Goal: Communication & Community: Answer question/provide support

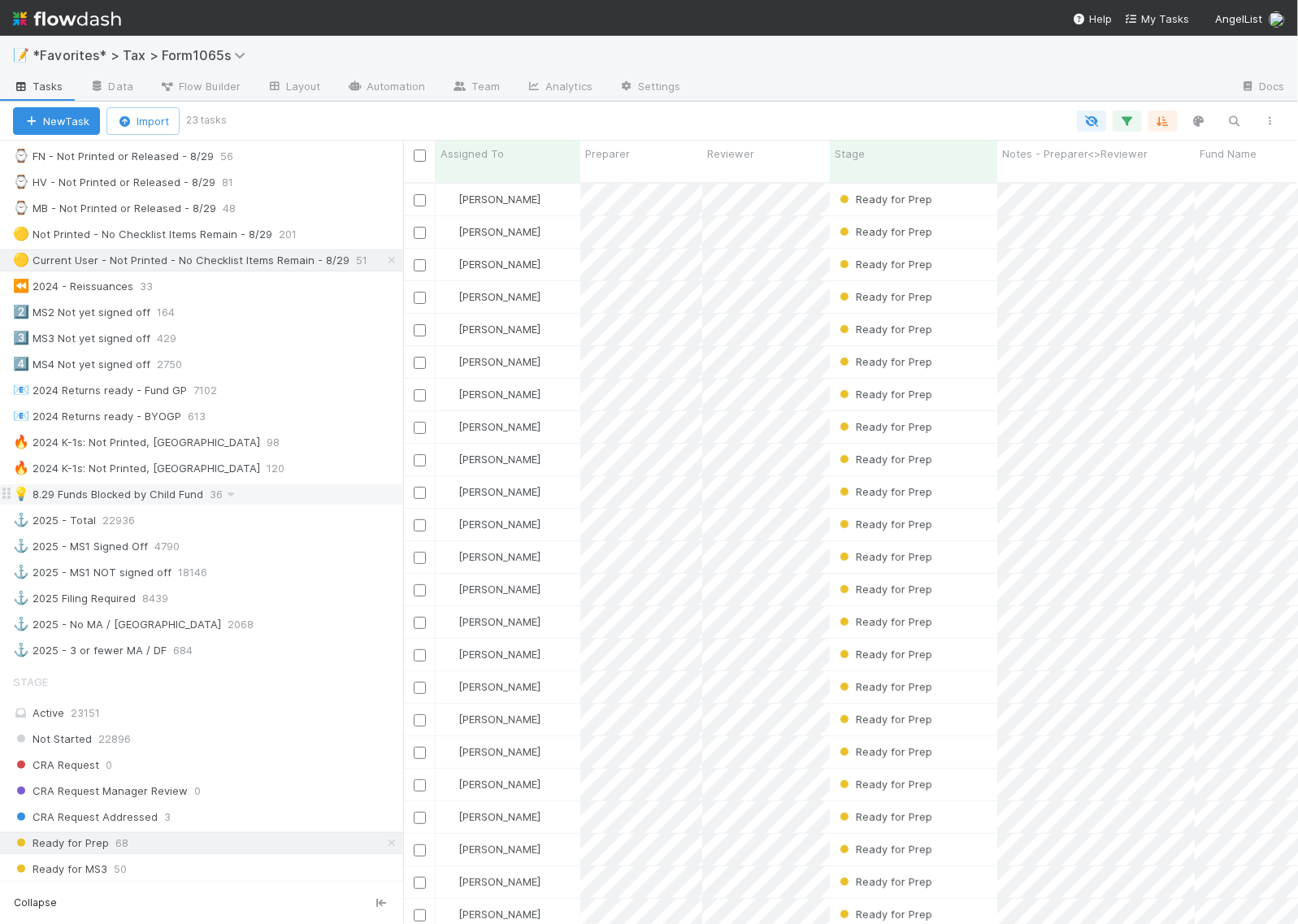
scroll to position [609, 0]
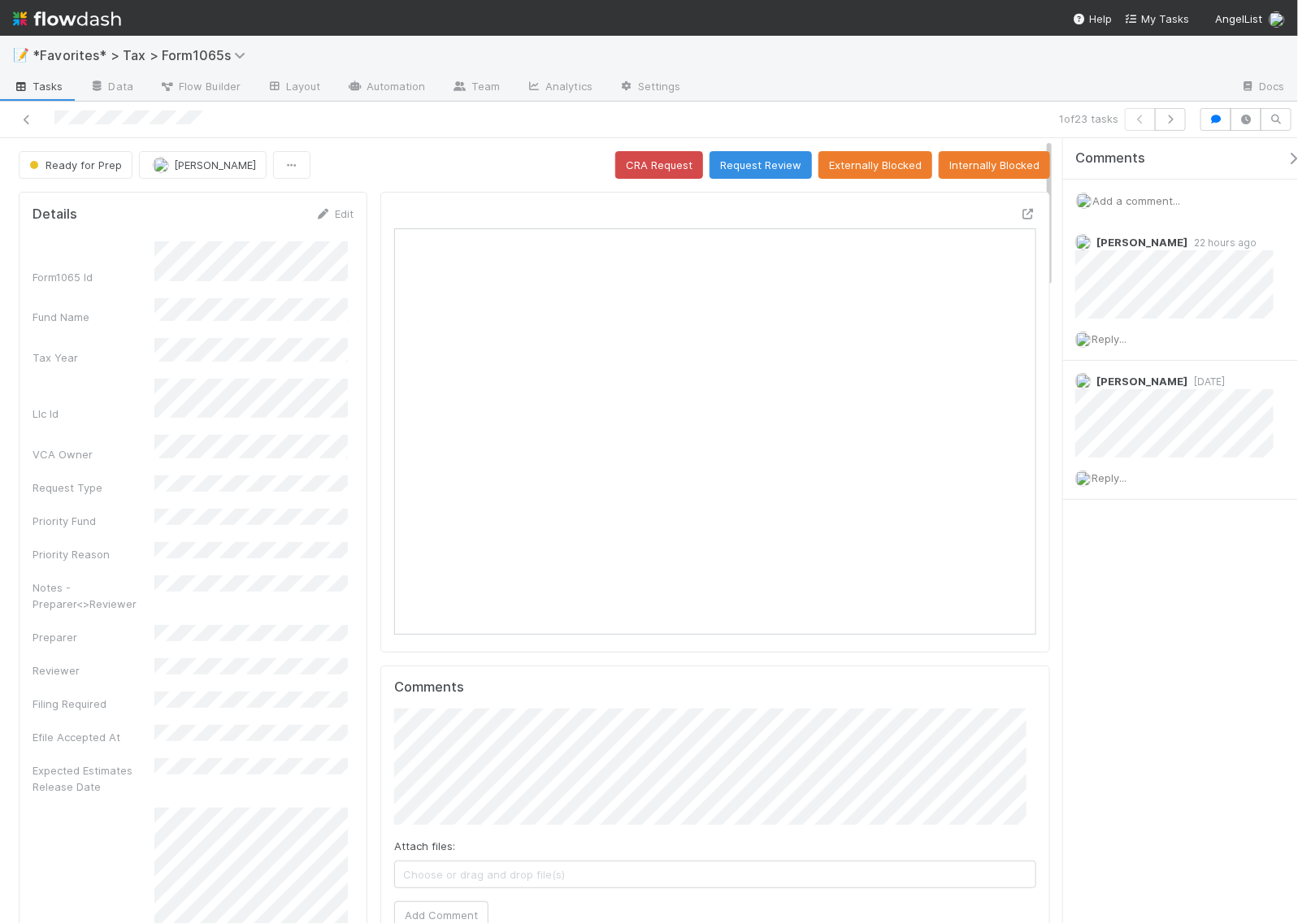
scroll to position [315, 616]
click at [1020, 216] on icon at bounding box center [1027, 214] width 17 height 11
click at [1109, 345] on span "Reply..." at bounding box center [1109, 339] width 35 height 13
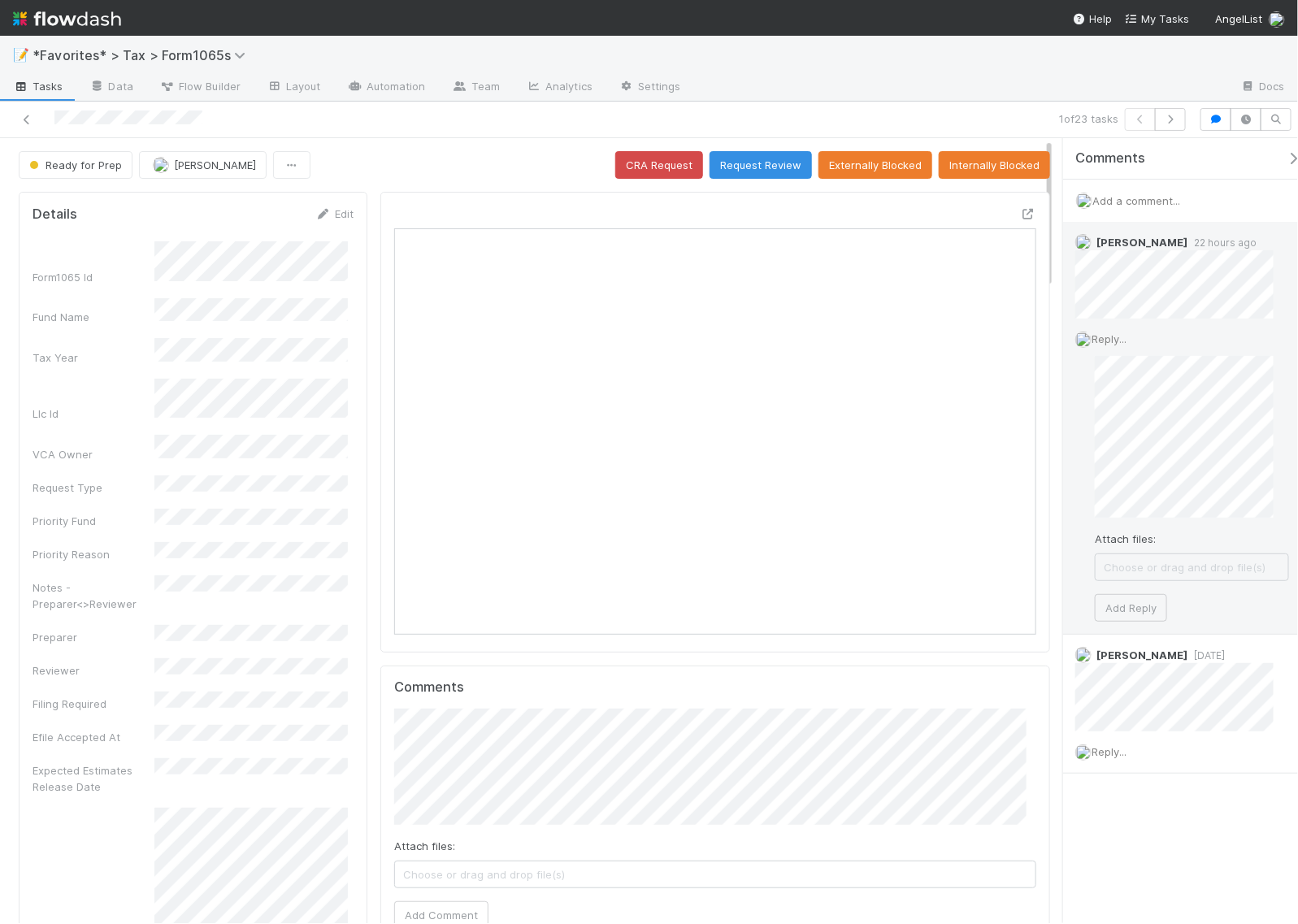
click at [1119, 335] on span "Reply..." at bounding box center [1109, 339] width 35 height 13
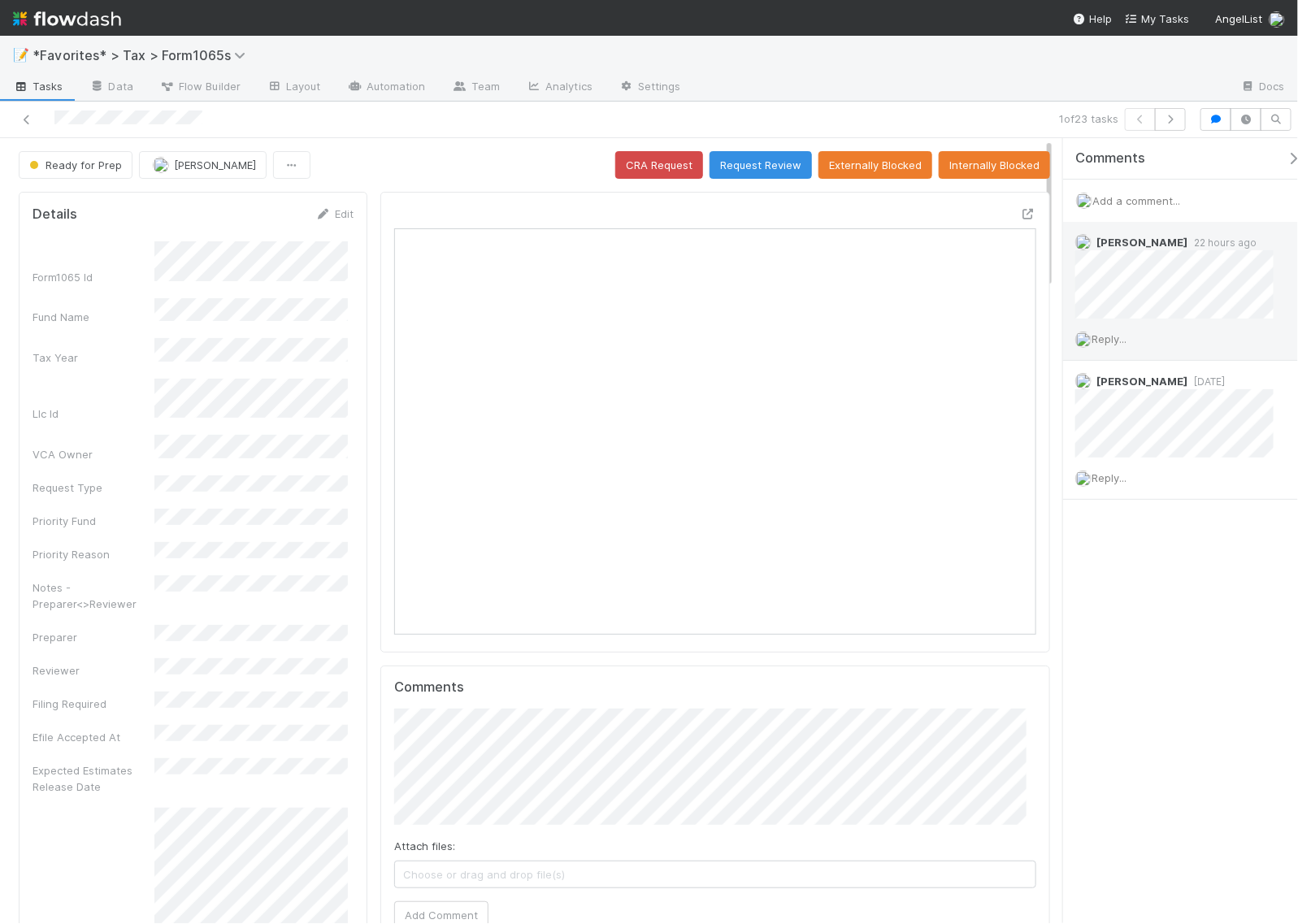
click at [1112, 334] on span "Reply..." at bounding box center [1109, 339] width 35 height 13
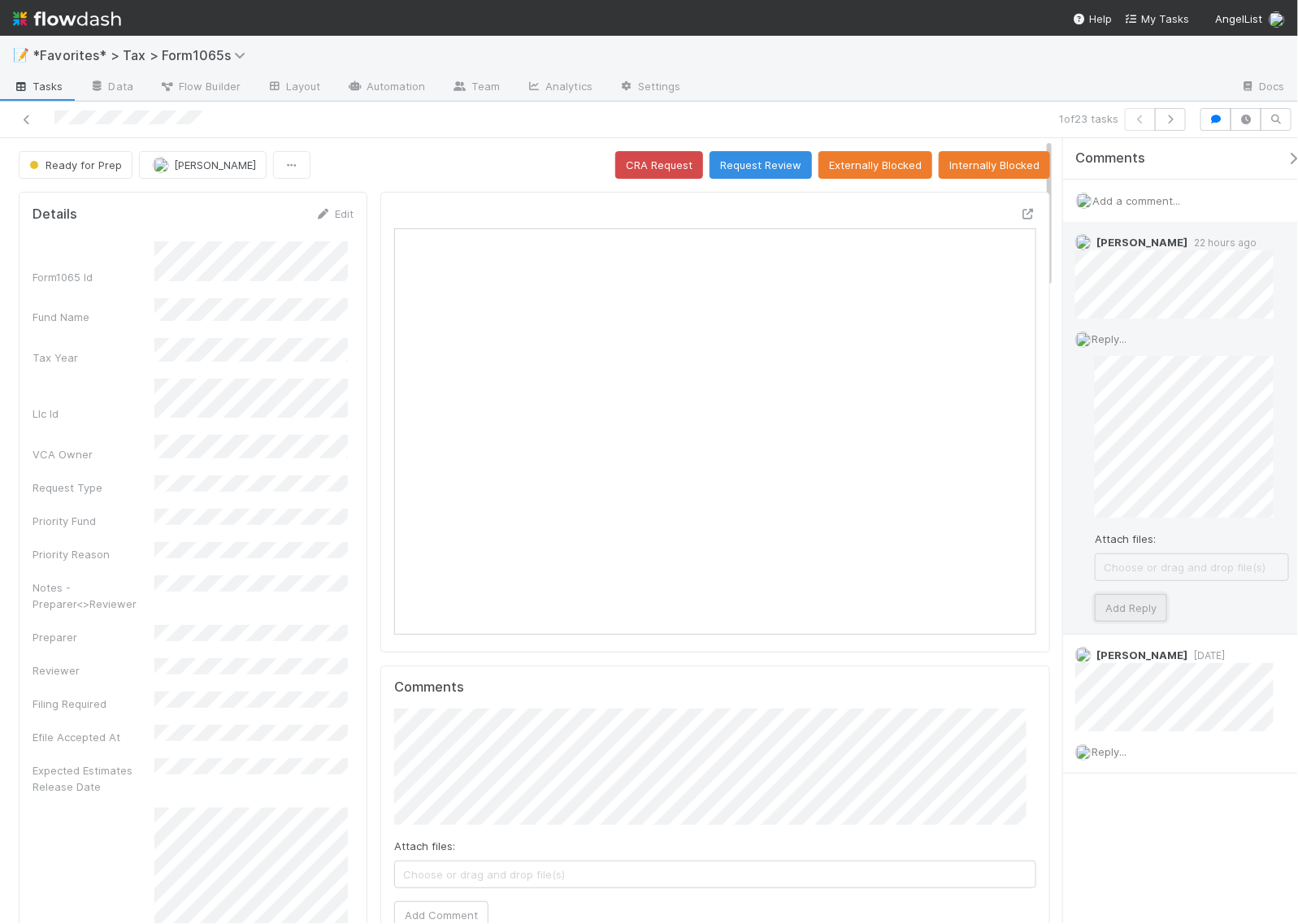
click at [1138, 604] on button "Add Reply" at bounding box center [1130, 608] width 72 height 28
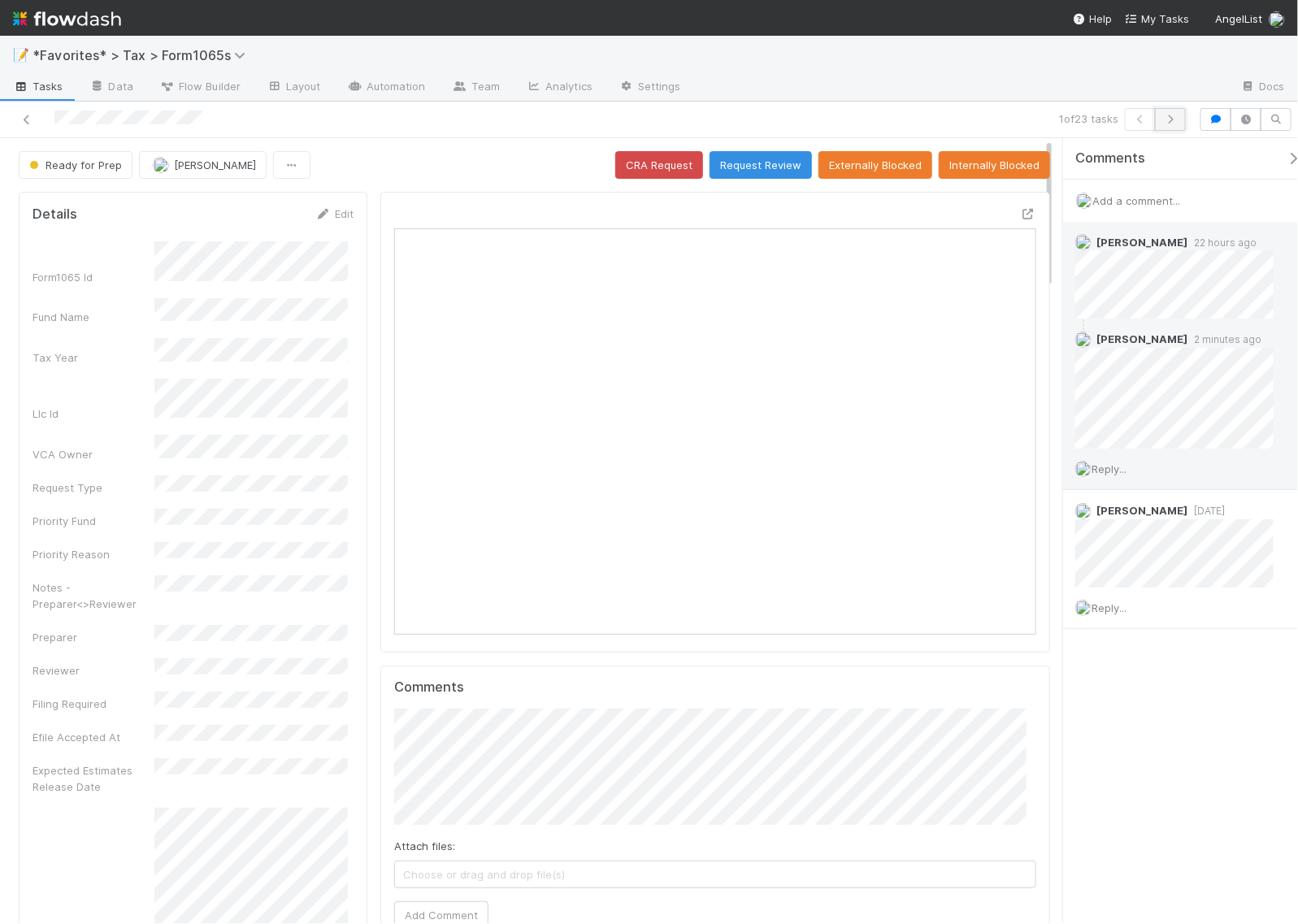
click at [1172, 119] on icon "button" at bounding box center [1170, 119] width 17 height 10
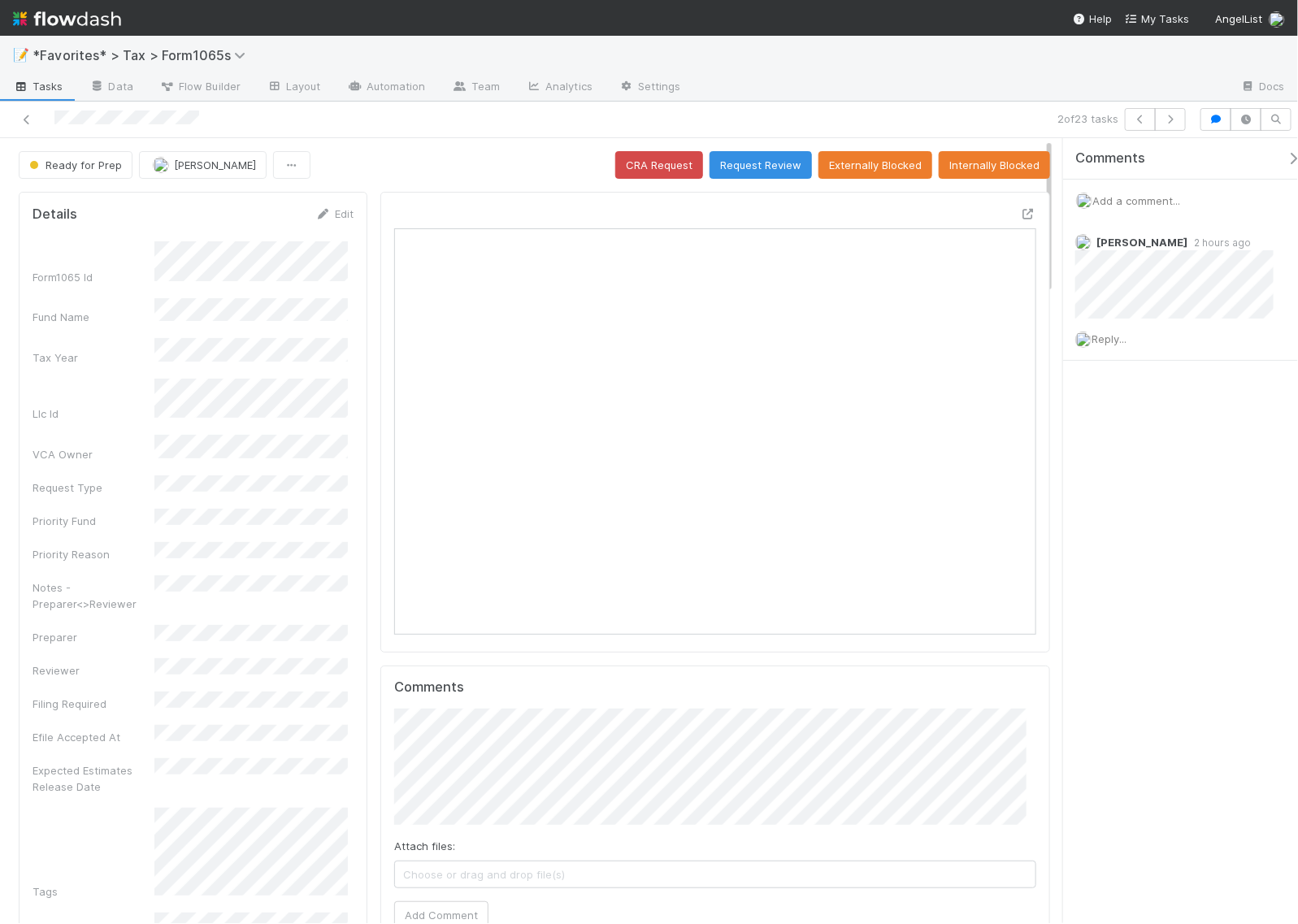
scroll to position [315, 616]
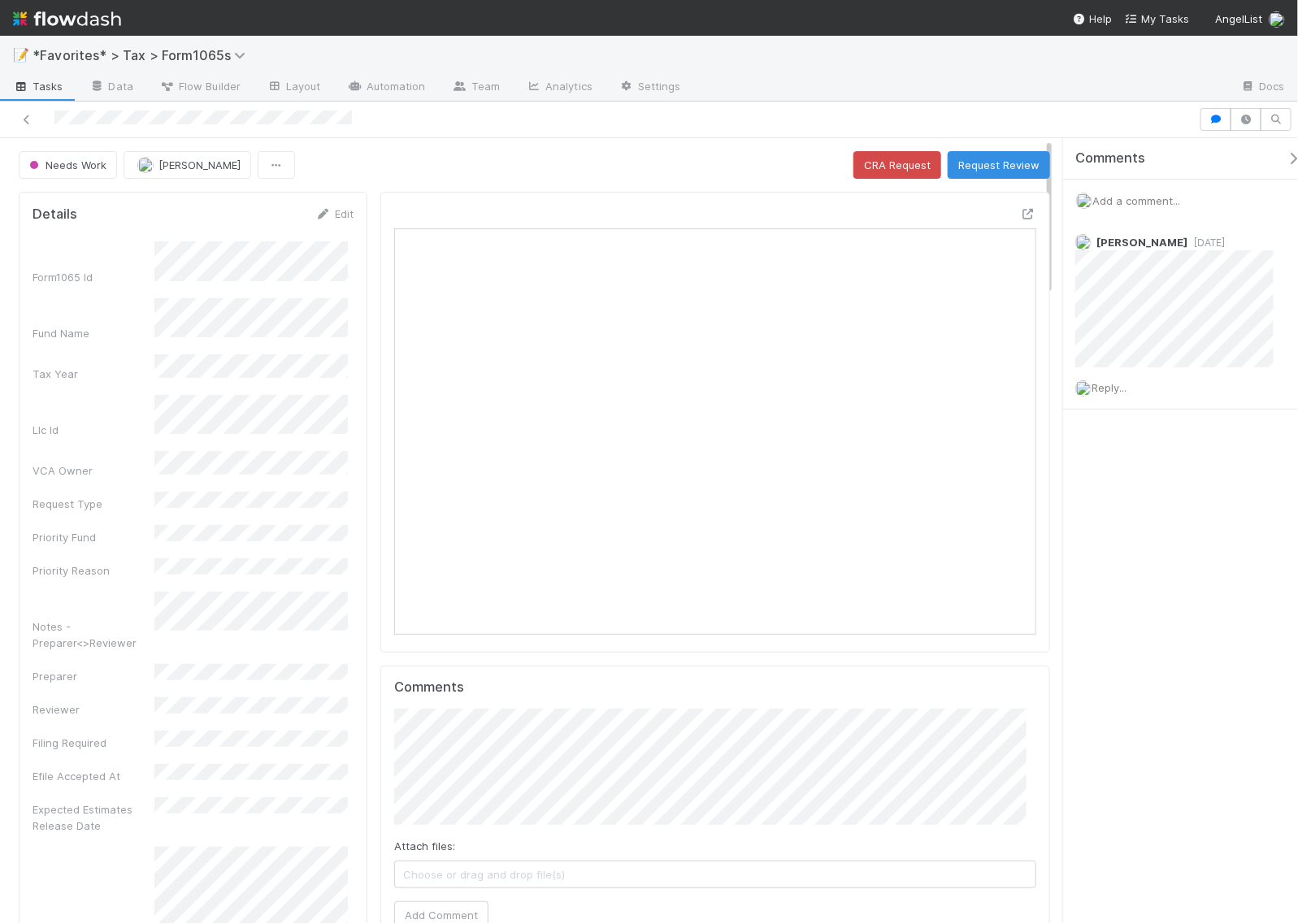
scroll to position [315, 616]
click at [1174, 500] on div "Comments Add a comment... Michael Binck 4 days ago Reply..." at bounding box center [1180, 530] width 235 height 785
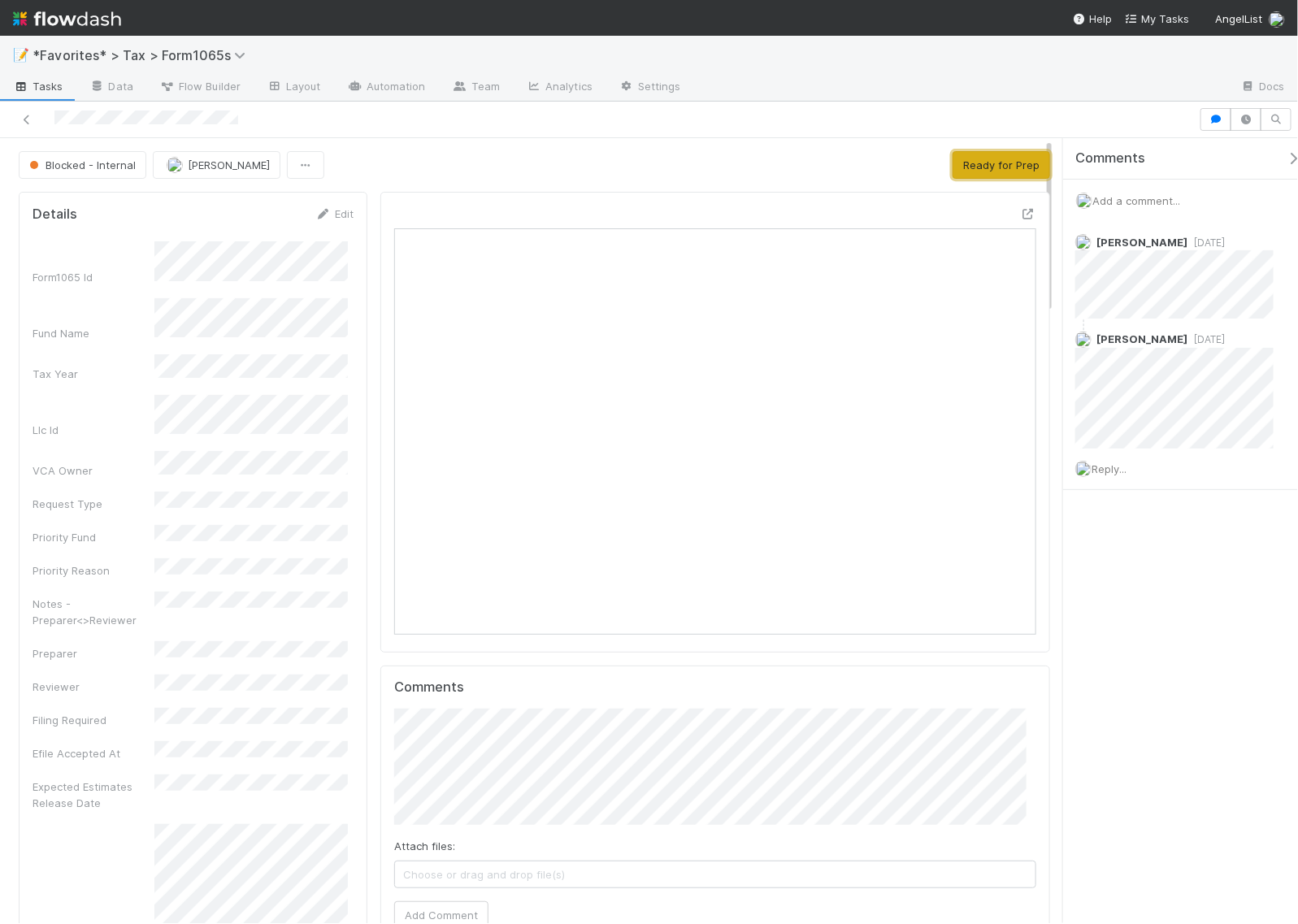
click at [996, 159] on button "Ready for Prep" at bounding box center [1001, 165] width 97 height 28
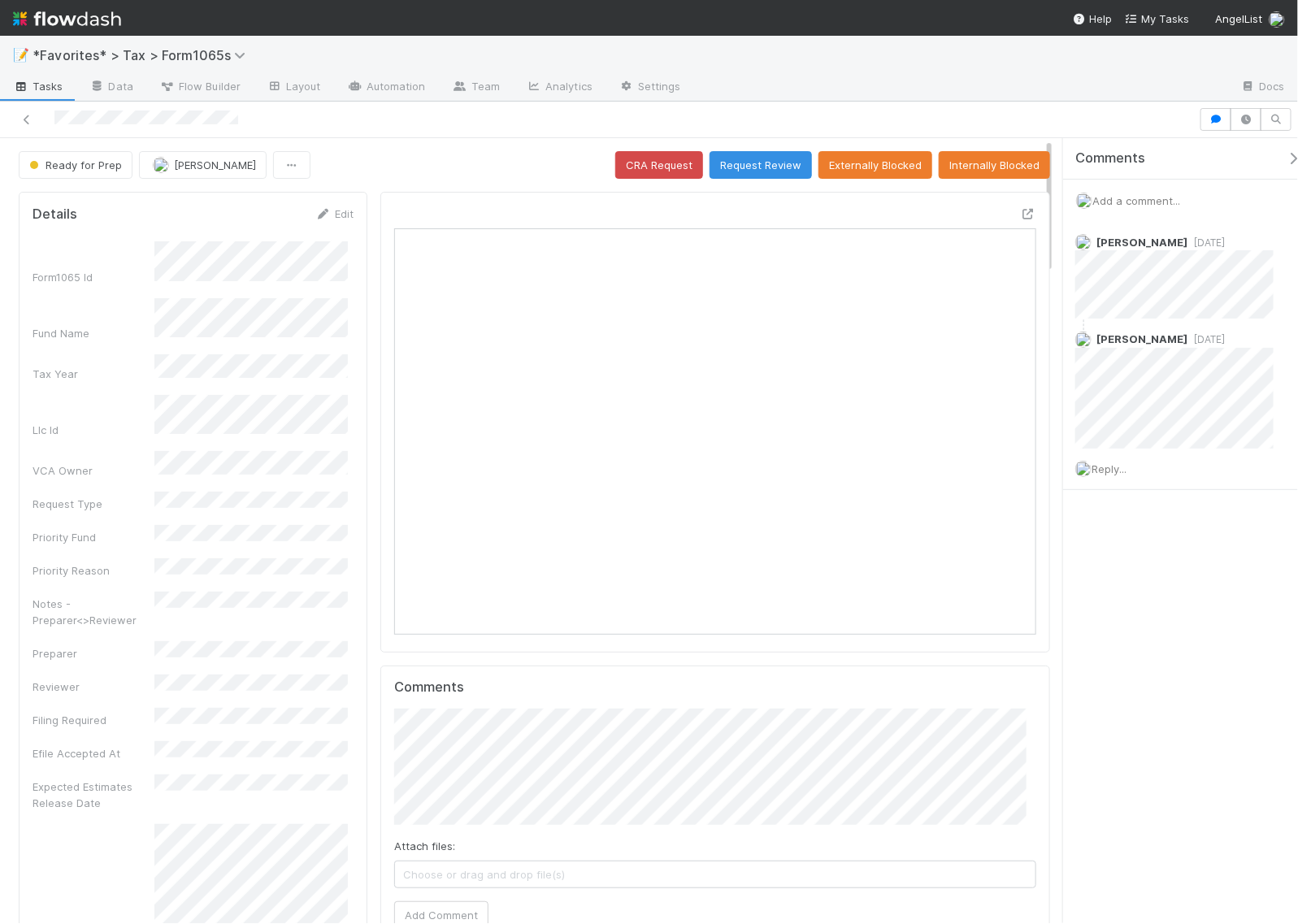
click at [1188, 647] on div "Comments Add a comment... Helen Vo 1 week ago Helen Vo 1 week ago Reply..." at bounding box center [1180, 530] width 235 height 785
click at [1188, 237] on span "1 week ago" at bounding box center [1206, 242] width 37 height 12
click at [1152, 601] on div "Comments Add a comment... 8/15/25, 7:13:10 PM EDT Helen Vo 1 week ago 8/15/25, …" at bounding box center [1180, 530] width 235 height 785
click at [760, 168] on button "Request Review" at bounding box center [761, 165] width 102 height 28
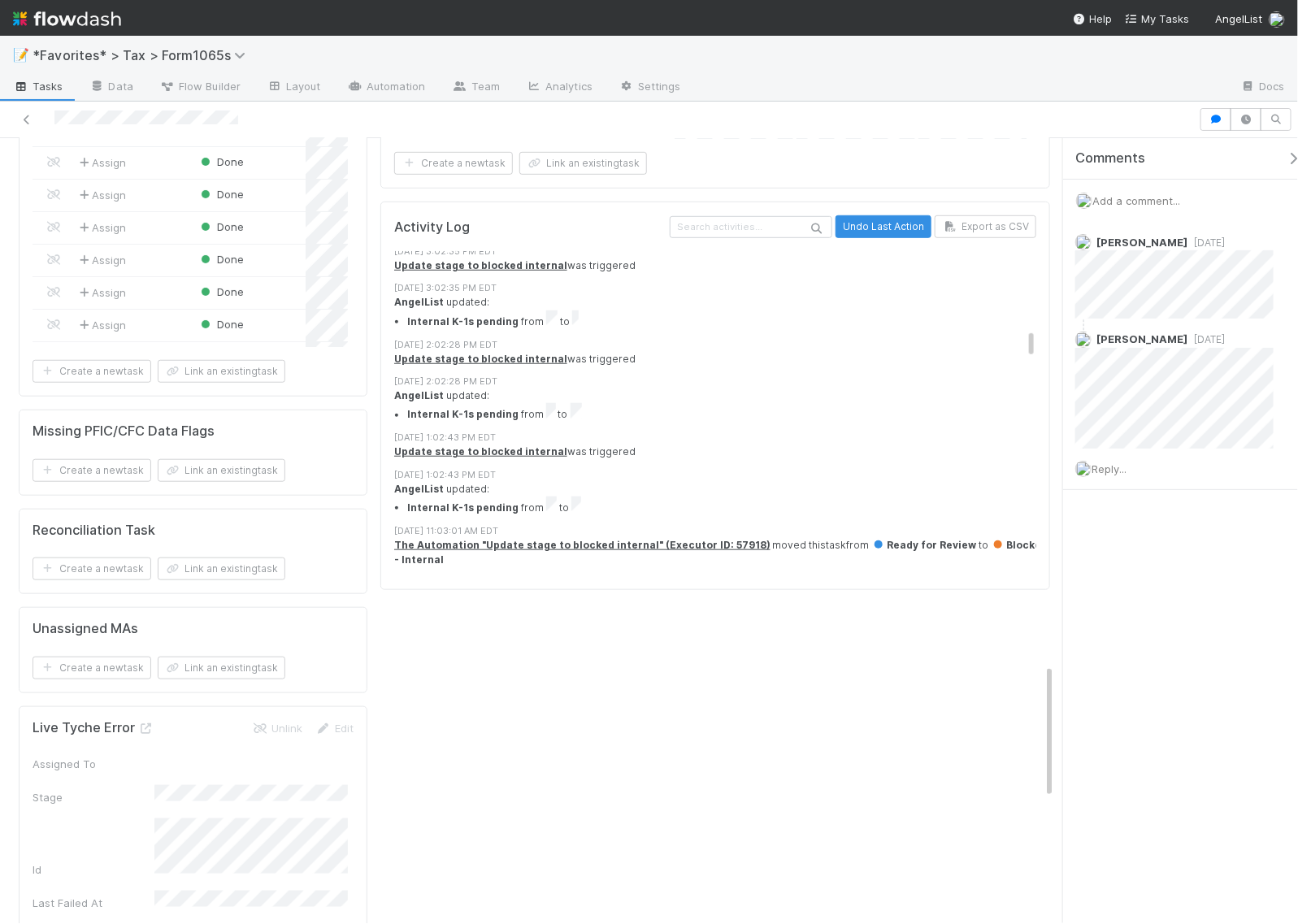
scroll to position [2205, 0]
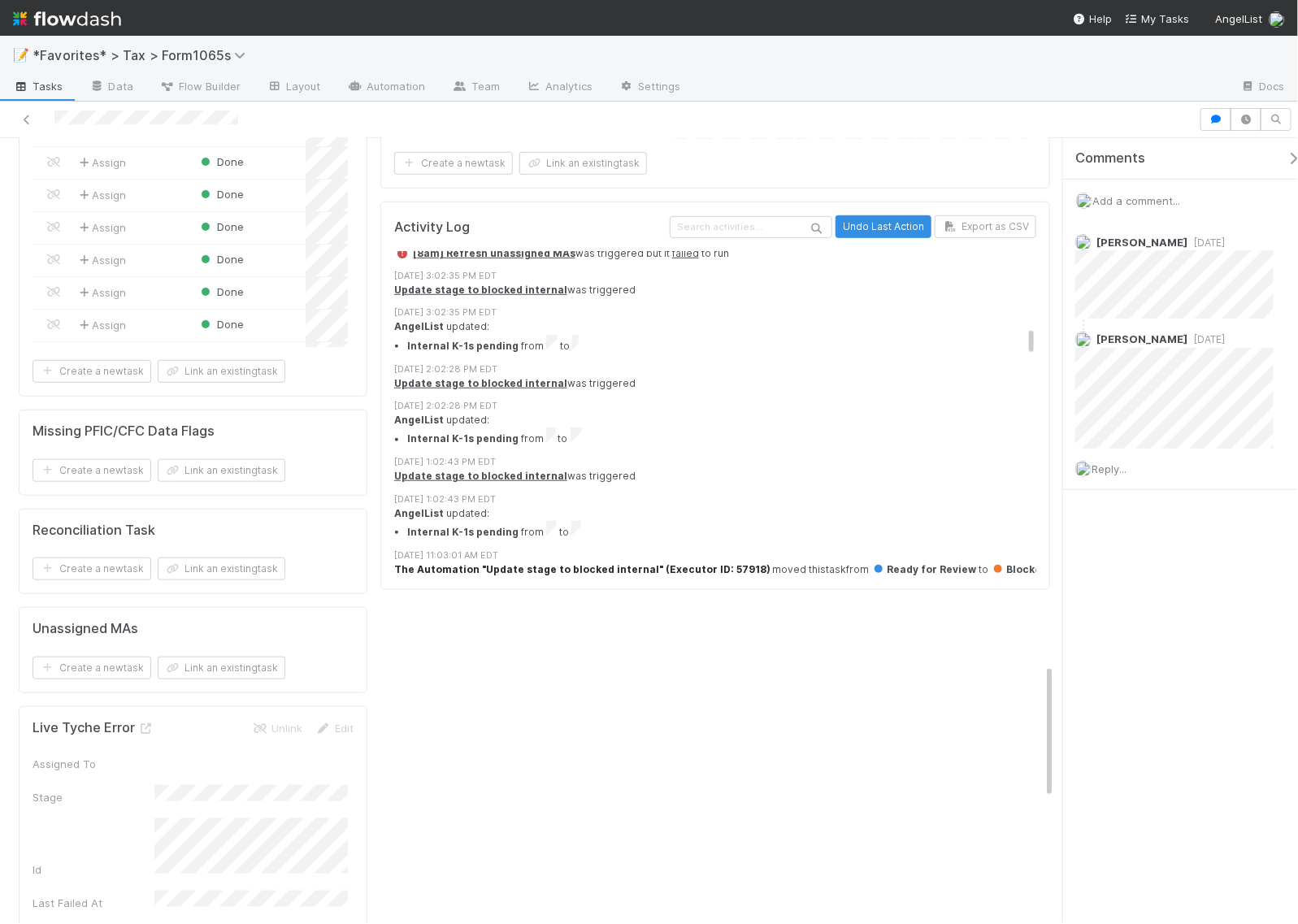
click at [594, 563] on strong "The Automation "Update stage to blocked internal" (Executor ID: 57918)" at bounding box center [583, 569] width 376 height 12
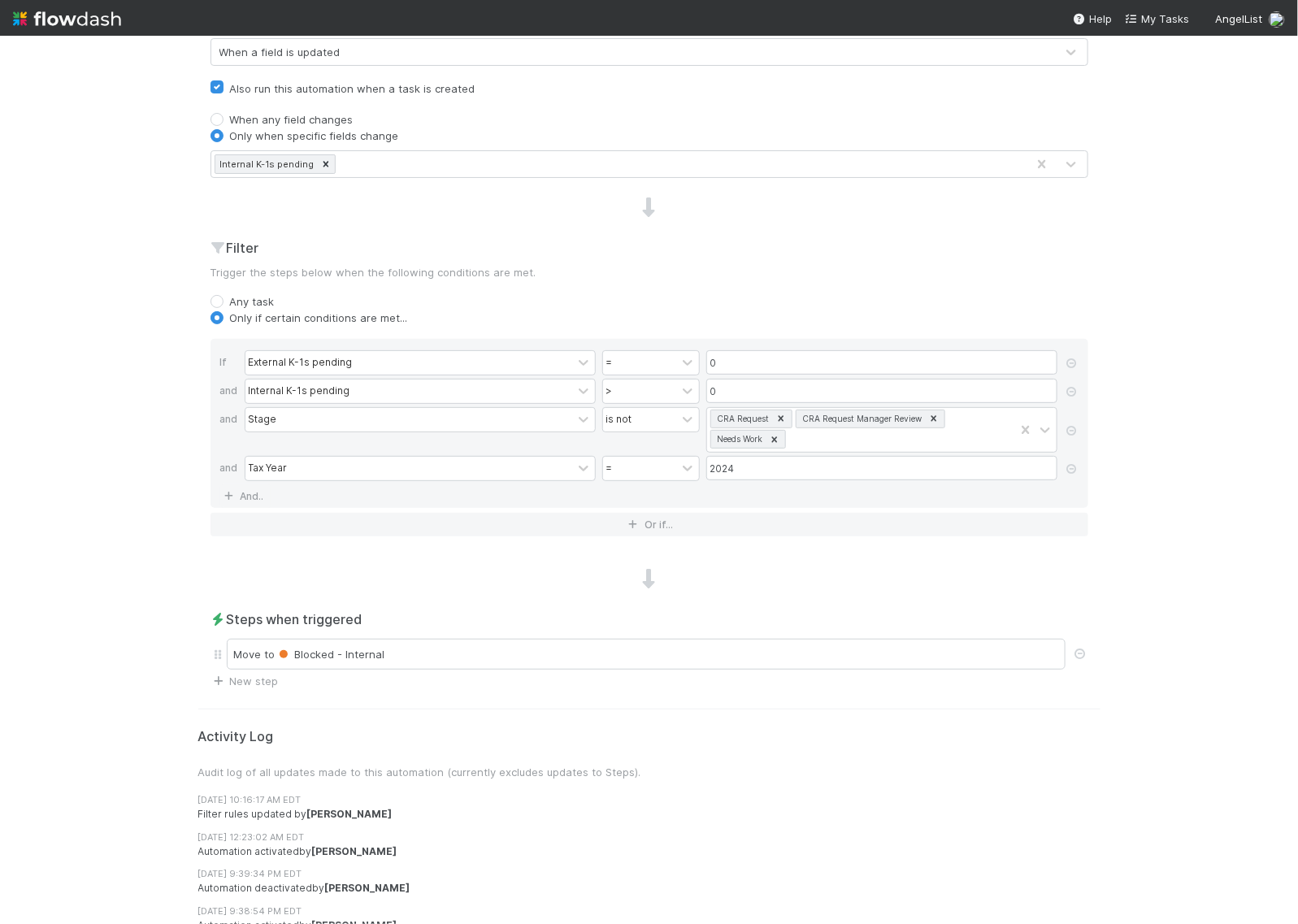
scroll to position [519, 0]
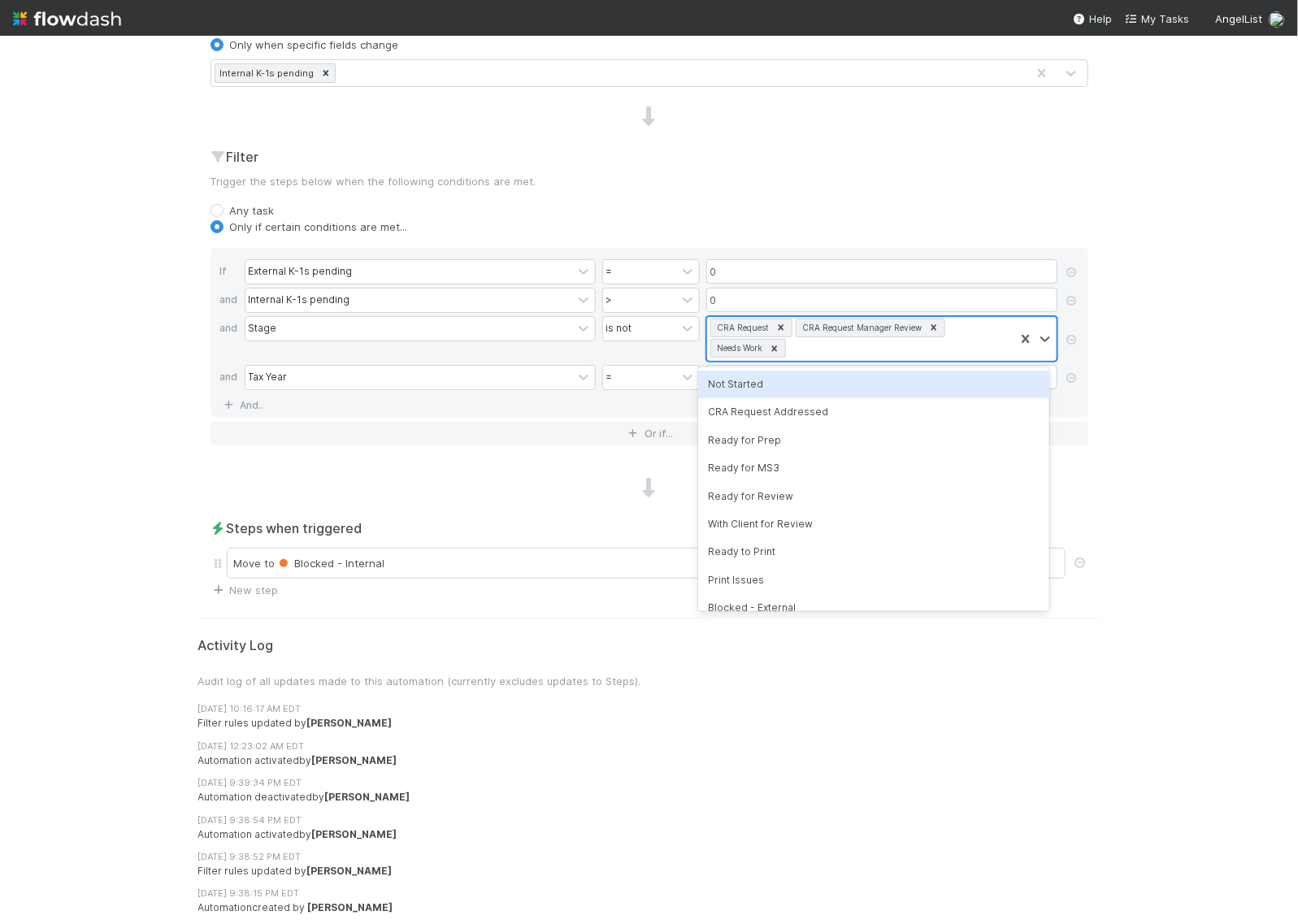
click at [849, 351] on div "CRA Request CRA Request Manager Review Needs Work" at bounding box center [860, 339] width 307 height 44
type input "re"
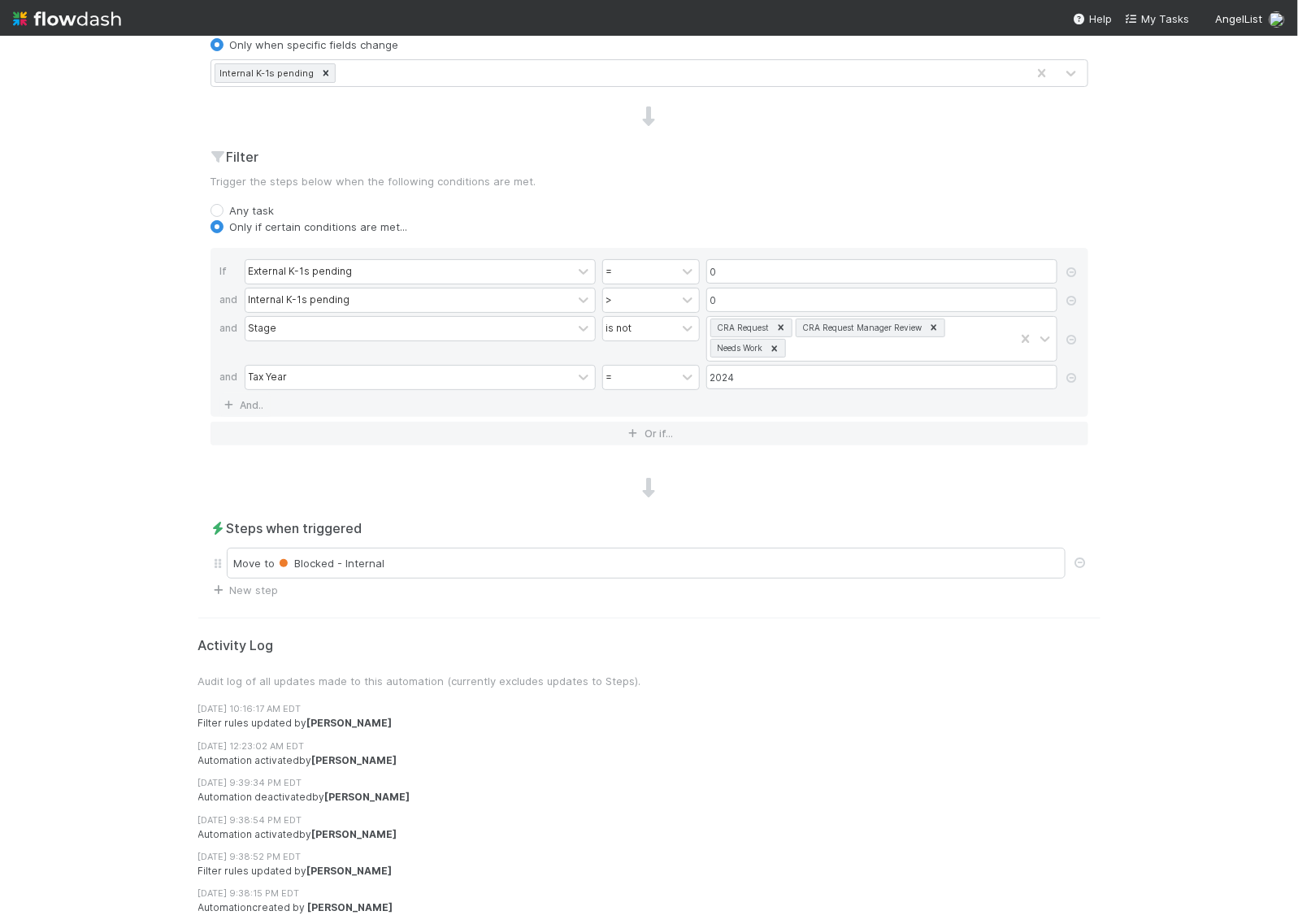
click at [1171, 328] on div "📝 *Favorites* > Tax > Form1065s Tasks Data Flow Builder Layout Automation Team …" at bounding box center [649, 479] width 1298 height 889
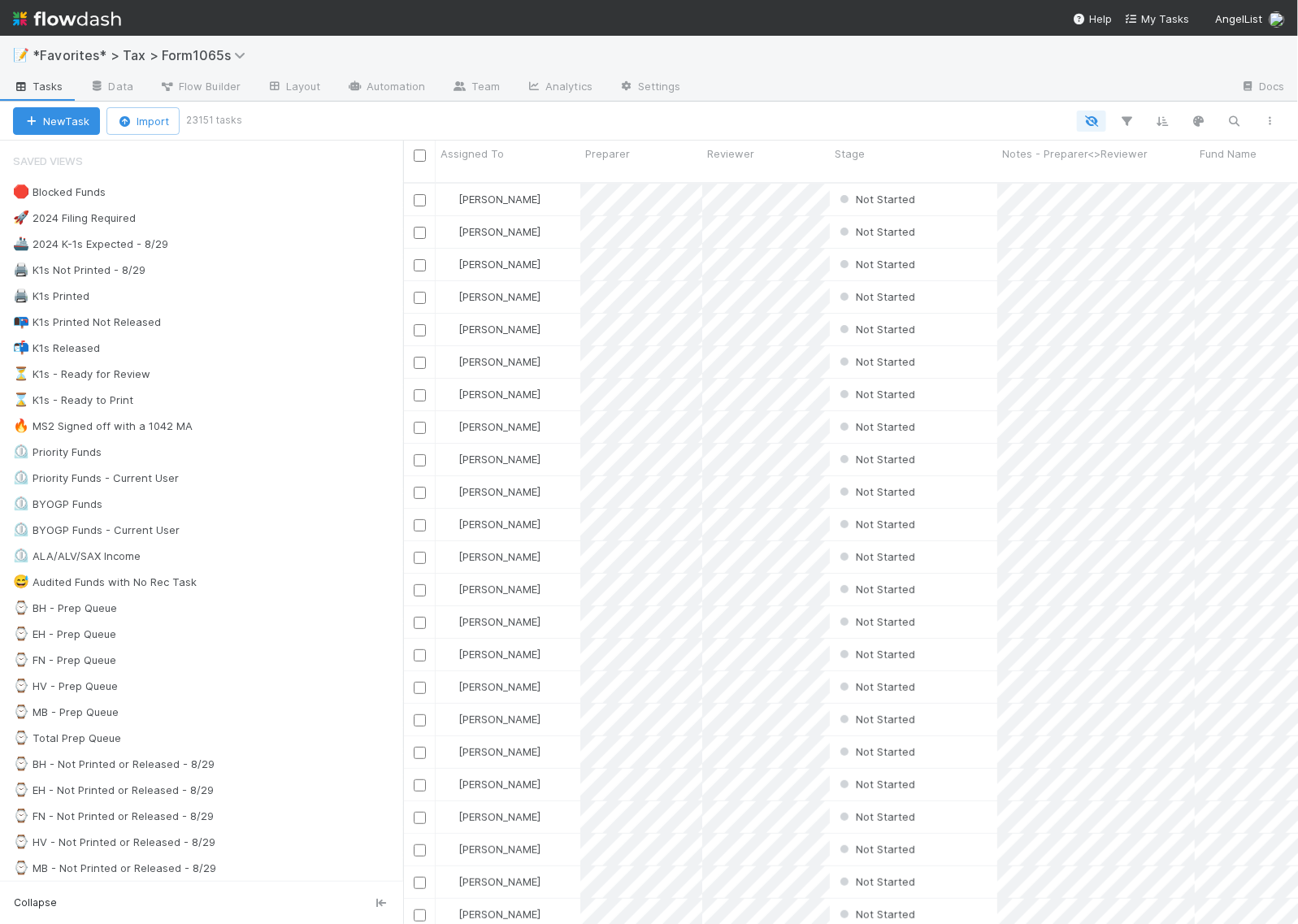
scroll to position [740, 880]
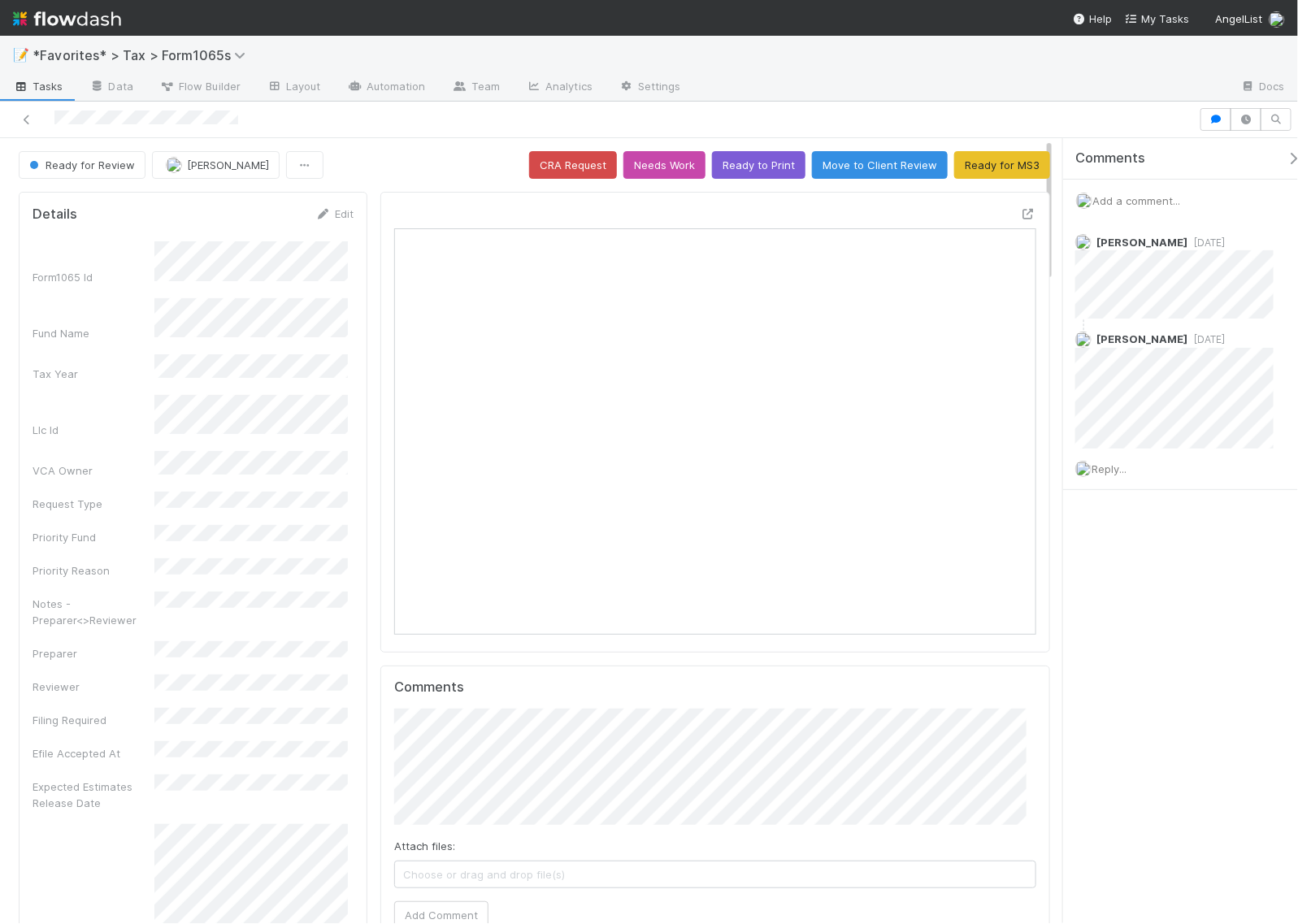
scroll to position [315, 616]
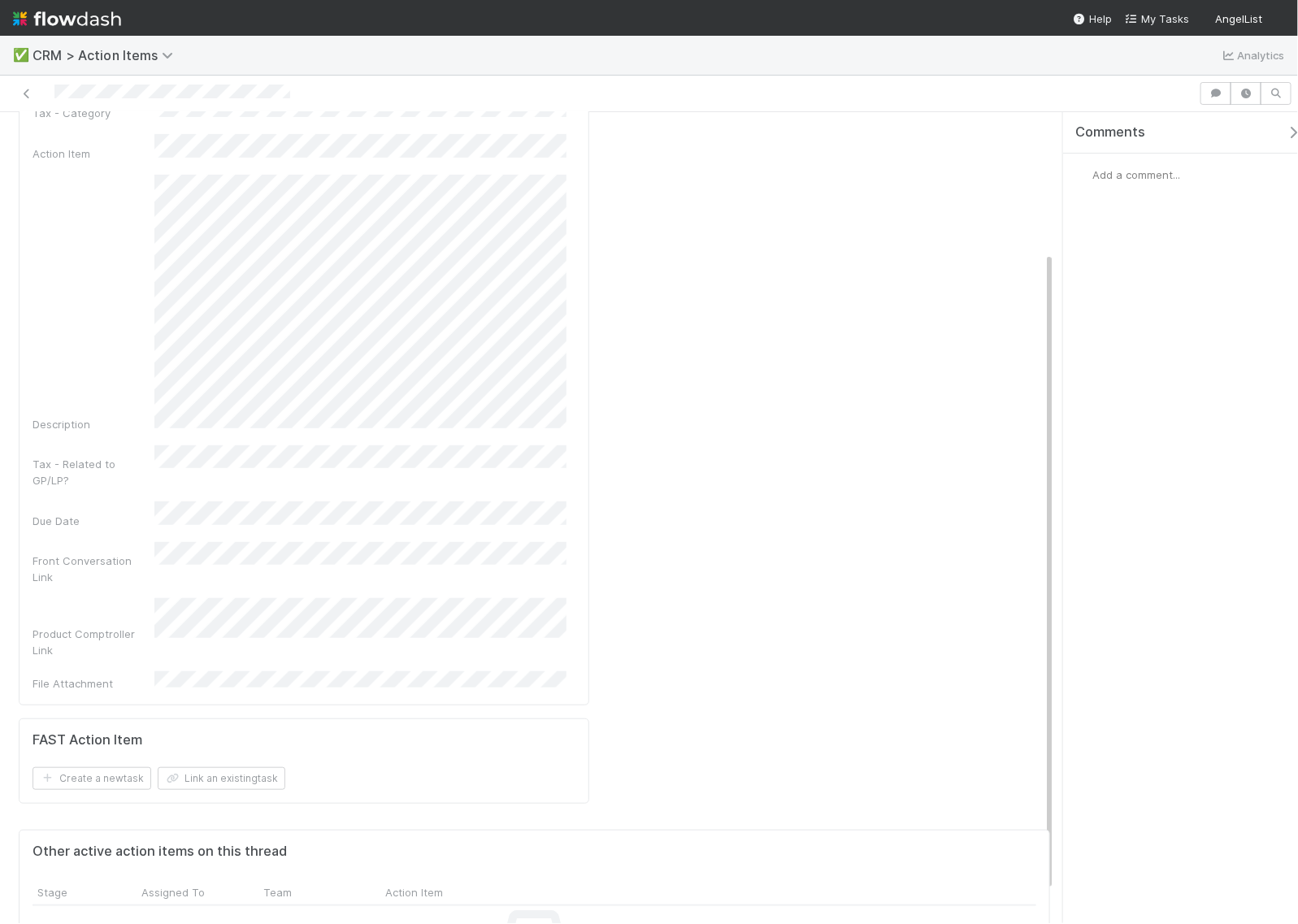
scroll to position [203, 0]
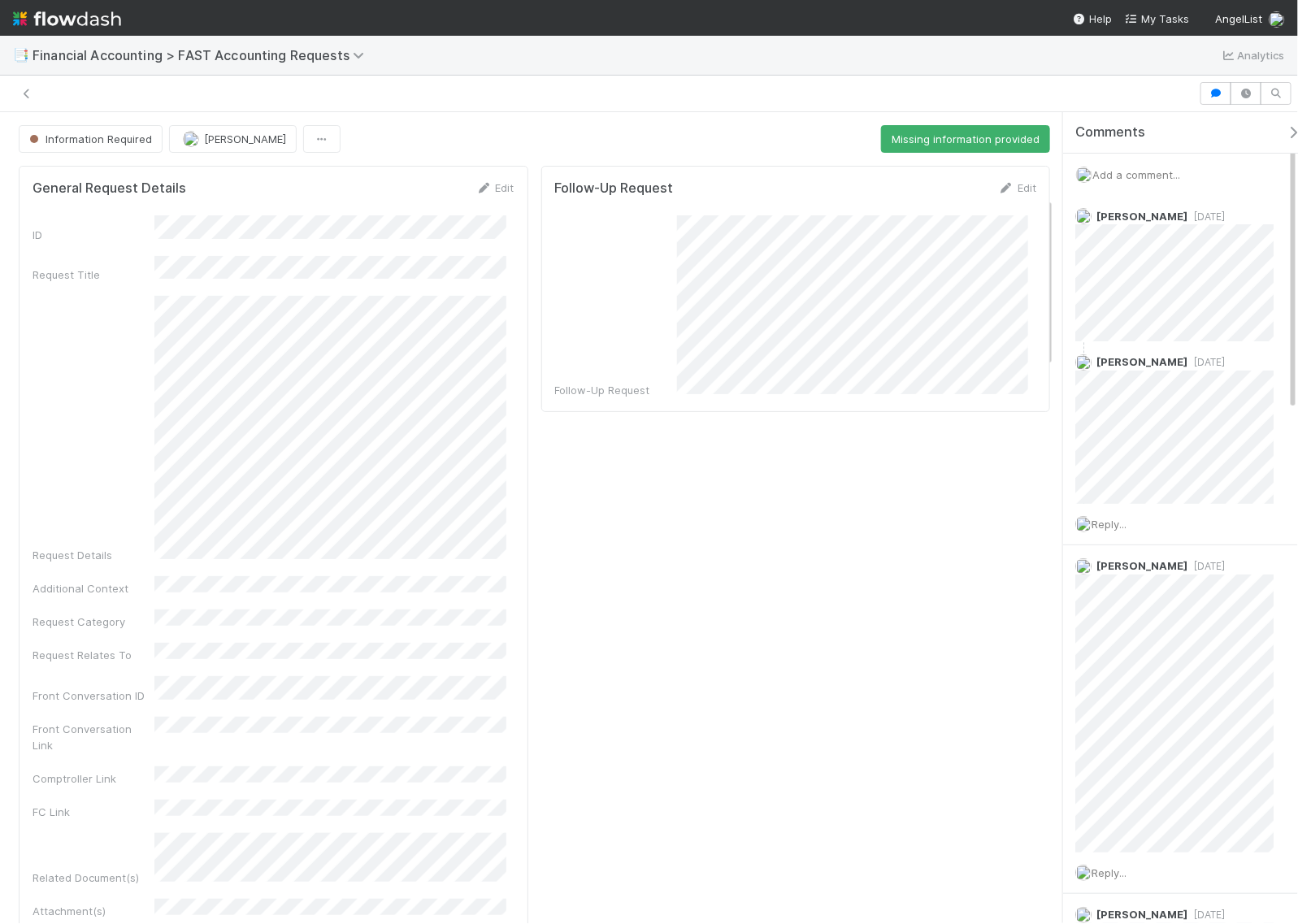
scroll to position [406, 0]
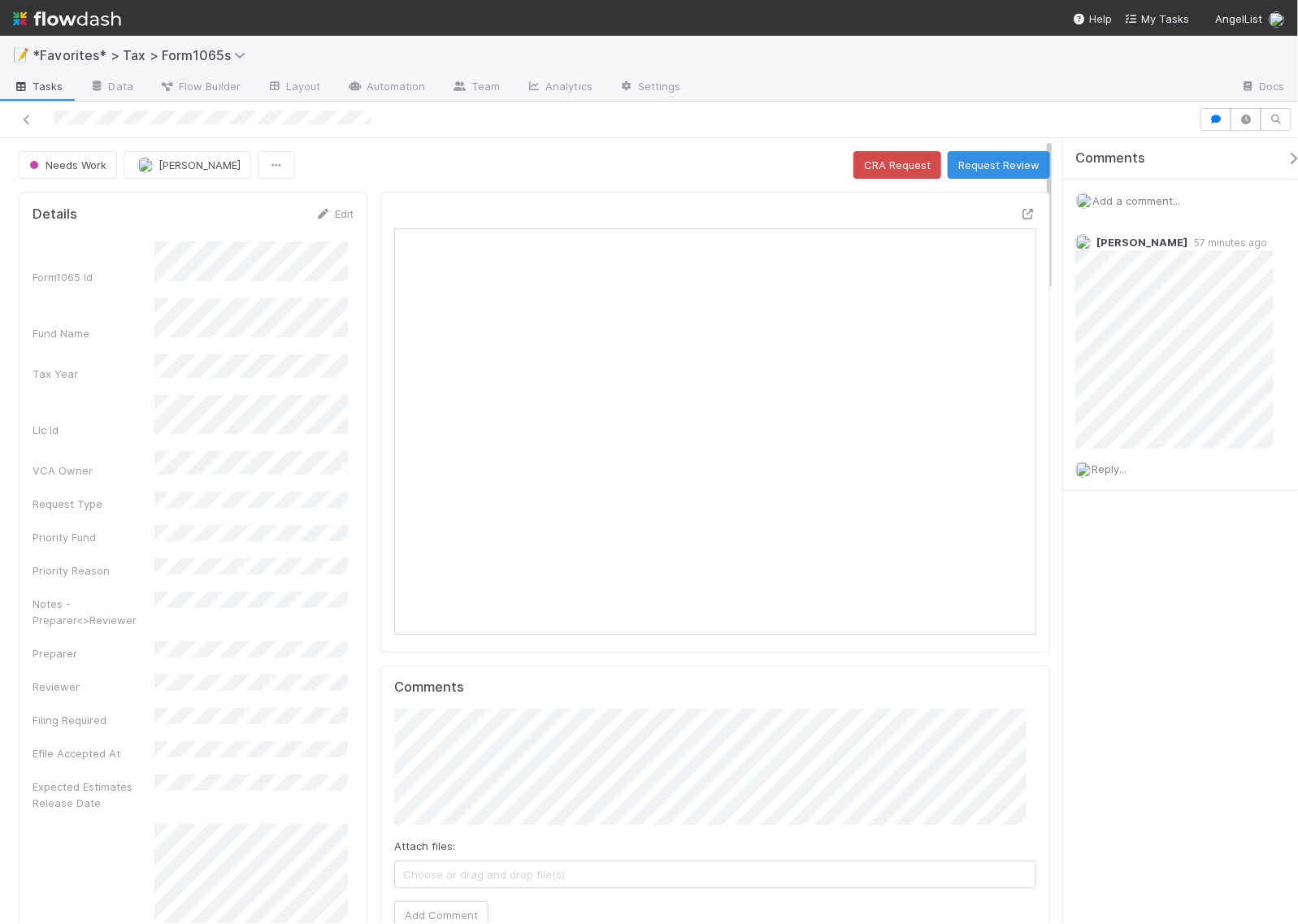
scroll to position [315, 616]
click at [1221, 572] on div "Comments Add a comment... Amy Gregorius 57 minutes ago Reply..." at bounding box center [1188, 354] width 250 height 434
click at [1020, 213] on icon at bounding box center [1027, 214] width 17 height 11
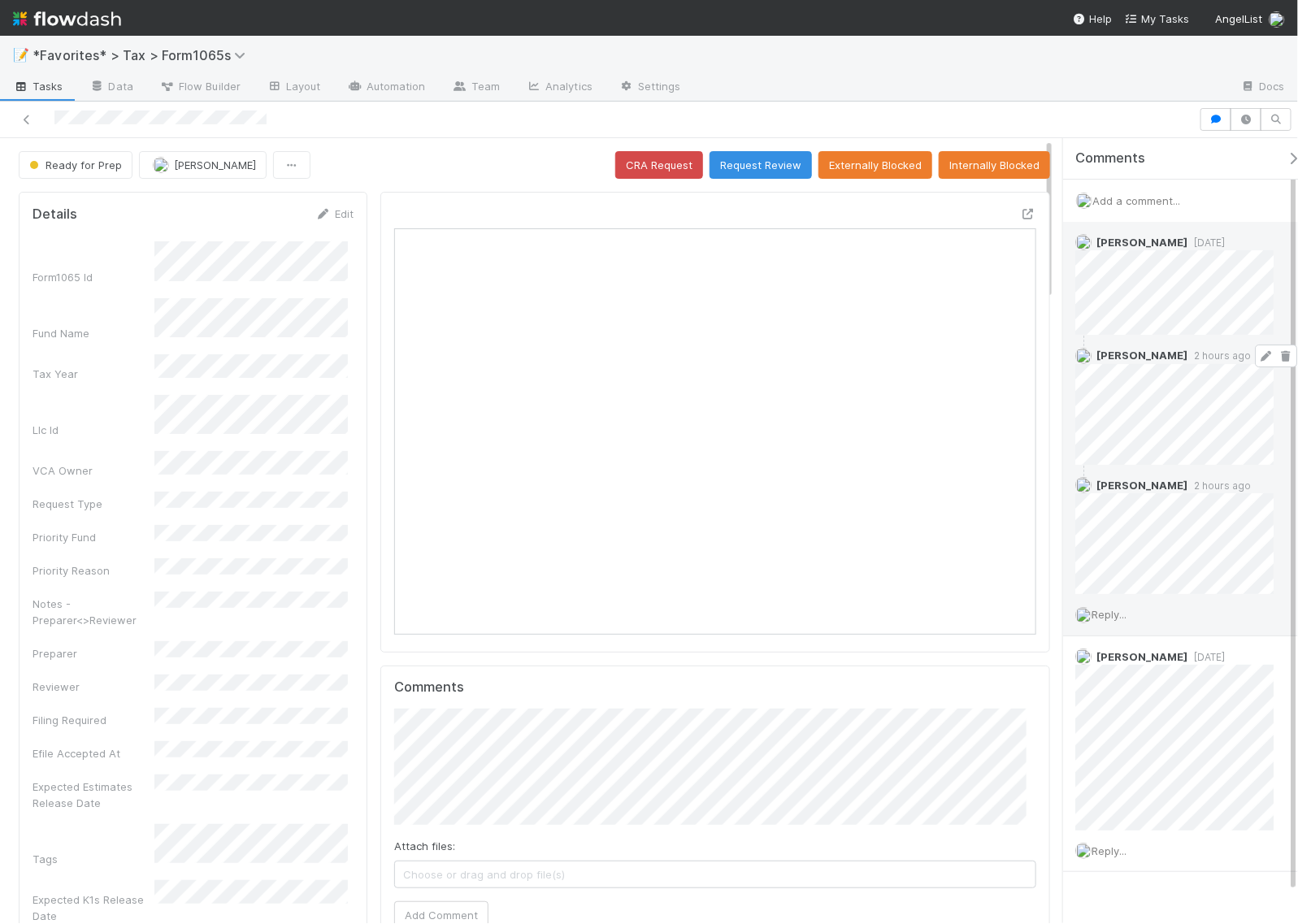
scroll to position [315, 616]
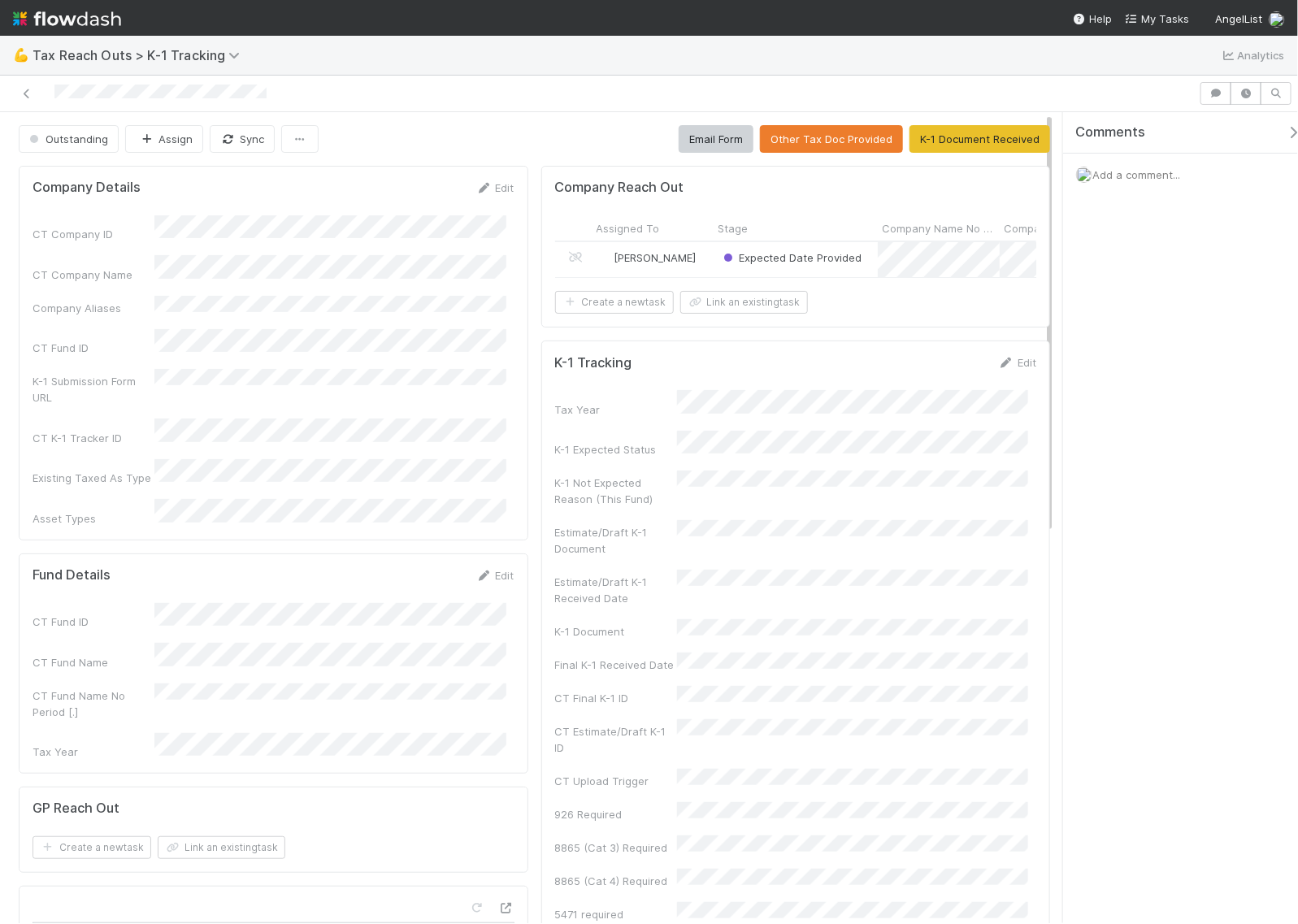
click at [701, 263] on div "[PERSON_NAME]" at bounding box center [652, 260] width 122 height 35
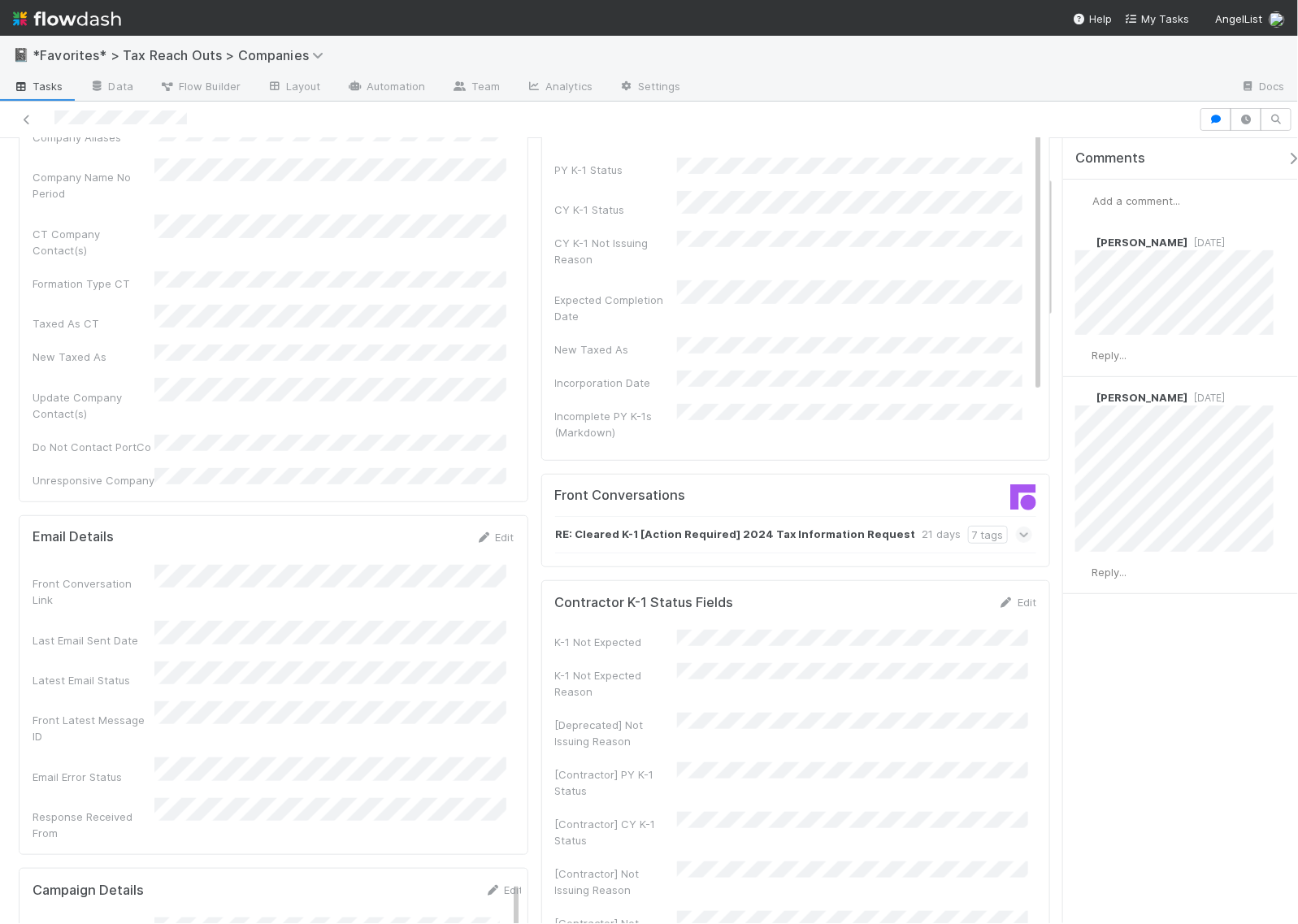
scroll to position [203, 0]
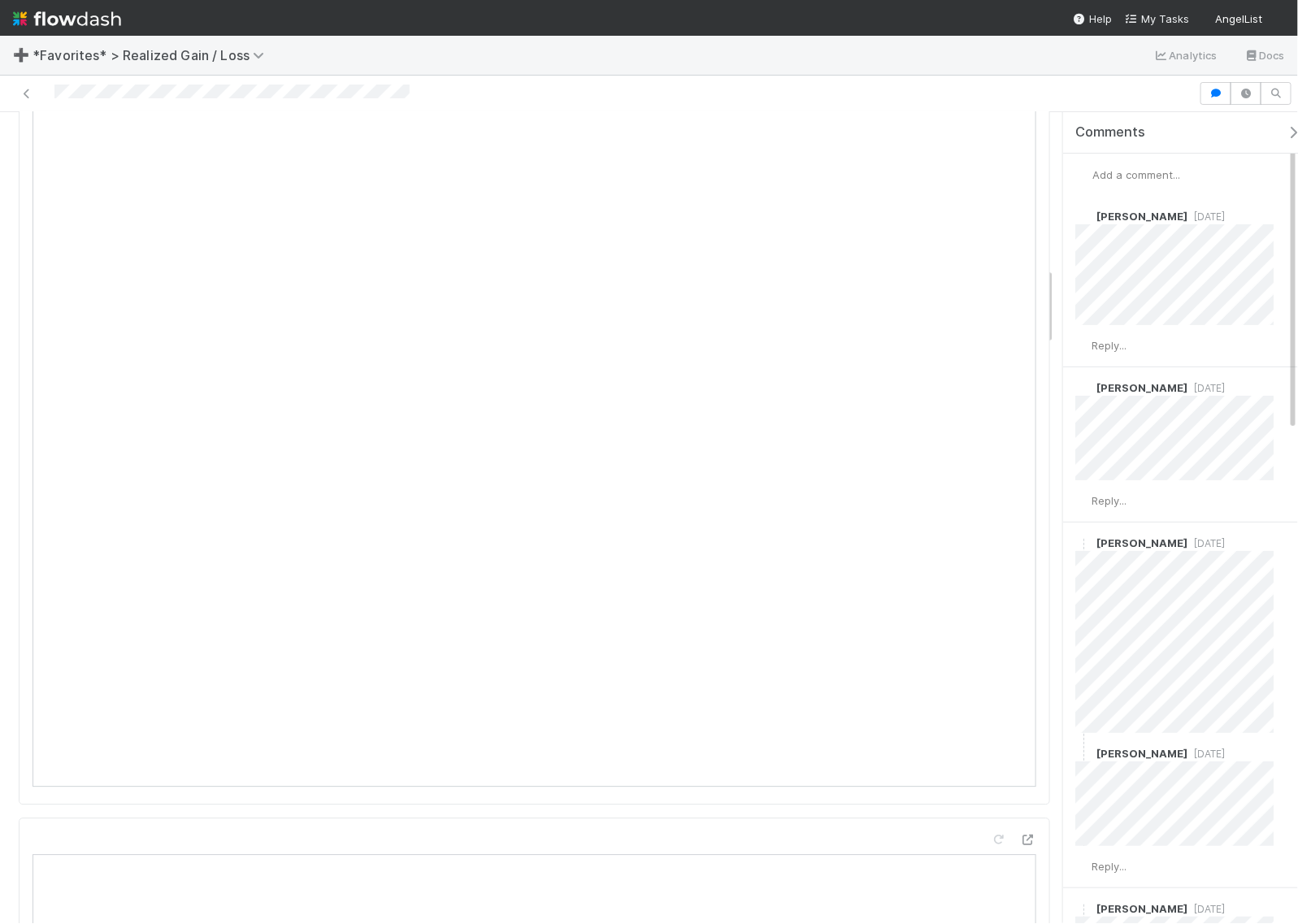
scroll to position [1422, 0]
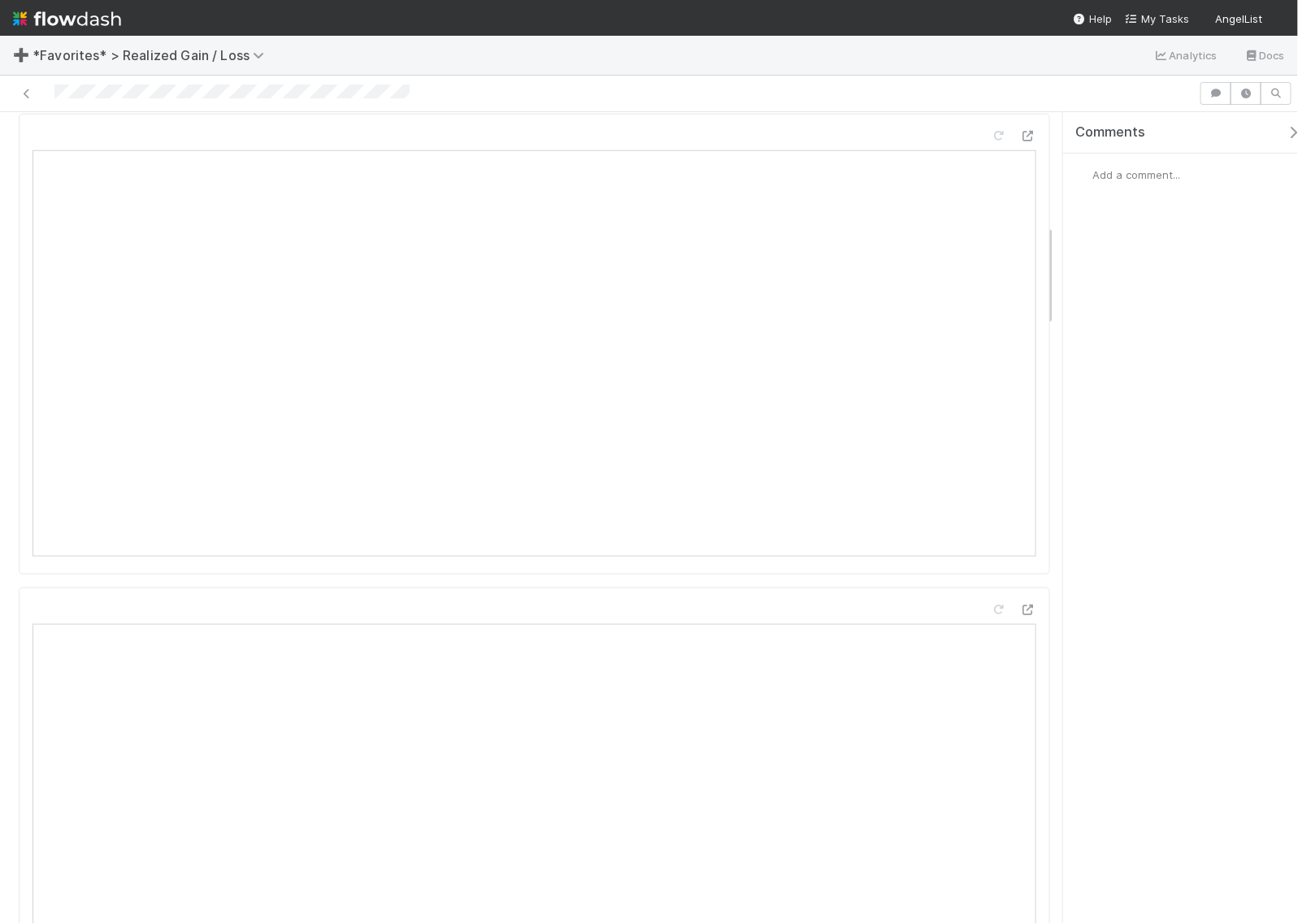
scroll to position [914, 0]
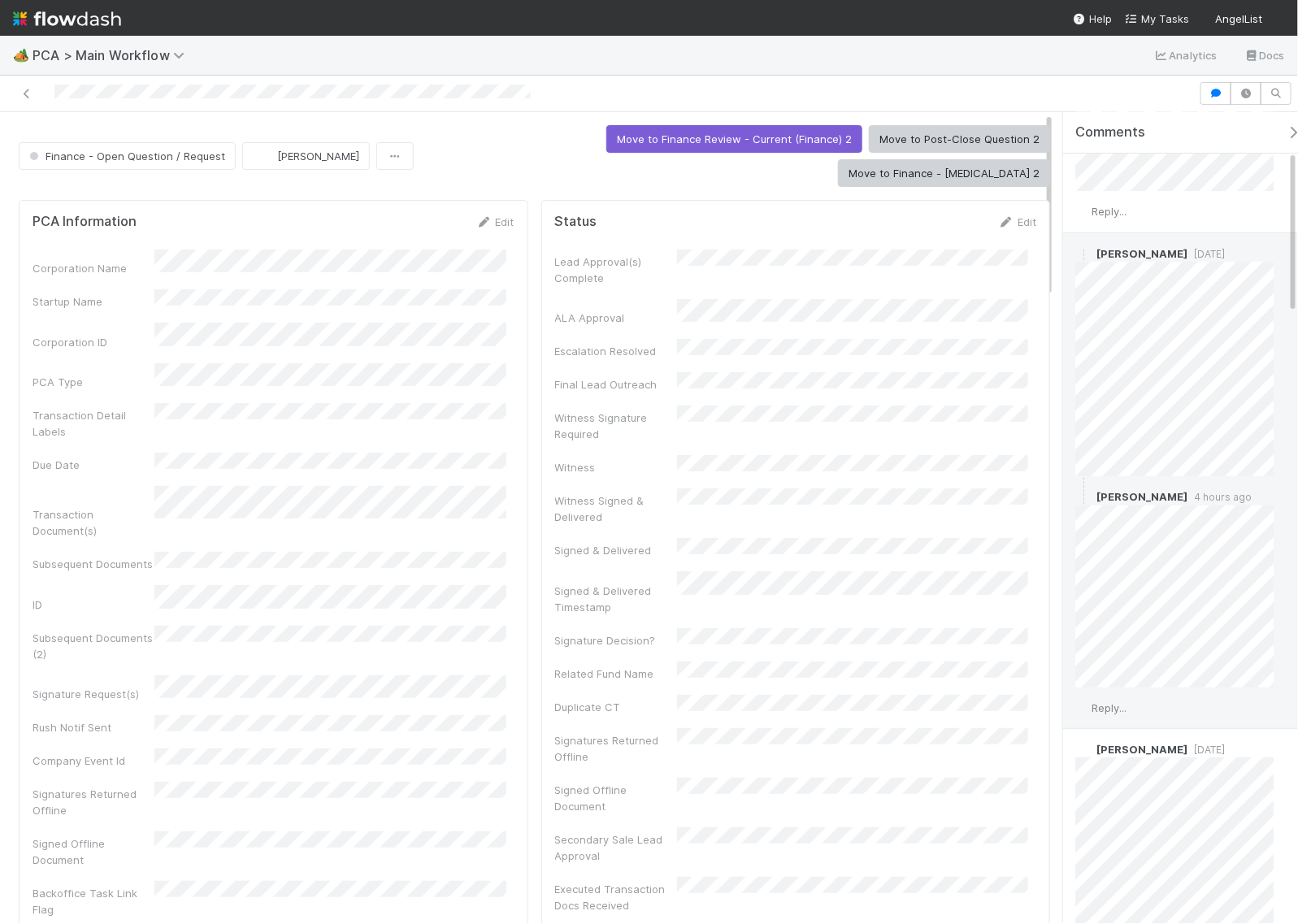
scroll to position [203, 0]
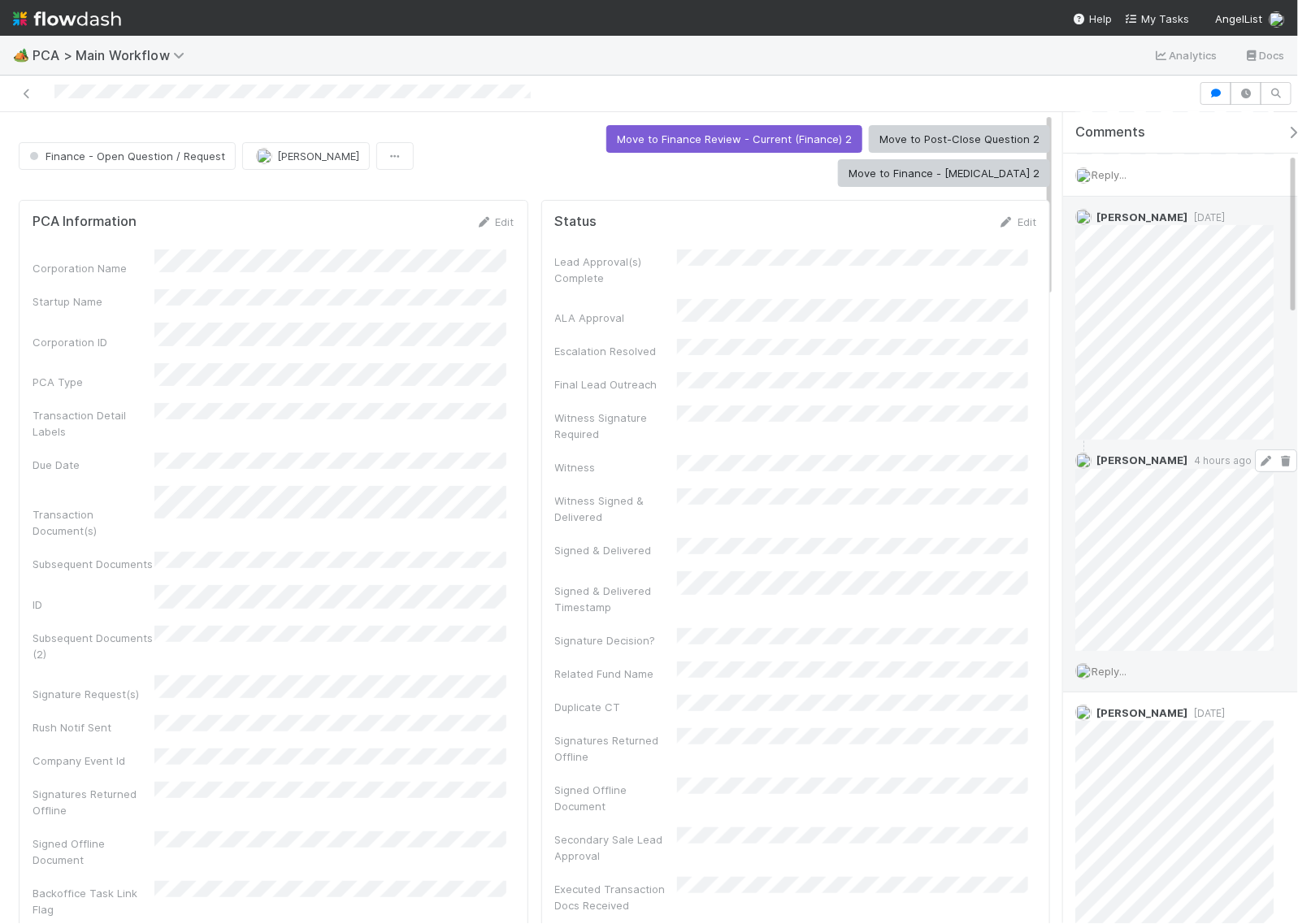
click at [1258, 461] on icon at bounding box center [1266, 461] width 17 height 11
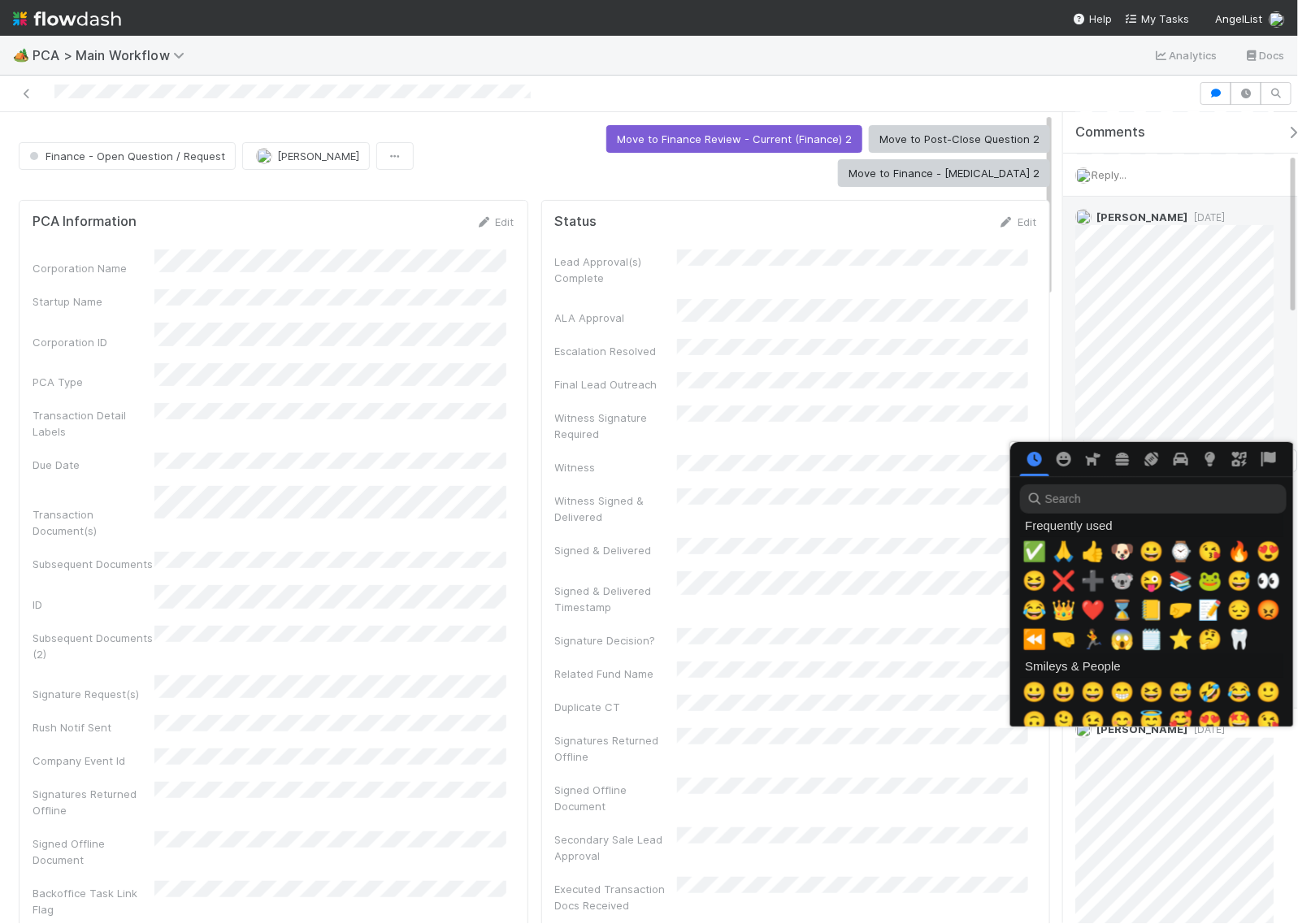
scroll to position [0, 9]
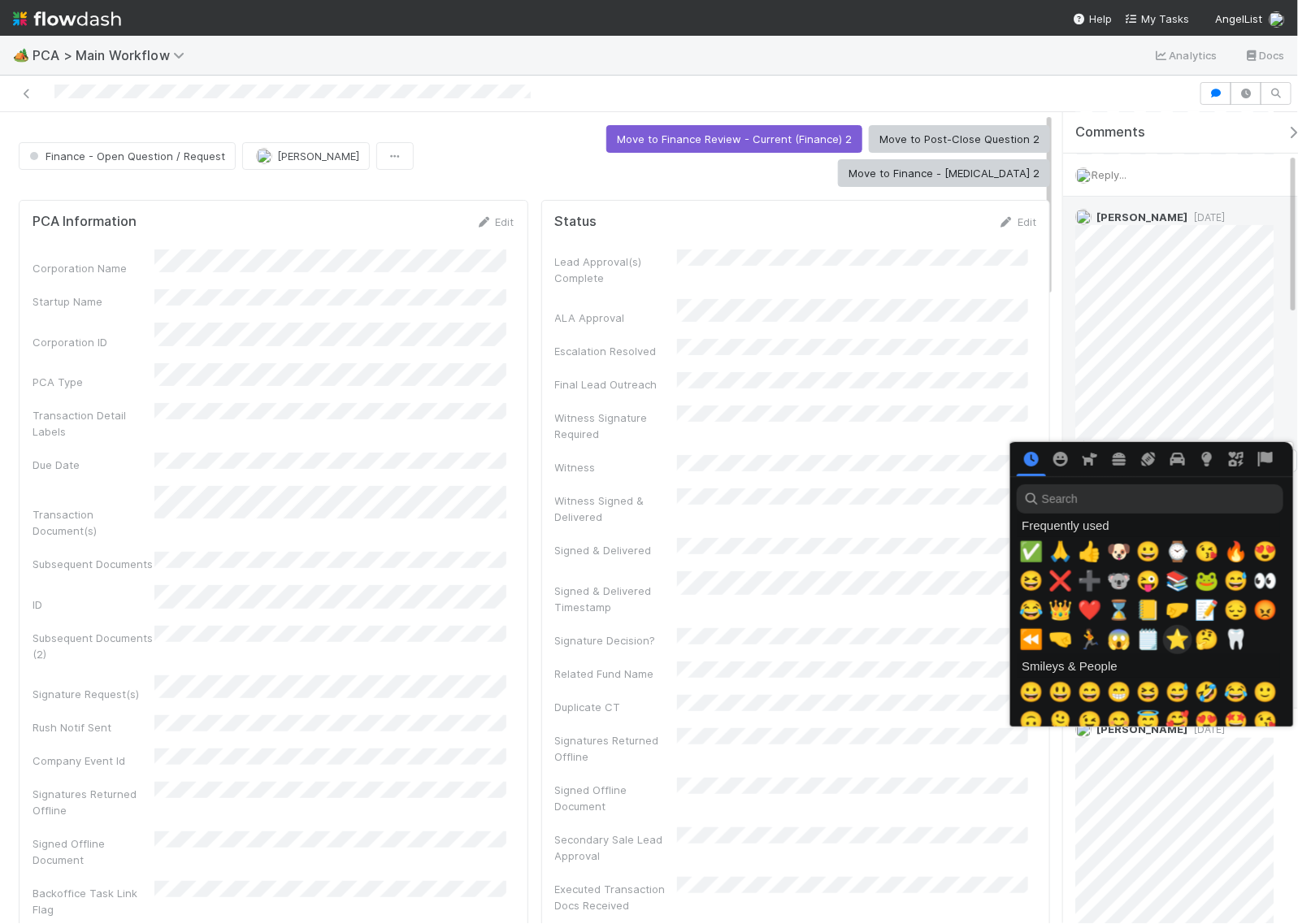
click at [1170, 634] on span "⭐" at bounding box center [1177, 639] width 25 height 23
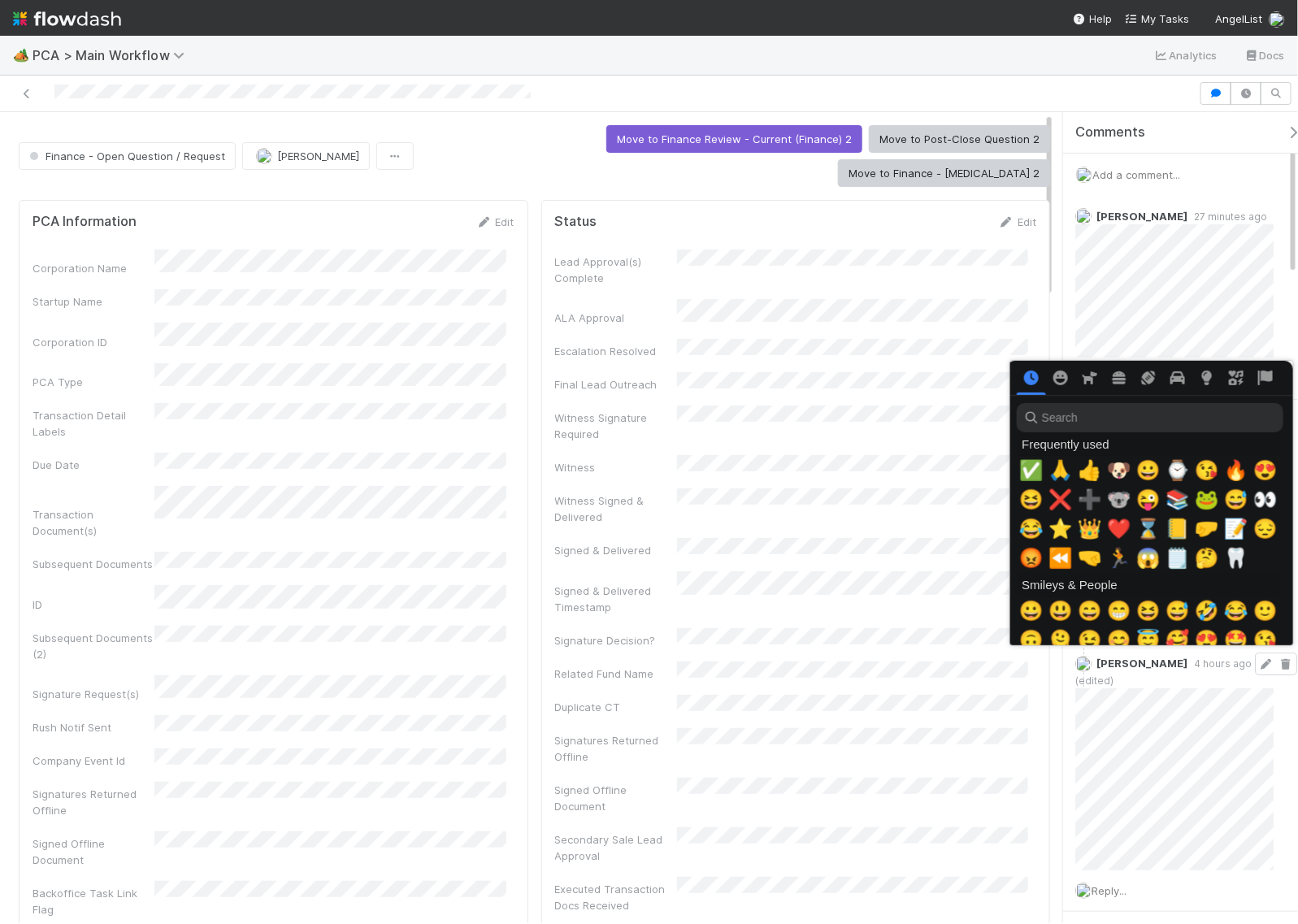
click at [1122, 408] on input "search" at bounding box center [1149, 418] width 267 height 30
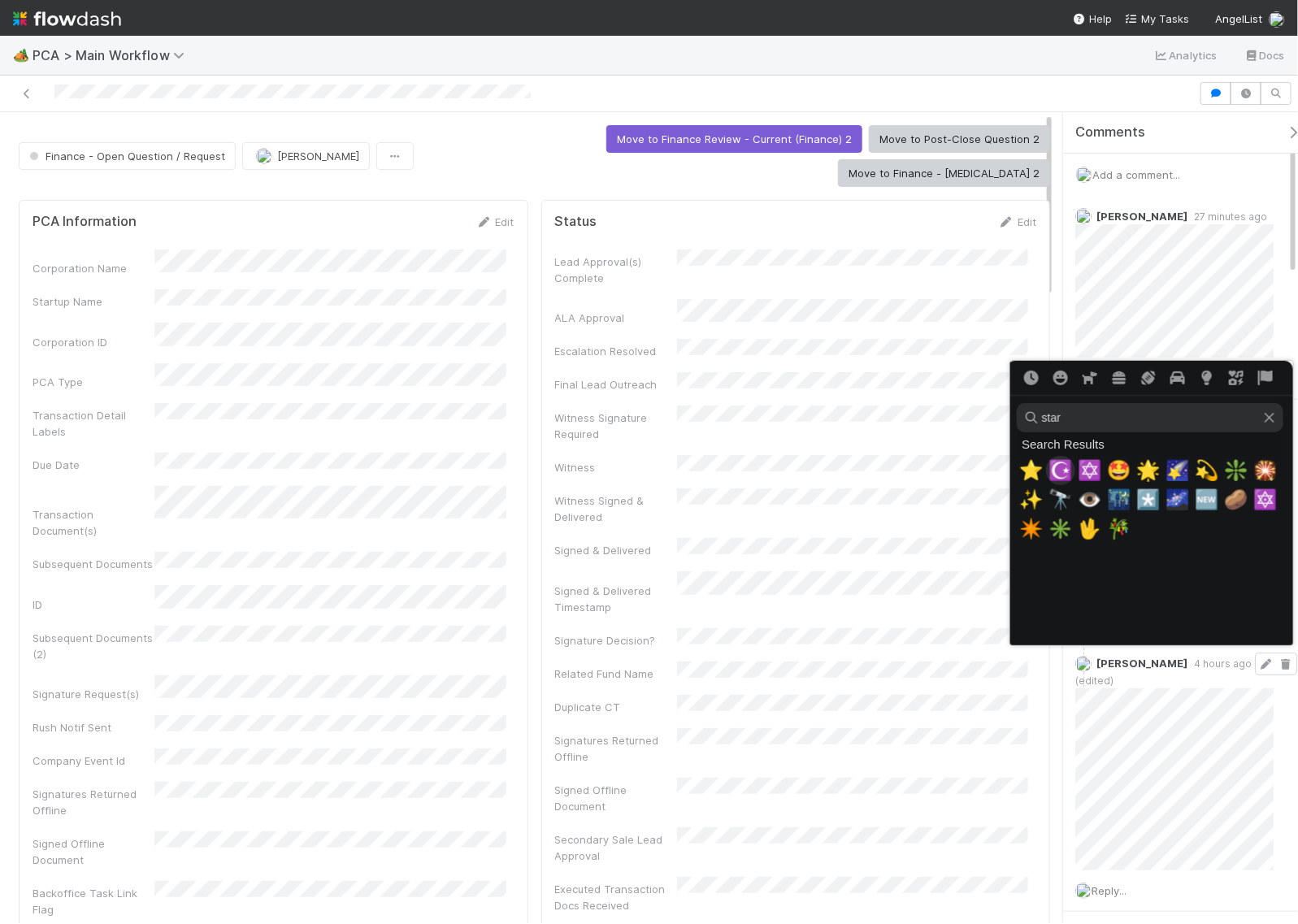
type input "star"
click at [1020, 463] on span "⭐" at bounding box center [1031, 470] width 25 height 23
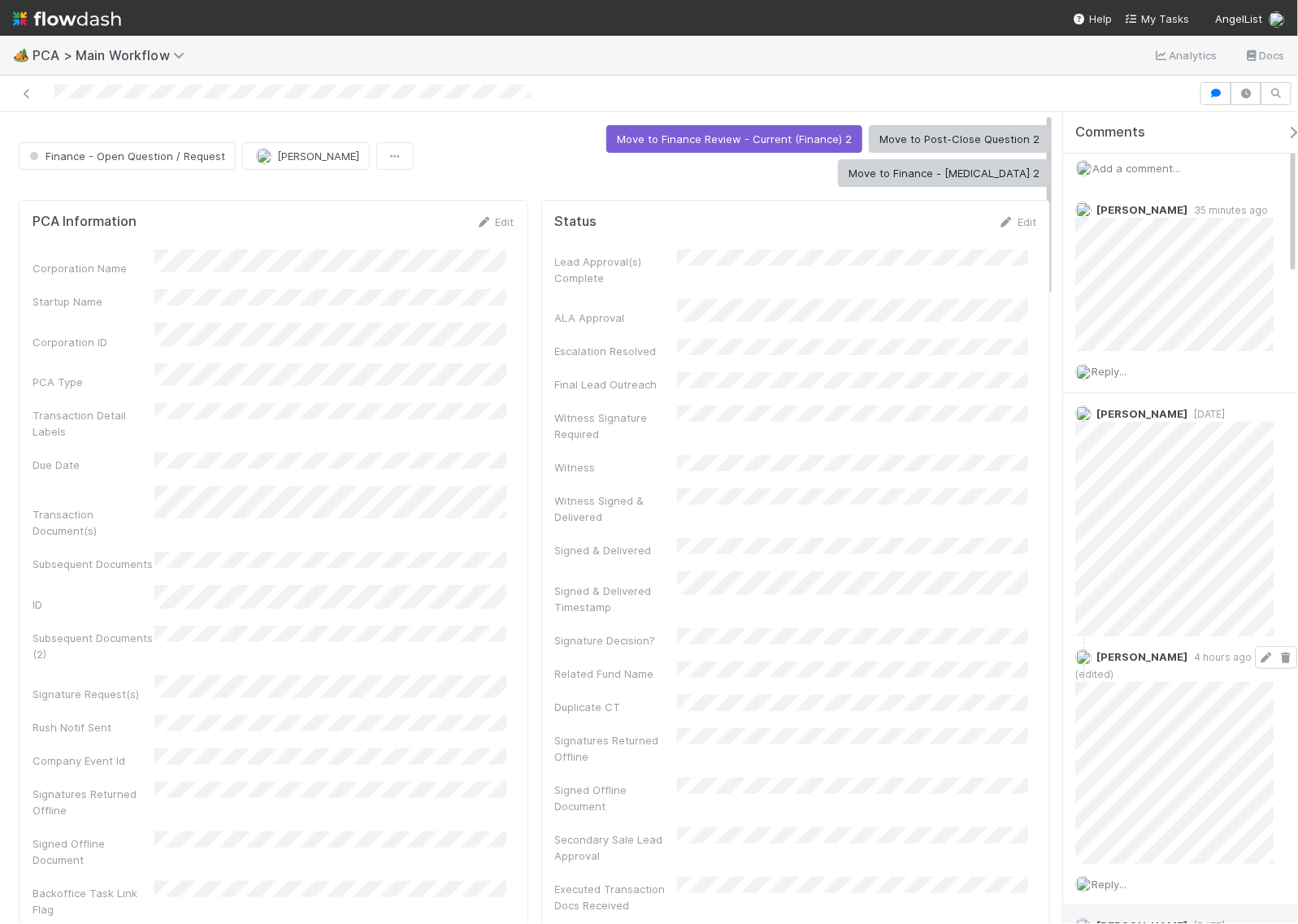
scroll to position [0, 0]
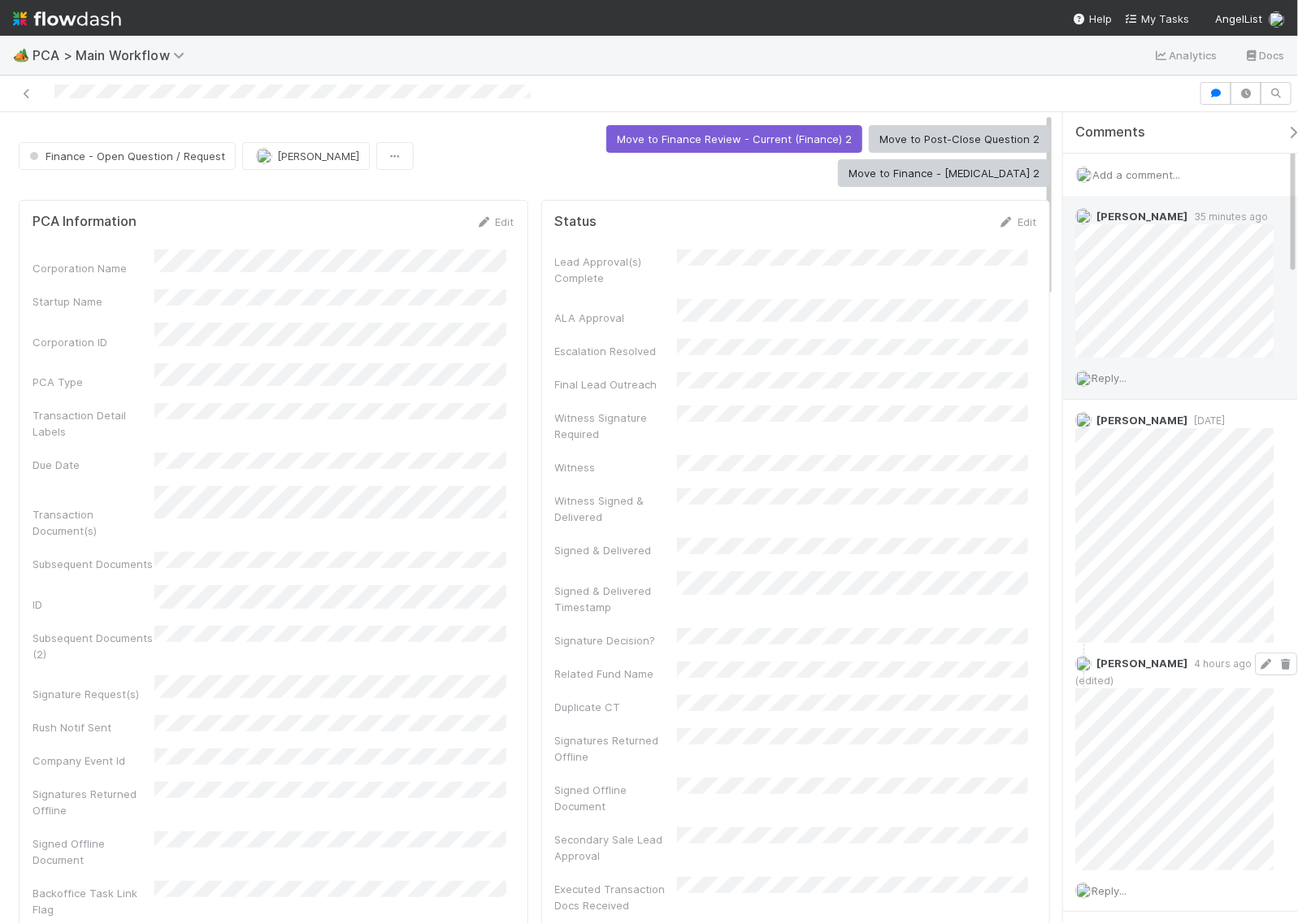
drag, startPoint x: 1122, startPoint y: 379, endPoint x: 1123, endPoint y: 393, distance: 14.0
click at [1122, 379] on span "Reply..." at bounding box center [1109, 377] width 35 height 13
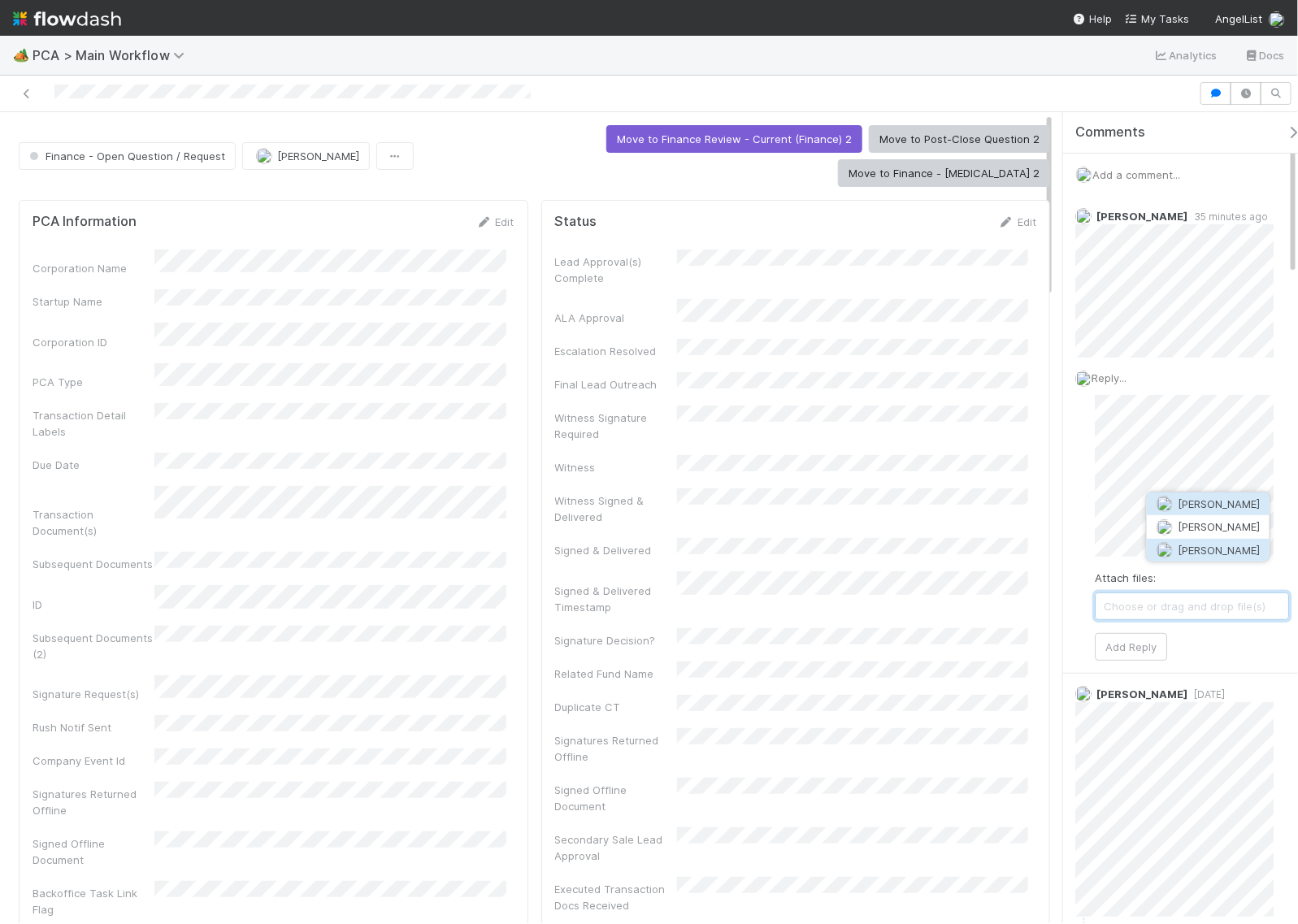
click at [1202, 545] on span "Don Walker" at bounding box center [1218, 549] width 82 height 13
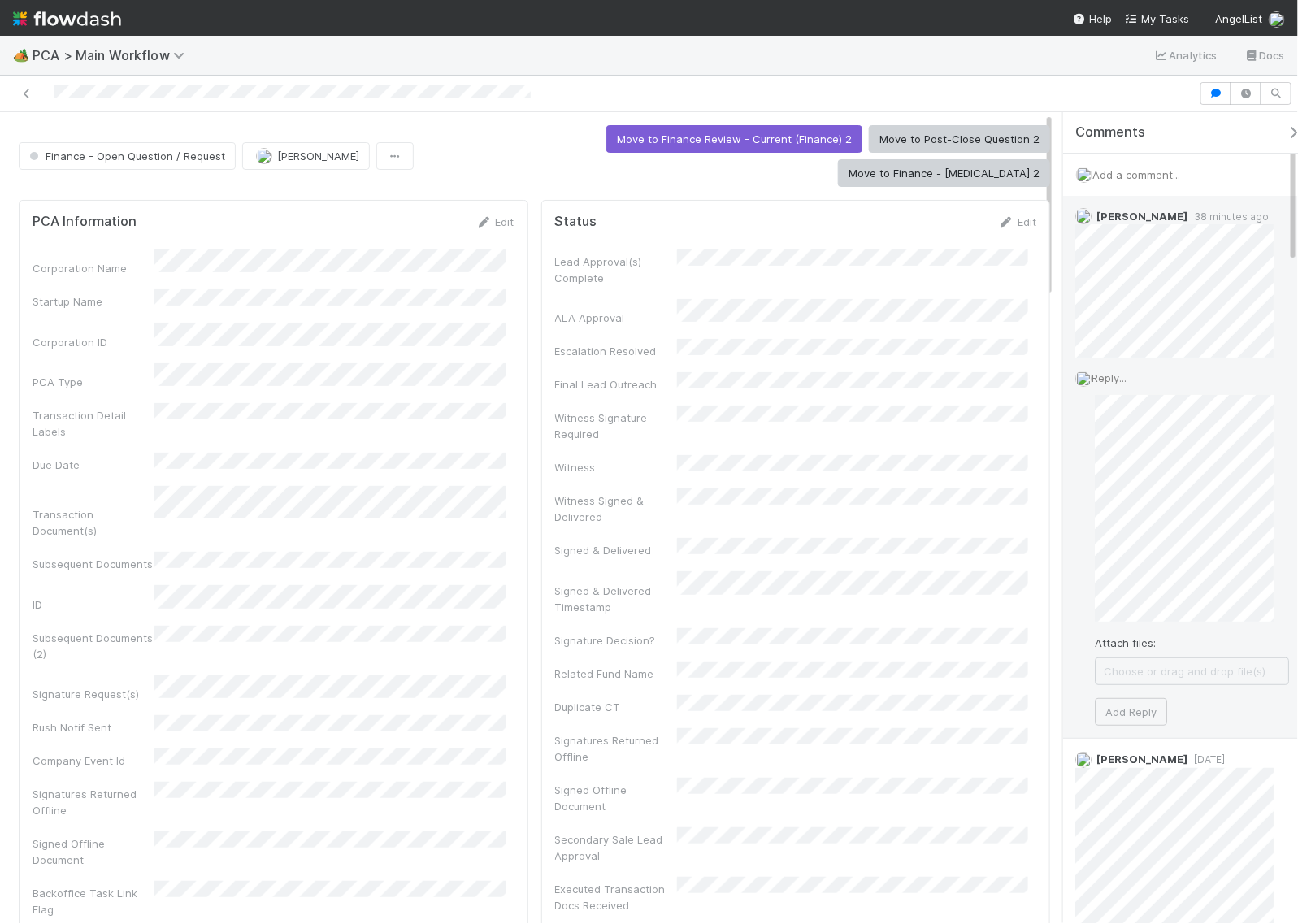
scroll to position [203, 0]
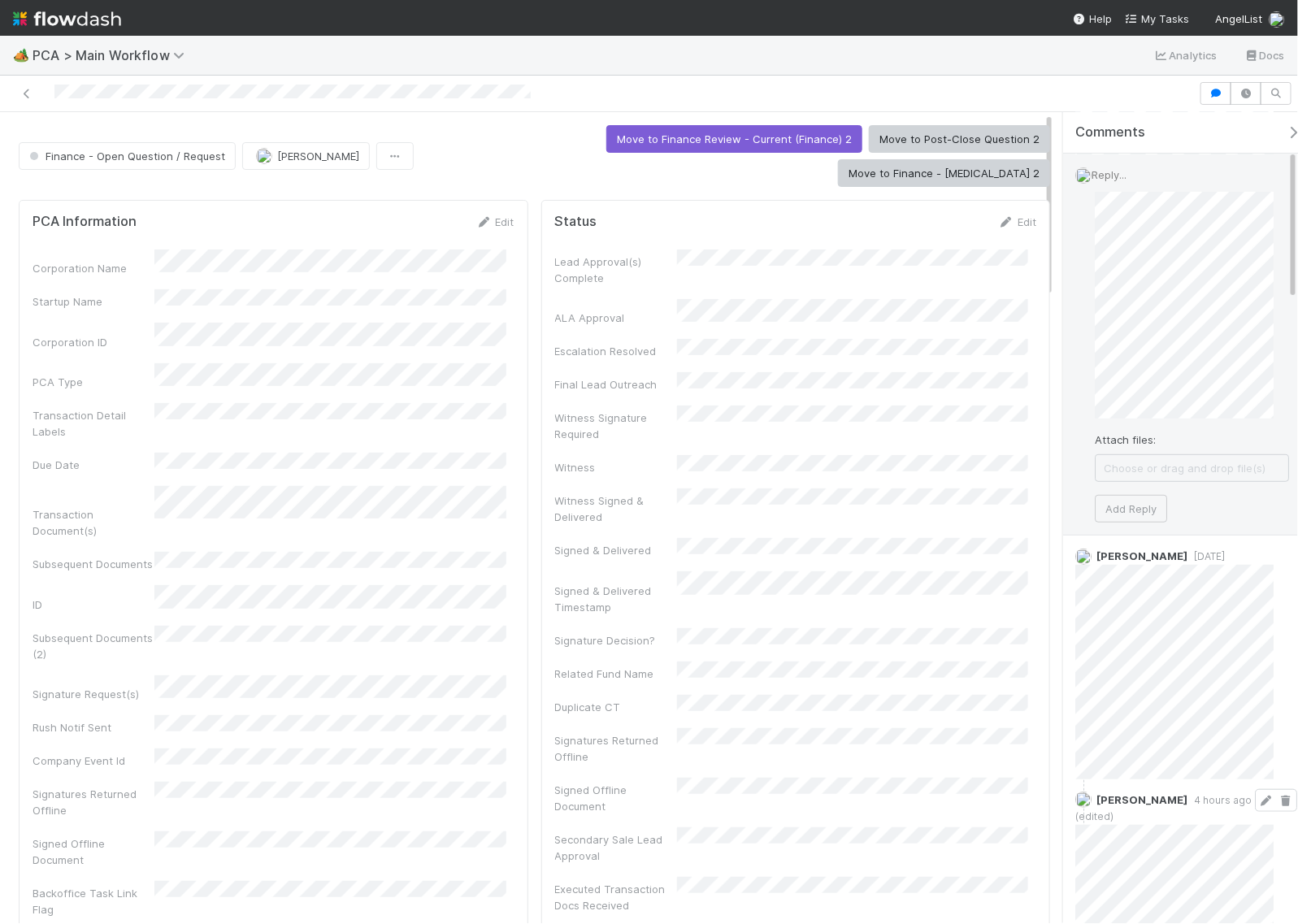
click at [1063, 257] on div "Reply... Attach files: Choose or drag and drop file(s) Add Reply" at bounding box center [1182, 344] width 238 height 380
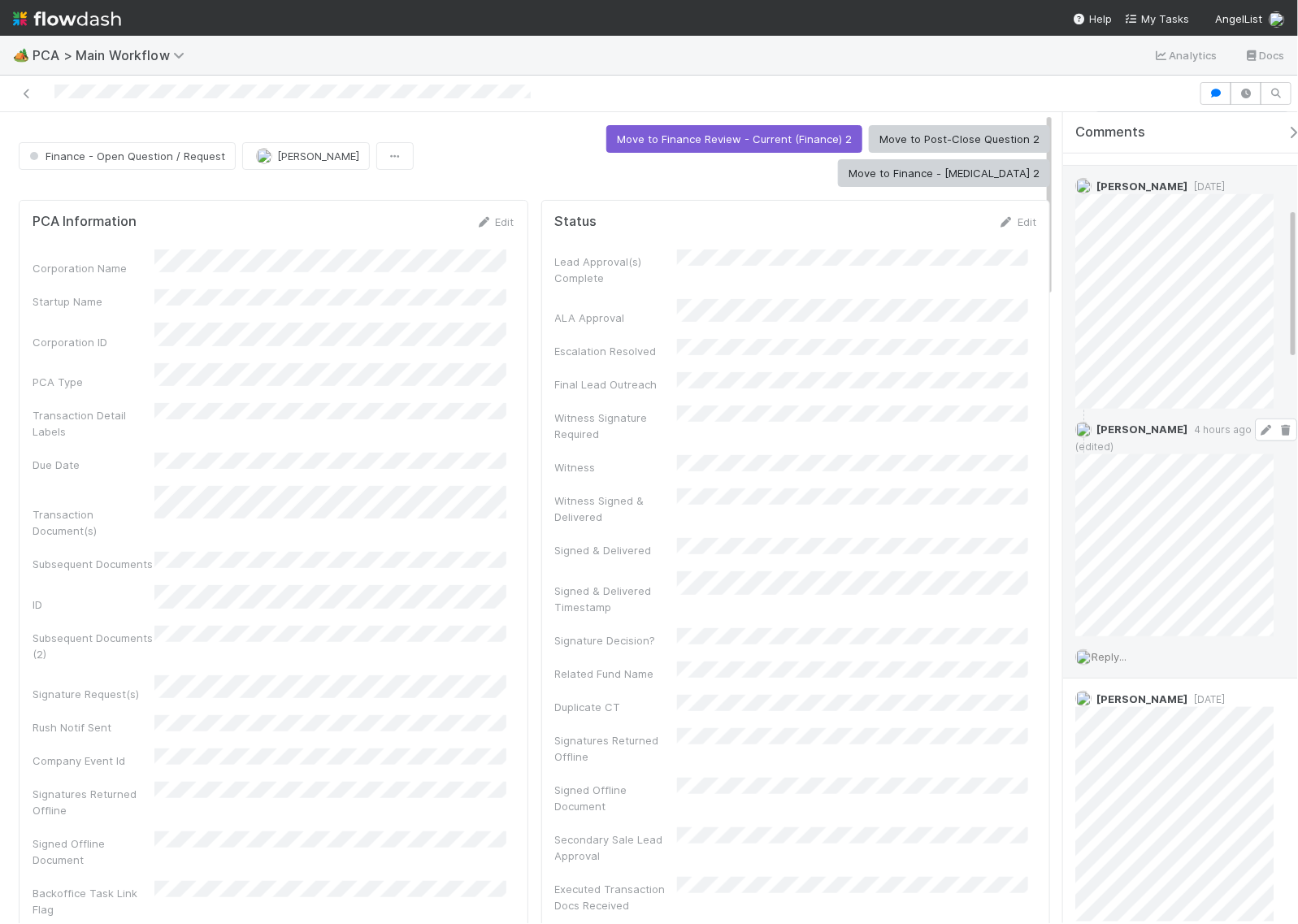
scroll to position [0, 0]
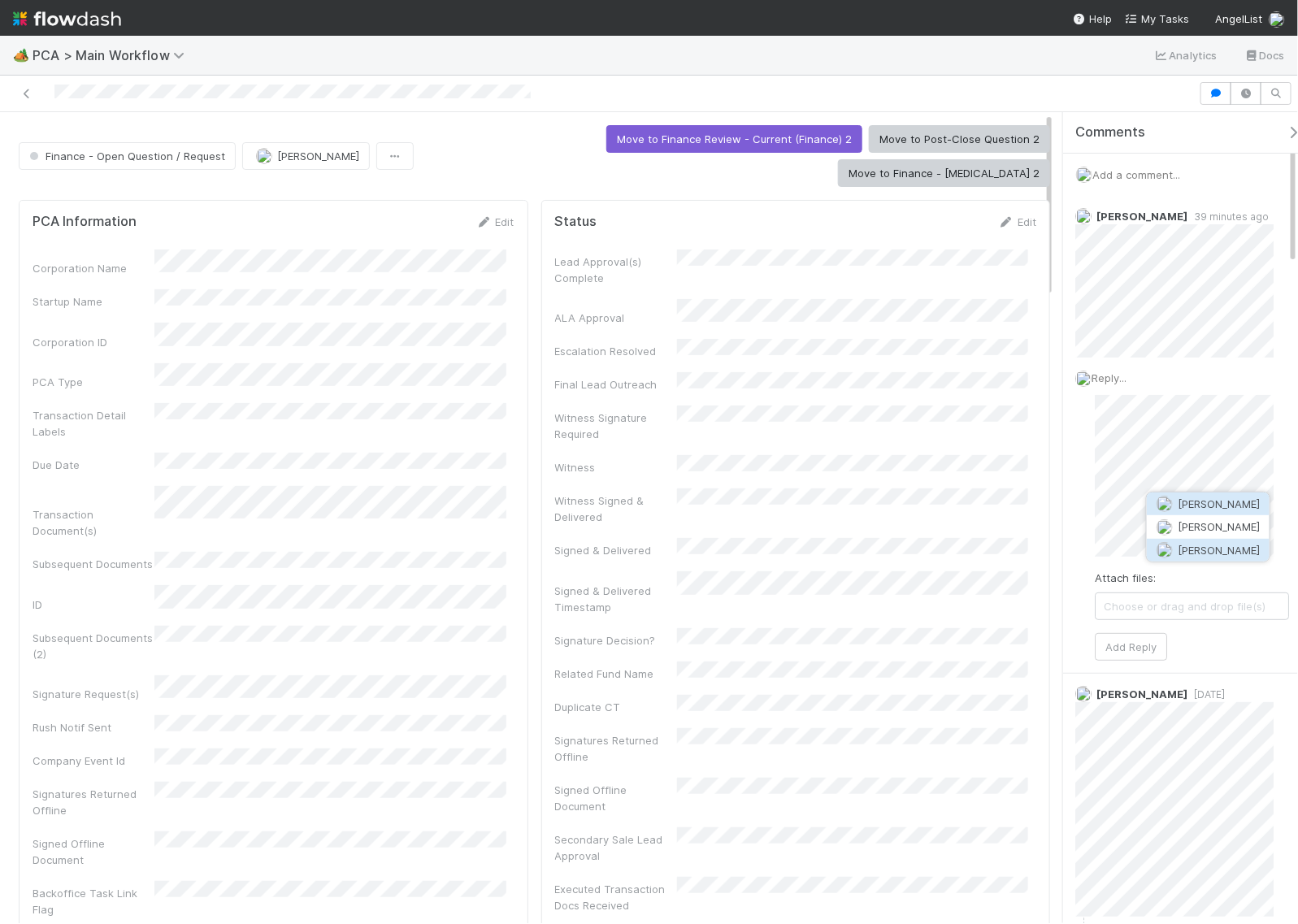
click at [1220, 548] on span "Don Walker" at bounding box center [1218, 549] width 82 height 13
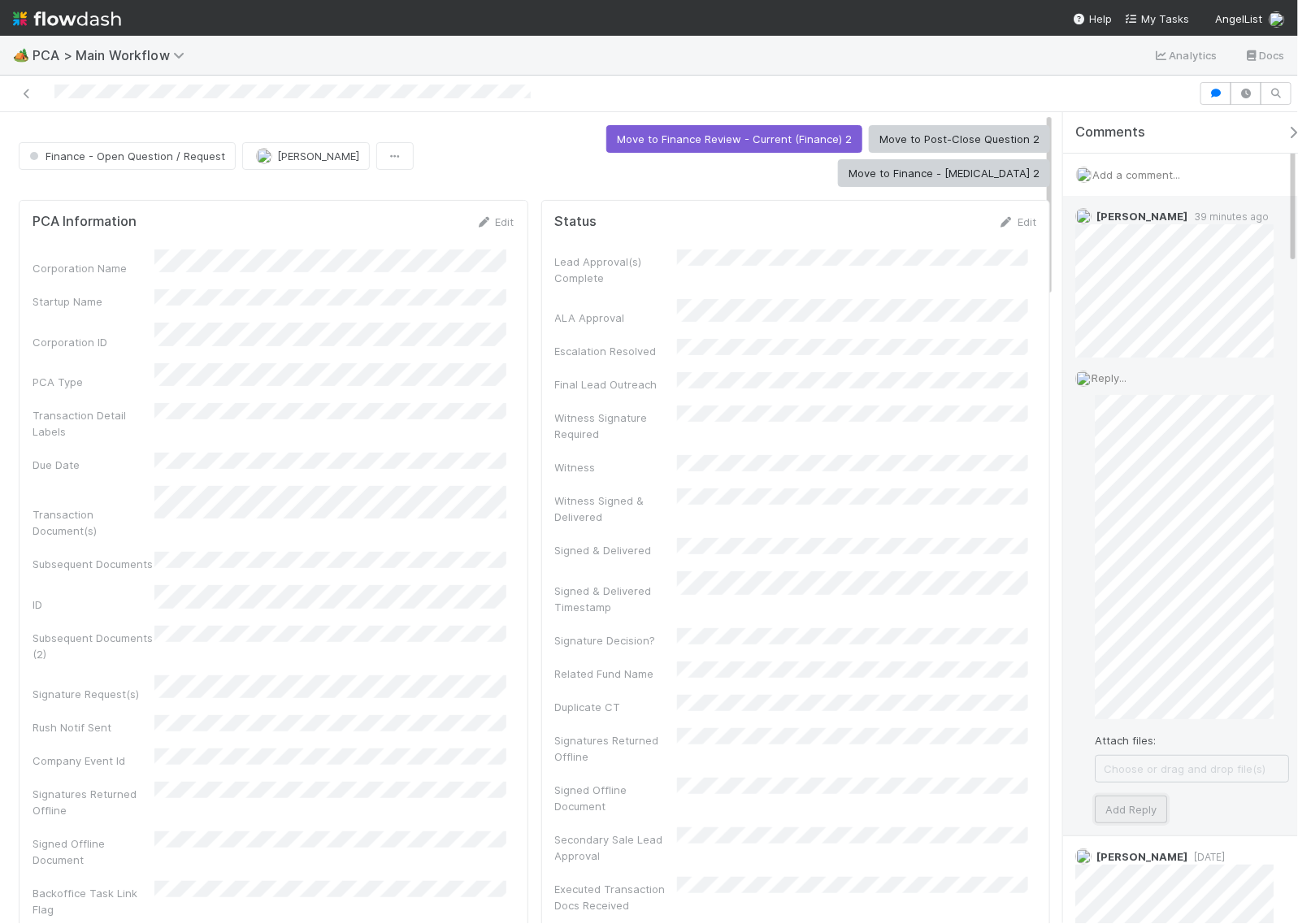
click at [1120, 809] on button "Add Reply" at bounding box center [1130, 809] width 72 height 28
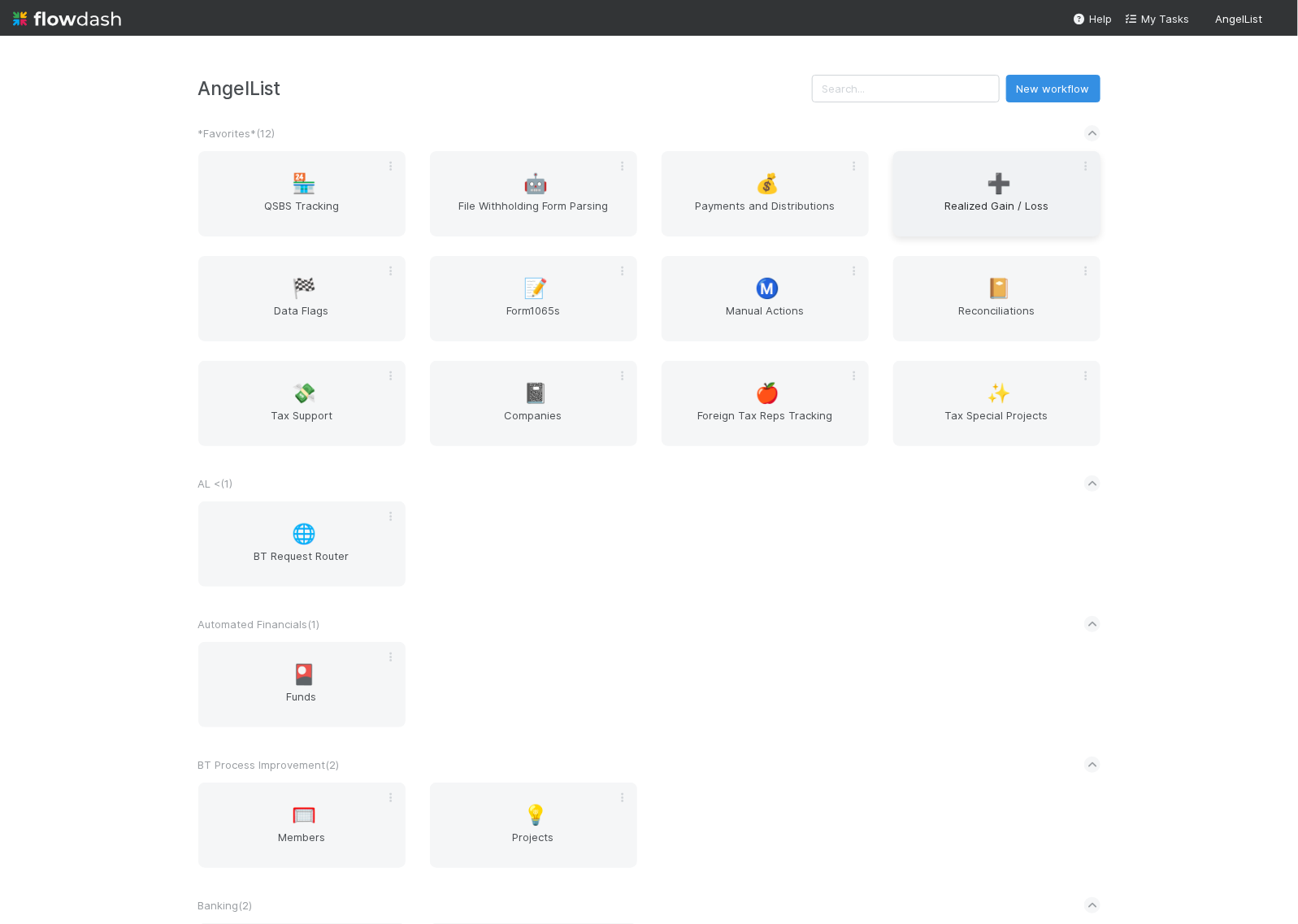
click at [987, 188] on span "➕" at bounding box center [999, 183] width 25 height 21
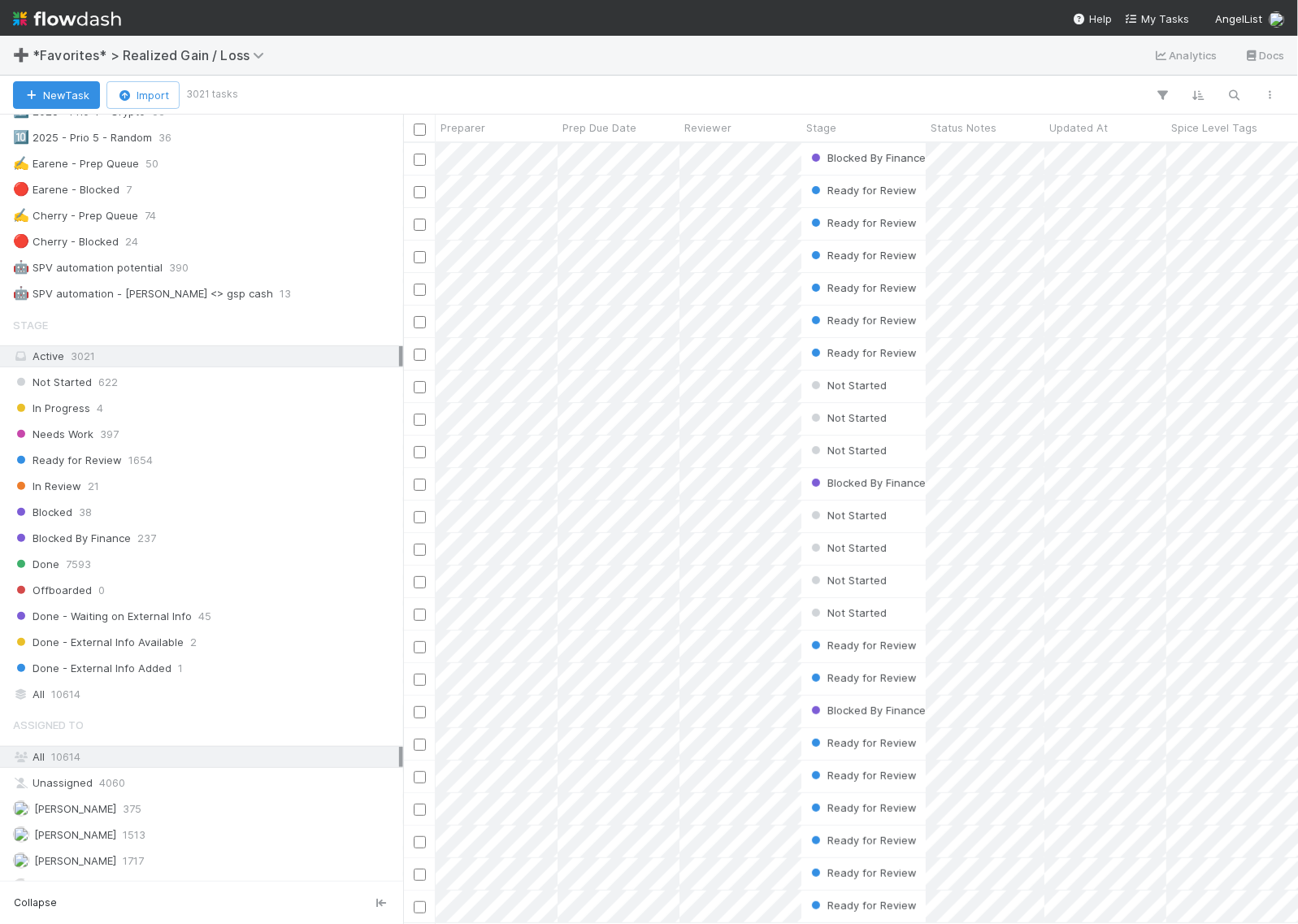
scroll to position [1118, 0]
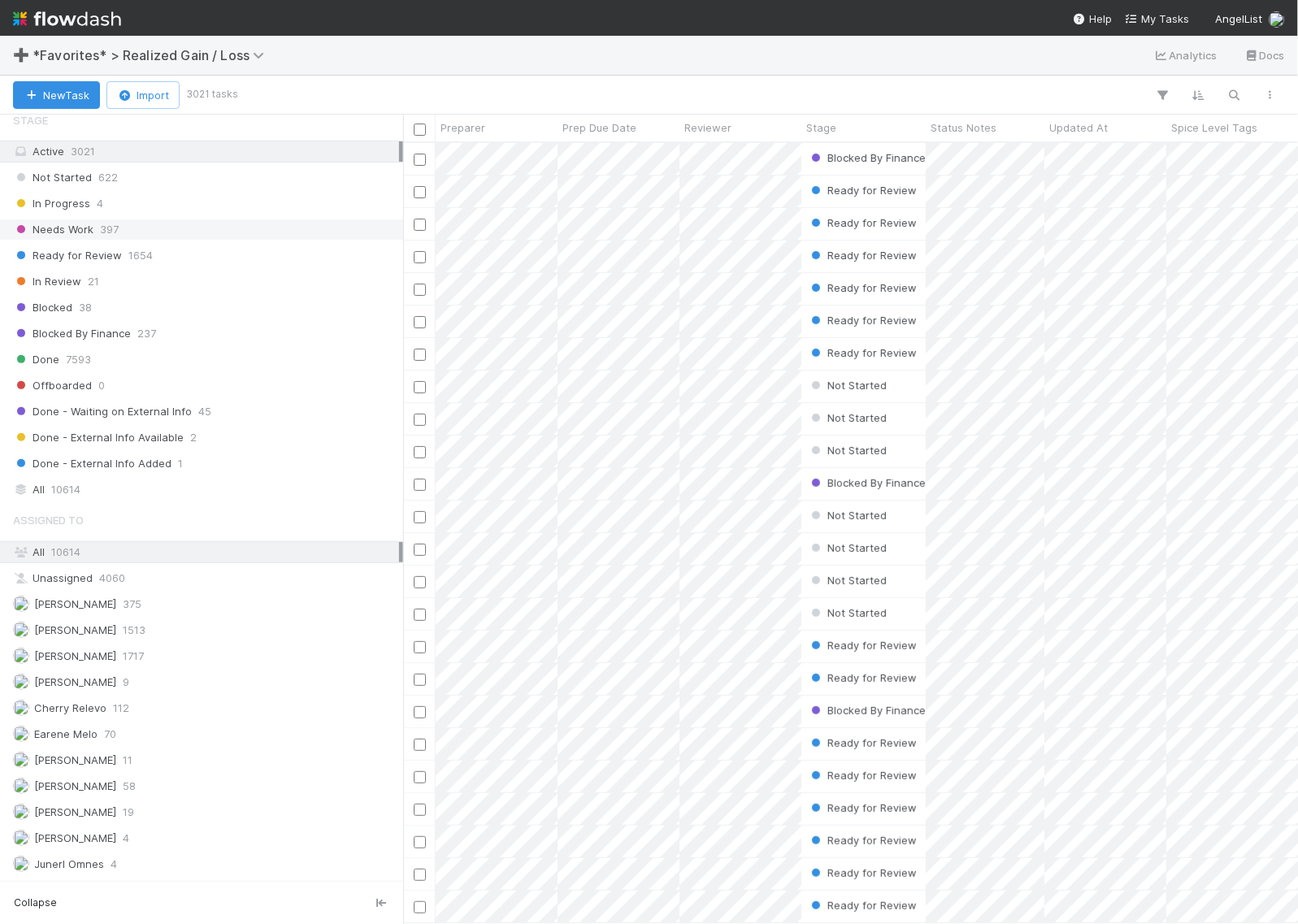
click at [124, 240] on div "Needs Work 397" at bounding box center [206, 229] width 386 height 21
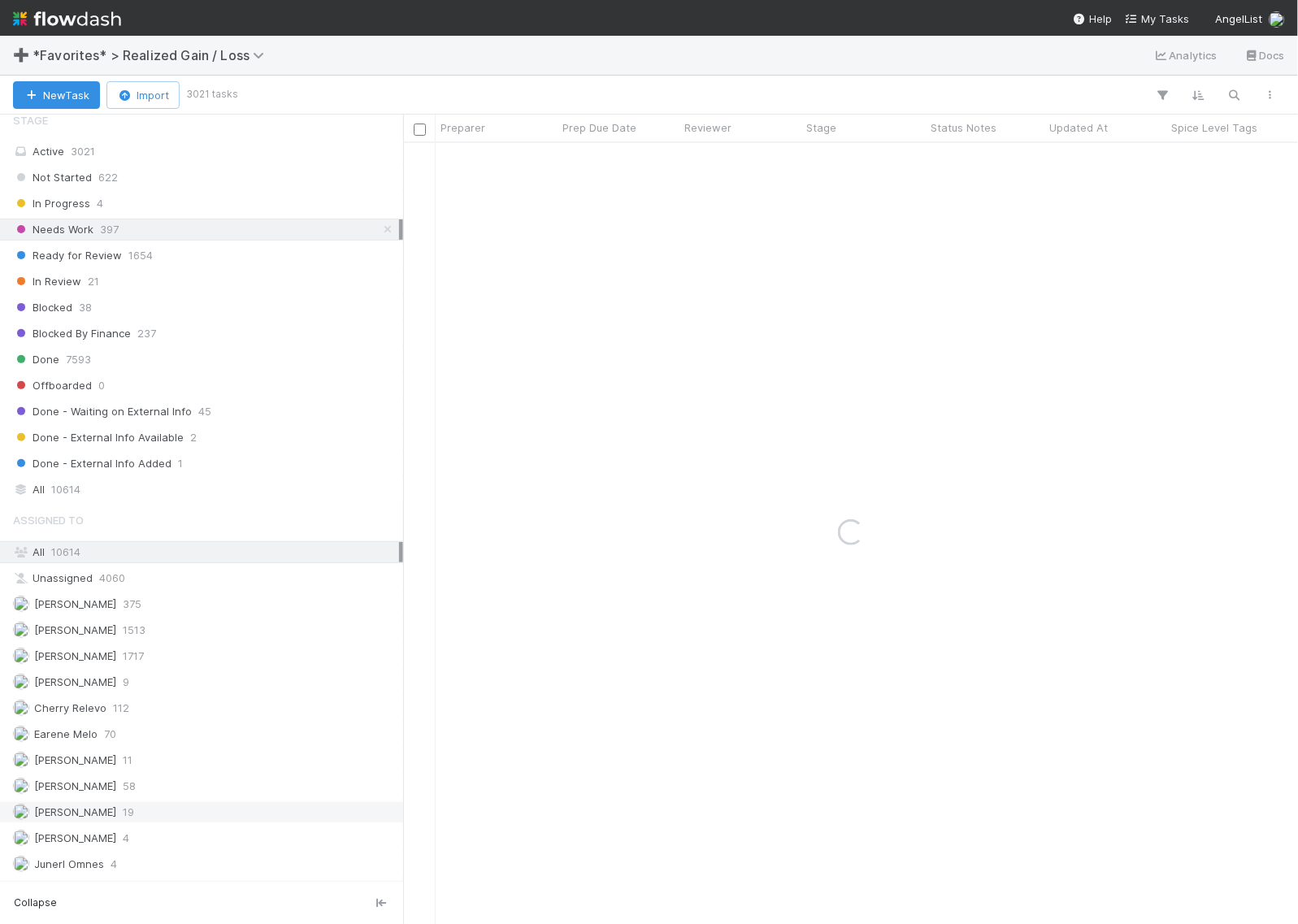
click at [31, 823] on span "[PERSON_NAME]" at bounding box center [64, 812] width 103 height 21
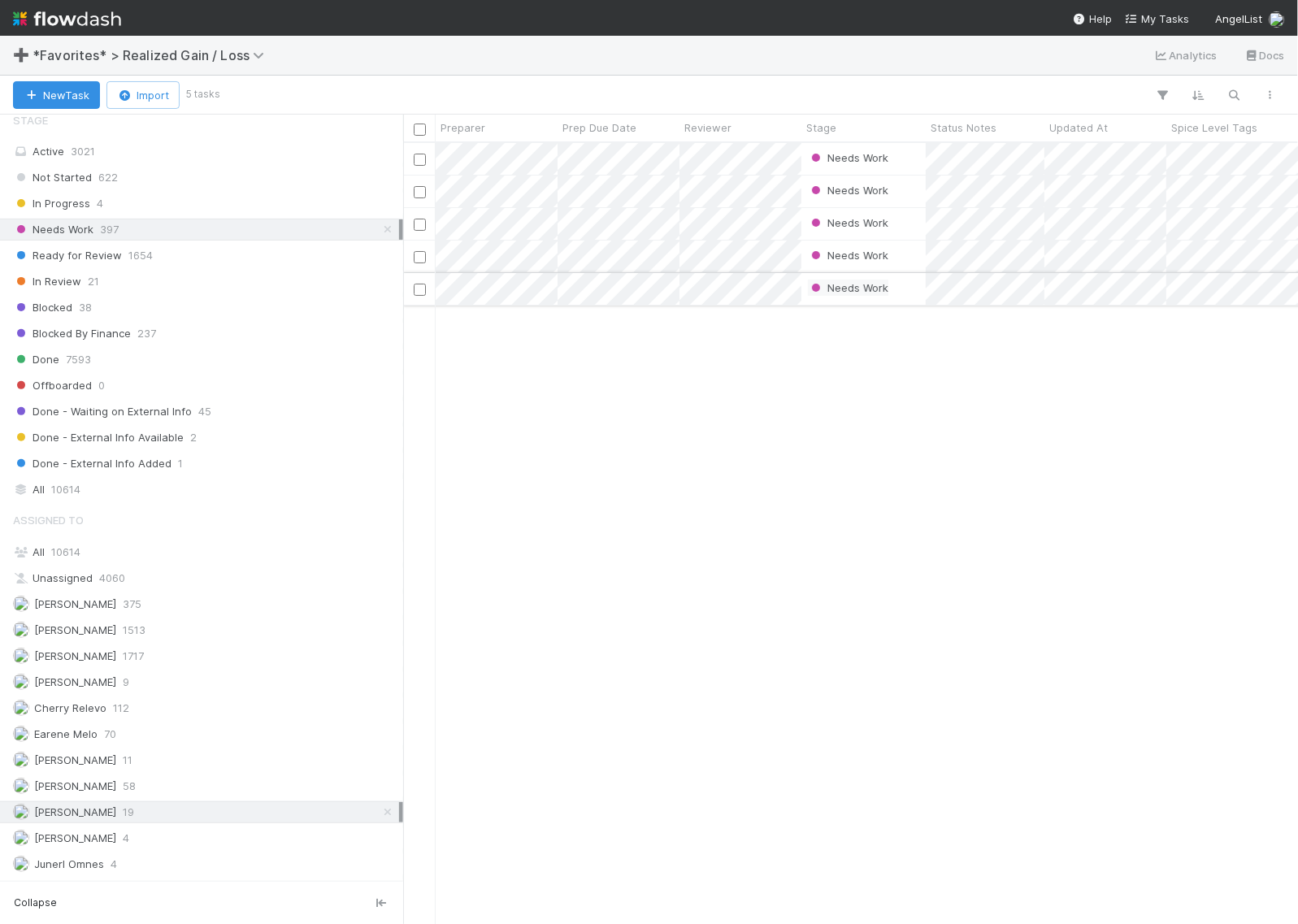
scroll to position [766, 880]
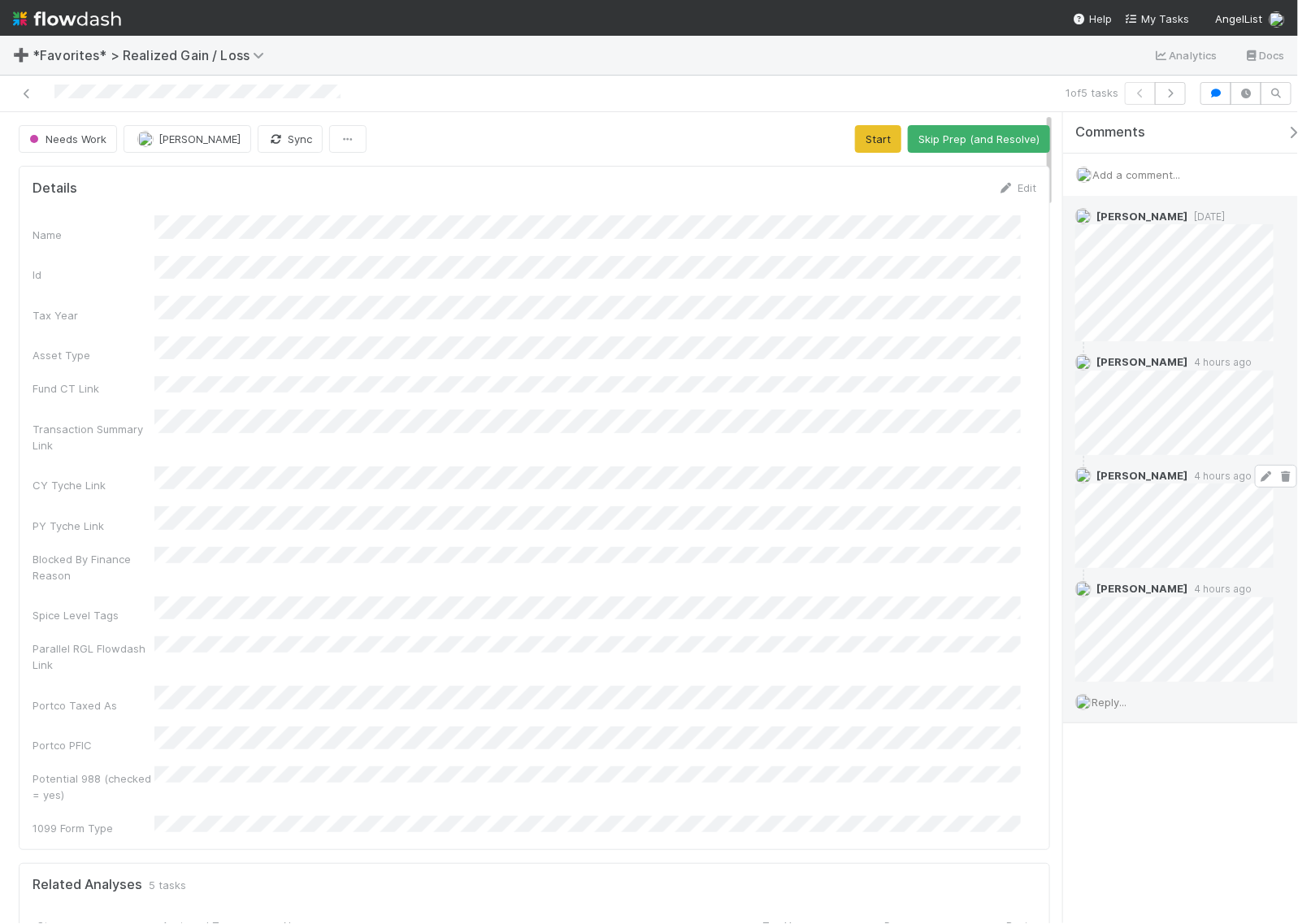
click at [1277, 476] on icon at bounding box center [1285, 476] width 17 height 11
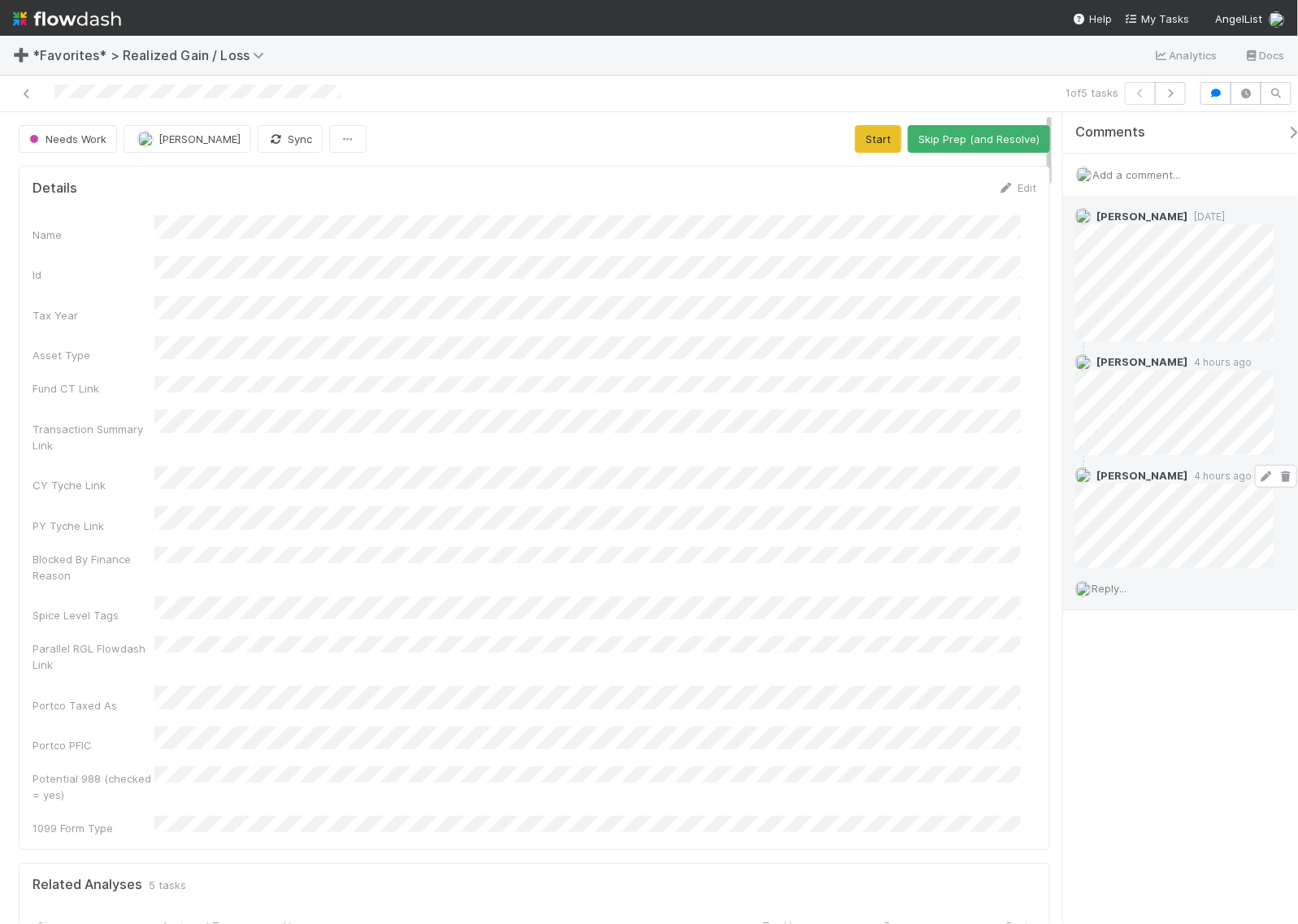
click at [1277, 478] on icon at bounding box center [1285, 476] width 17 height 11
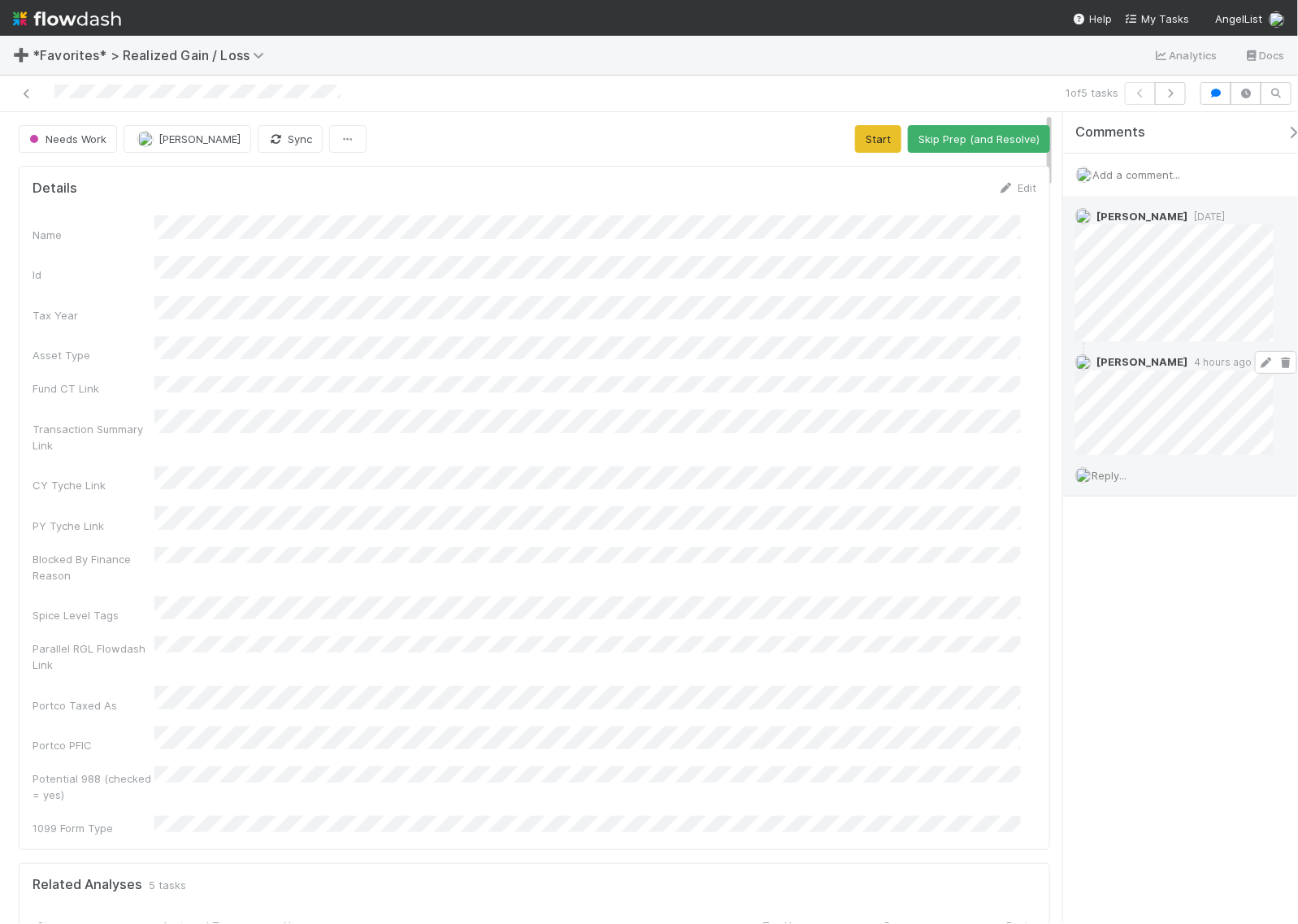
click at [1258, 357] on icon at bounding box center [1266, 362] width 17 height 11
click at [859, 137] on button "Start" at bounding box center [878, 139] width 46 height 28
click at [998, 185] on icon at bounding box center [1006, 188] width 17 height 11
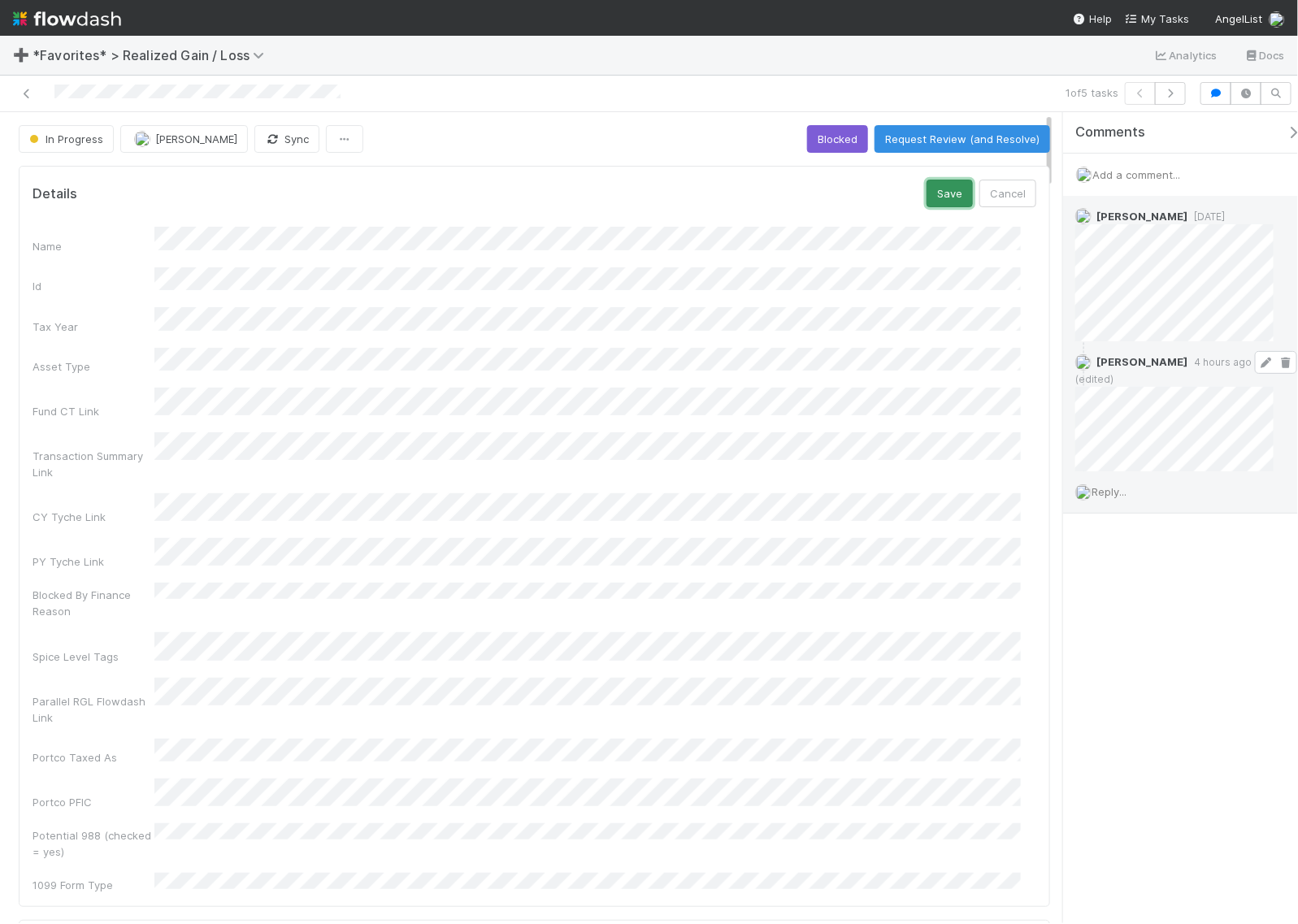
click at [933, 189] on button "Save" at bounding box center [949, 194] width 46 height 28
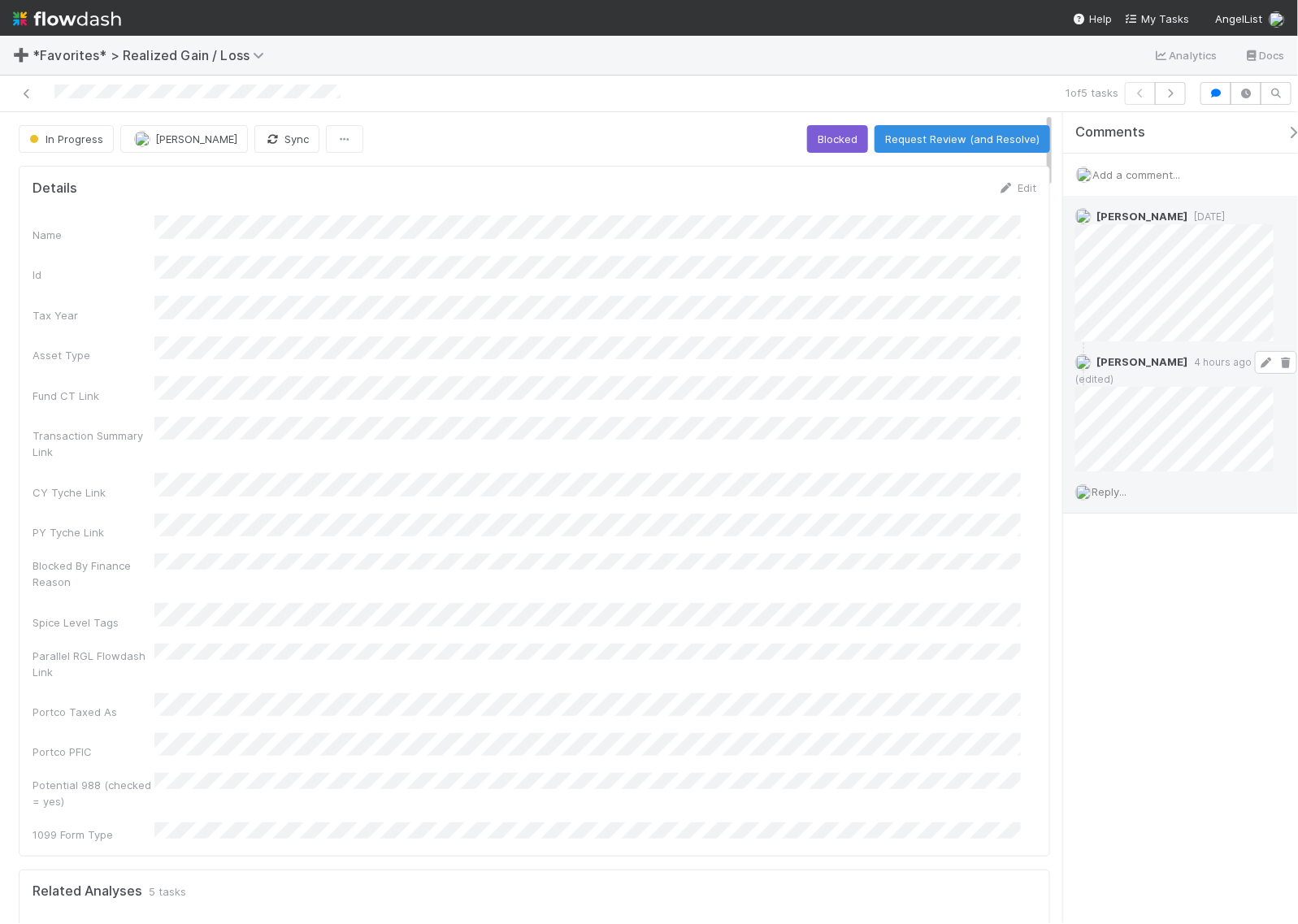
click at [1124, 175] on span "Add a comment..." at bounding box center [1136, 174] width 88 height 13
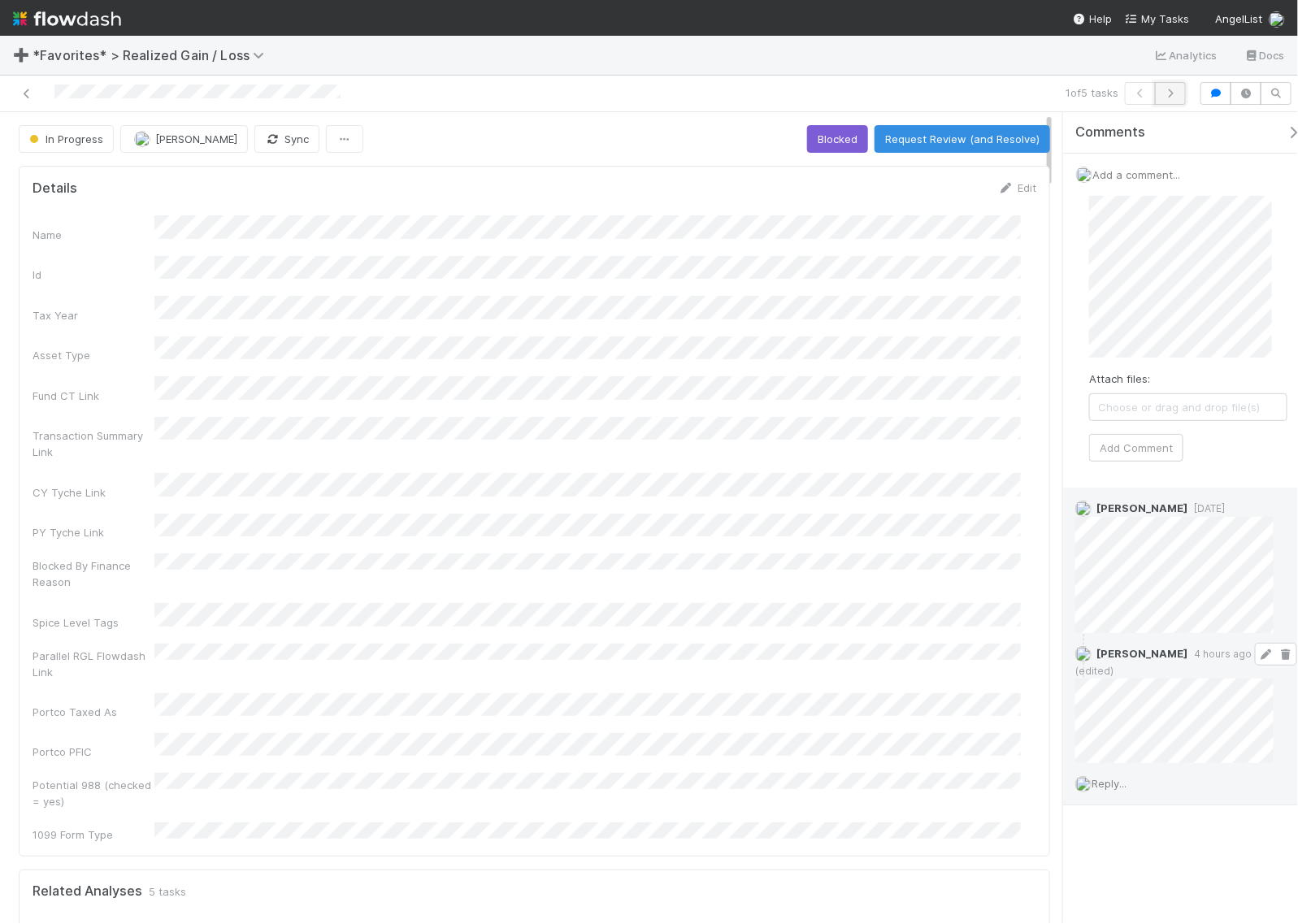
click at [1169, 89] on icon "button" at bounding box center [1170, 93] width 17 height 10
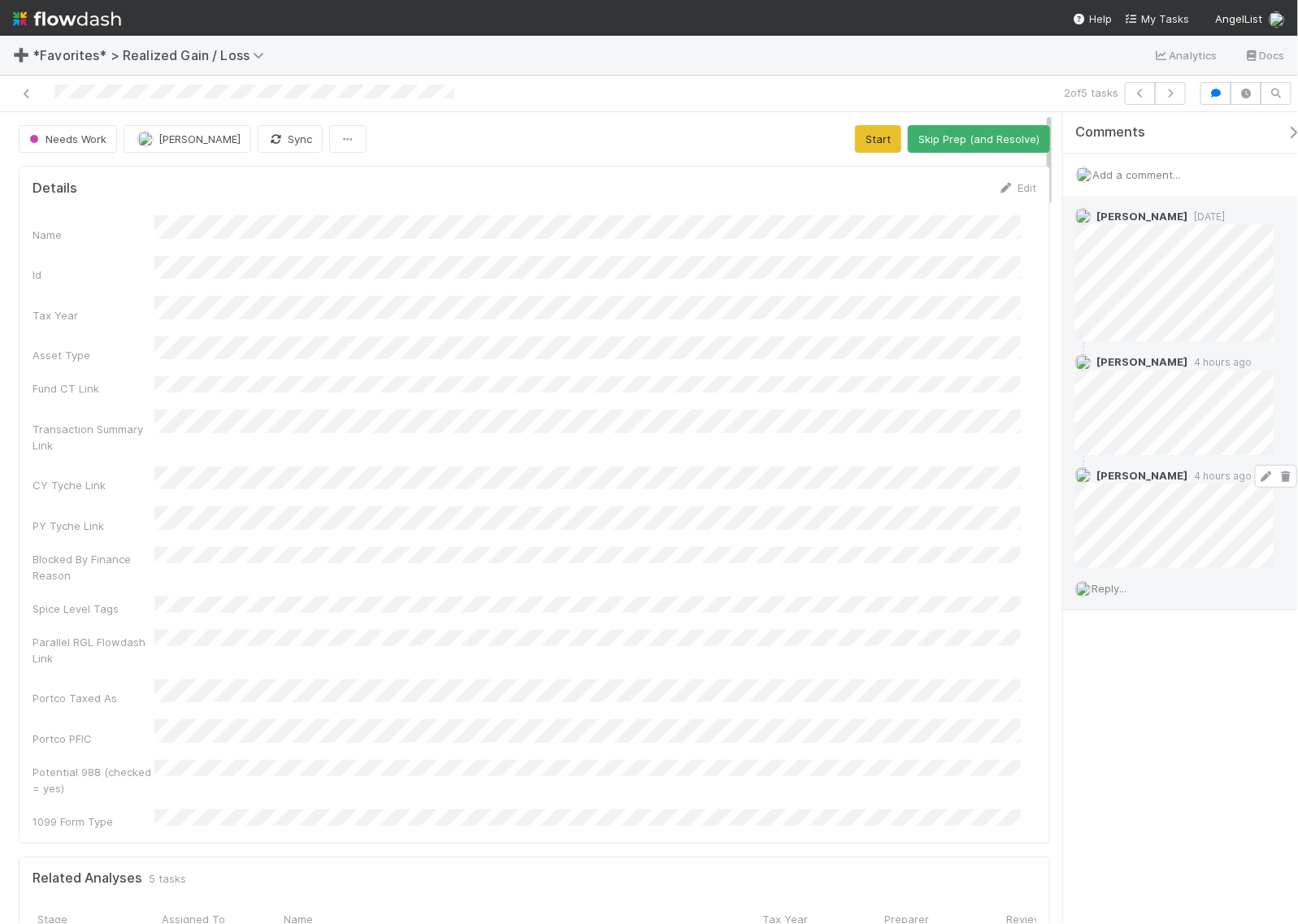
click at [1277, 479] on icon at bounding box center [1285, 476] width 17 height 11
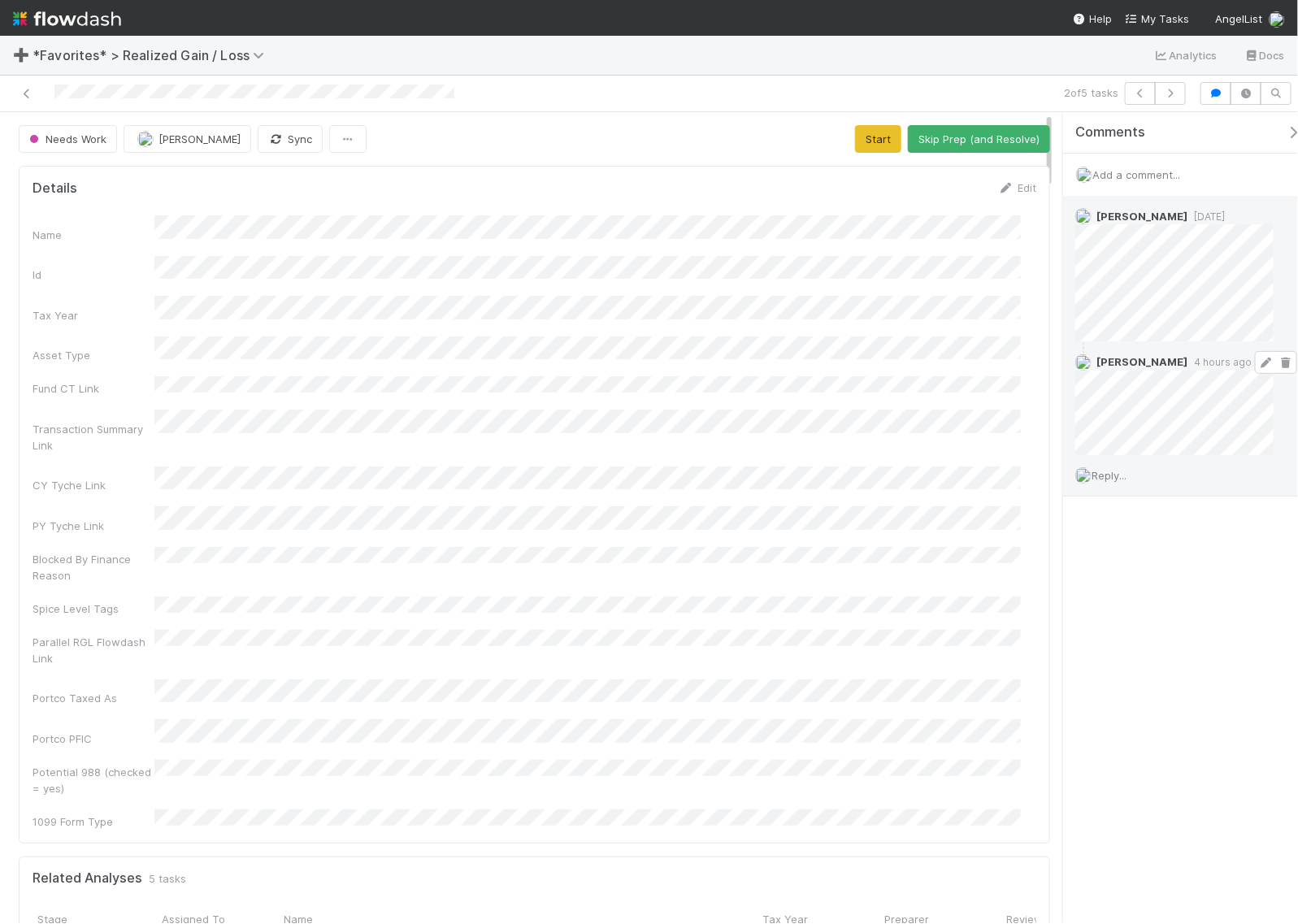
click at [1258, 366] on icon at bounding box center [1266, 362] width 17 height 11
click at [855, 136] on button "Start" at bounding box center [878, 139] width 46 height 28
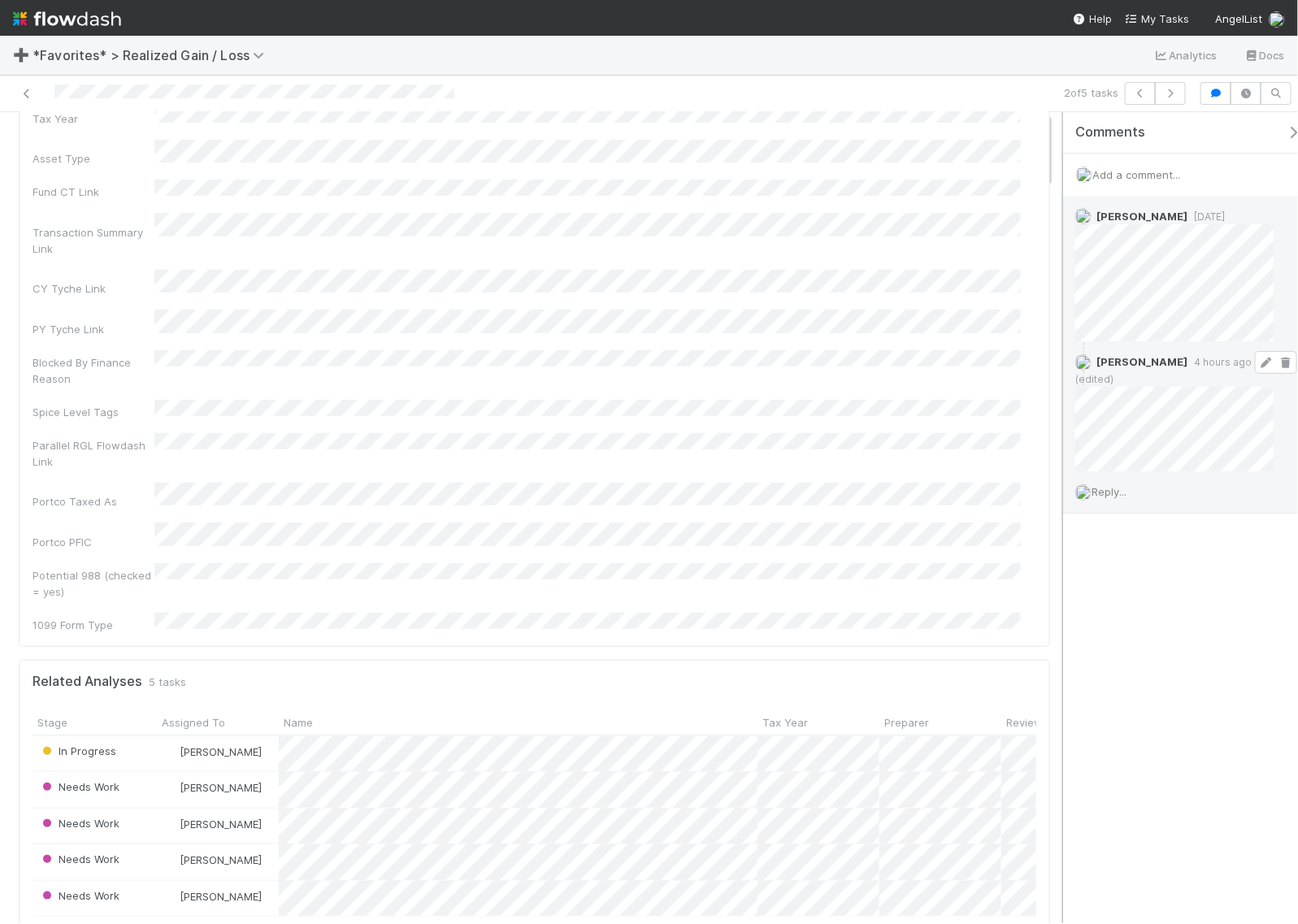
scroll to position [203, 0]
click at [1111, 485] on span "Reply..." at bounding box center [1109, 491] width 35 height 13
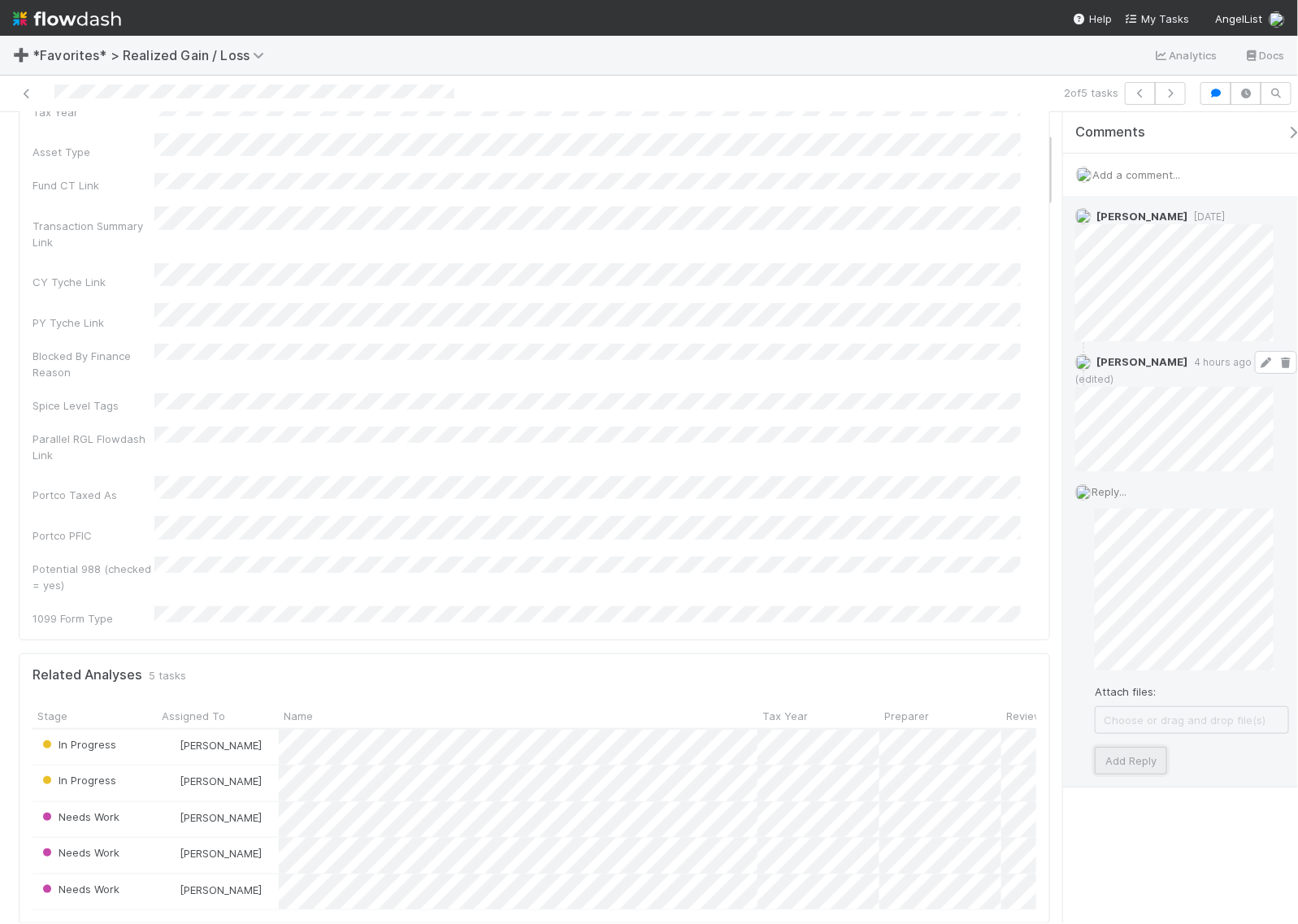
click at [1127, 747] on button "Add Reply" at bounding box center [1130, 761] width 72 height 28
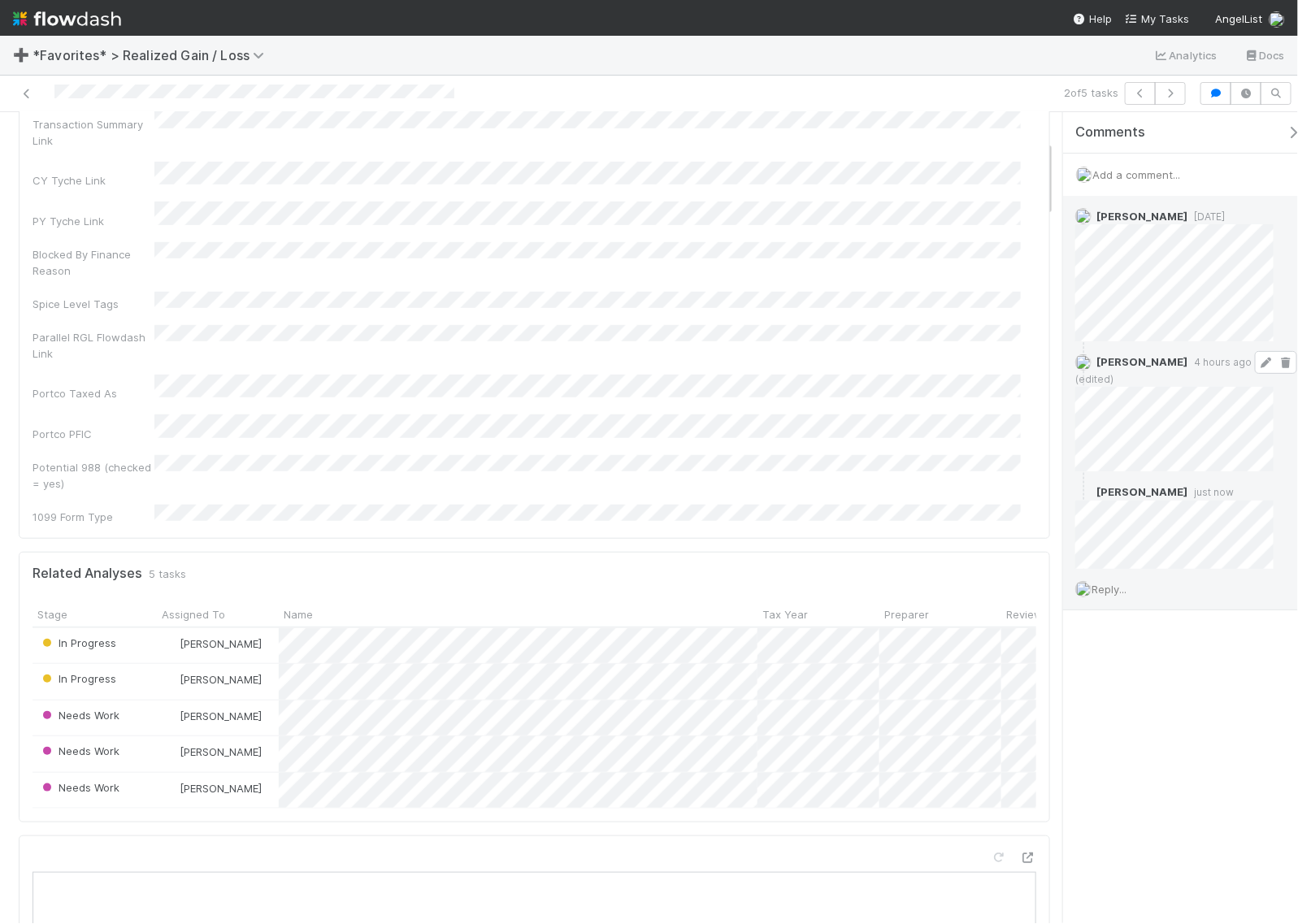
scroll to position [0, 0]
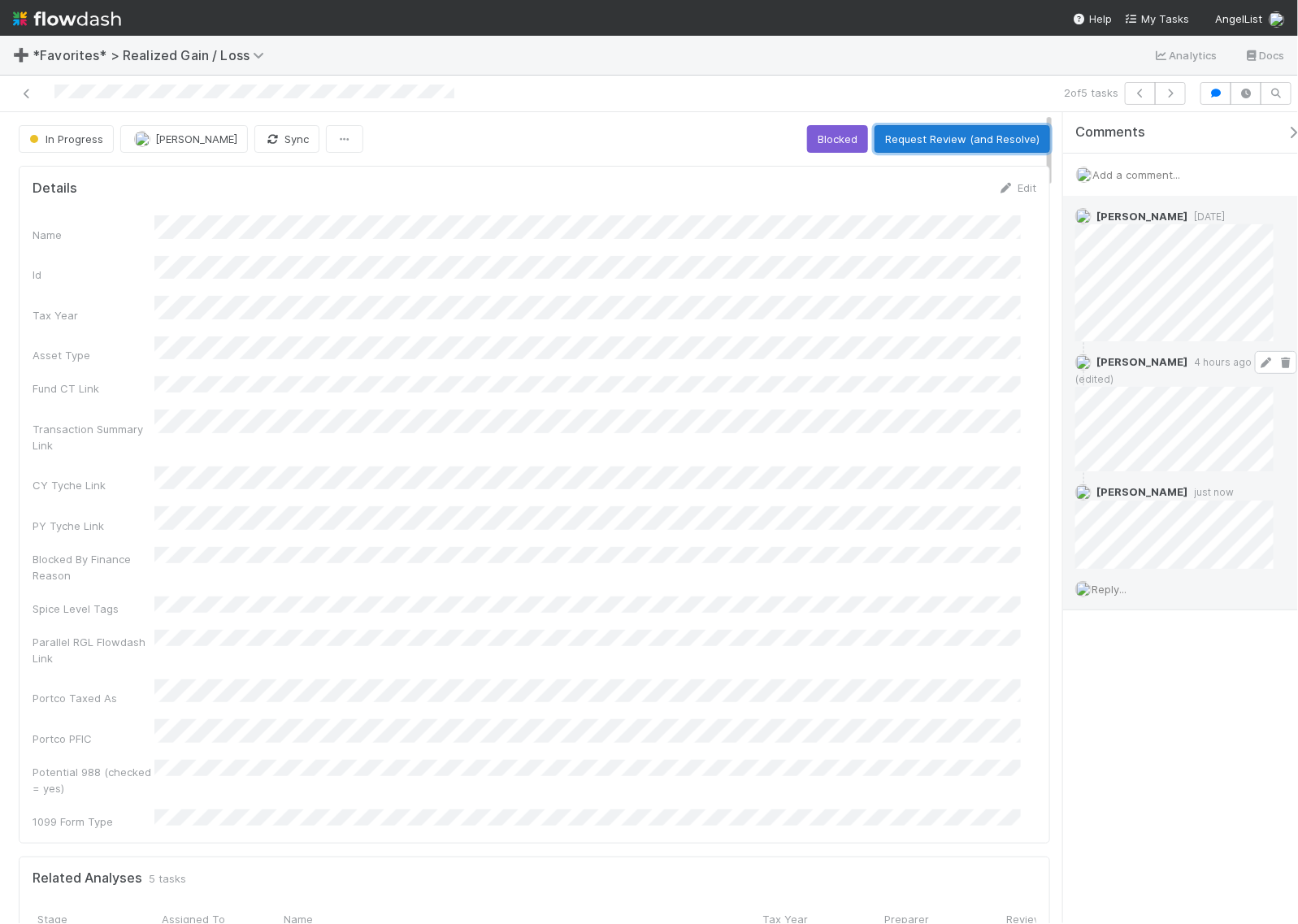
click at [951, 137] on button "Request Review (and Resolve)" at bounding box center [962, 139] width 175 height 28
click at [1166, 95] on icon "button" at bounding box center [1170, 93] width 17 height 10
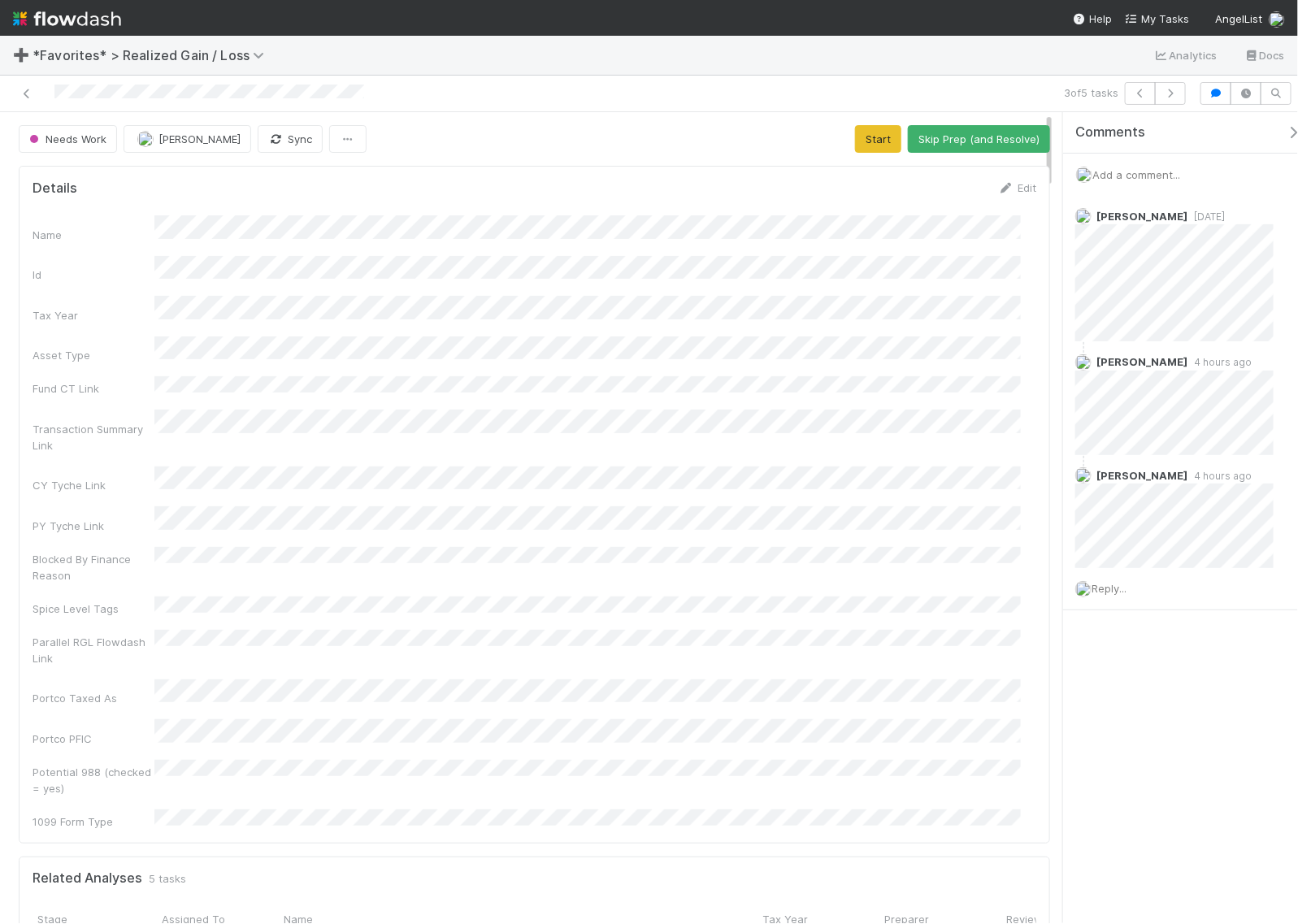
drag, startPoint x: 1271, startPoint y: 481, endPoint x: 754, endPoint y: 86, distance: 650.6
click at [1277, 481] on icon at bounding box center [1285, 476] width 17 height 11
click at [1258, 367] on icon at bounding box center [1266, 362] width 17 height 11
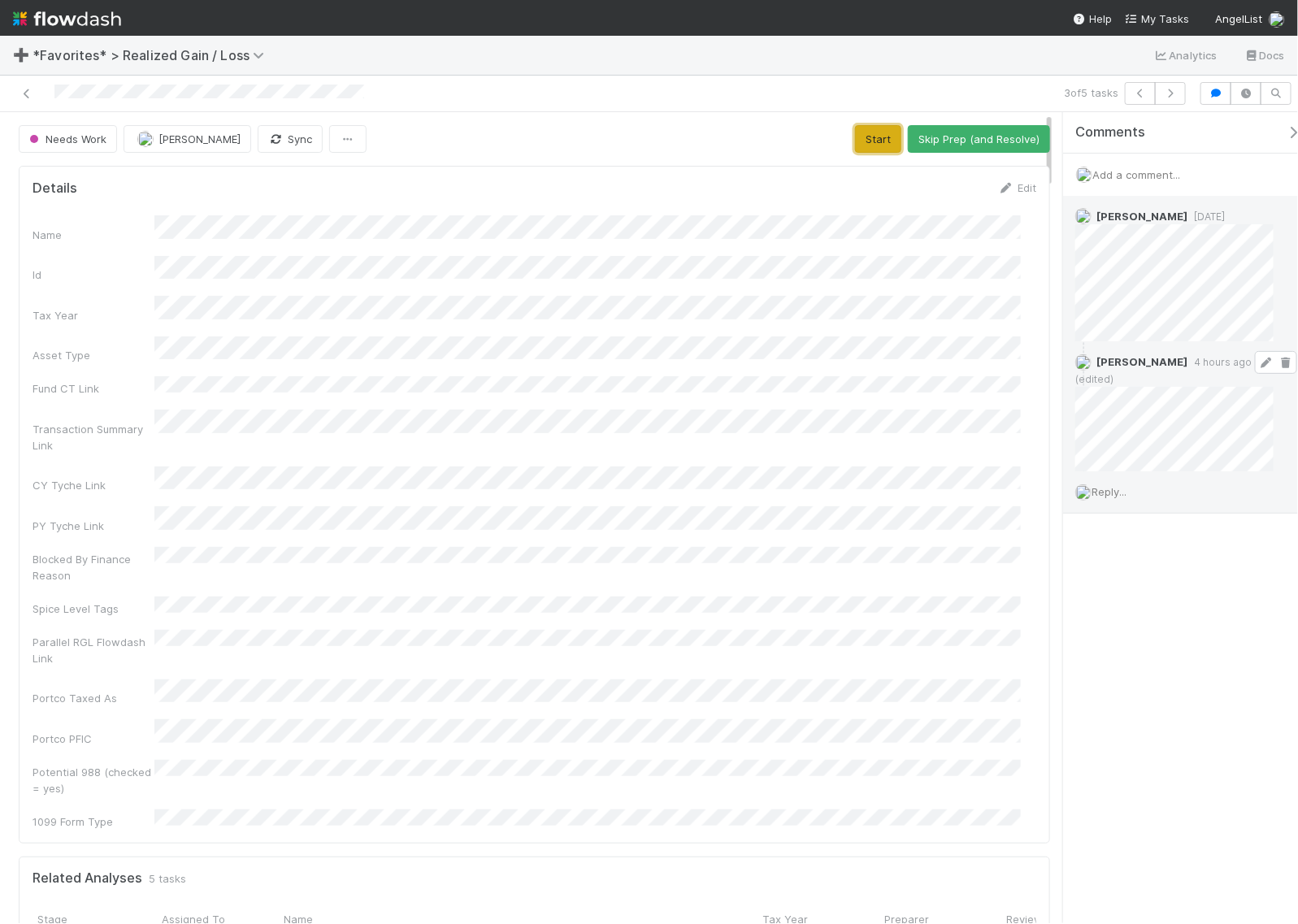
click at [858, 143] on button "Start" at bounding box center [878, 139] width 46 height 28
click at [964, 133] on button "Request Review (and Resolve)" at bounding box center [962, 139] width 175 height 28
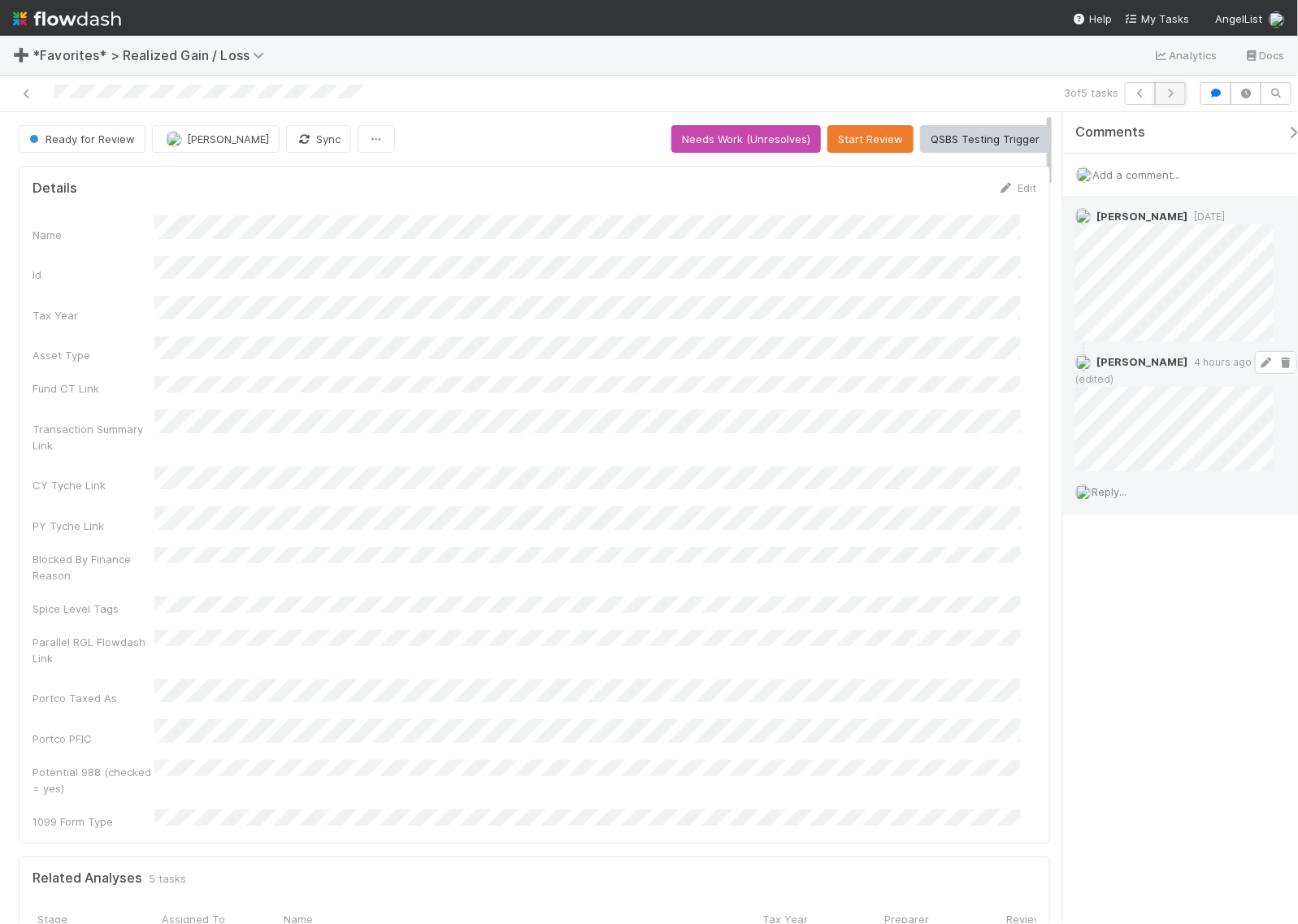
click at [1173, 97] on icon "button" at bounding box center [1170, 93] width 17 height 10
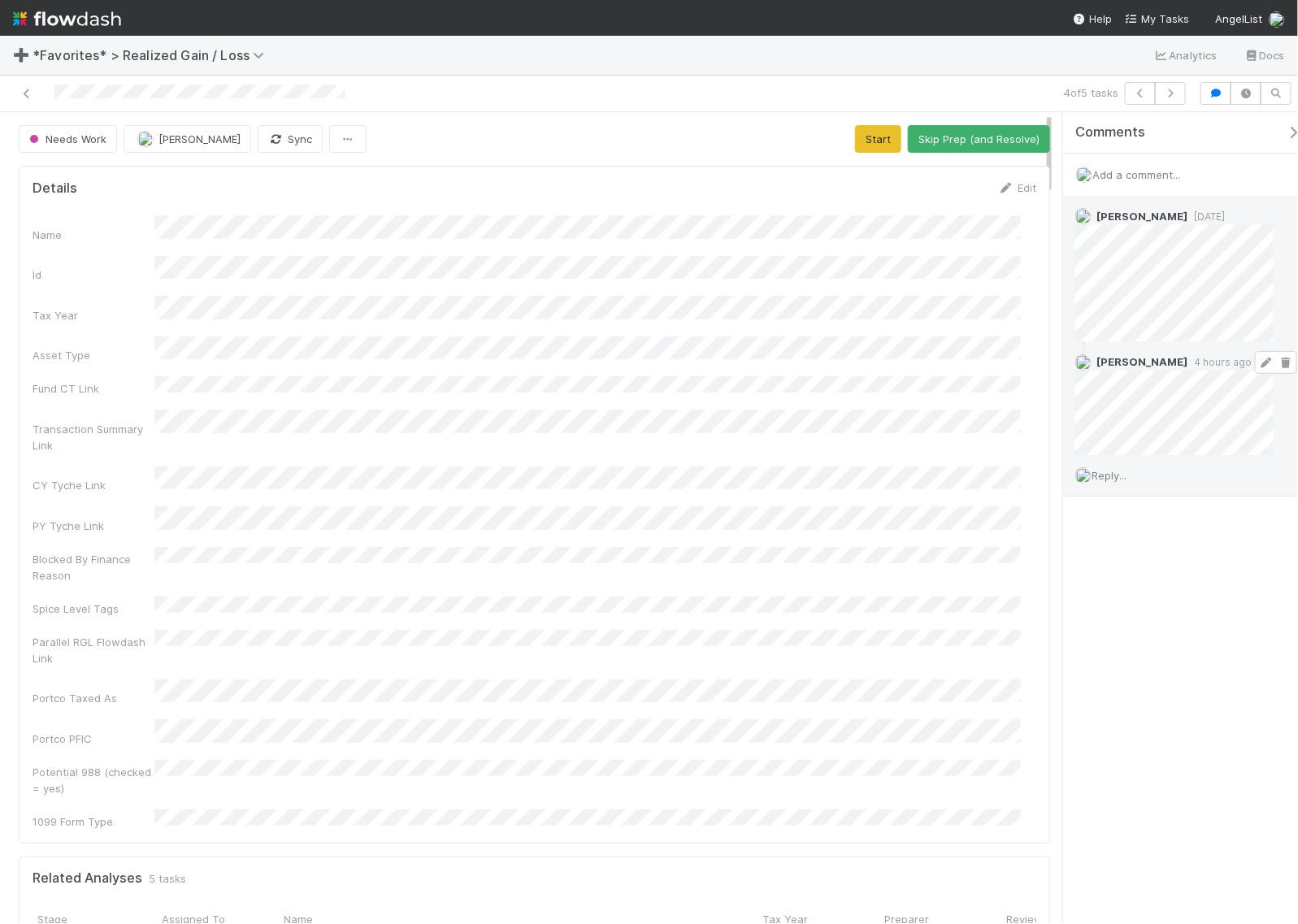
click at [1258, 358] on icon at bounding box center [1266, 362] width 17 height 11
click at [880, 140] on button "Start" at bounding box center [878, 139] width 46 height 28
click at [931, 140] on button "Request Review (and Resolve)" at bounding box center [962, 139] width 175 height 28
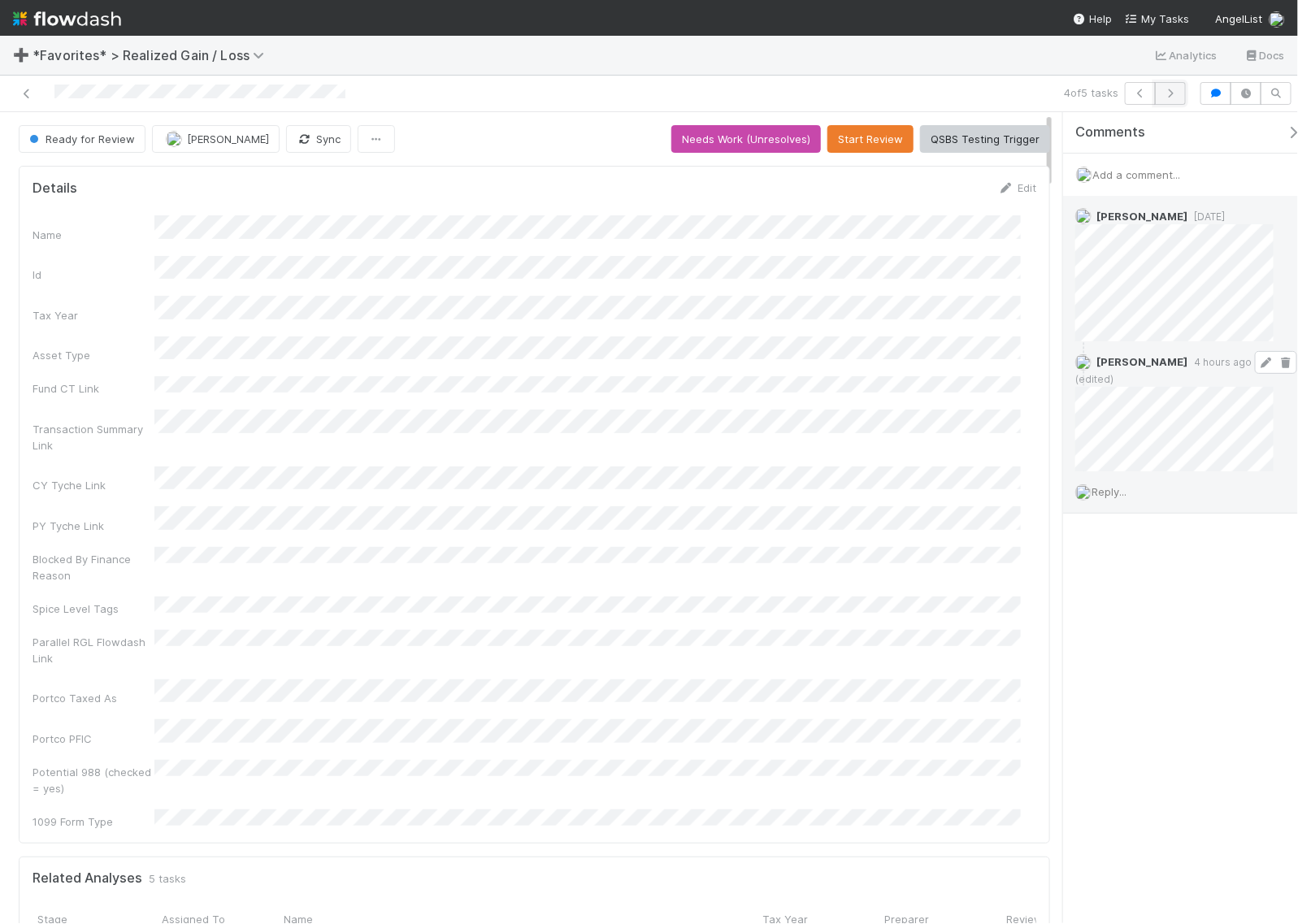
click at [1167, 99] on button "button" at bounding box center [1170, 92] width 31 height 23
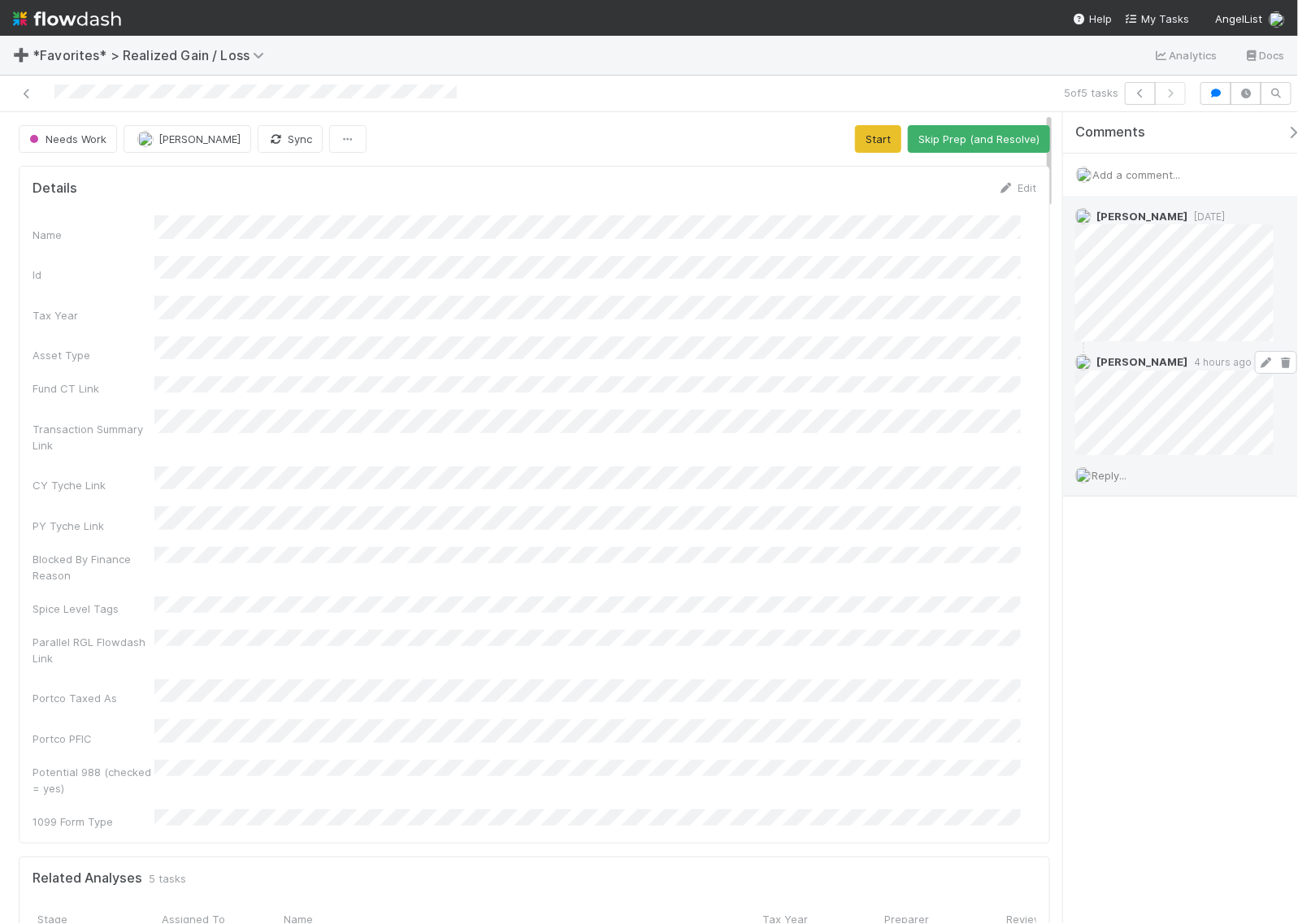
click at [1258, 362] on icon at bounding box center [1266, 362] width 17 height 11
click at [867, 139] on button "Start" at bounding box center [878, 139] width 46 height 28
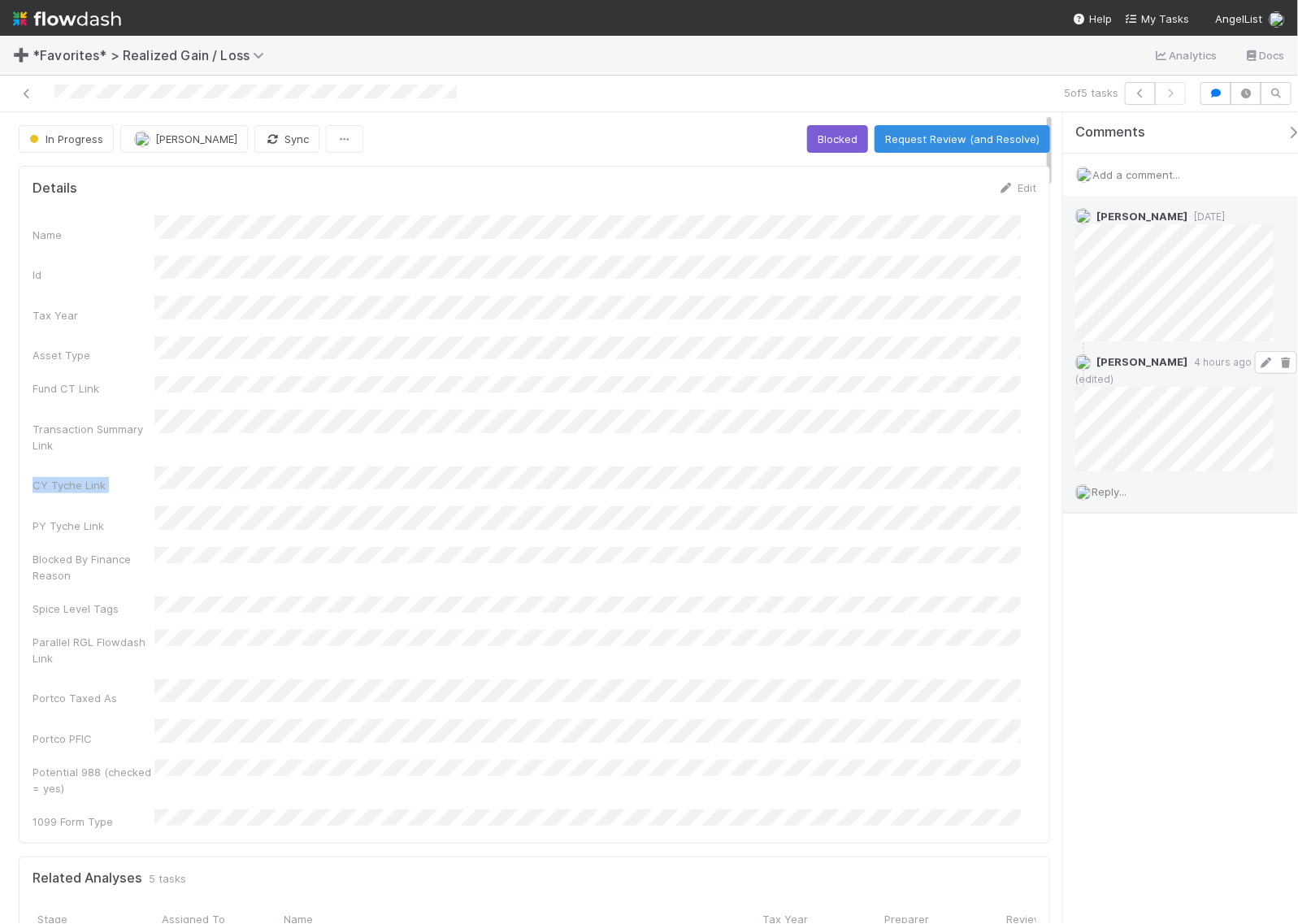
click at [912, 427] on div "Name Id Tax Year Asset Type Fund CT Link Transaction Summary Link CY Tyche Link…" at bounding box center [534, 523] width 1004 height 614
click at [948, 139] on button "Request Review (and Resolve)" at bounding box center [962, 139] width 175 height 28
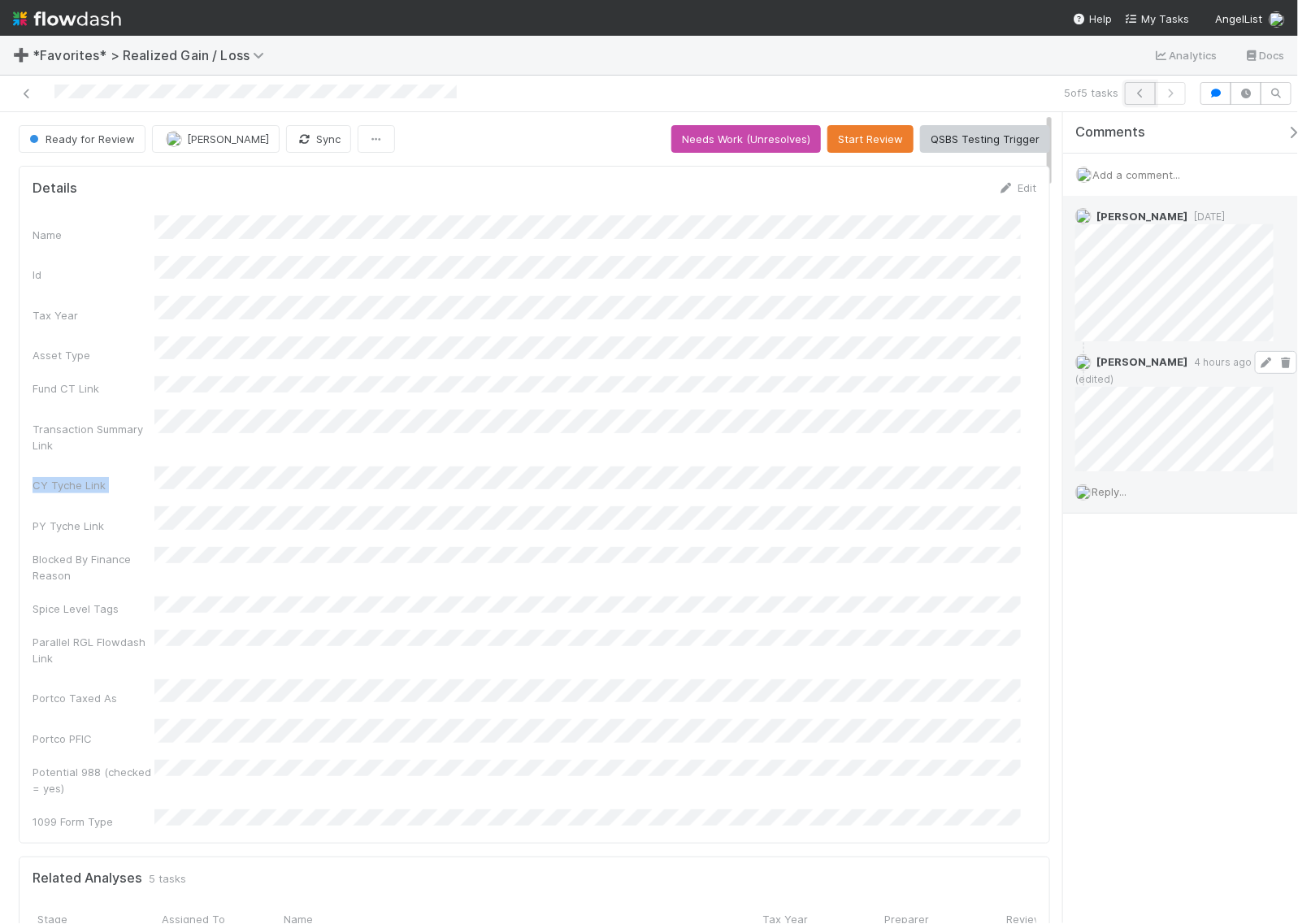
click at [1132, 89] on icon "button" at bounding box center [1140, 93] width 17 height 10
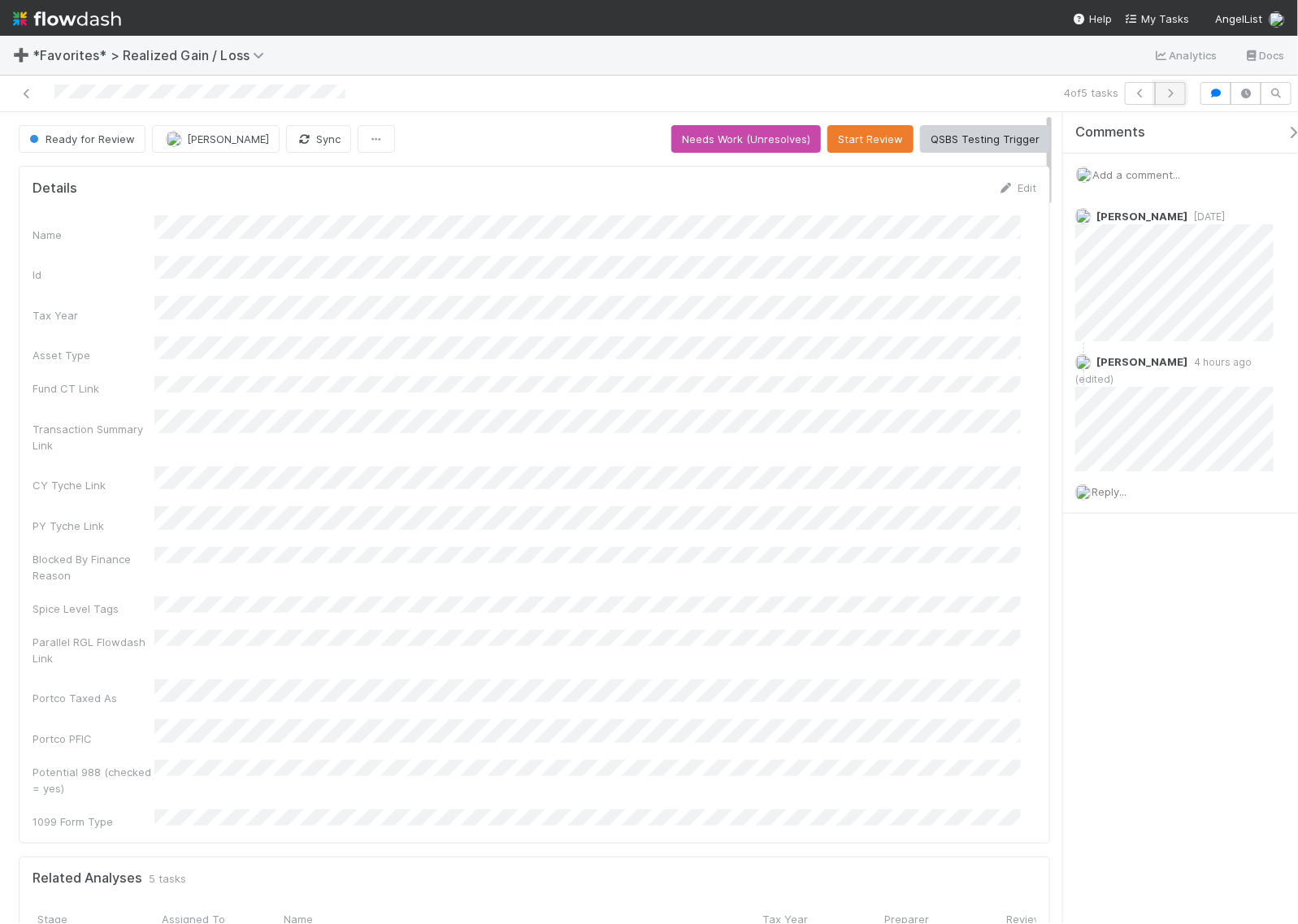
click at [1169, 90] on icon "button" at bounding box center [1170, 93] width 17 height 10
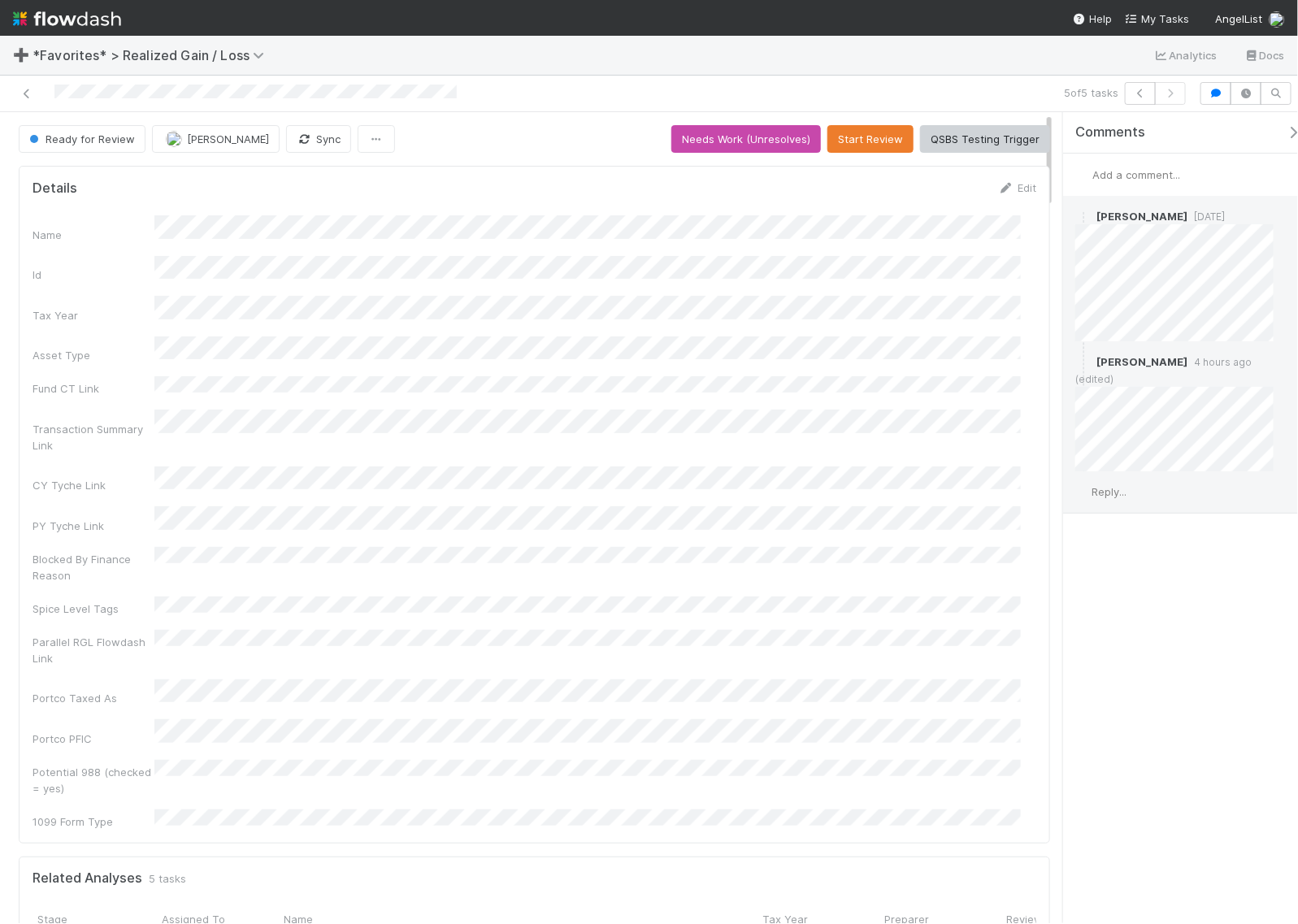
click at [1106, 485] on span "Reply..." at bounding box center [1109, 491] width 35 height 13
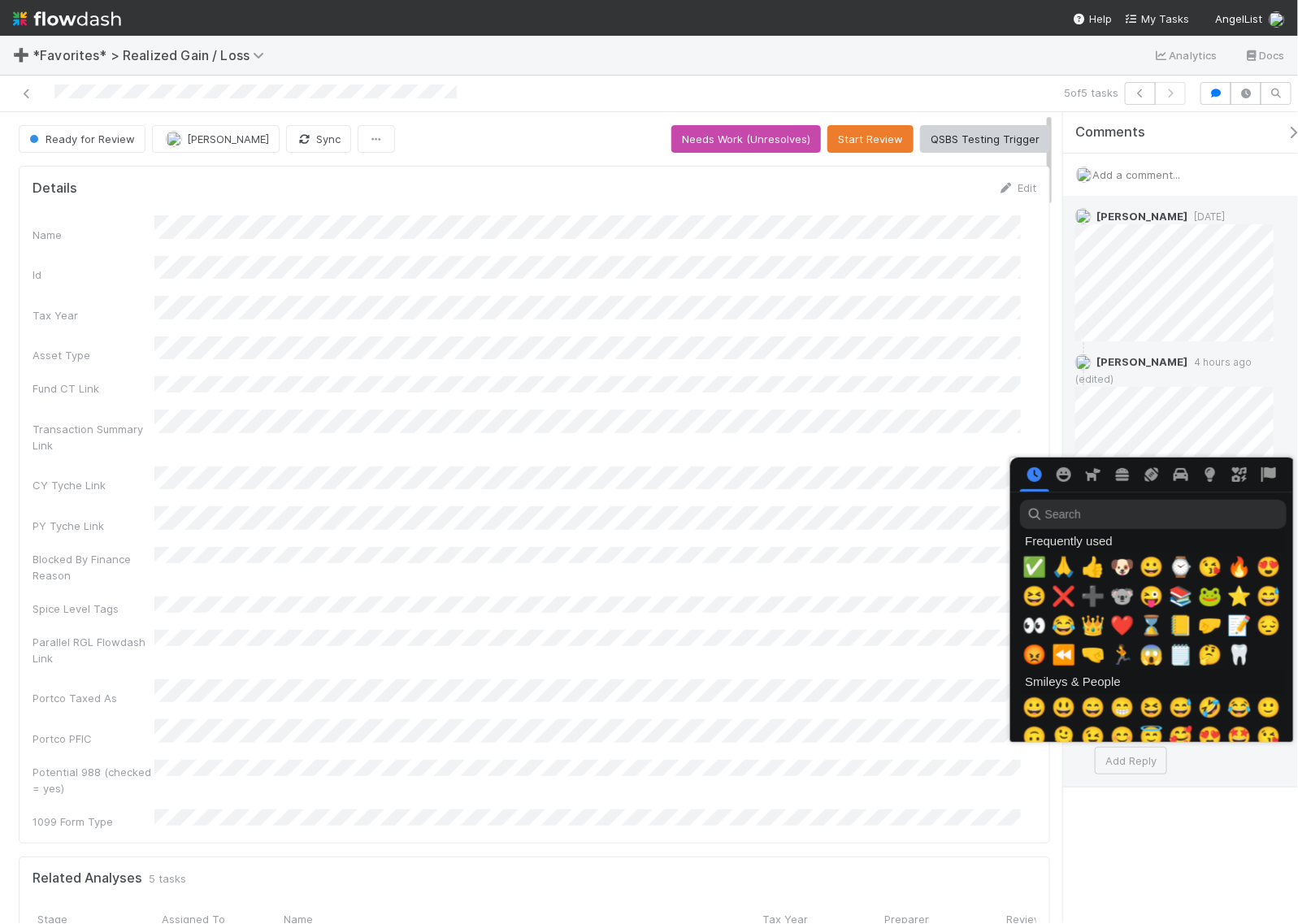
scroll to position [0, 9]
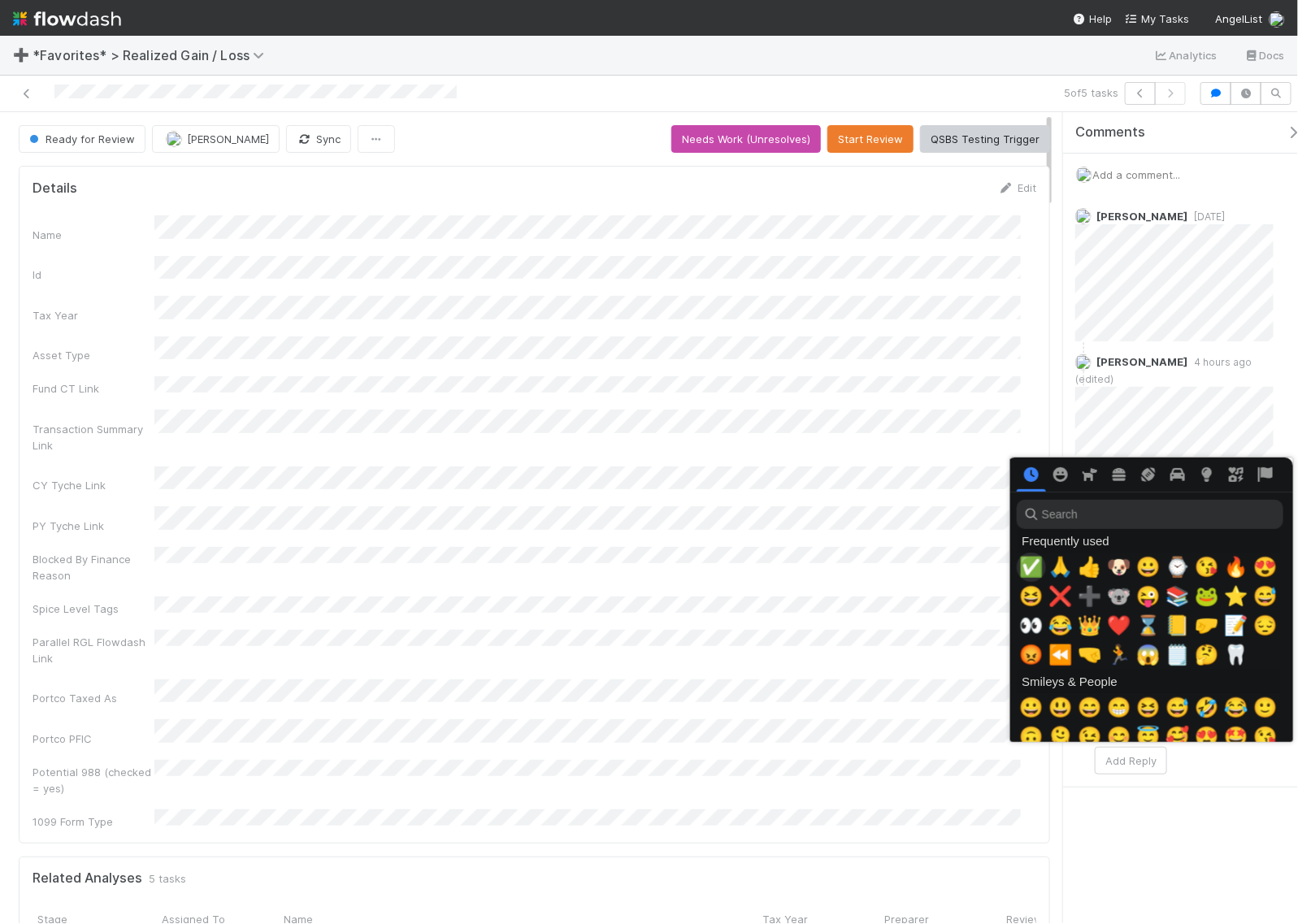
click at [1033, 567] on span "✅" at bounding box center [1031, 567] width 25 height 23
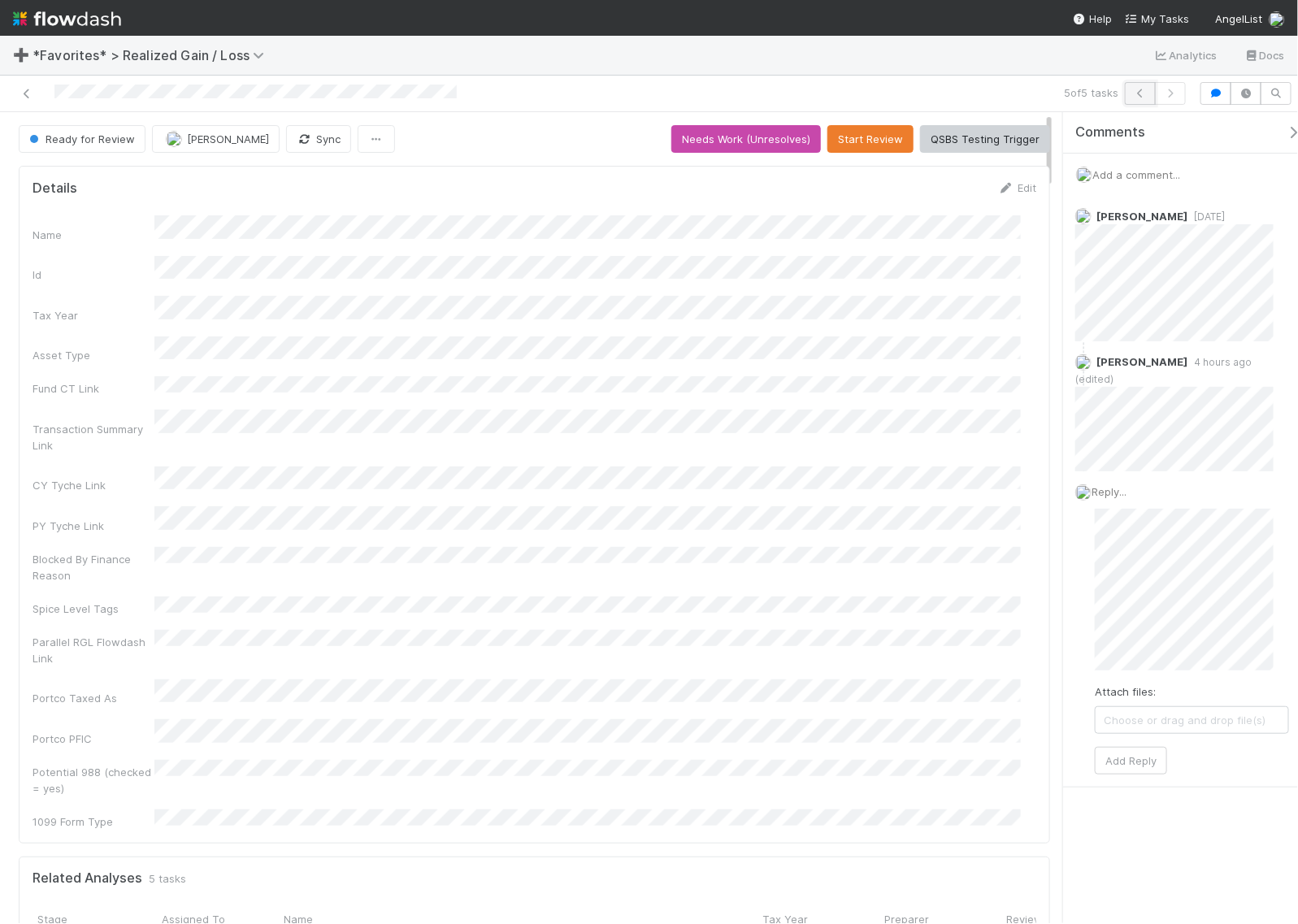
click at [1136, 90] on icon "button" at bounding box center [1140, 93] width 17 height 10
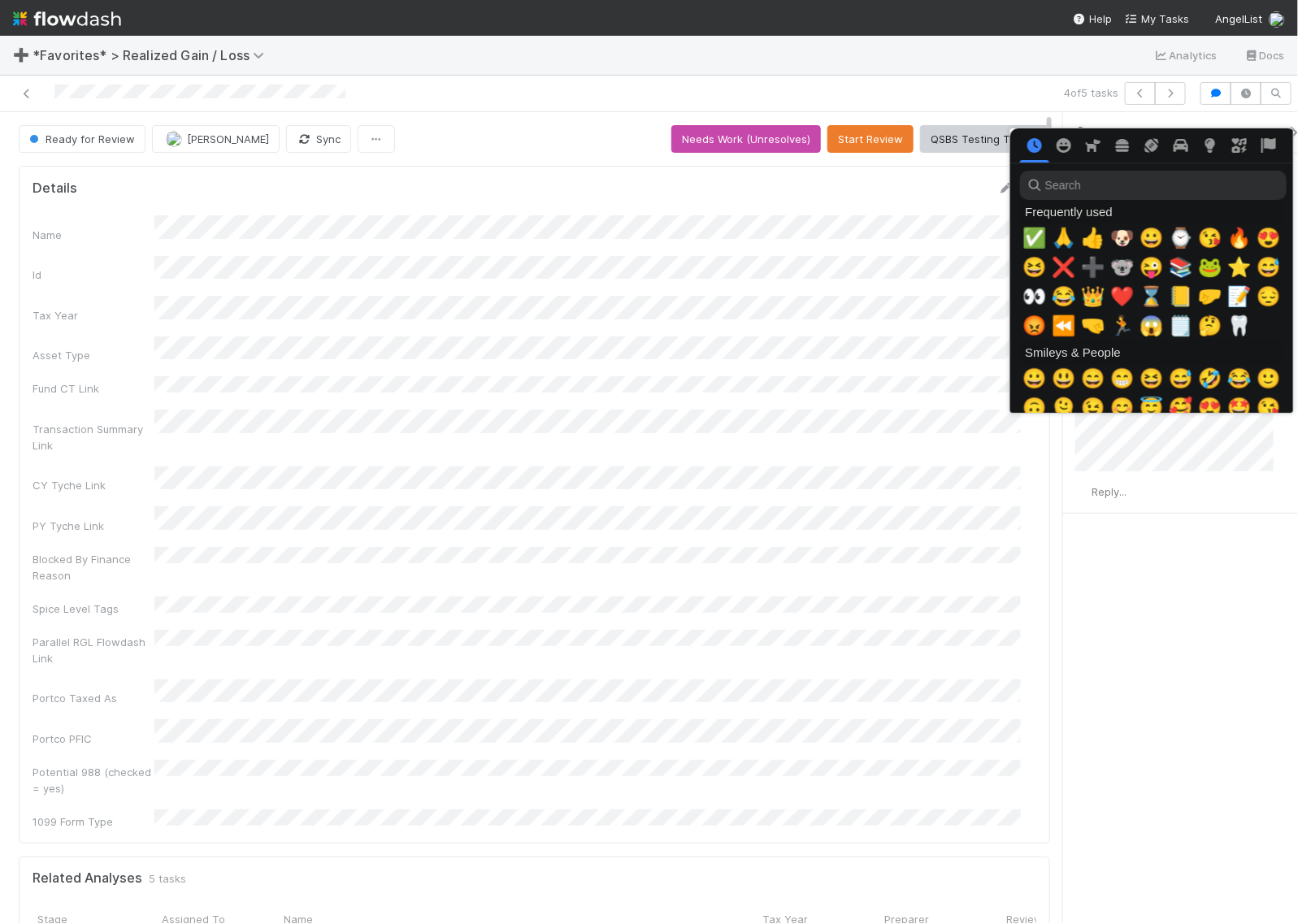
scroll to position [0, 9]
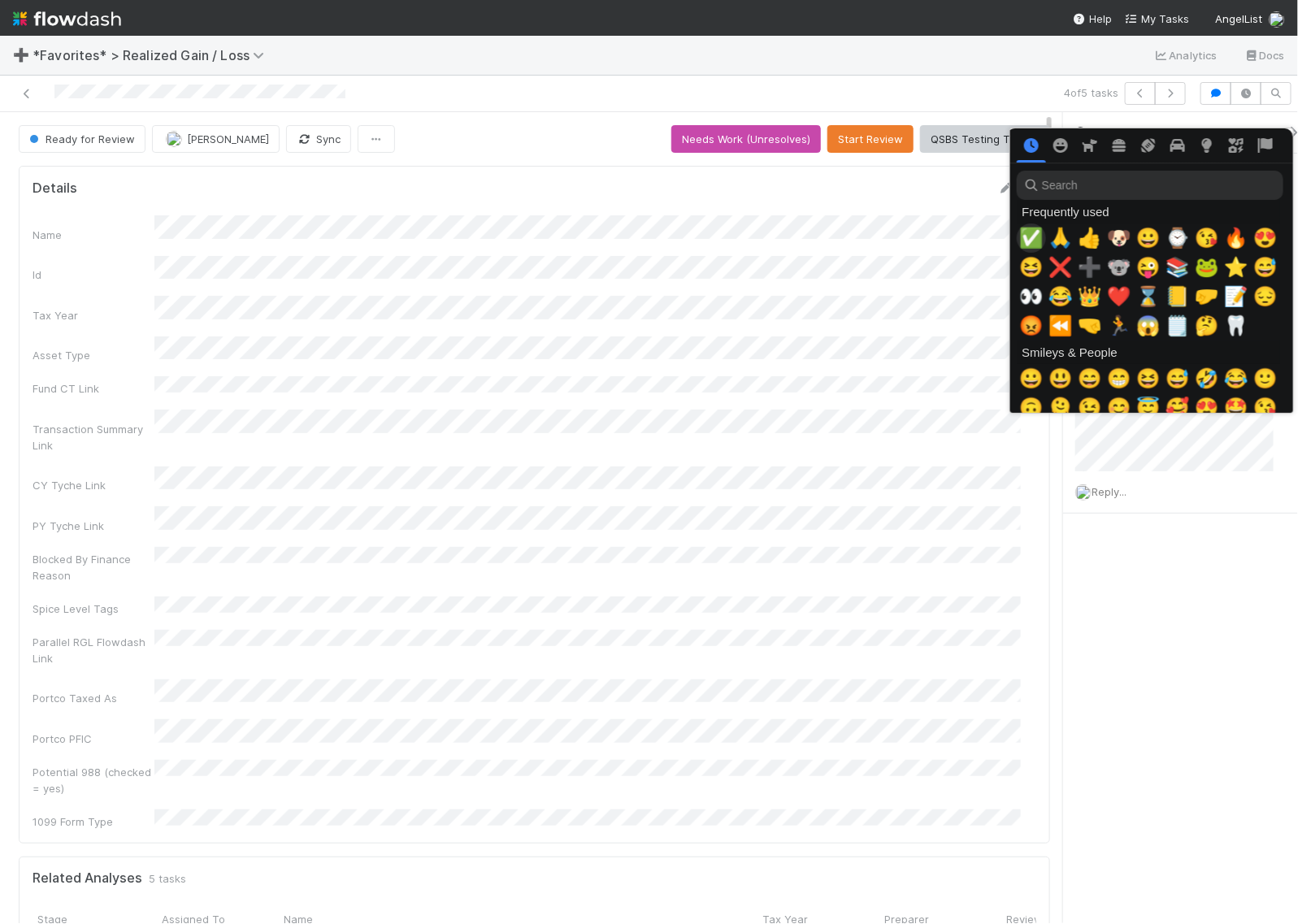
click at [1020, 237] on span "✅" at bounding box center [1031, 237] width 25 height 23
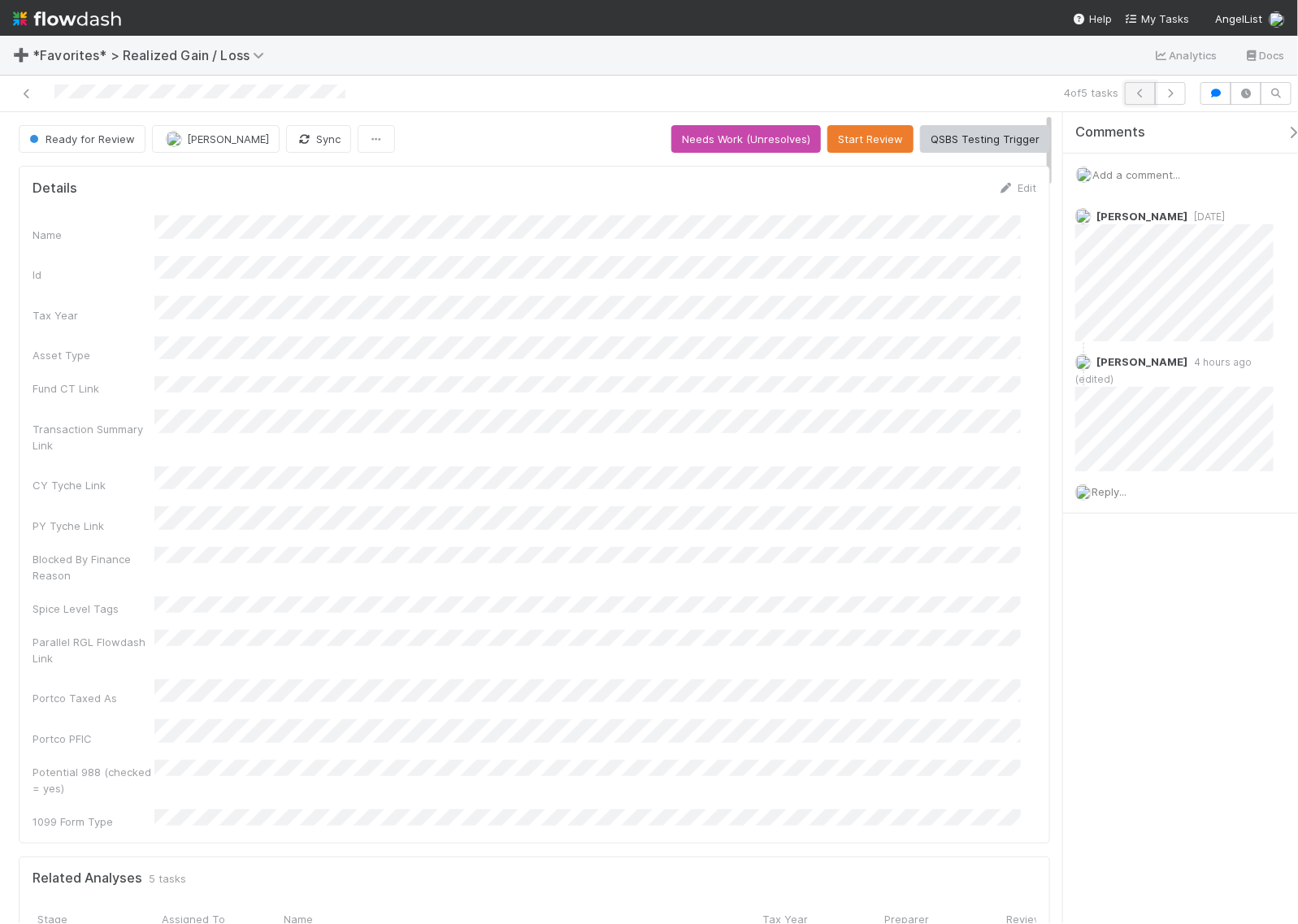
click at [1140, 97] on icon "button" at bounding box center [1140, 93] width 17 height 10
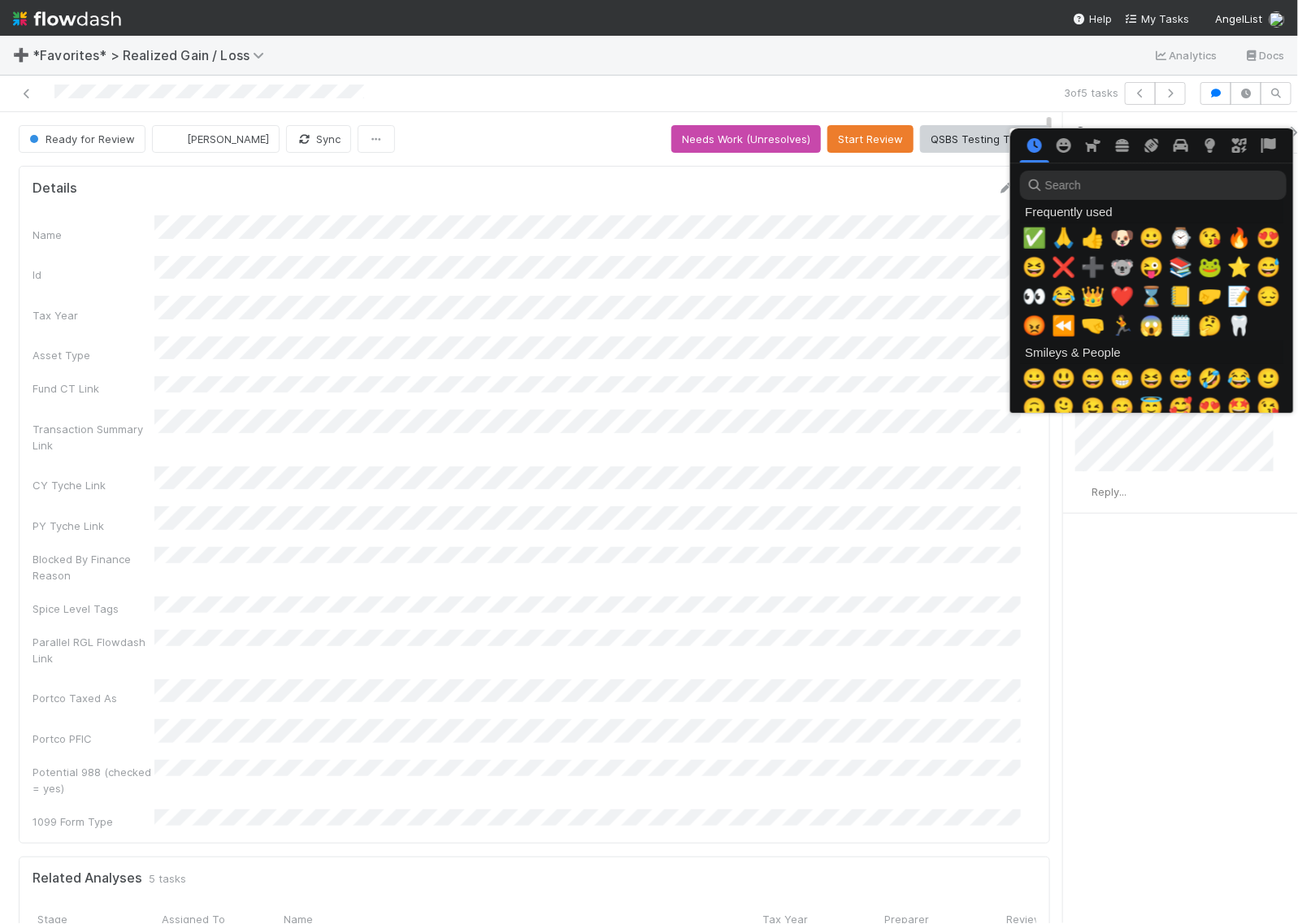
scroll to position [0, 9]
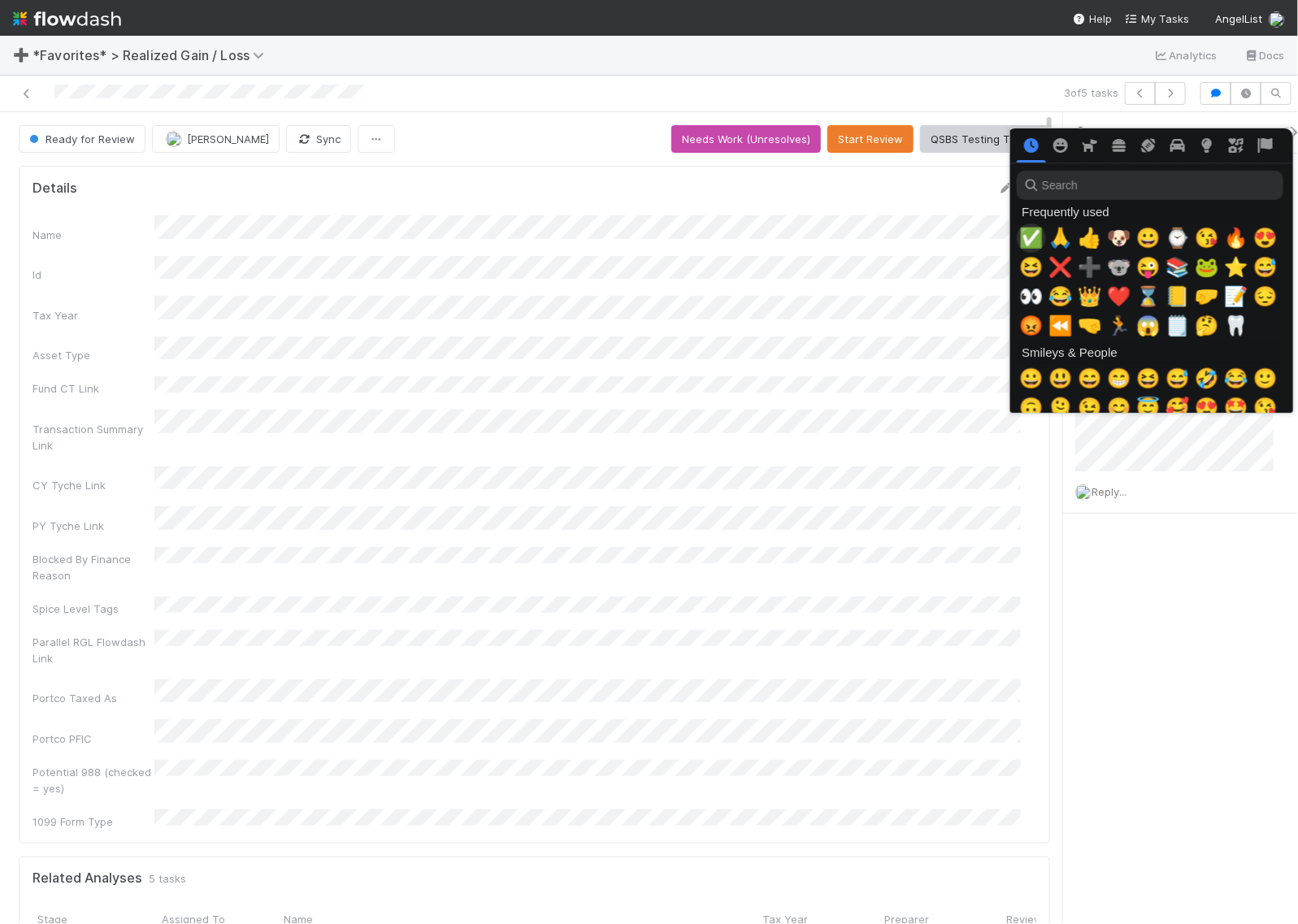
click at [1026, 237] on span "✅" at bounding box center [1031, 237] width 25 height 23
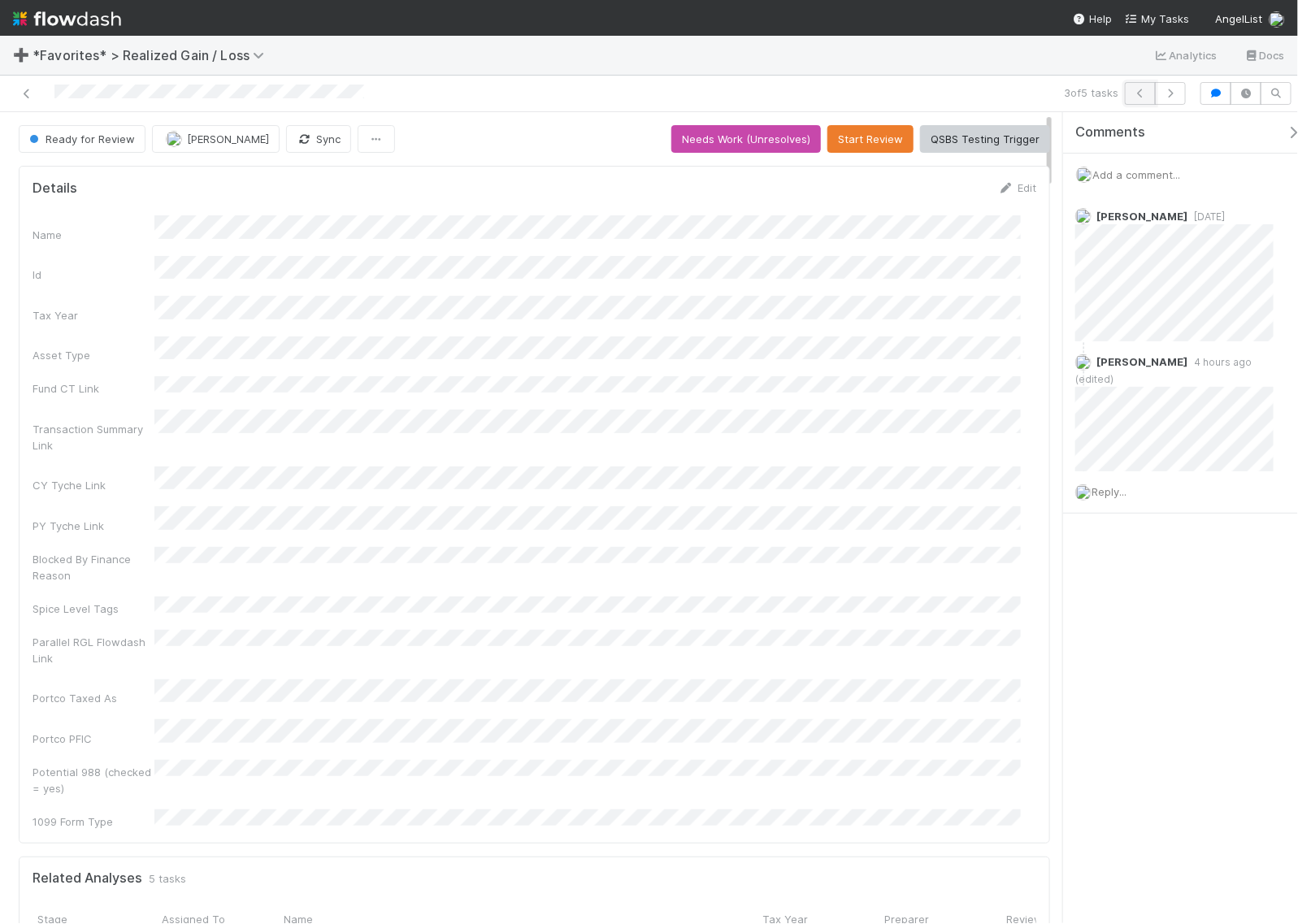
click at [1130, 95] on button "button" at bounding box center [1140, 92] width 31 height 23
click at [1132, 94] on icon "button" at bounding box center [1140, 93] width 17 height 10
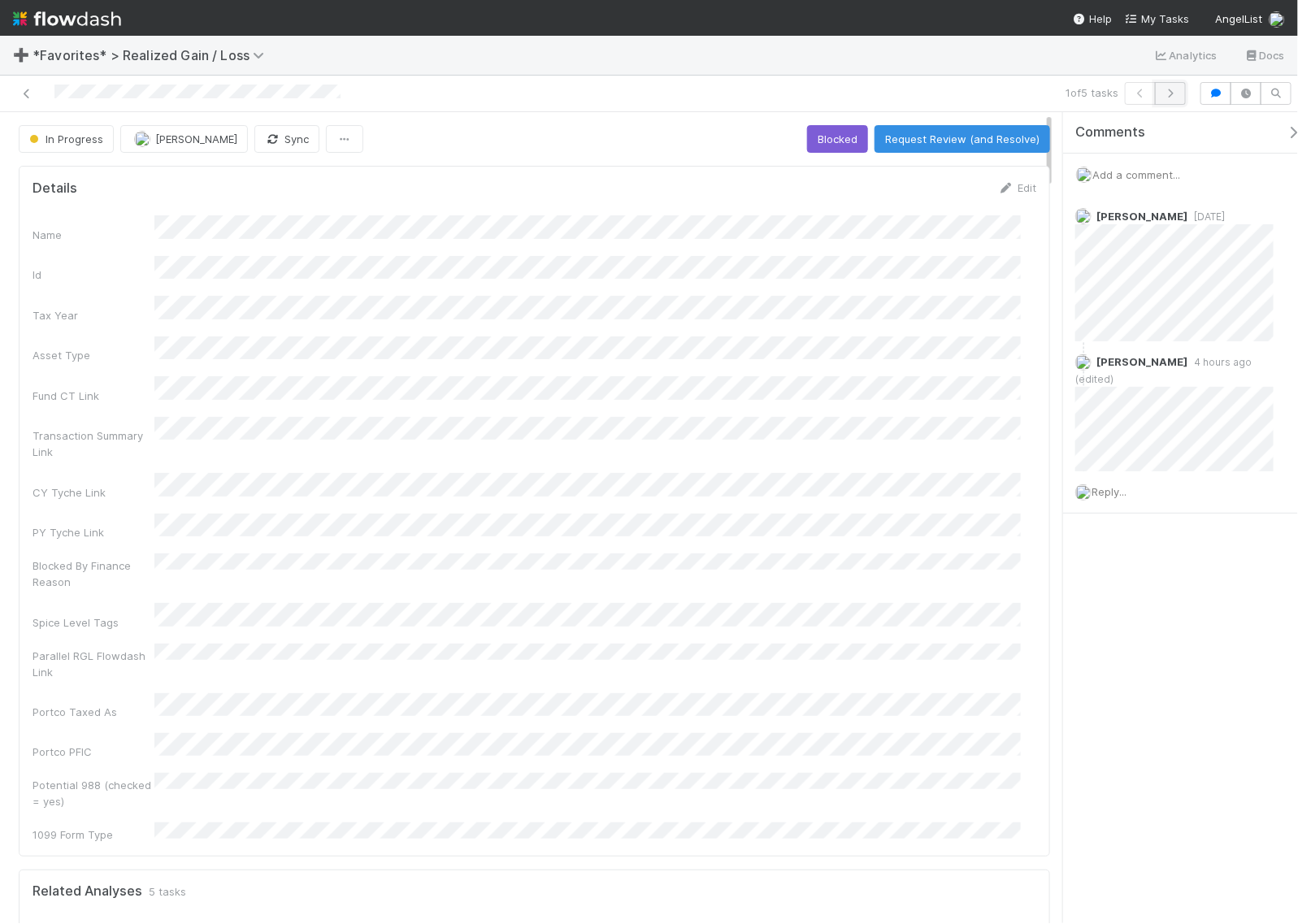
click at [1169, 97] on button "button" at bounding box center [1170, 92] width 31 height 23
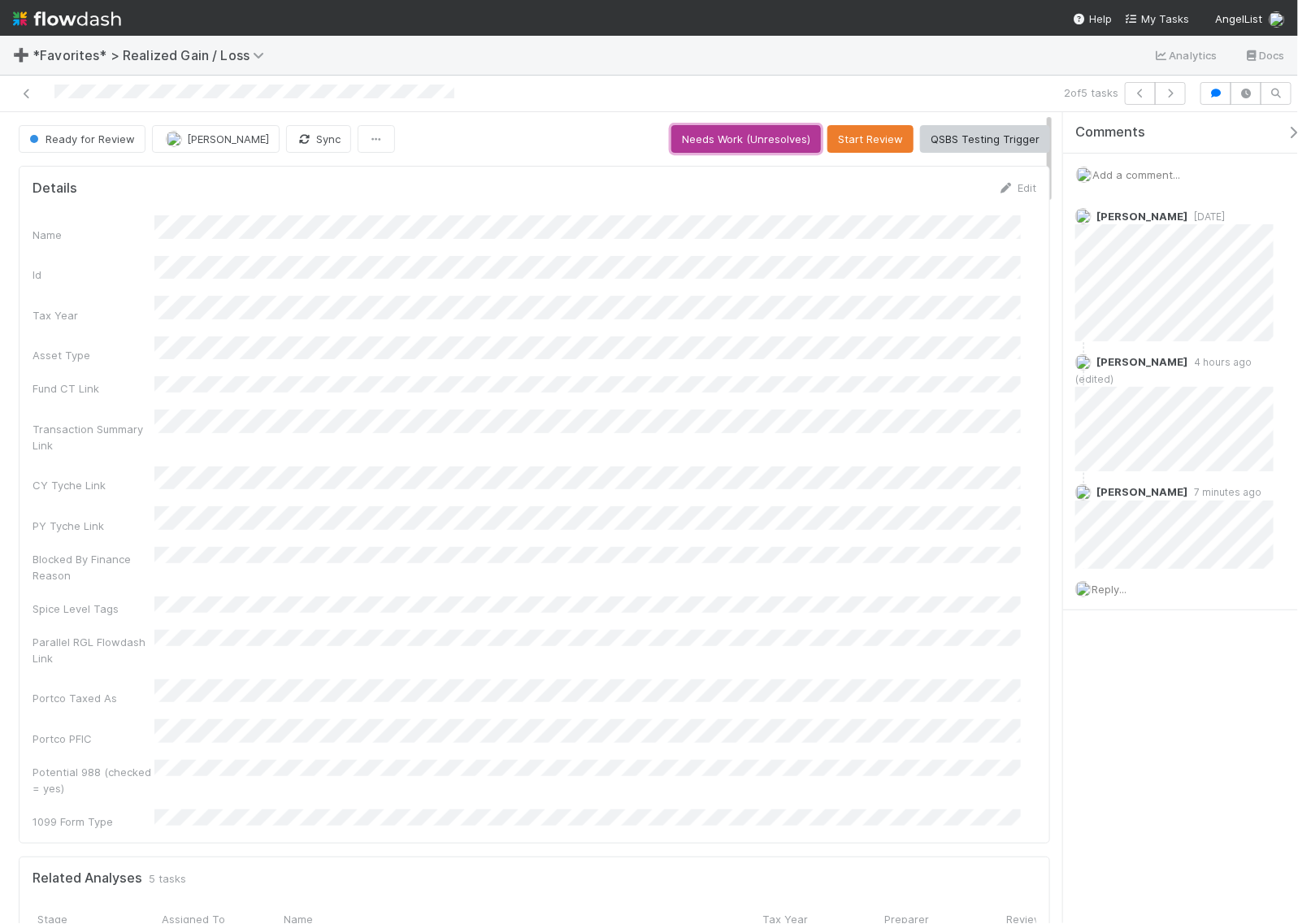
click at [716, 139] on button "Needs Work (Unresolves)" at bounding box center [746, 139] width 150 height 28
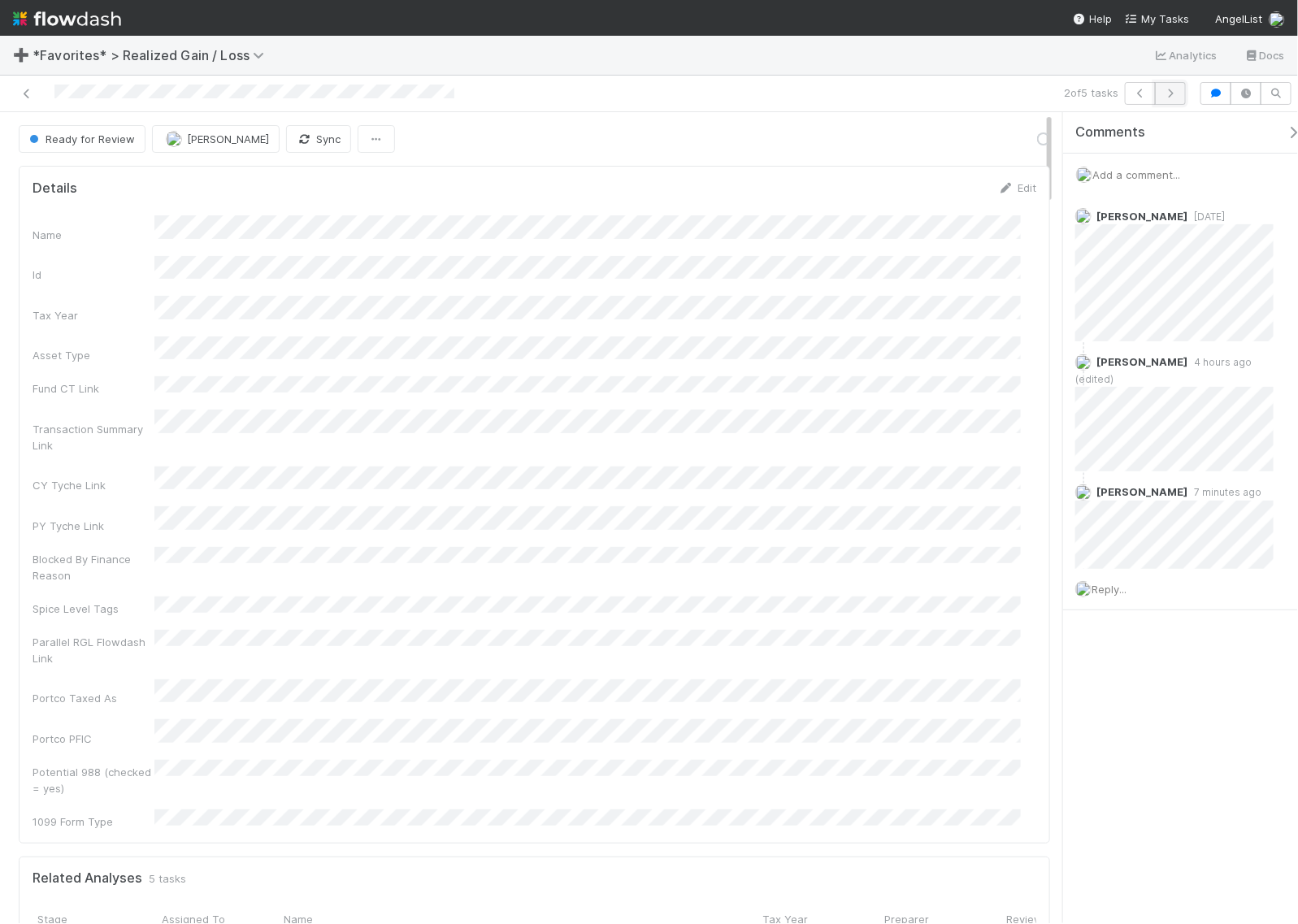
click at [1163, 100] on button "button" at bounding box center [1170, 92] width 31 height 23
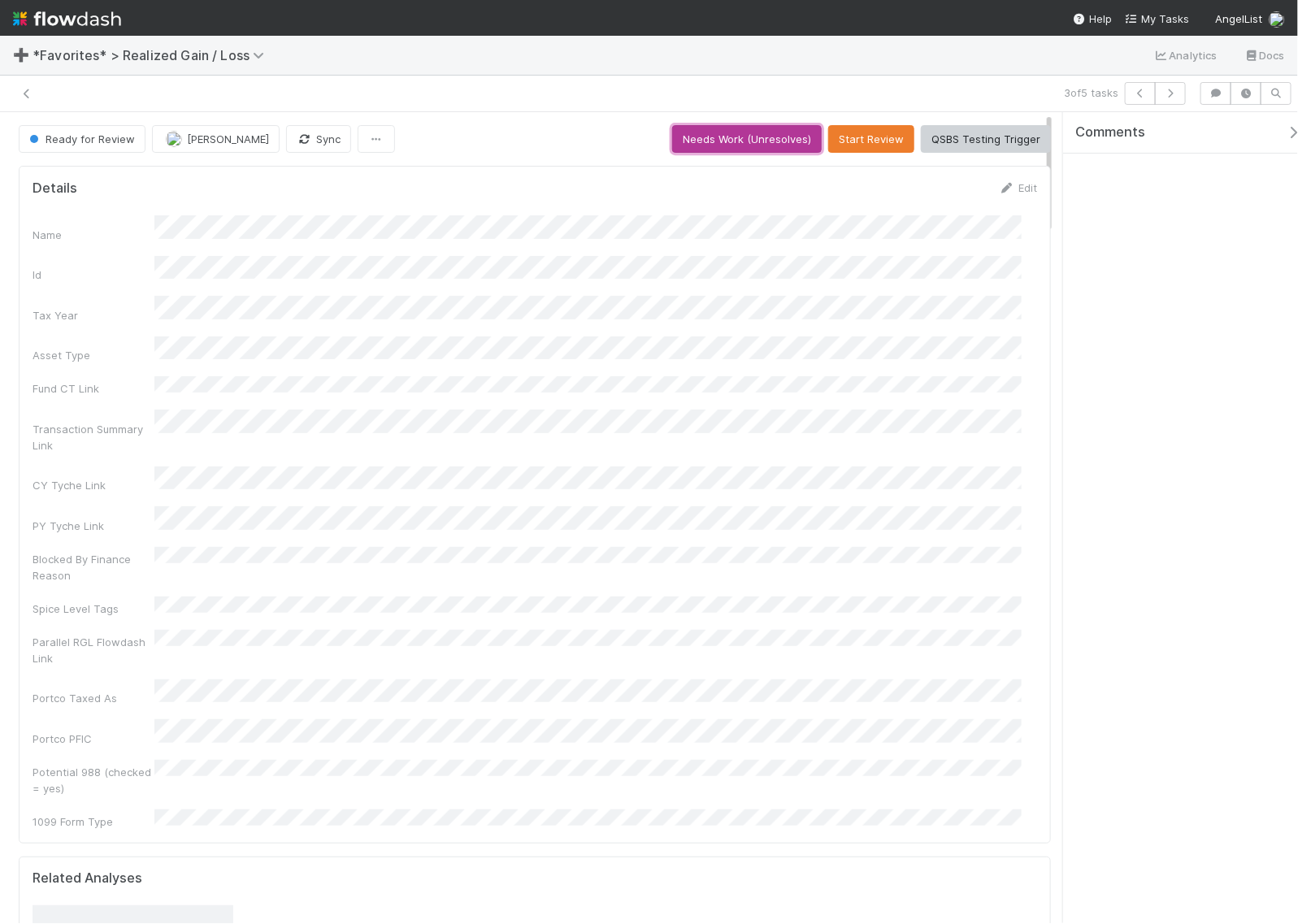
click at [716, 139] on button "Needs Work (Unresolves)" at bounding box center [747, 139] width 150 height 28
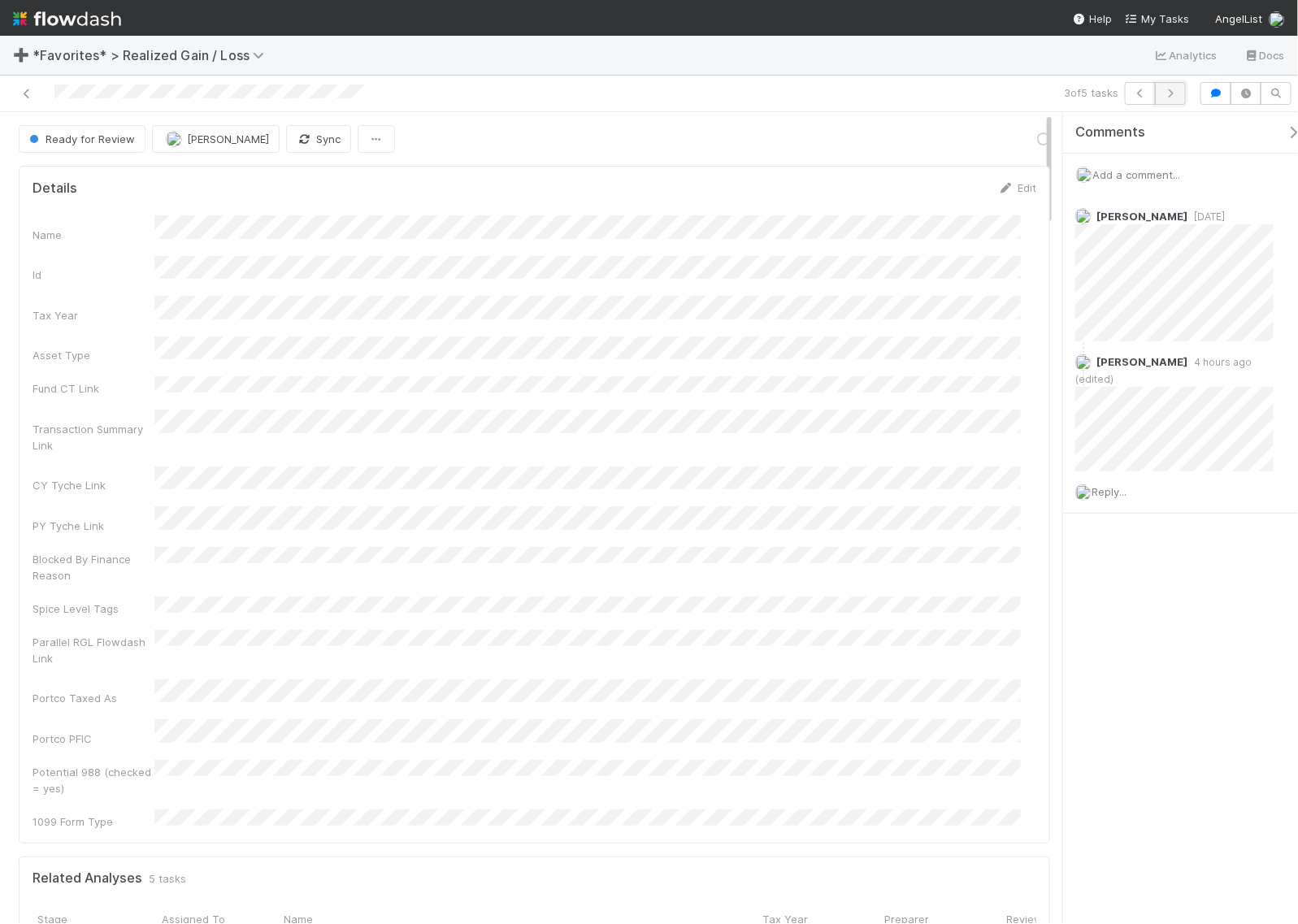
click at [1174, 94] on icon "button" at bounding box center [1170, 93] width 17 height 10
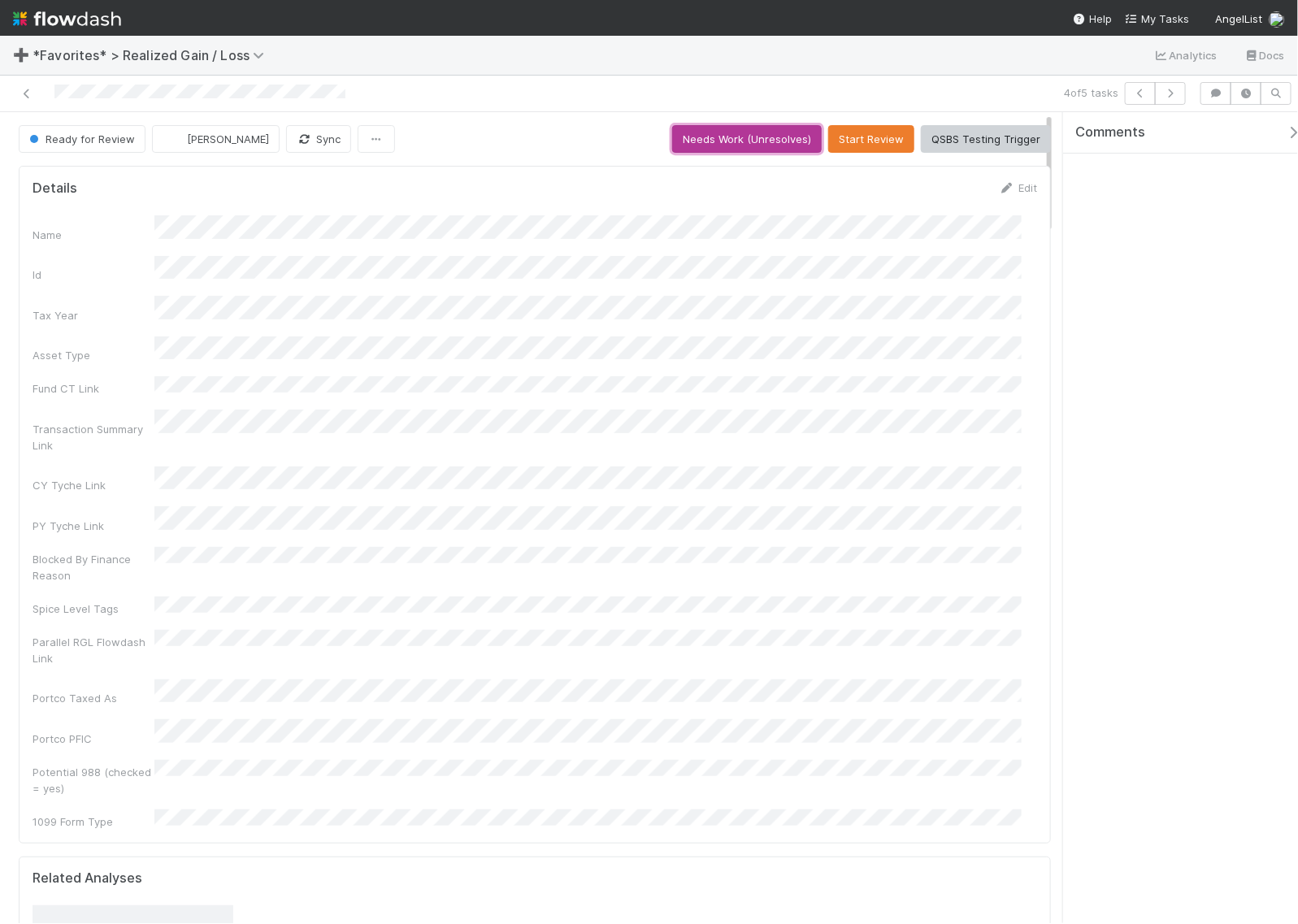
click at [742, 147] on button "Needs Work (Unresolves)" at bounding box center [747, 139] width 150 height 28
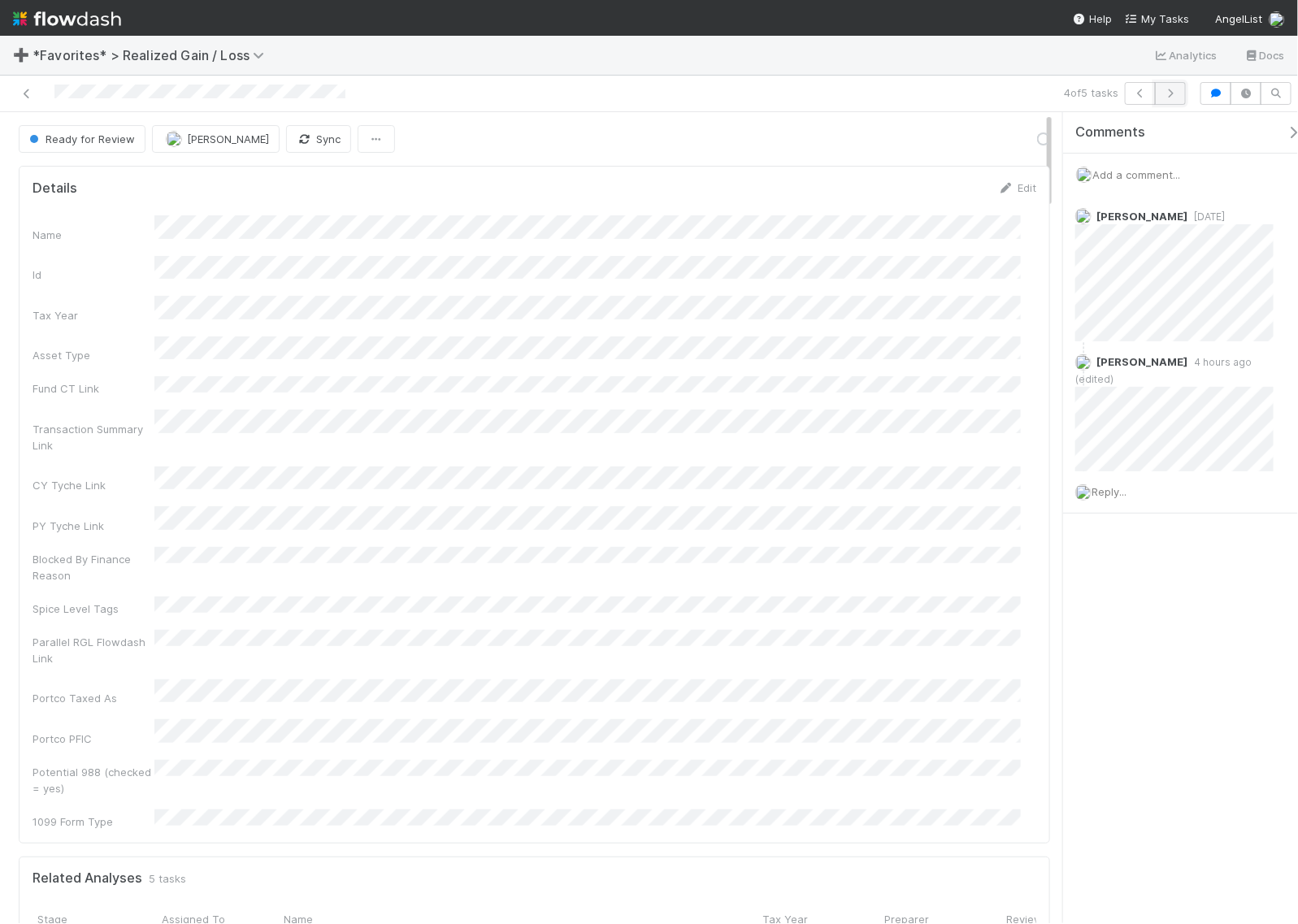
click at [1179, 95] on button "button" at bounding box center [1170, 92] width 31 height 23
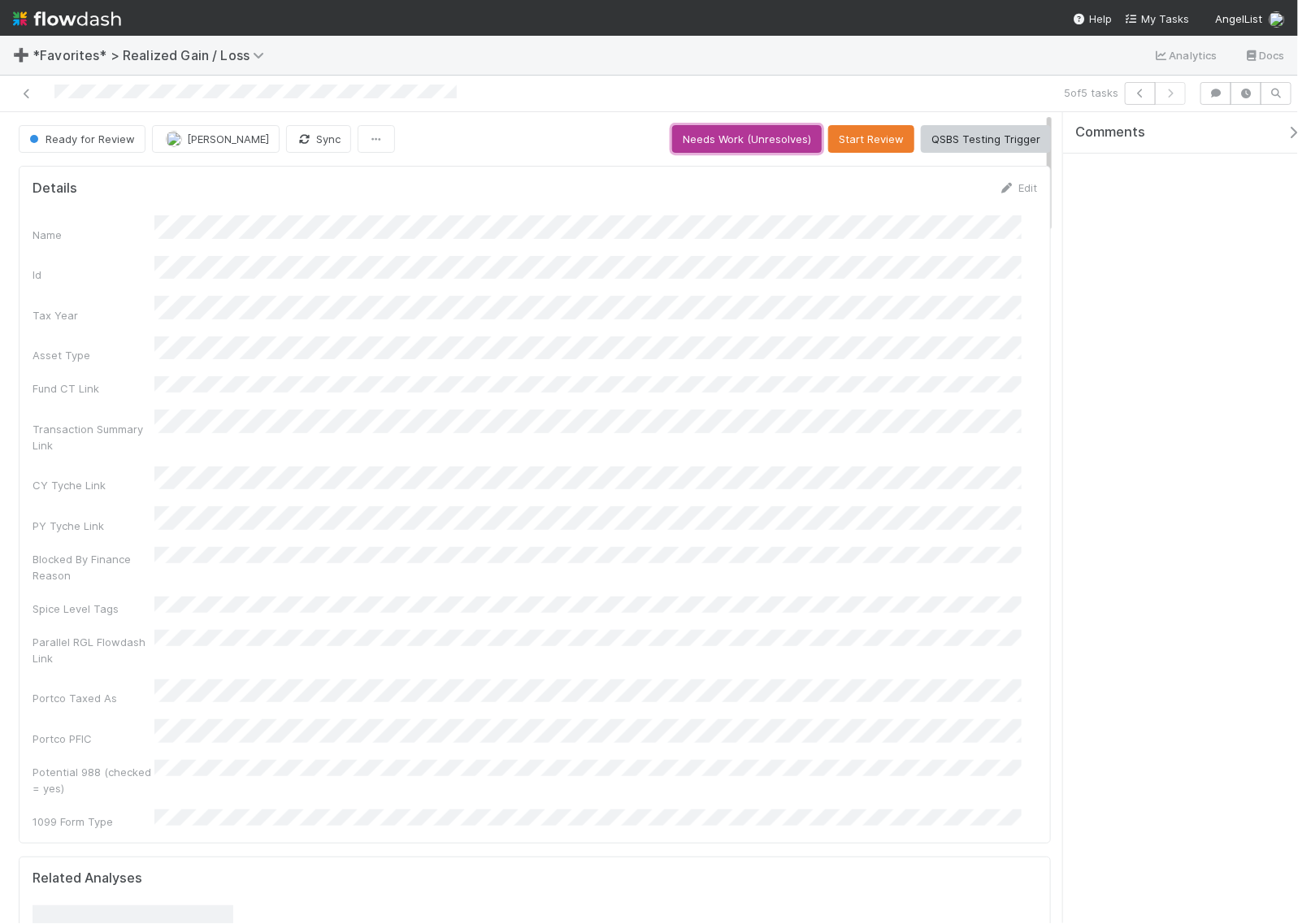
click at [750, 130] on button "Needs Work (Unresolves)" at bounding box center [747, 139] width 150 height 28
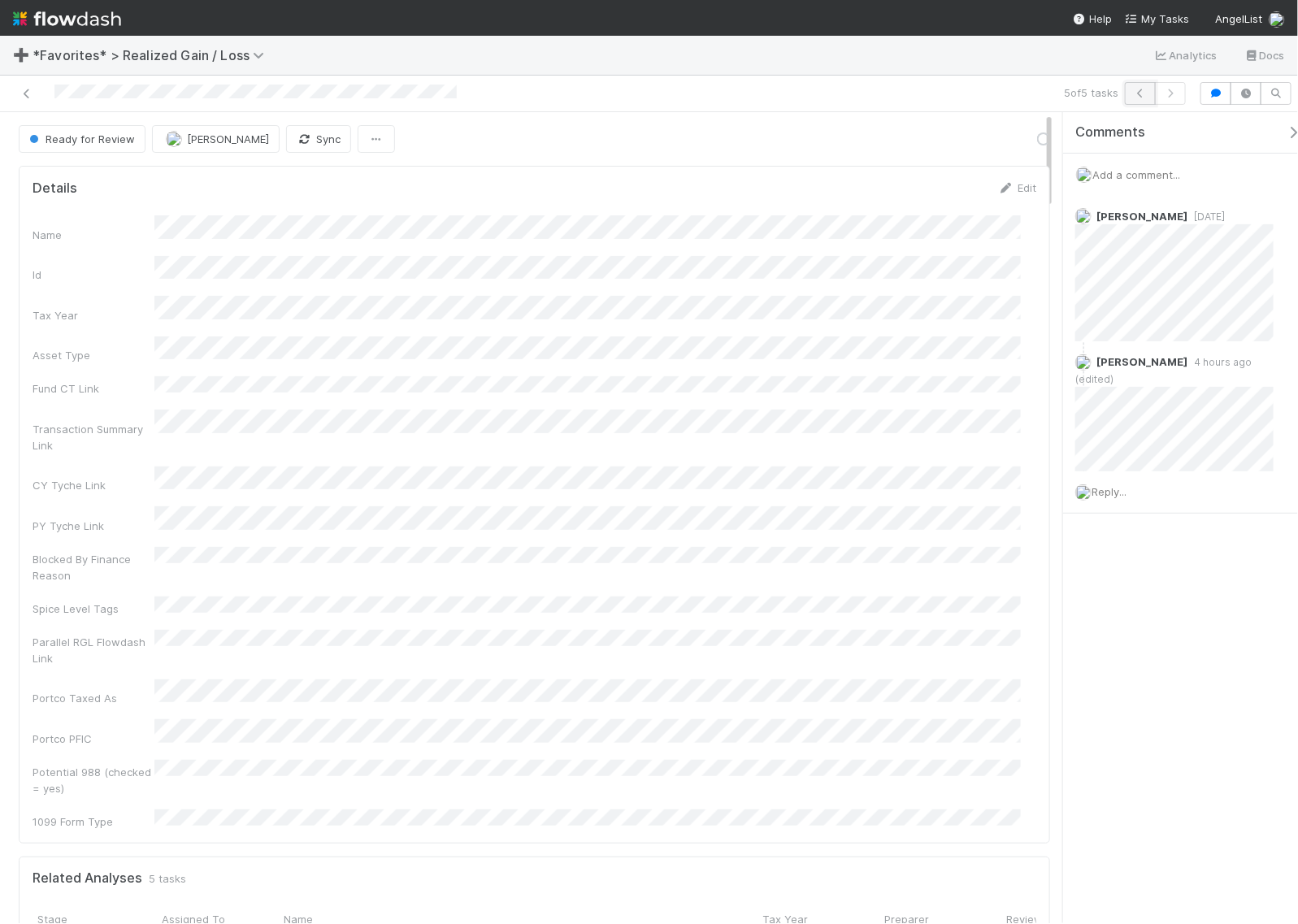
click at [1140, 100] on button "button" at bounding box center [1140, 92] width 31 height 23
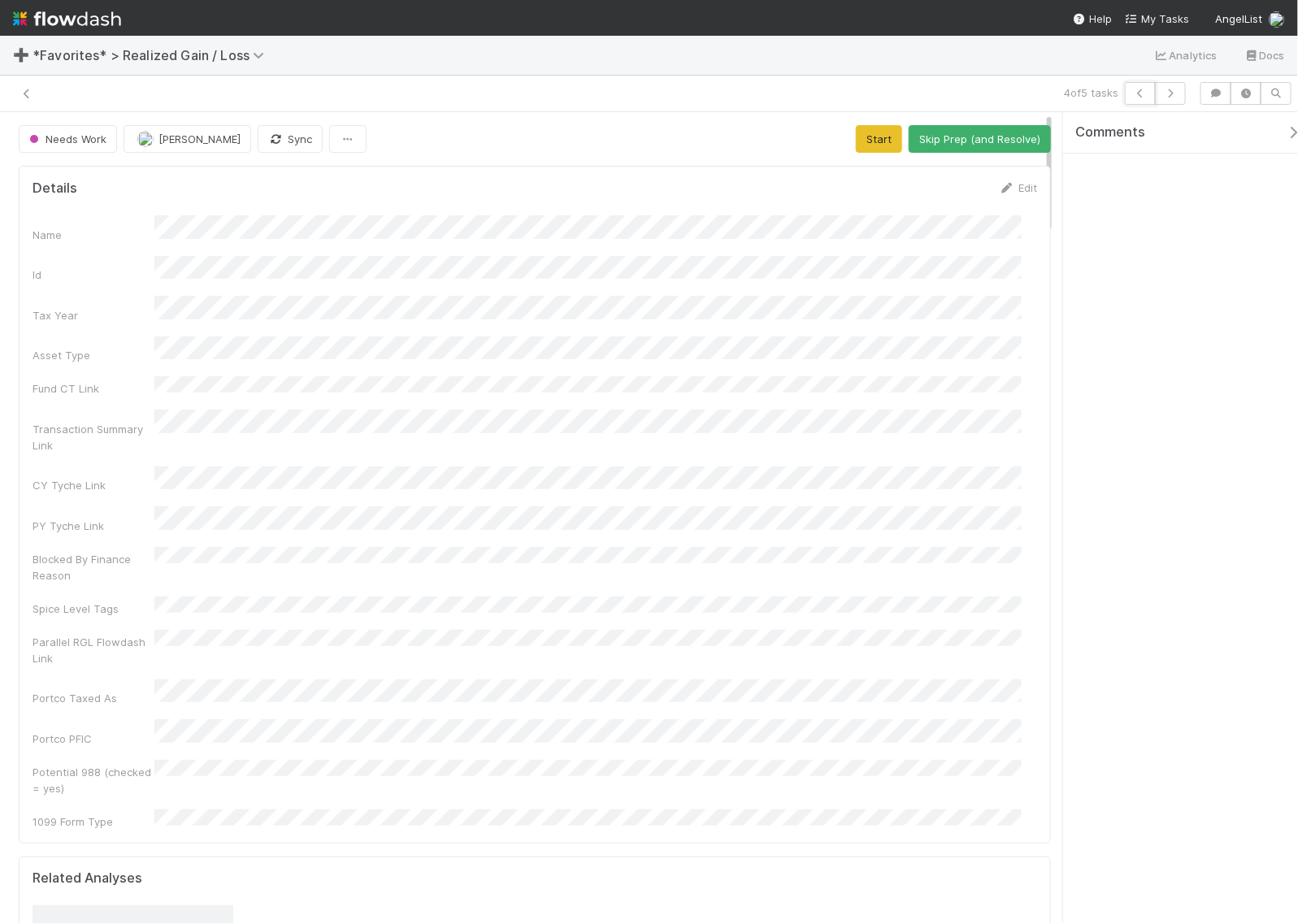
click at [1138, 95] on icon "button" at bounding box center [1140, 93] width 17 height 10
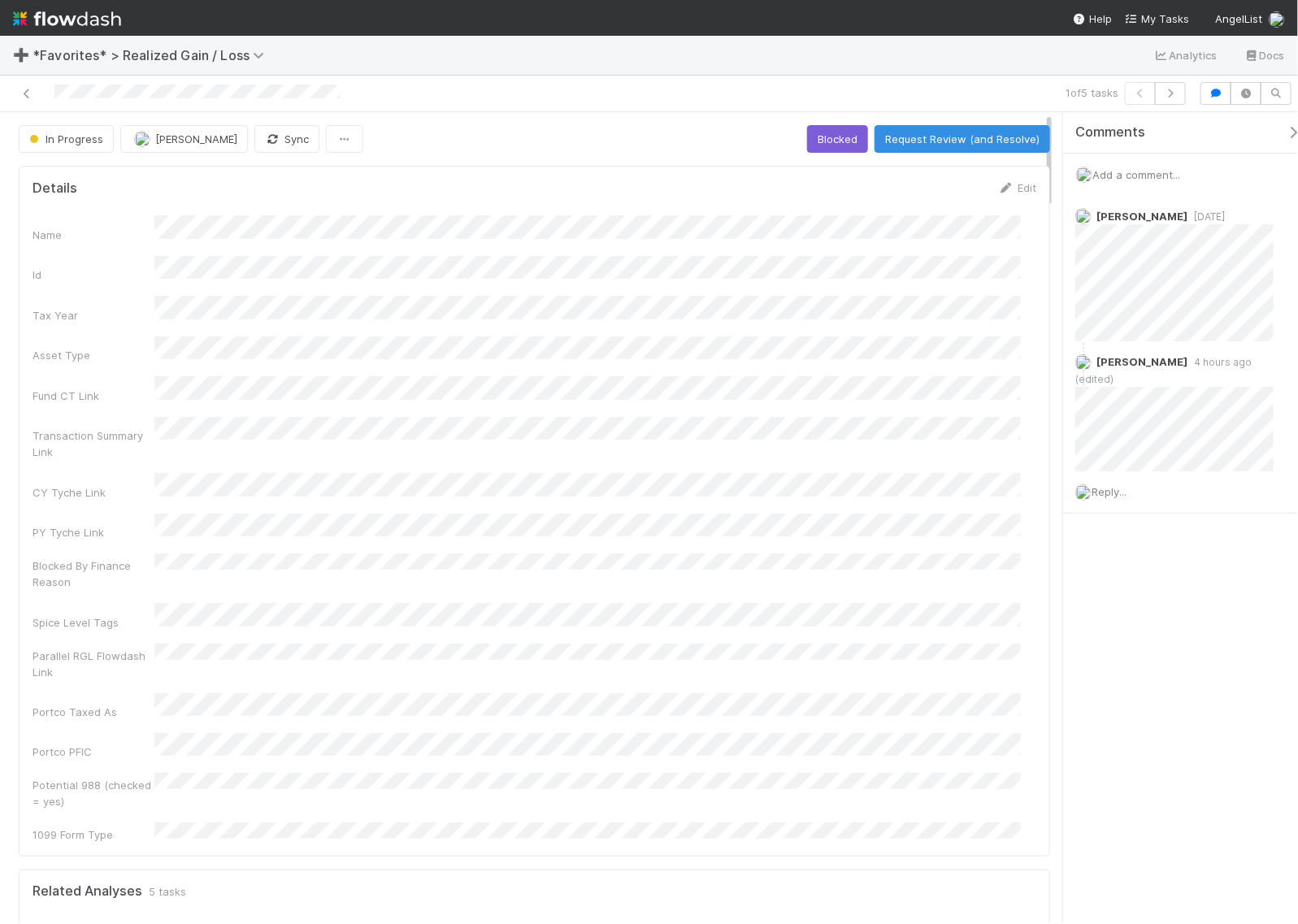
click at [1205, 558] on div "Comments Add a comment... Helen Vo 3 days ago Helen Vo 4 hours ago (edited) Rep…" at bounding box center [1188, 353] width 250 height 483
click at [1258, 359] on icon at bounding box center [1266, 362] width 17 height 11
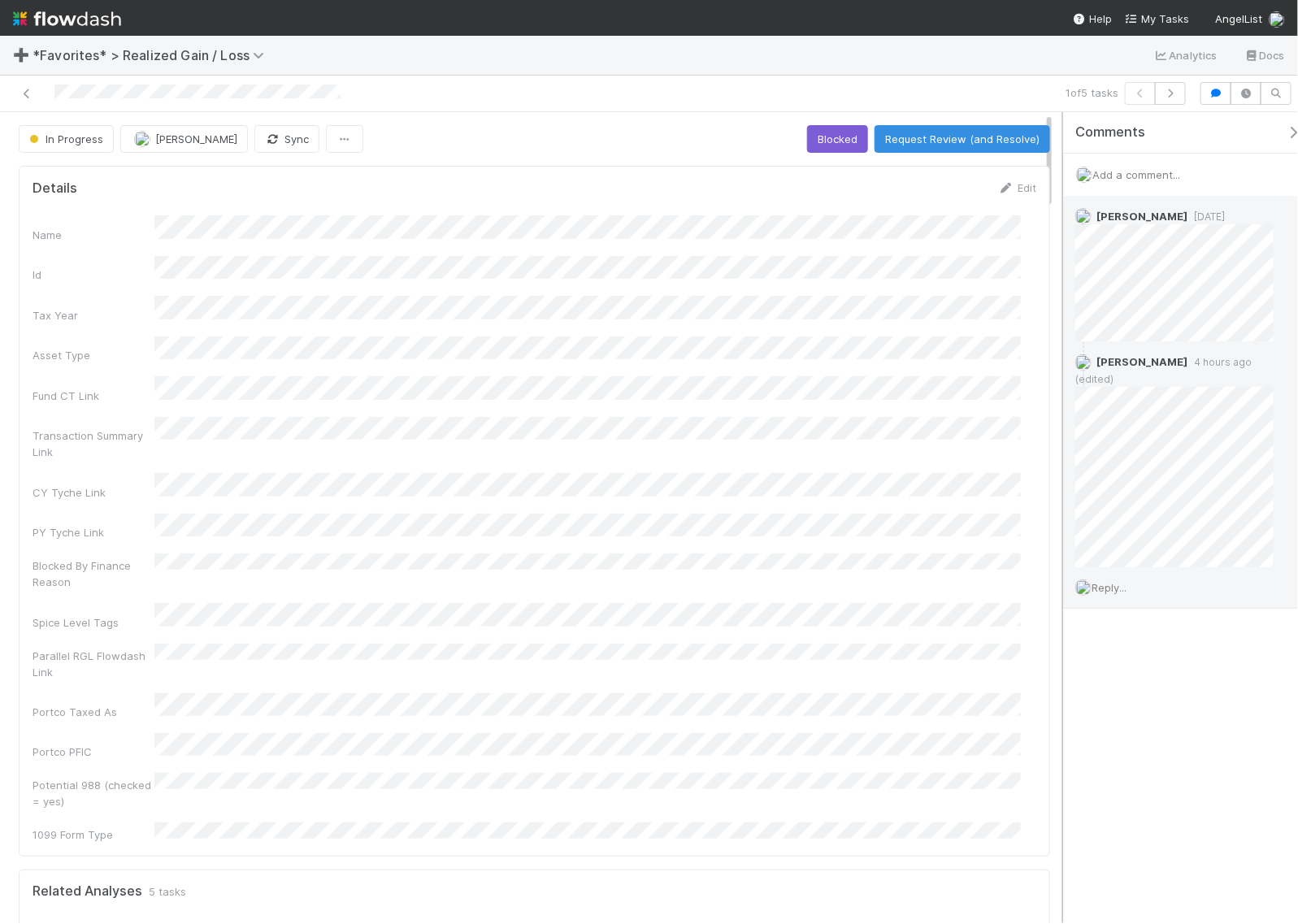
click at [1061, 412] on div "Comments Add a comment... Helen Vo 3 days ago Helen Vo 4 hours ago (edited) Rep…" at bounding box center [1176, 518] width 244 height 811
click at [1171, 95] on icon "button" at bounding box center [1170, 93] width 17 height 10
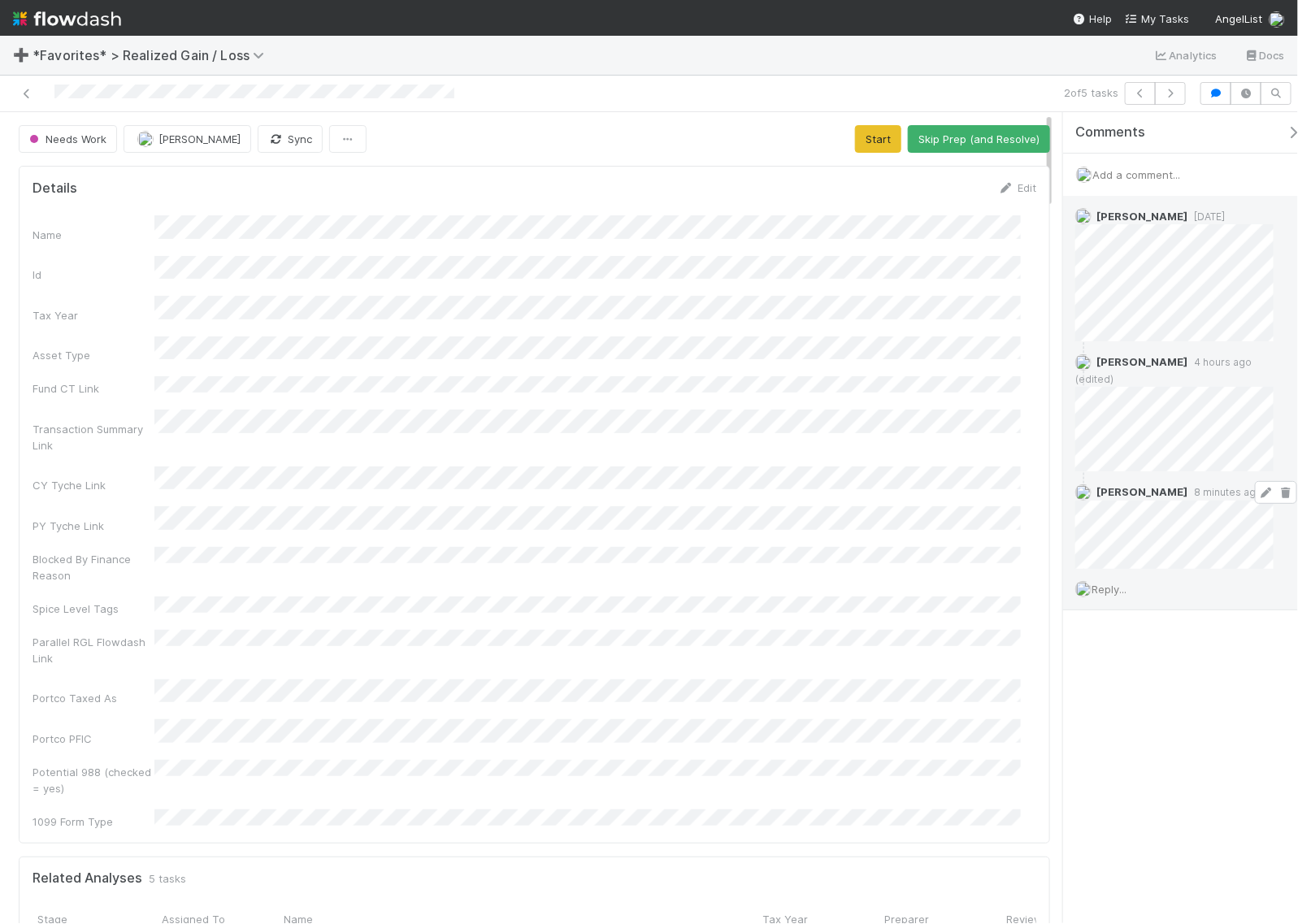
click at [1277, 488] on icon at bounding box center [1285, 493] width 17 height 11
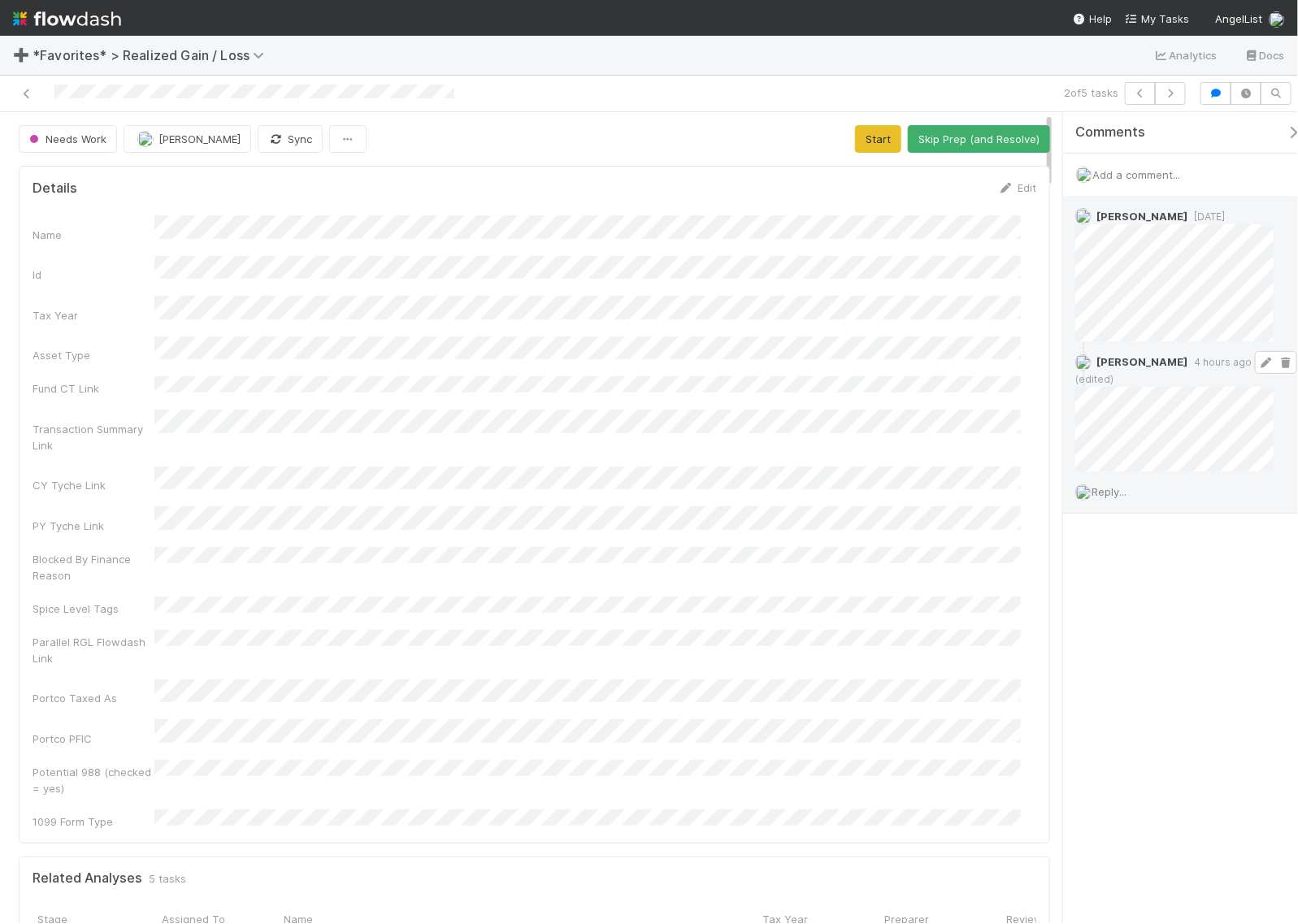
click at [1277, 364] on icon at bounding box center [1285, 362] width 17 height 11
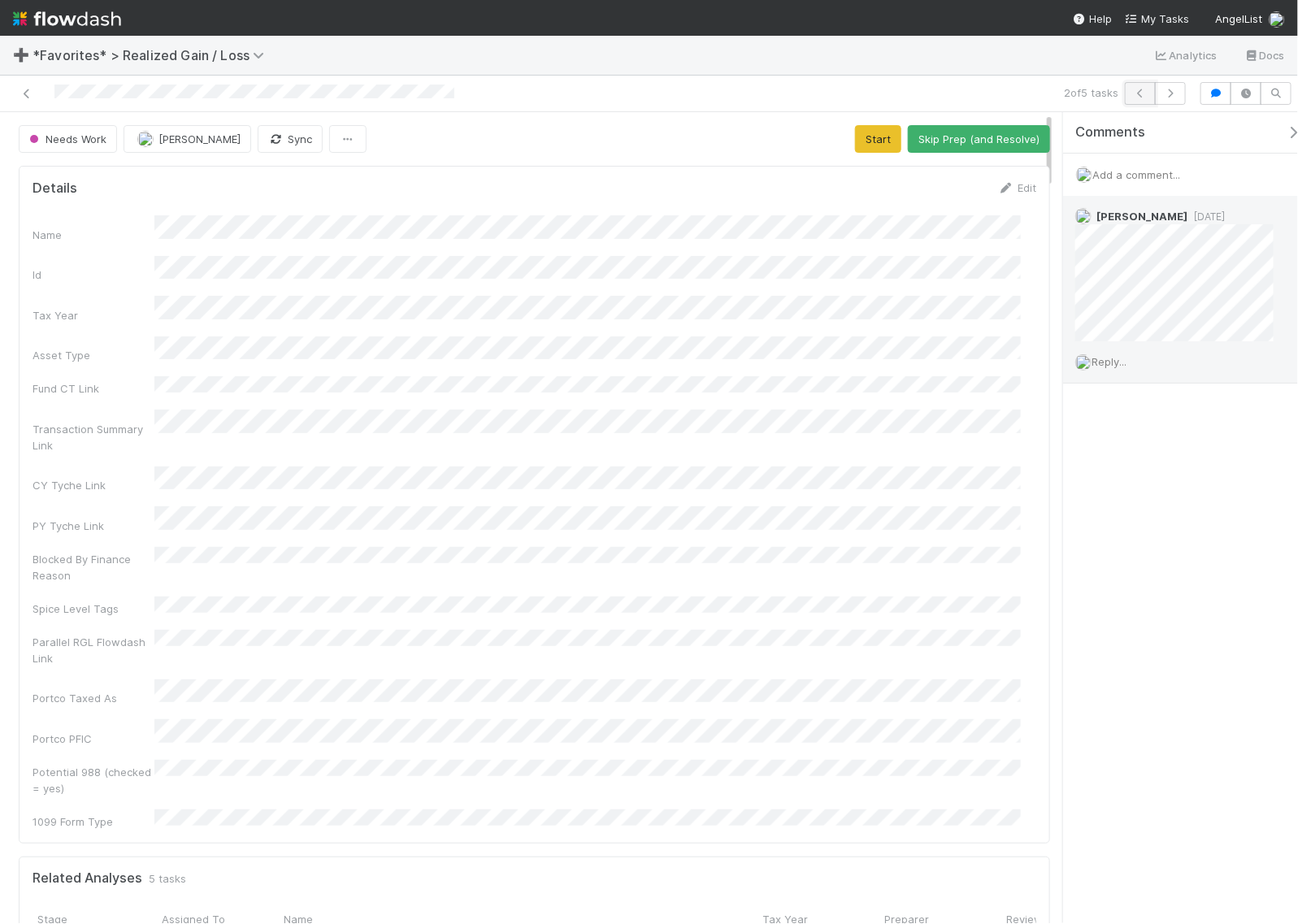
click at [1139, 89] on icon "button" at bounding box center [1140, 93] width 17 height 10
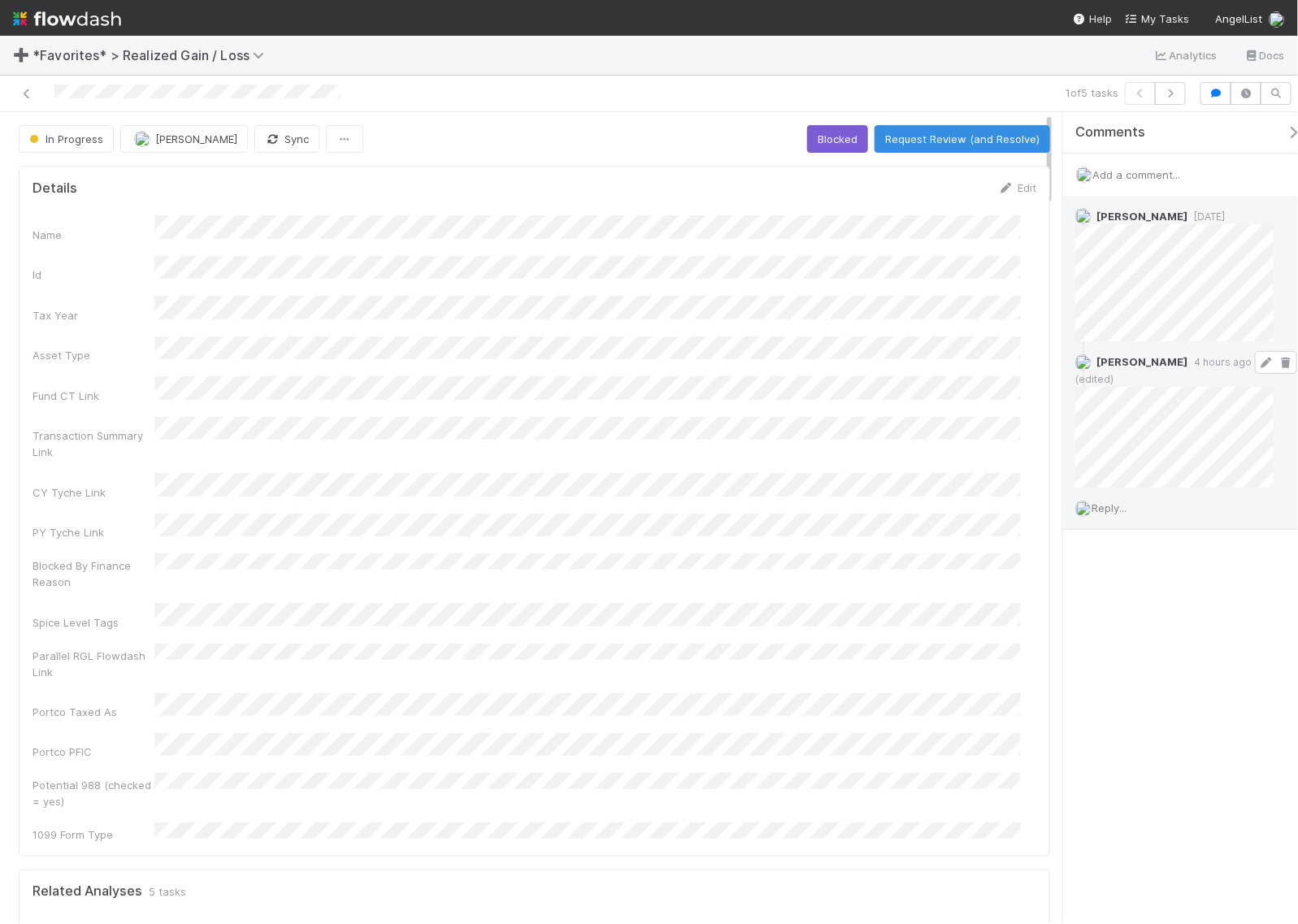
click at [1277, 367] on icon at bounding box center [1285, 362] width 17 height 11
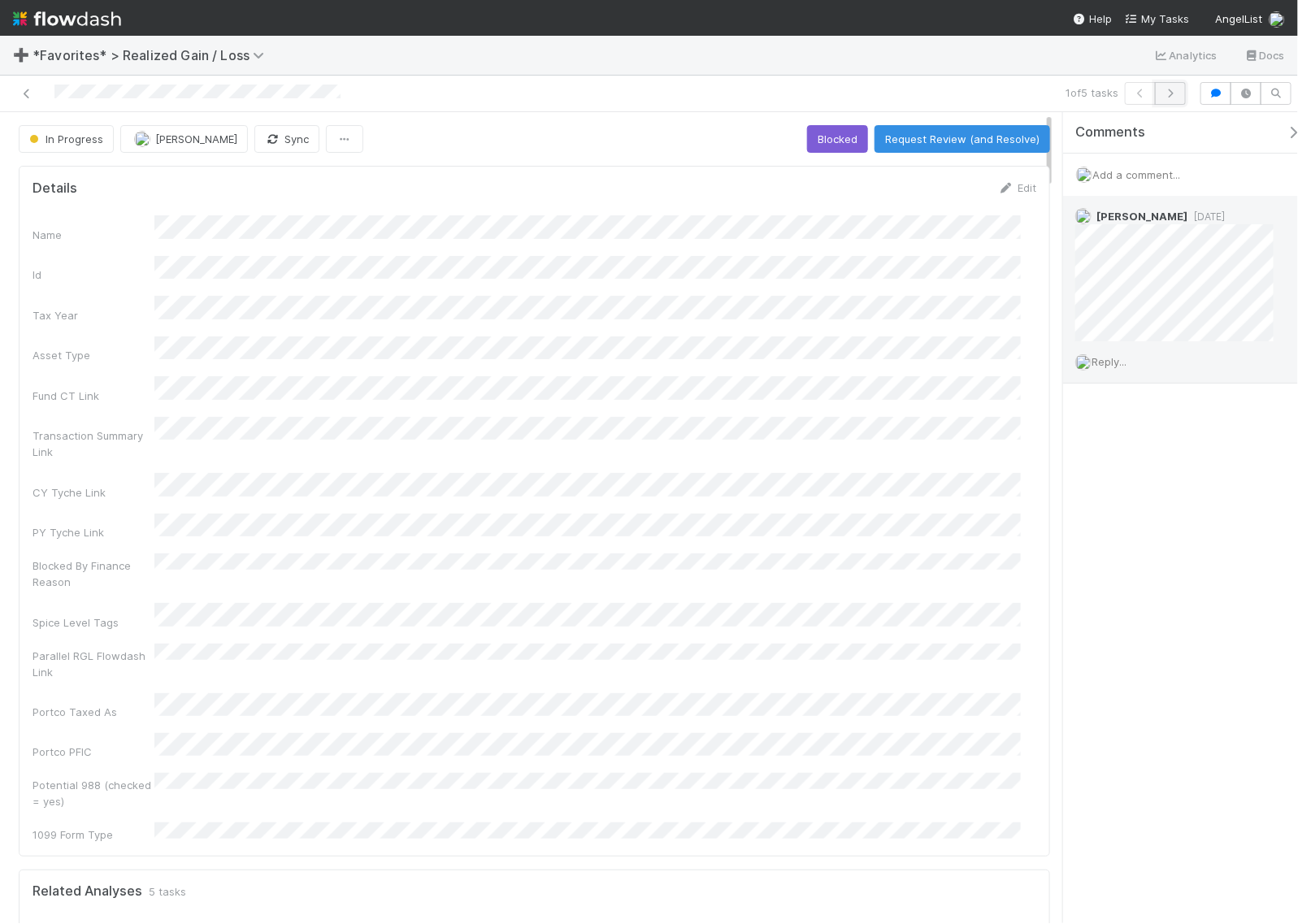
click at [1175, 84] on button "button" at bounding box center [1170, 92] width 31 height 23
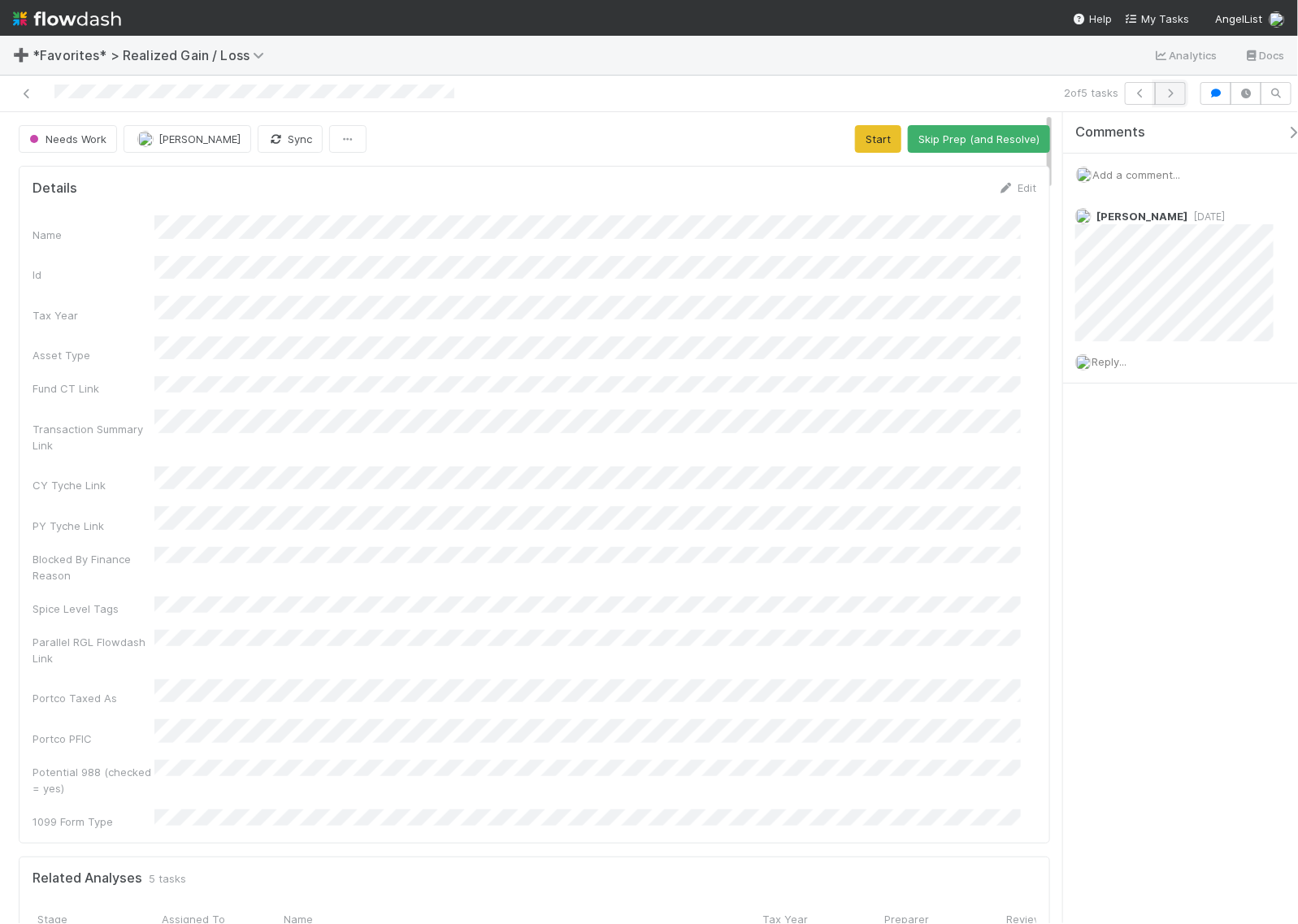
click at [1172, 98] on button "button" at bounding box center [1170, 92] width 31 height 23
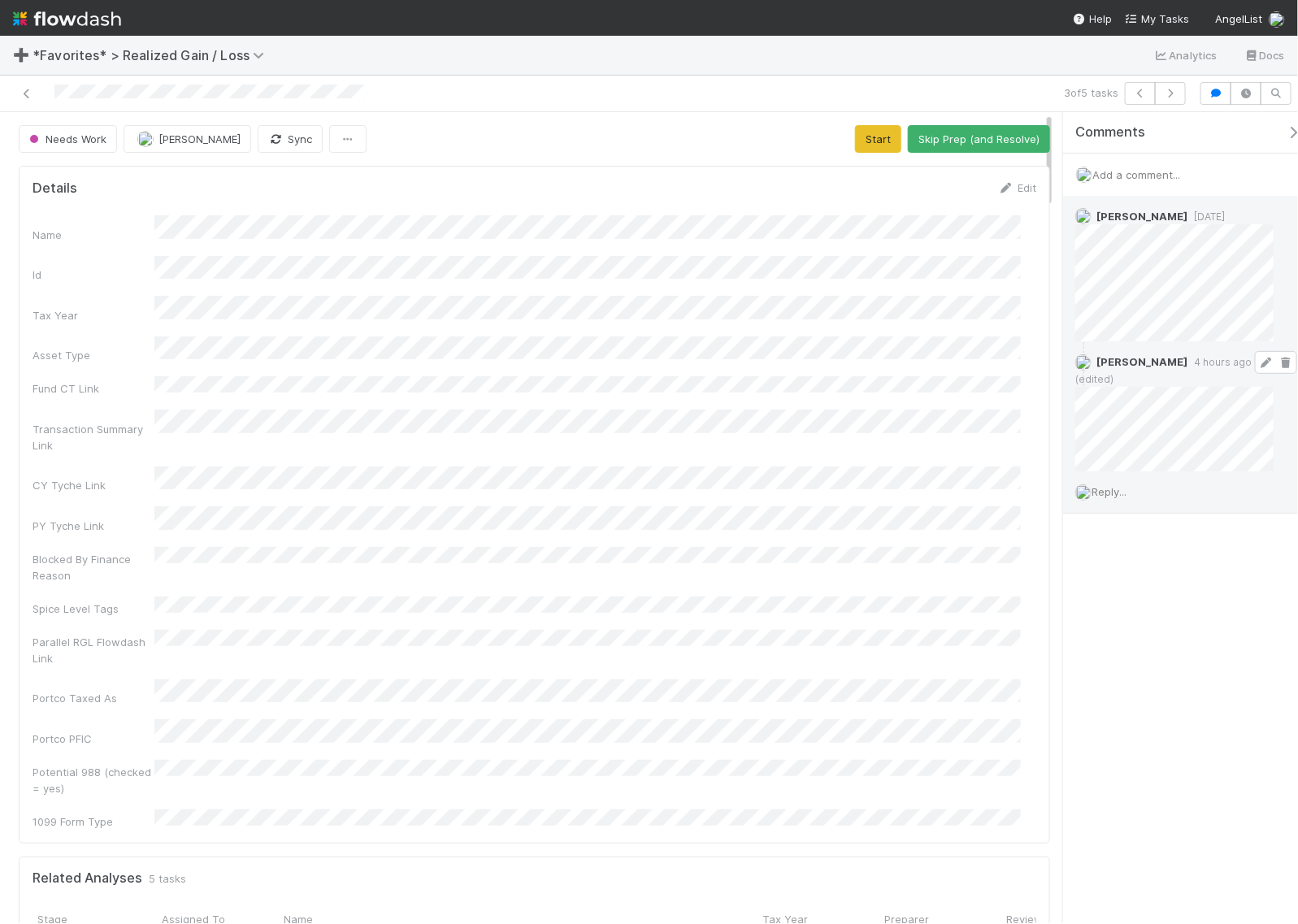
click at [1277, 362] on icon at bounding box center [1285, 362] width 17 height 11
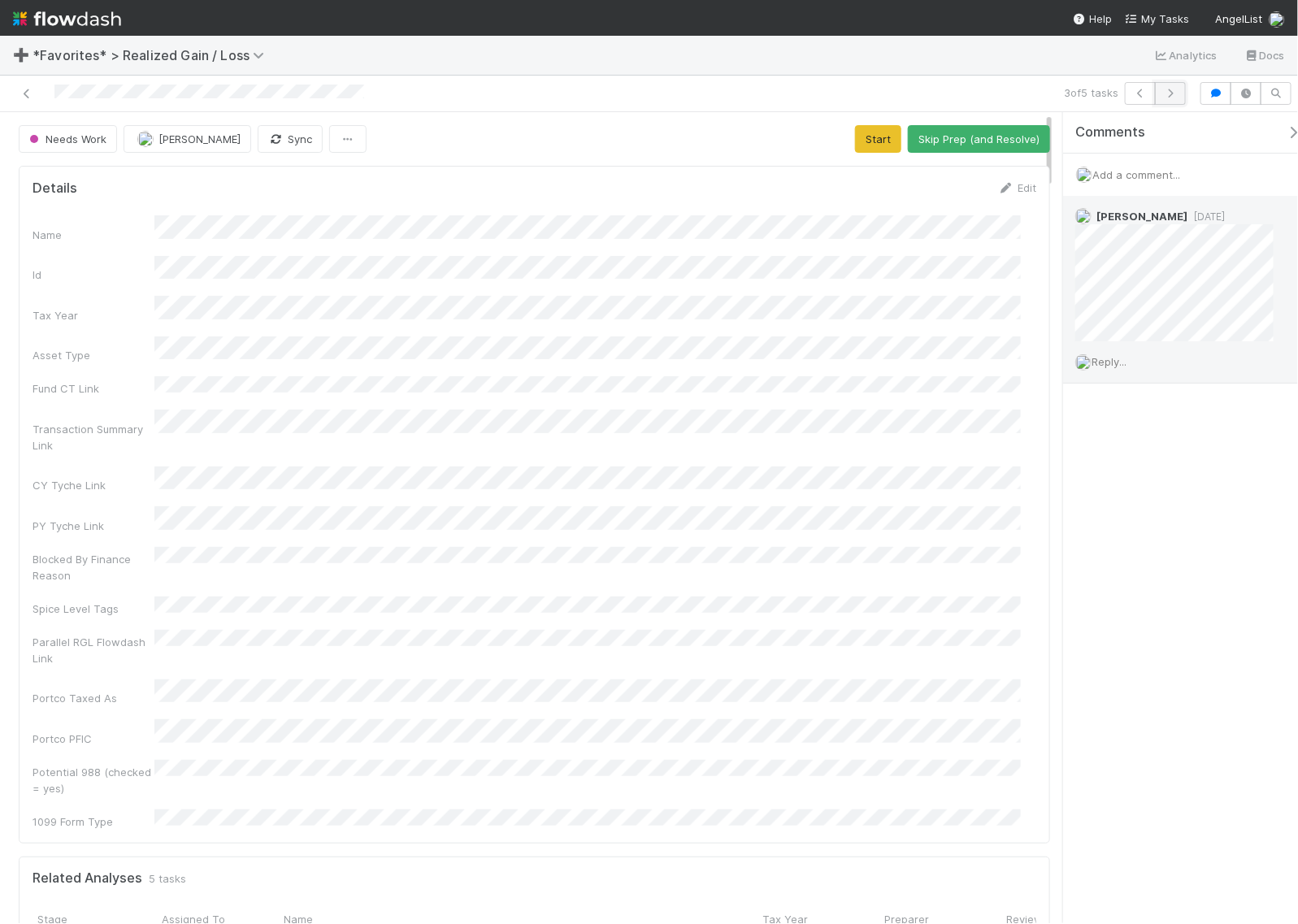
click at [1168, 95] on icon "button" at bounding box center [1170, 93] width 17 height 10
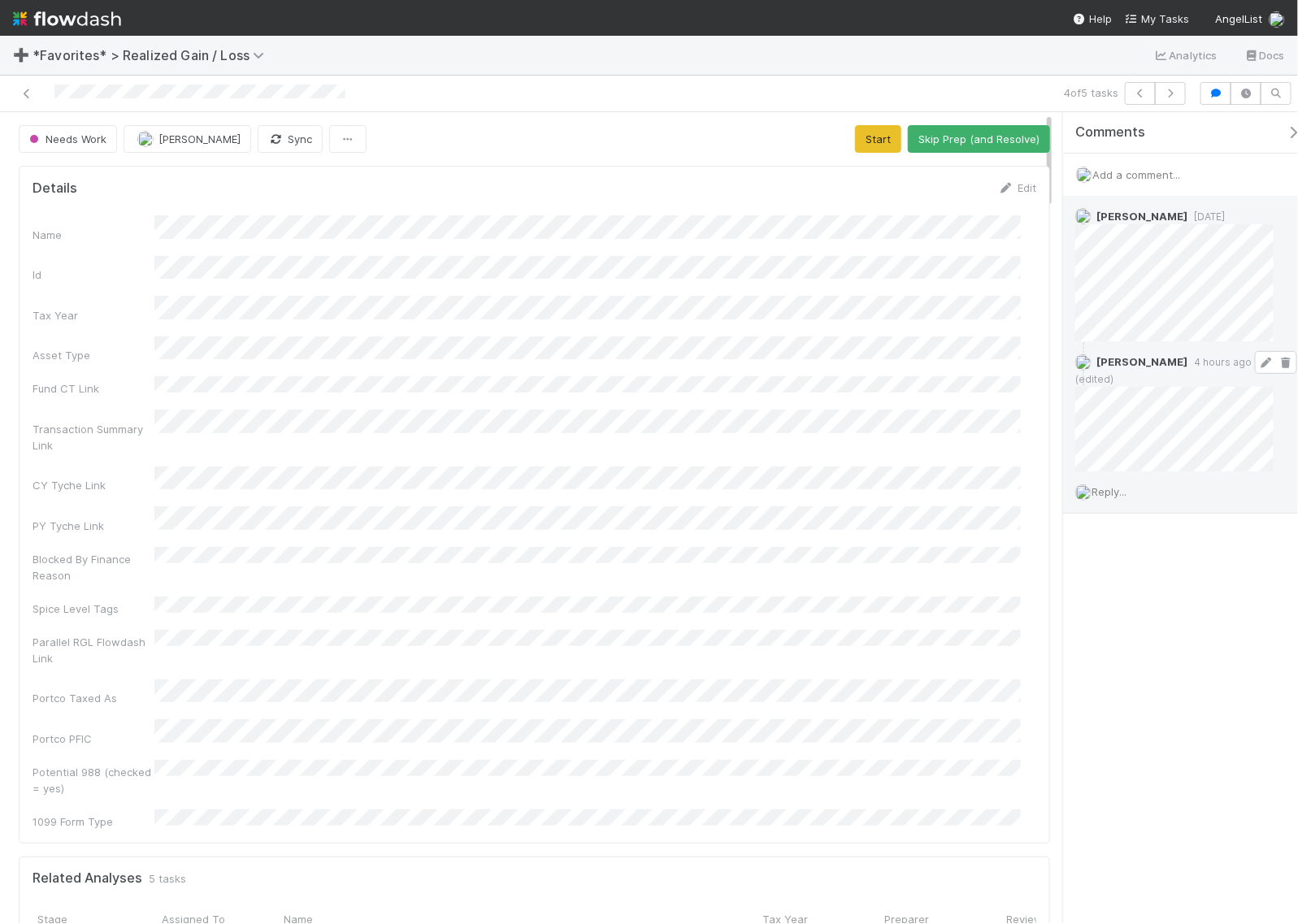
click at [1277, 367] on icon at bounding box center [1285, 362] width 17 height 11
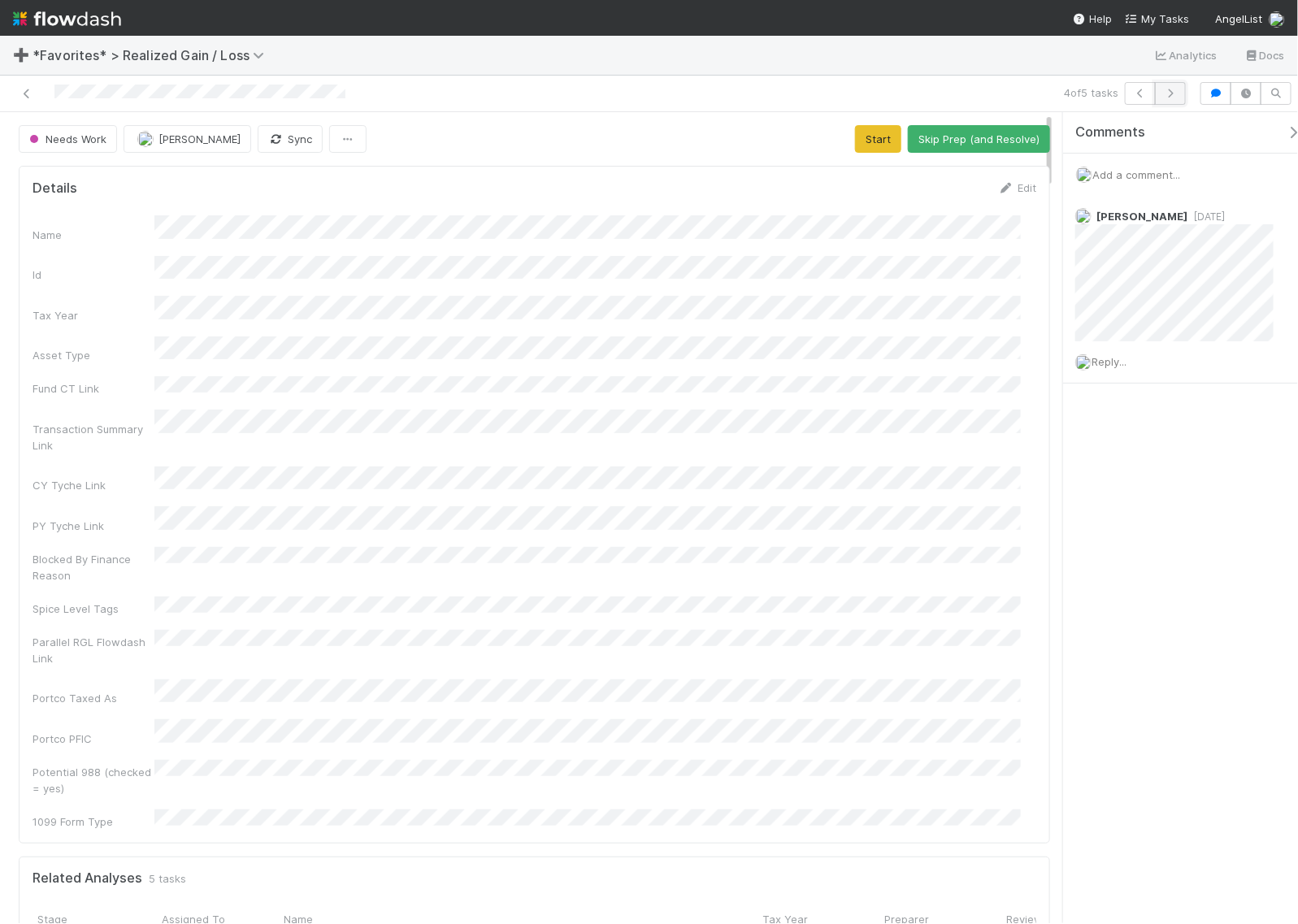
click at [1167, 98] on button "button" at bounding box center [1170, 92] width 31 height 23
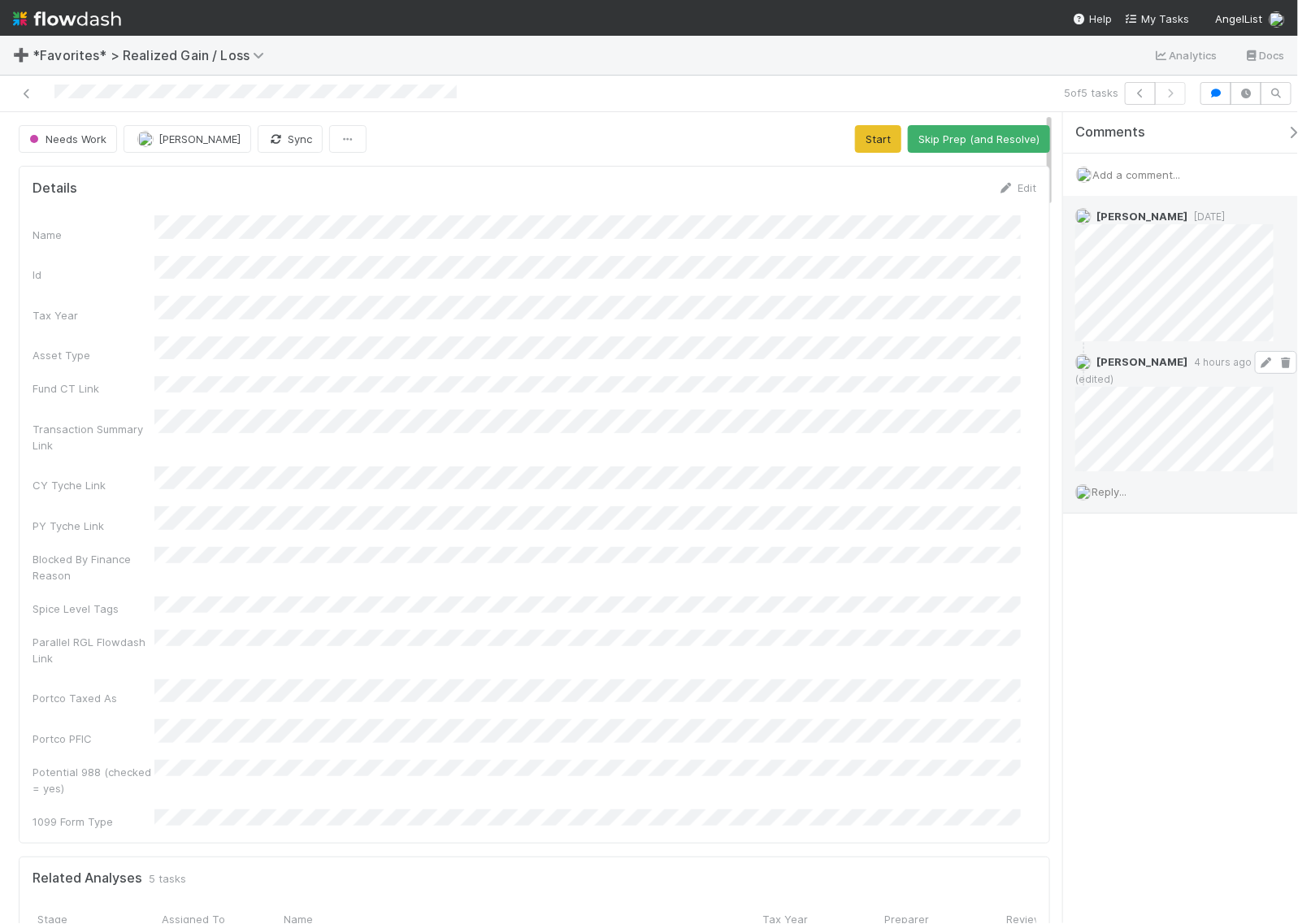
click at [1267, 368] on span at bounding box center [1275, 362] width 42 height 23
click at [1277, 361] on icon at bounding box center [1285, 362] width 17 height 11
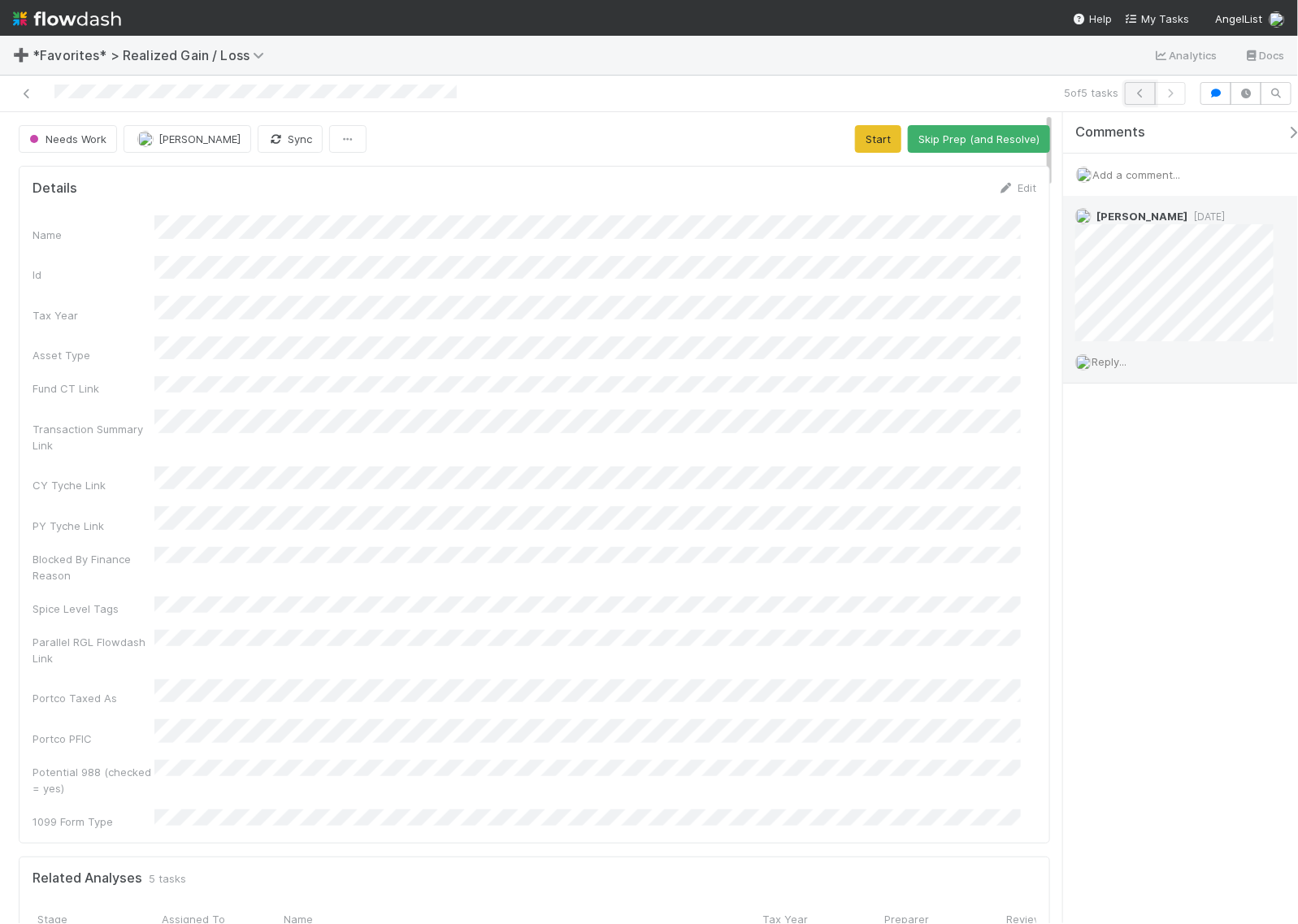
click at [1132, 97] on icon "button" at bounding box center [1140, 93] width 17 height 10
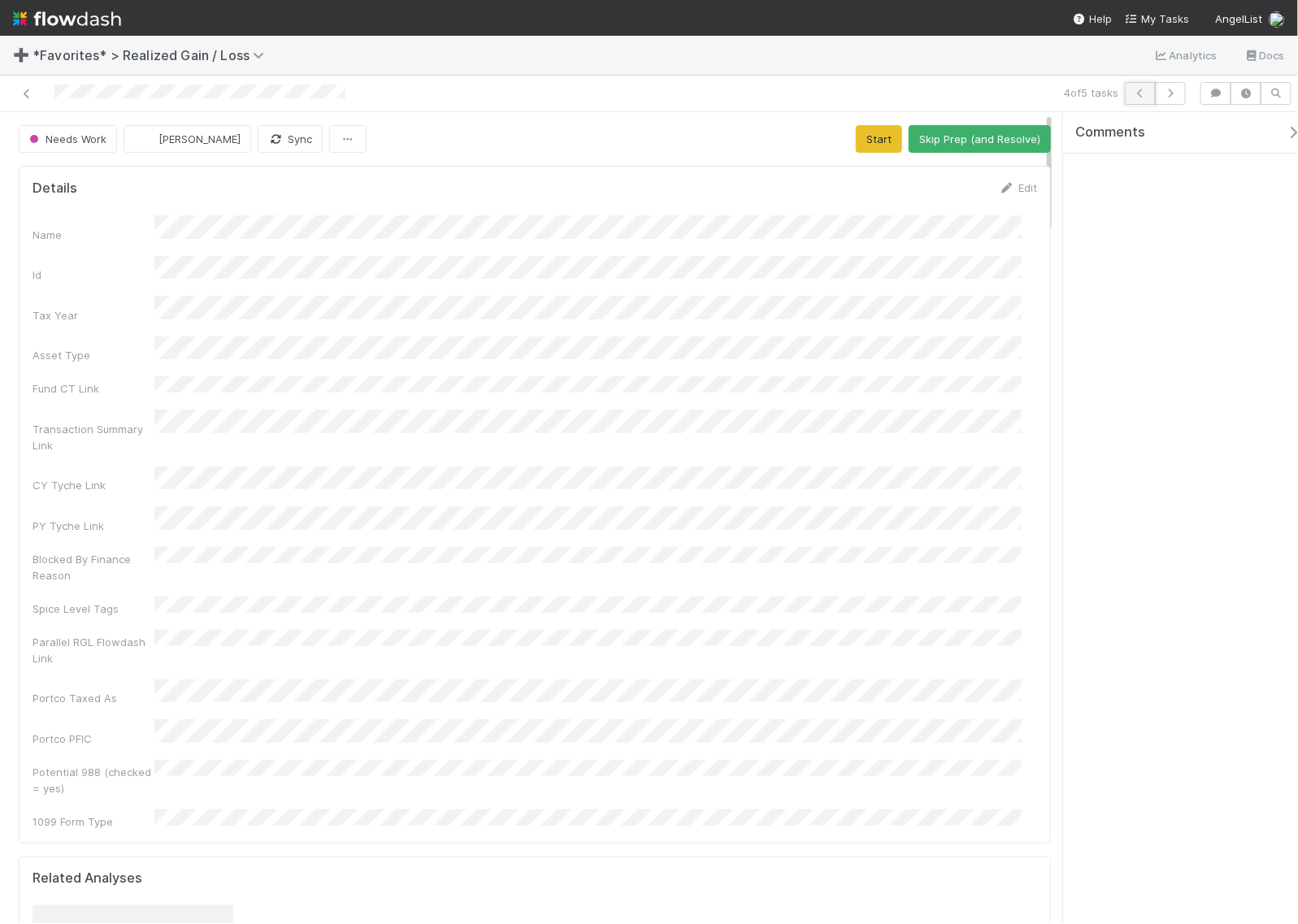
click at [1134, 95] on icon "button" at bounding box center [1140, 93] width 17 height 10
click at [1128, 94] on button "button" at bounding box center [1140, 92] width 31 height 23
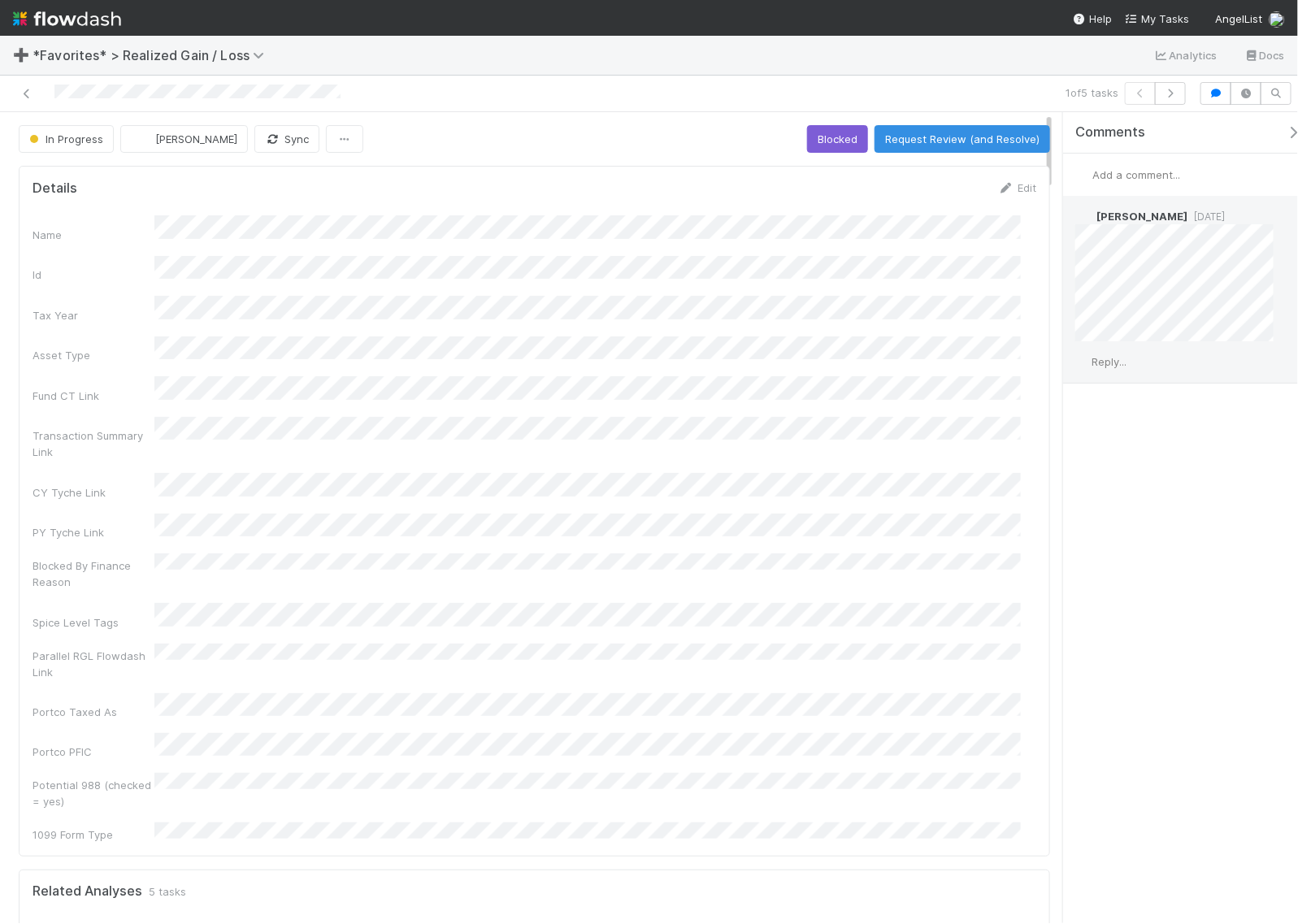
click at [1109, 366] on span "Reply..." at bounding box center [1109, 361] width 35 height 13
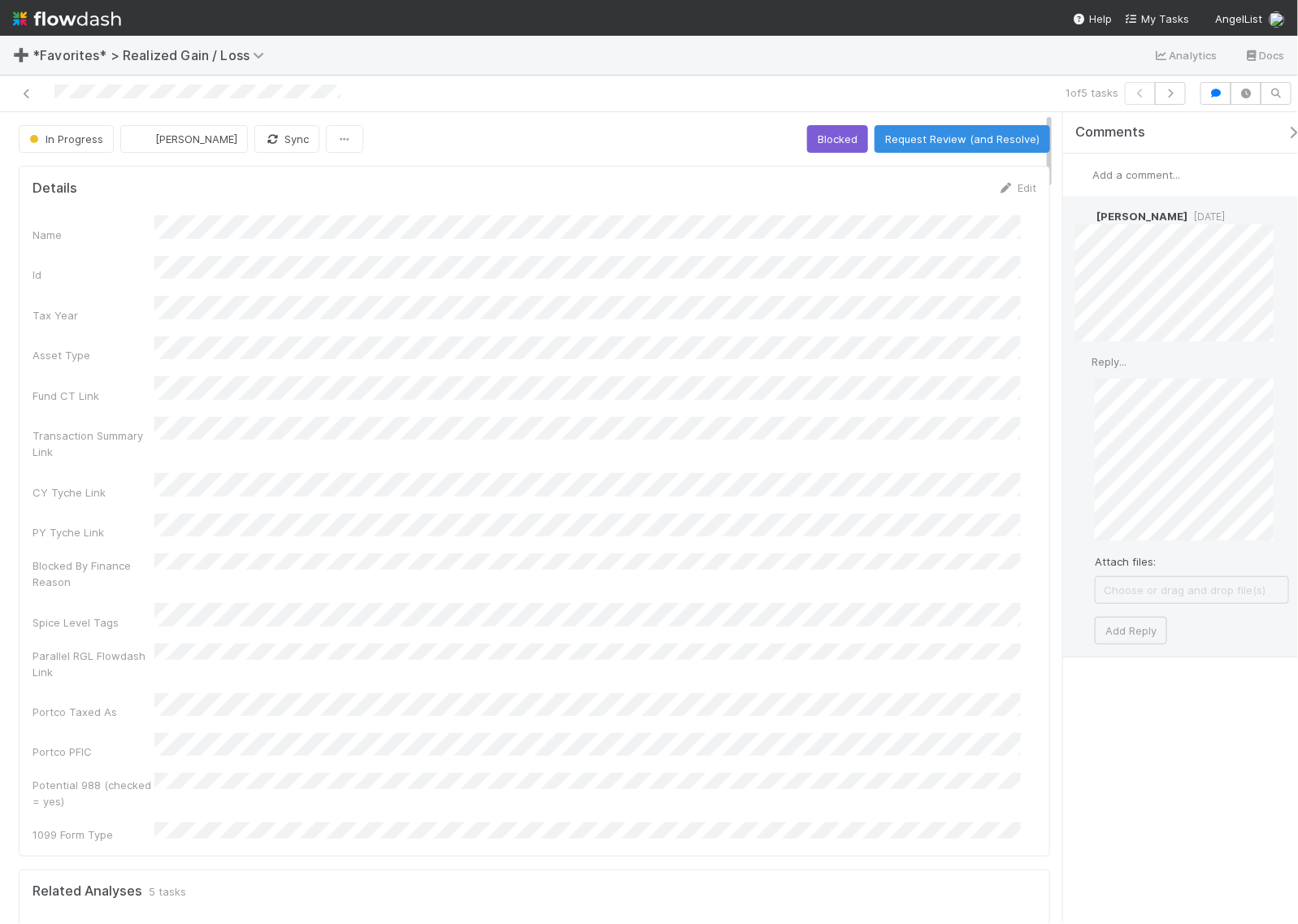
click at [1079, 432] on div "Reply... Attach files: Choose or drag and drop file(s) Add Reply" at bounding box center [1182, 499] width 238 height 315
click at [1150, 639] on button "Add Reply" at bounding box center [1130, 631] width 72 height 28
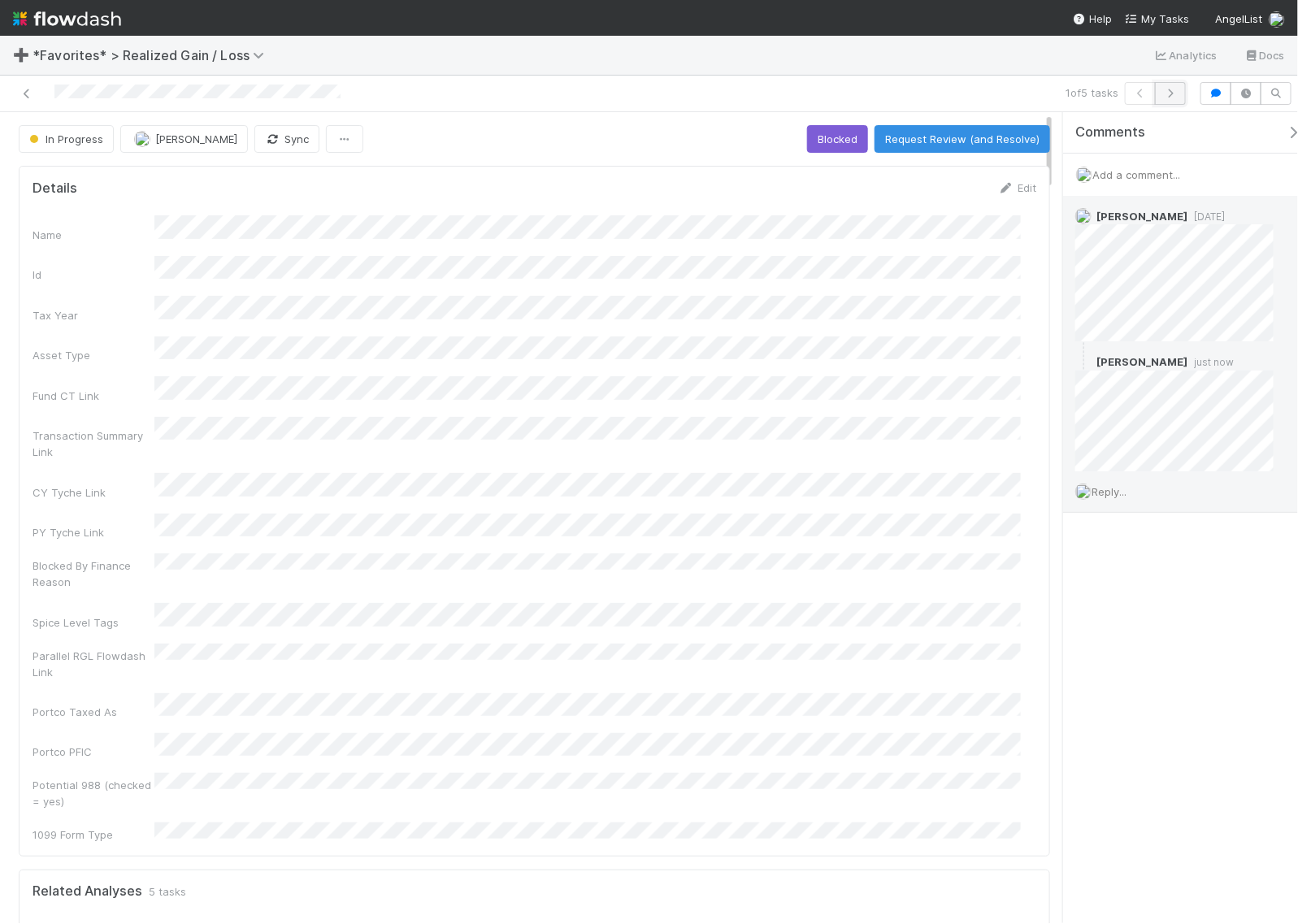
click at [1169, 94] on icon "button" at bounding box center [1170, 93] width 17 height 10
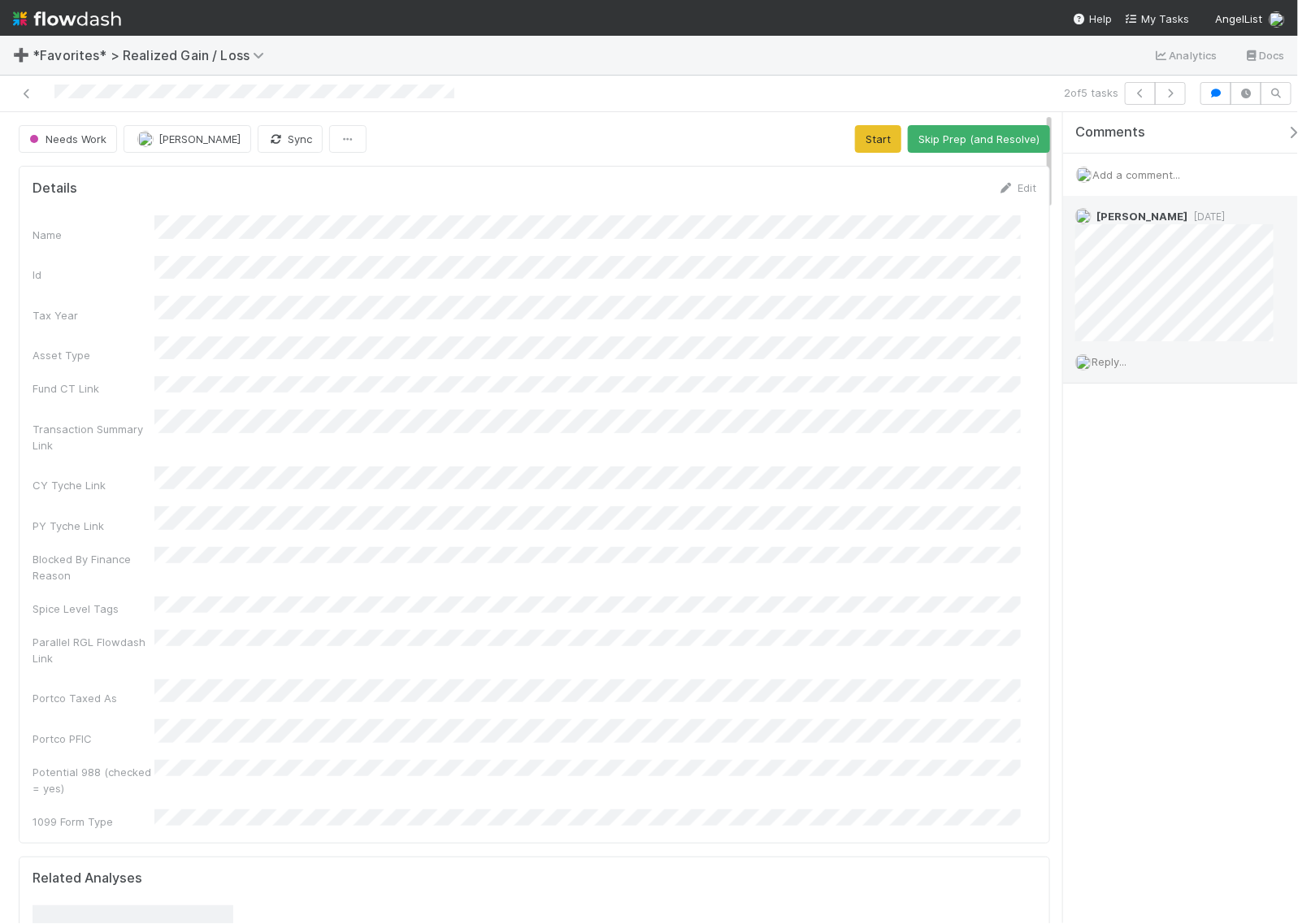
click at [1109, 362] on span "Reply..." at bounding box center [1109, 361] width 35 height 13
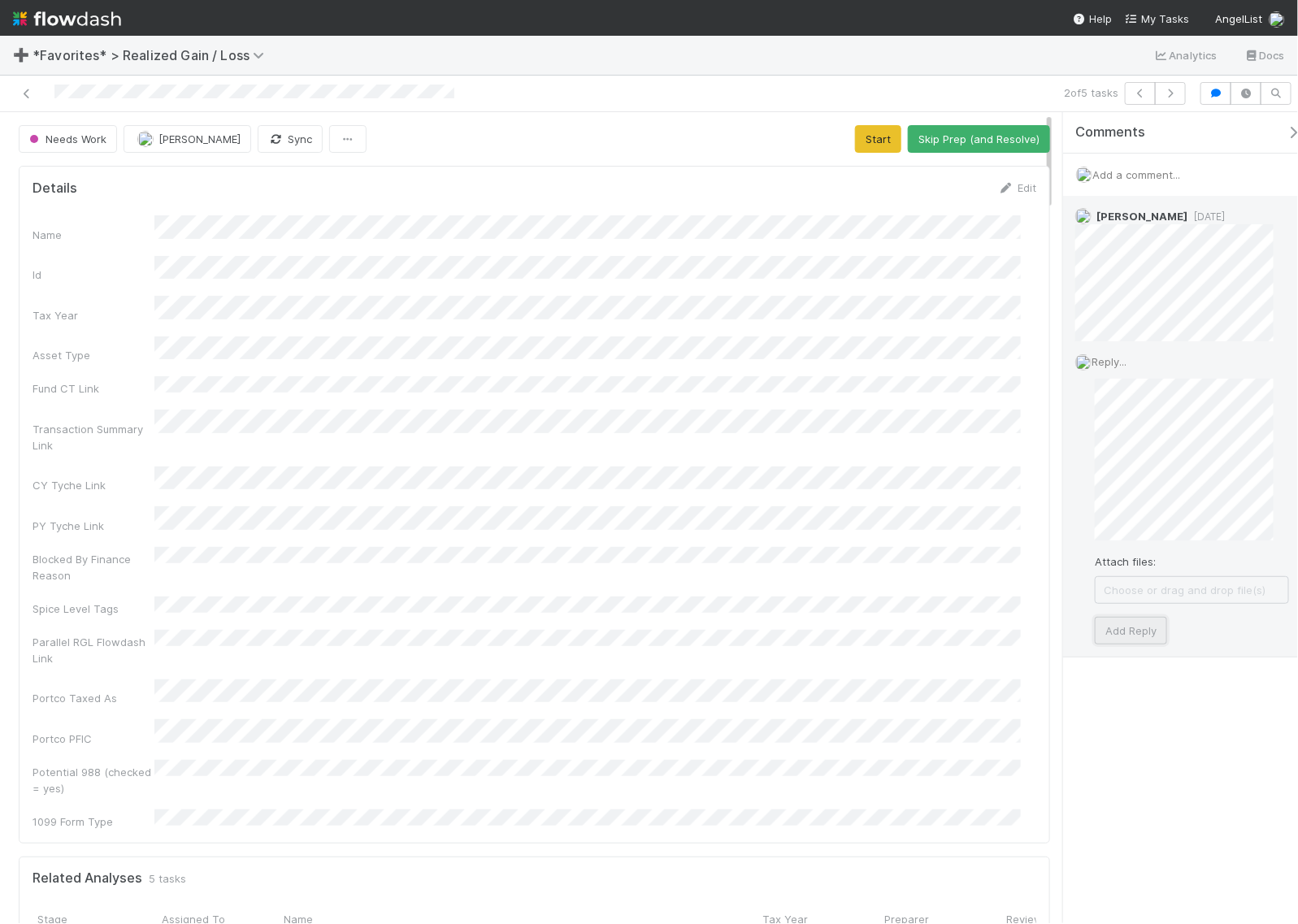
click at [1123, 634] on button "Add Reply" at bounding box center [1130, 631] width 72 height 28
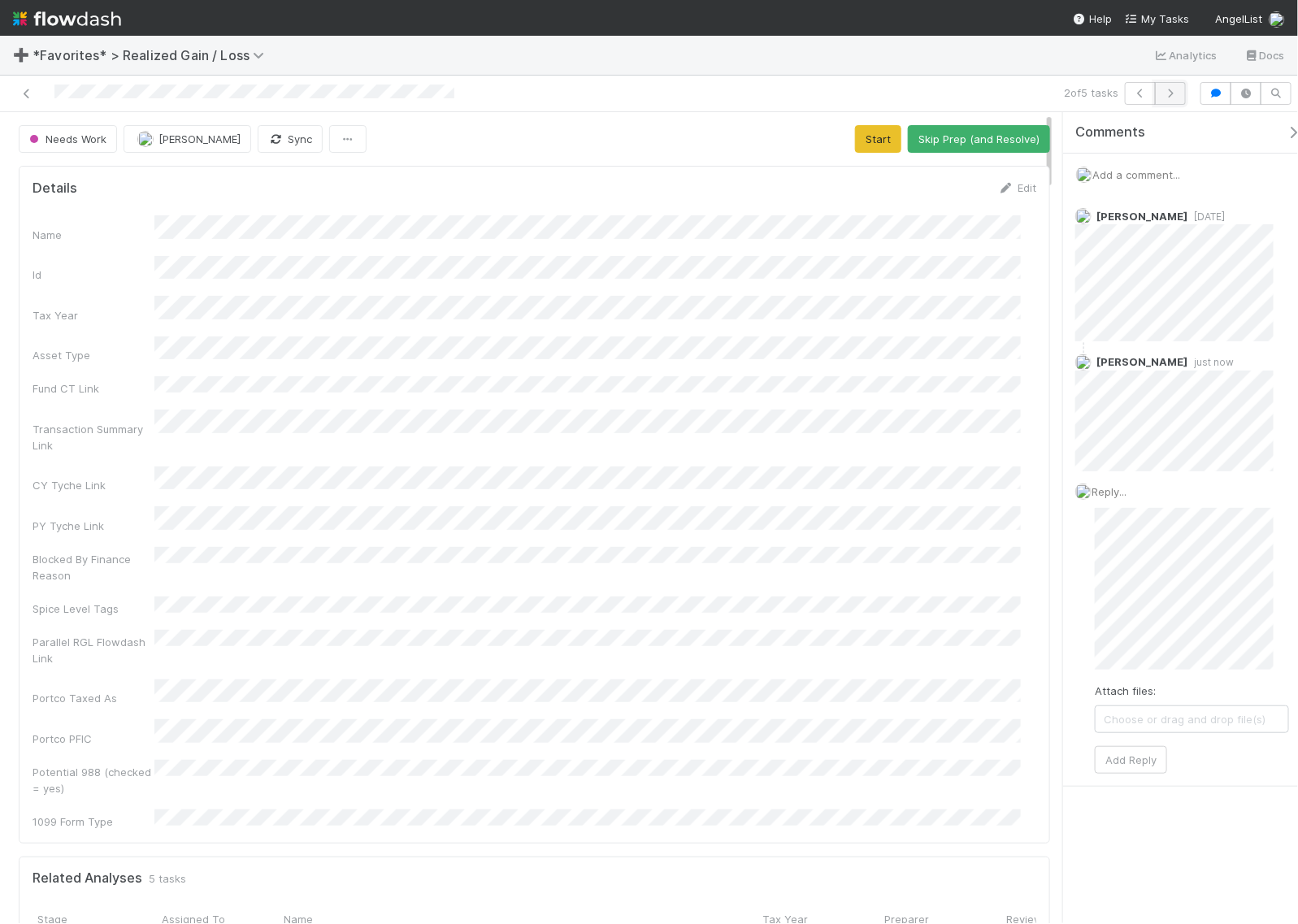
click at [1175, 93] on icon "button" at bounding box center [1170, 93] width 17 height 10
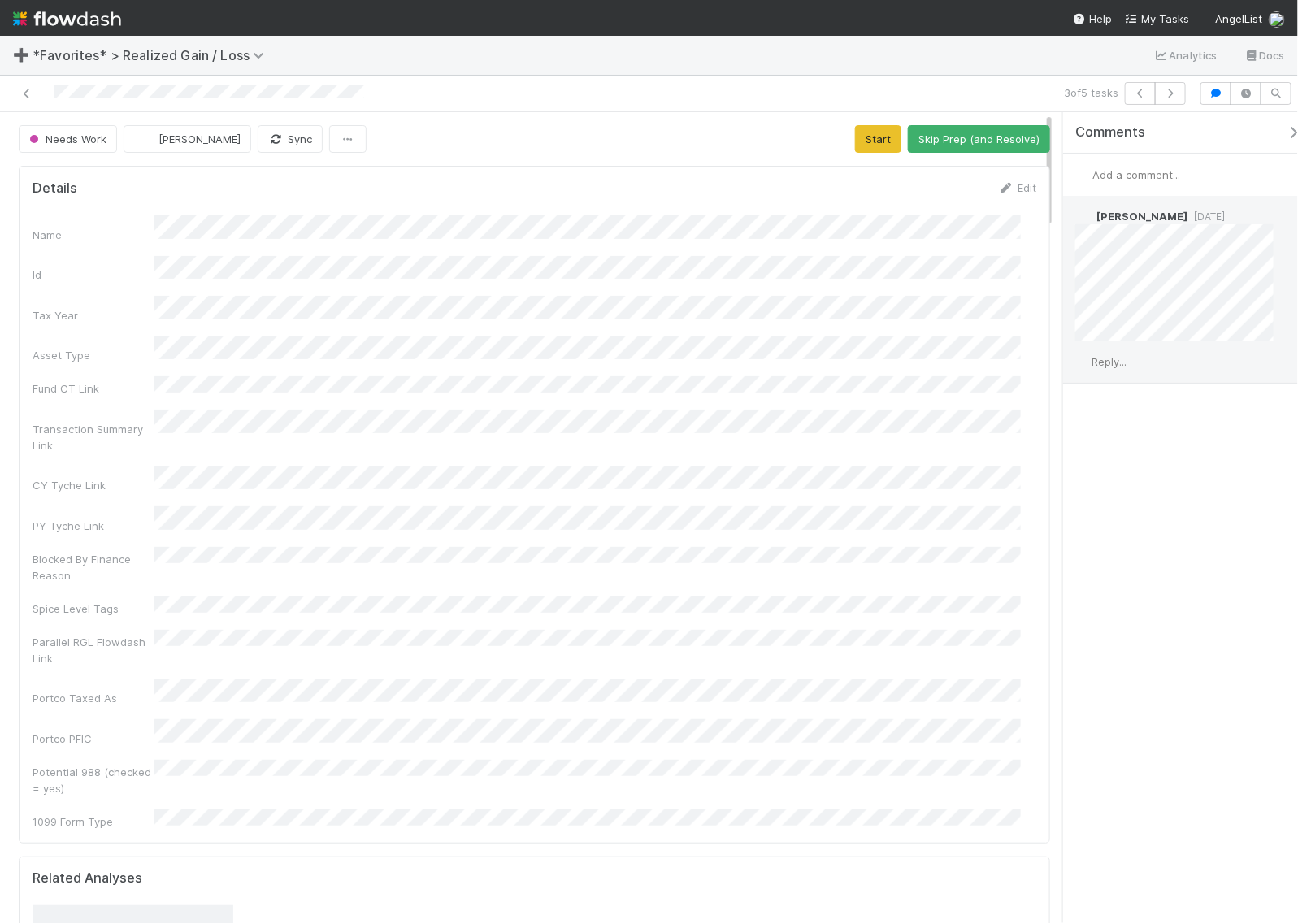
click at [1112, 356] on span "Reply..." at bounding box center [1109, 361] width 35 height 13
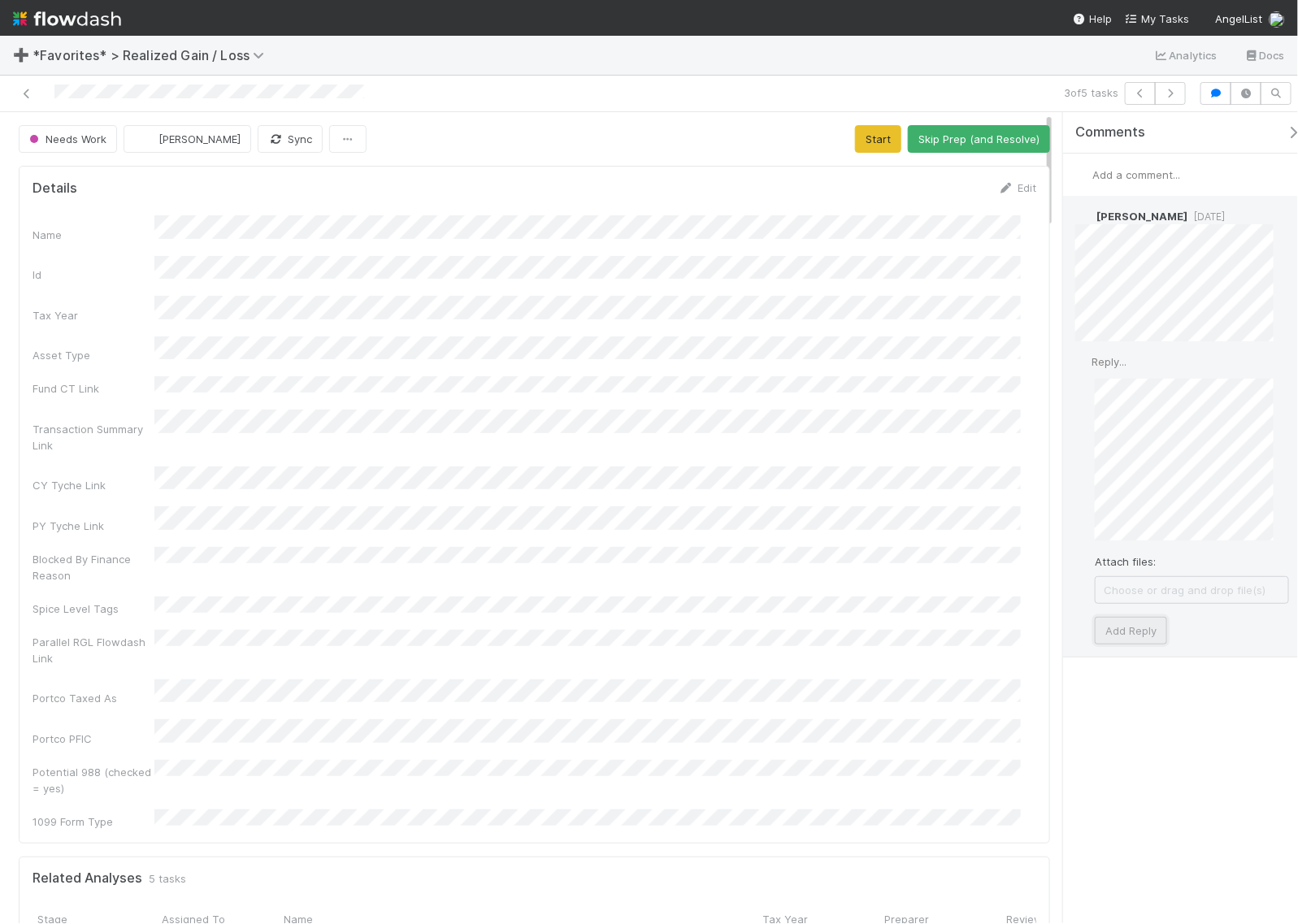
click at [1126, 626] on button "Add Reply" at bounding box center [1130, 631] width 72 height 28
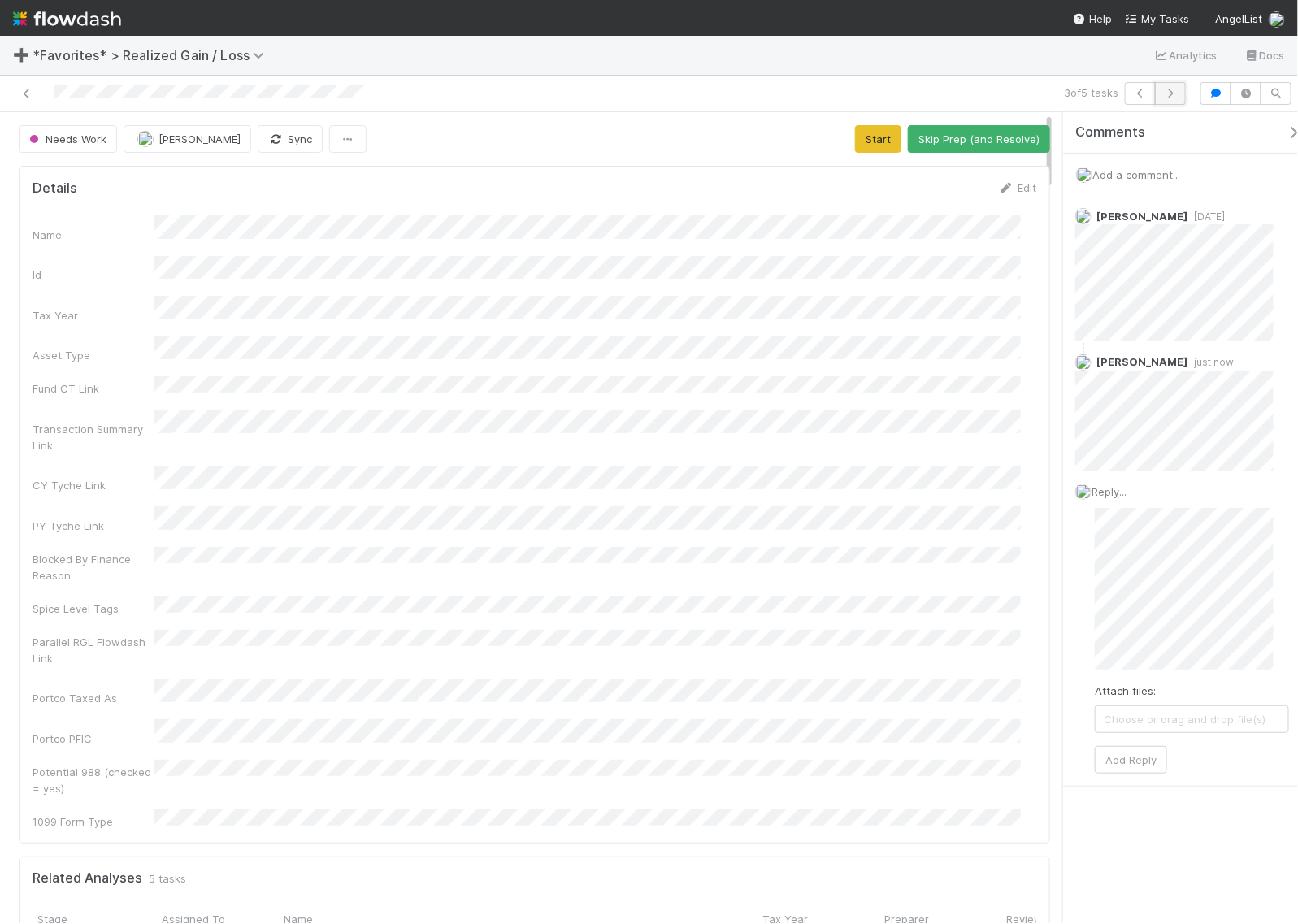
click at [1168, 97] on button "button" at bounding box center [1170, 92] width 31 height 23
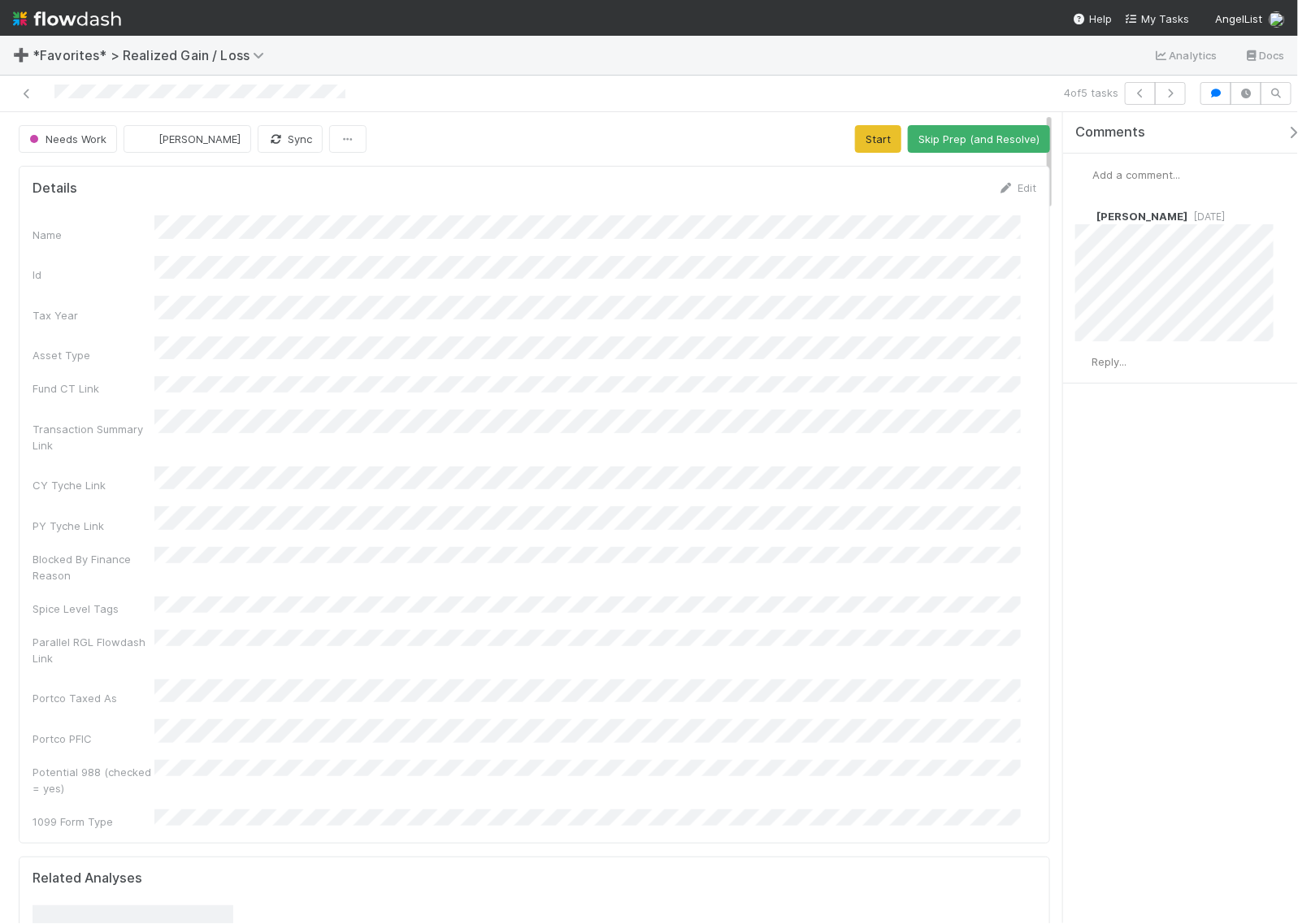
click at [1120, 360] on span "Reply..." at bounding box center [1109, 361] width 35 height 13
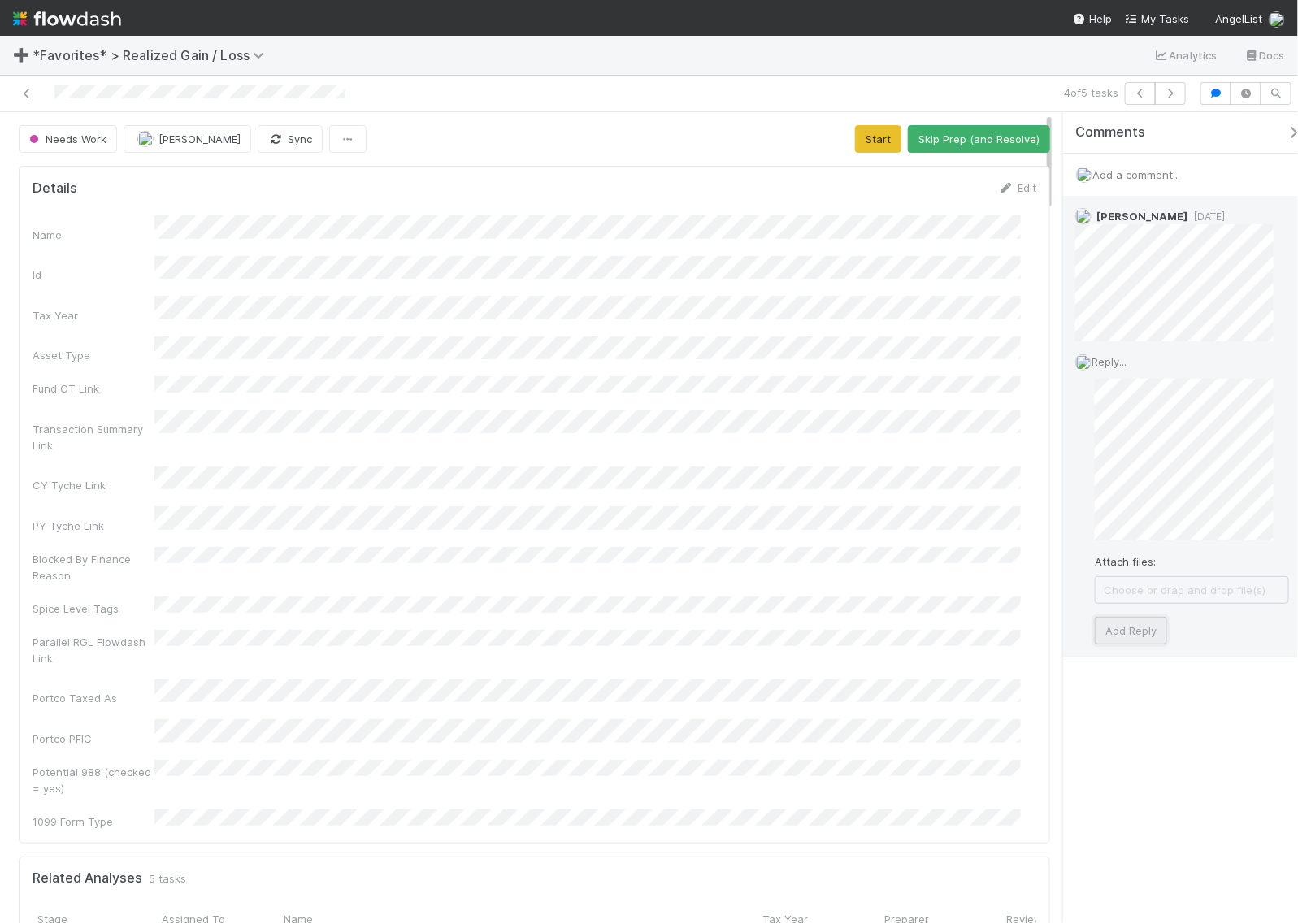
click at [1122, 622] on button "Add Reply" at bounding box center [1130, 631] width 72 height 28
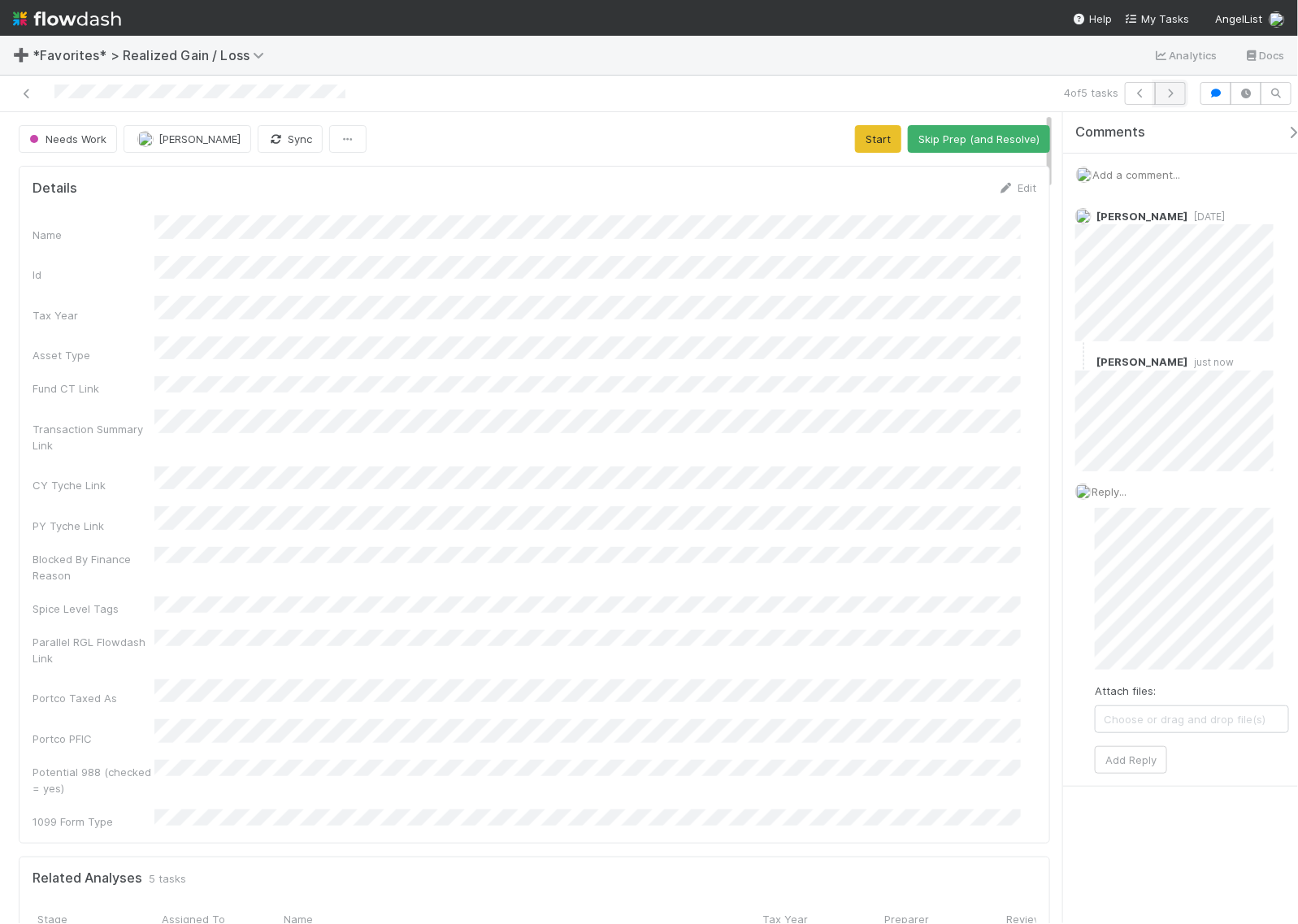
click at [1172, 99] on button "button" at bounding box center [1170, 92] width 31 height 23
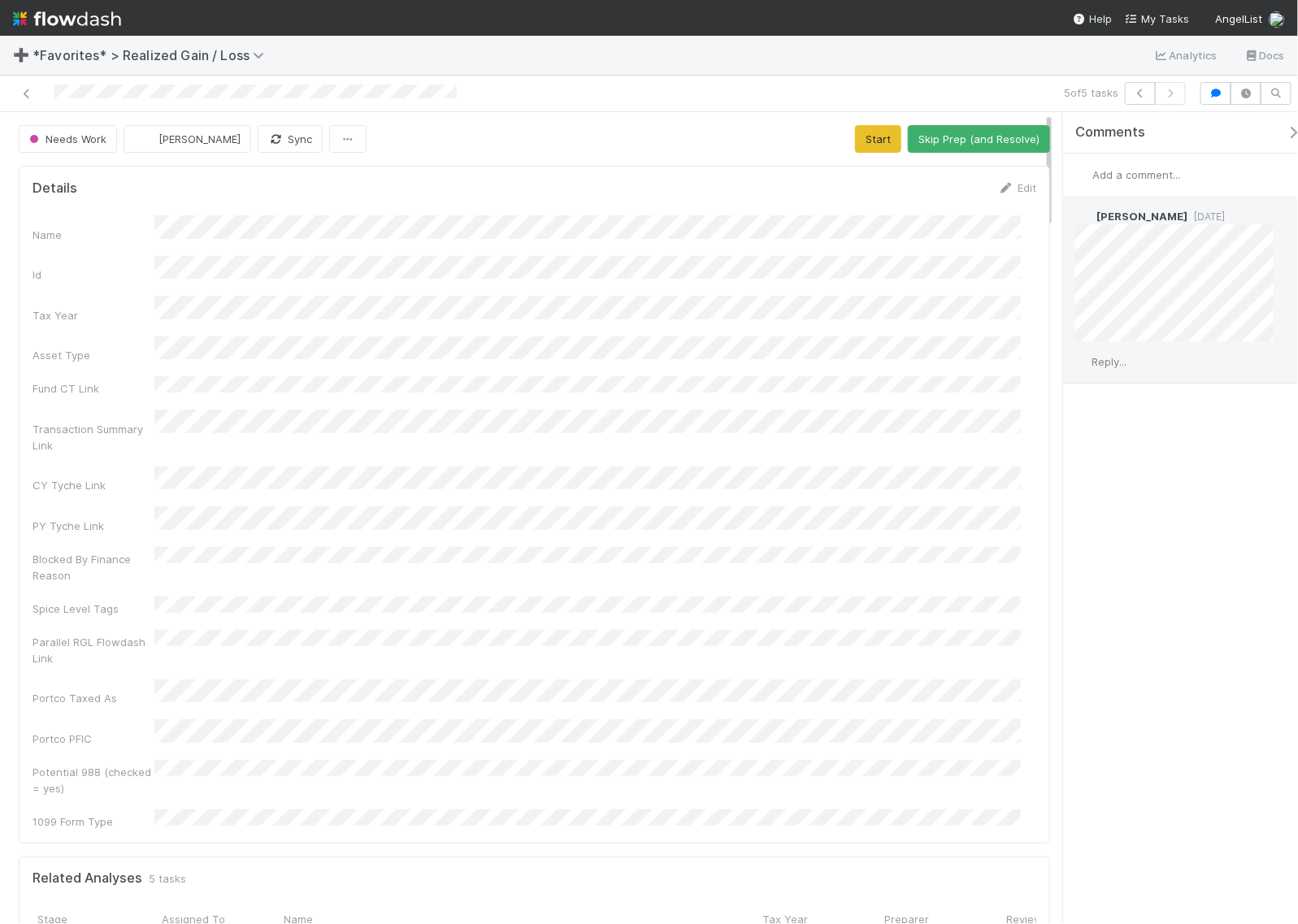
click at [1110, 364] on span "Reply..." at bounding box center [1109, 361] width 35 height 13
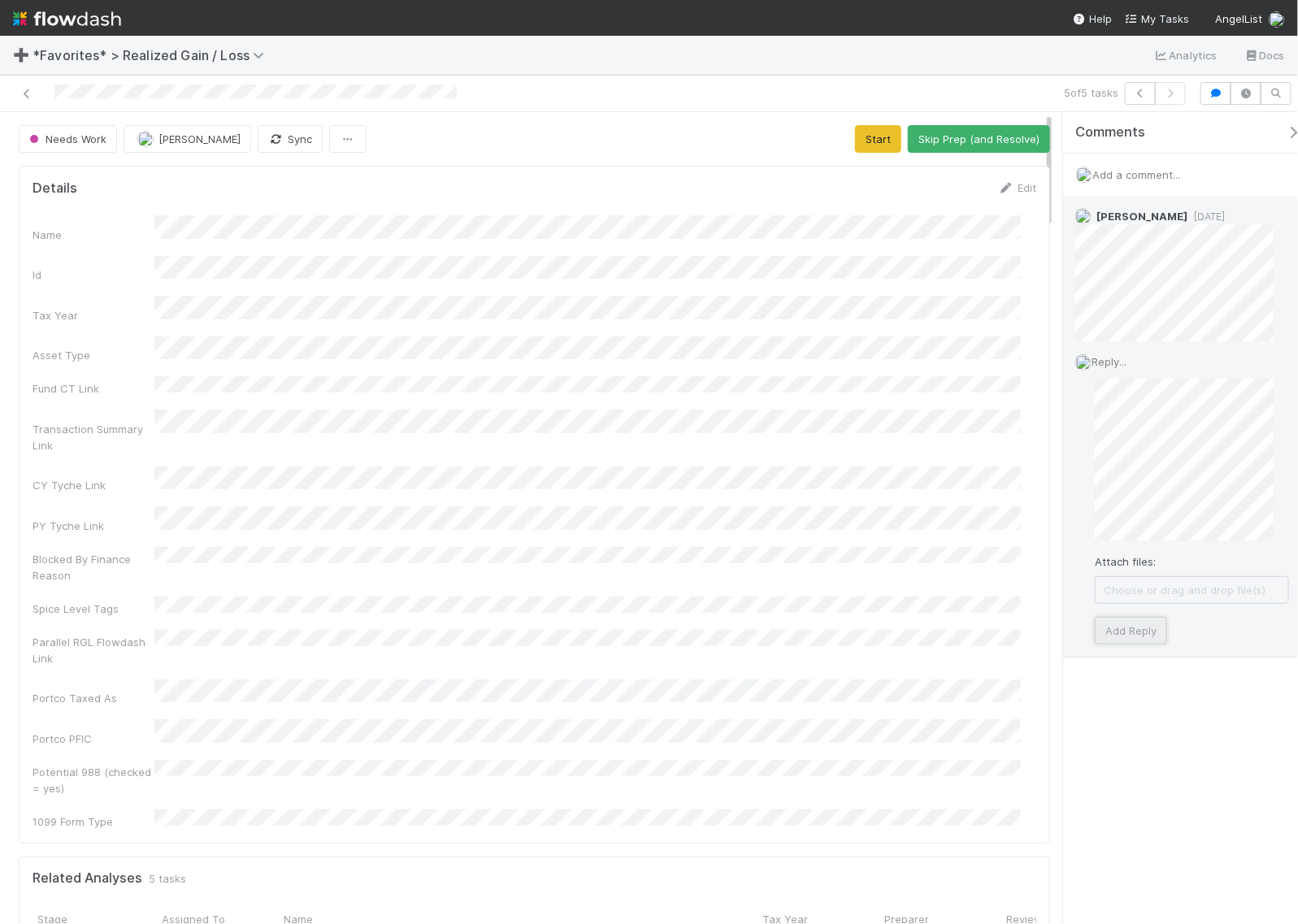
drag, startPoint x: 1159, startPoint y: 616, endPoint x: 1150, endPoint y: 628, distance: 15.0
click at [1159, 618] on button "Add Reply" at bounding box center [1130, 631] width 72 height 28
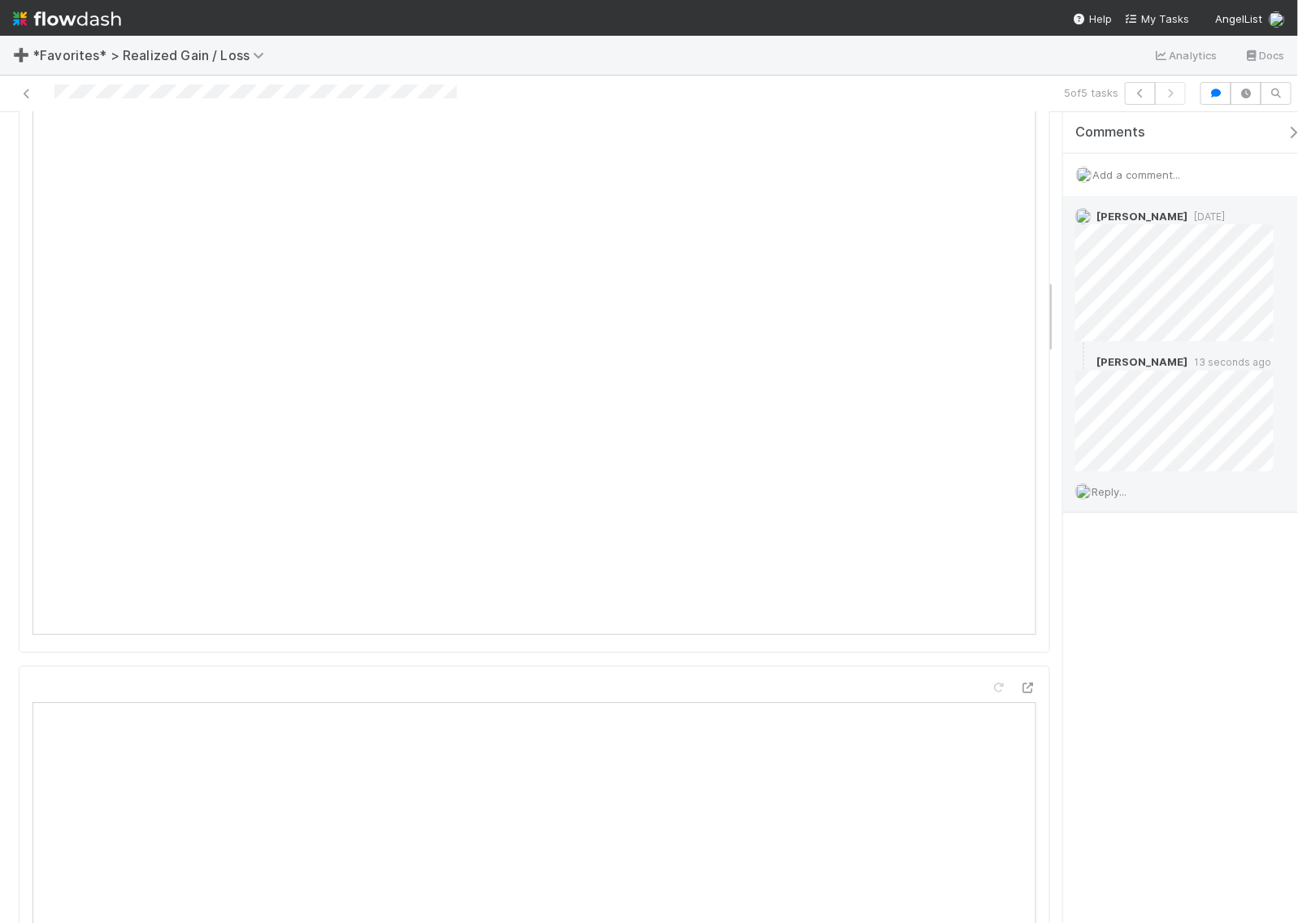
scroll to position [1759, 0]
click at [1130, 179] on span "Add a comment..." at bounding box center [1136, 174] width 88 height 13
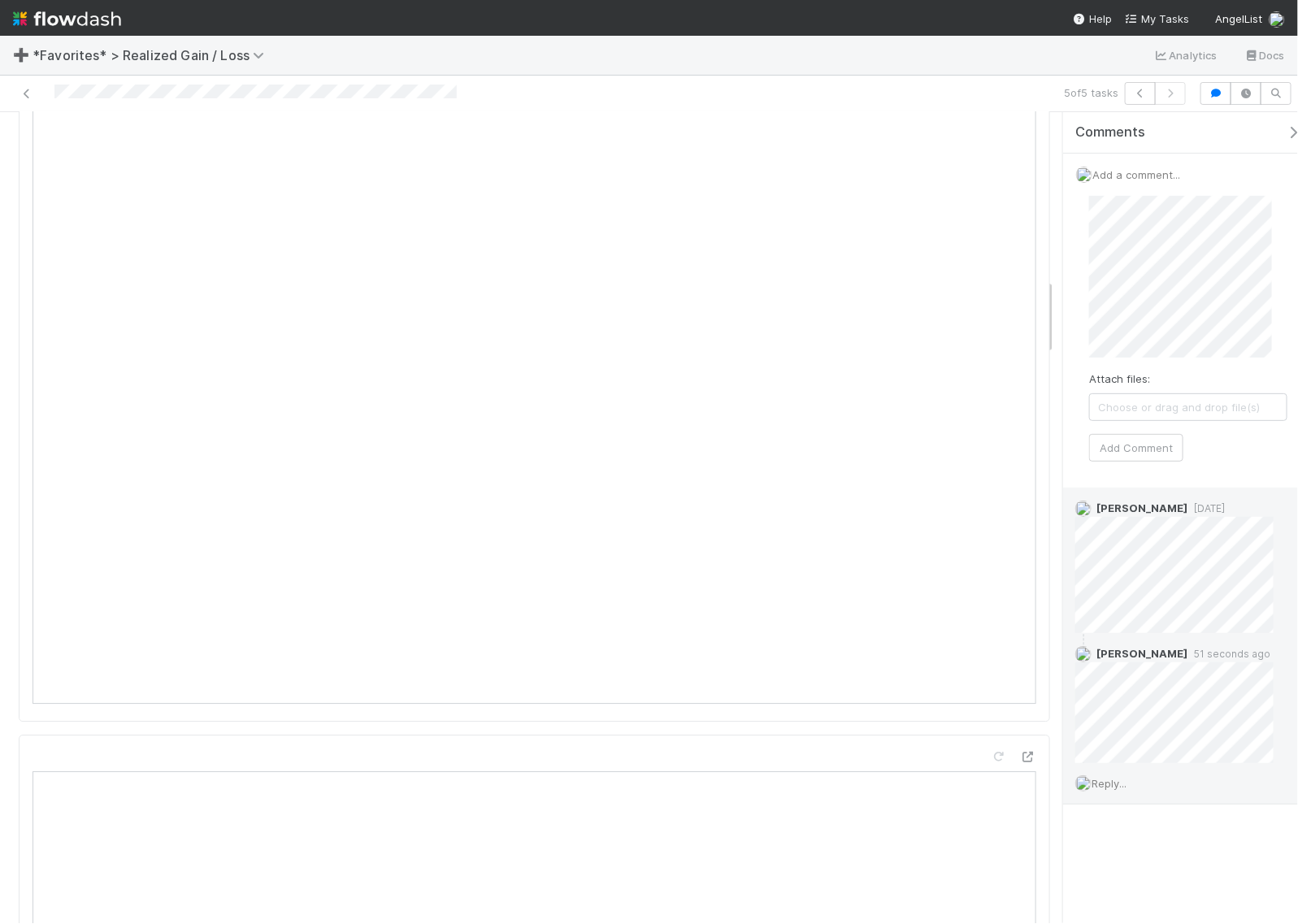
click at [1070, 259] on div "Add a comment... Attach files: Choose or drag and drop file(s) Add Comment" at bounding box center [1188, 321] width 250 height 335
click at [1171, 446] on button "Add Comment" at bounding box center [1137, 448] width 94 height 28
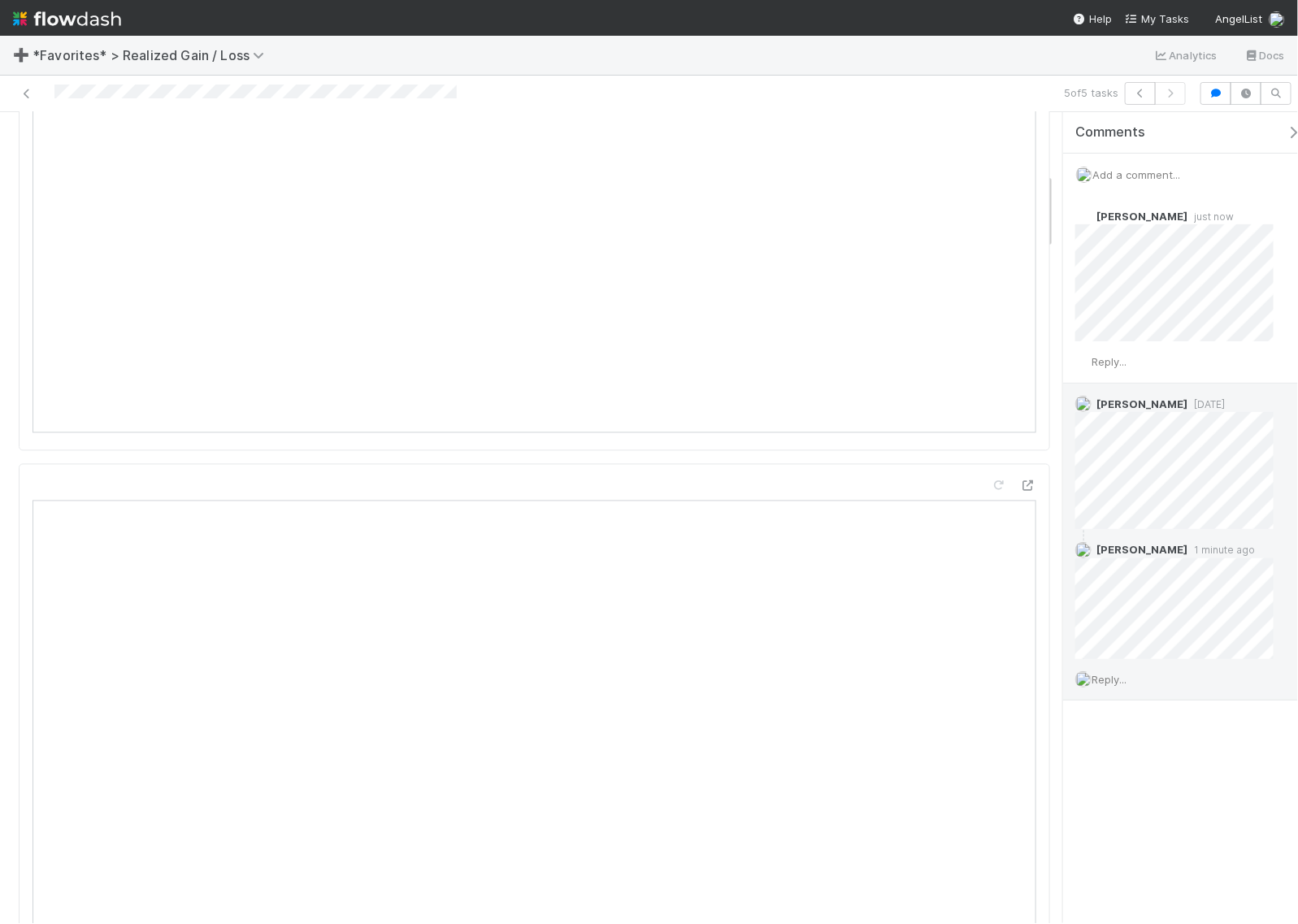
scroll to position [0, 0]
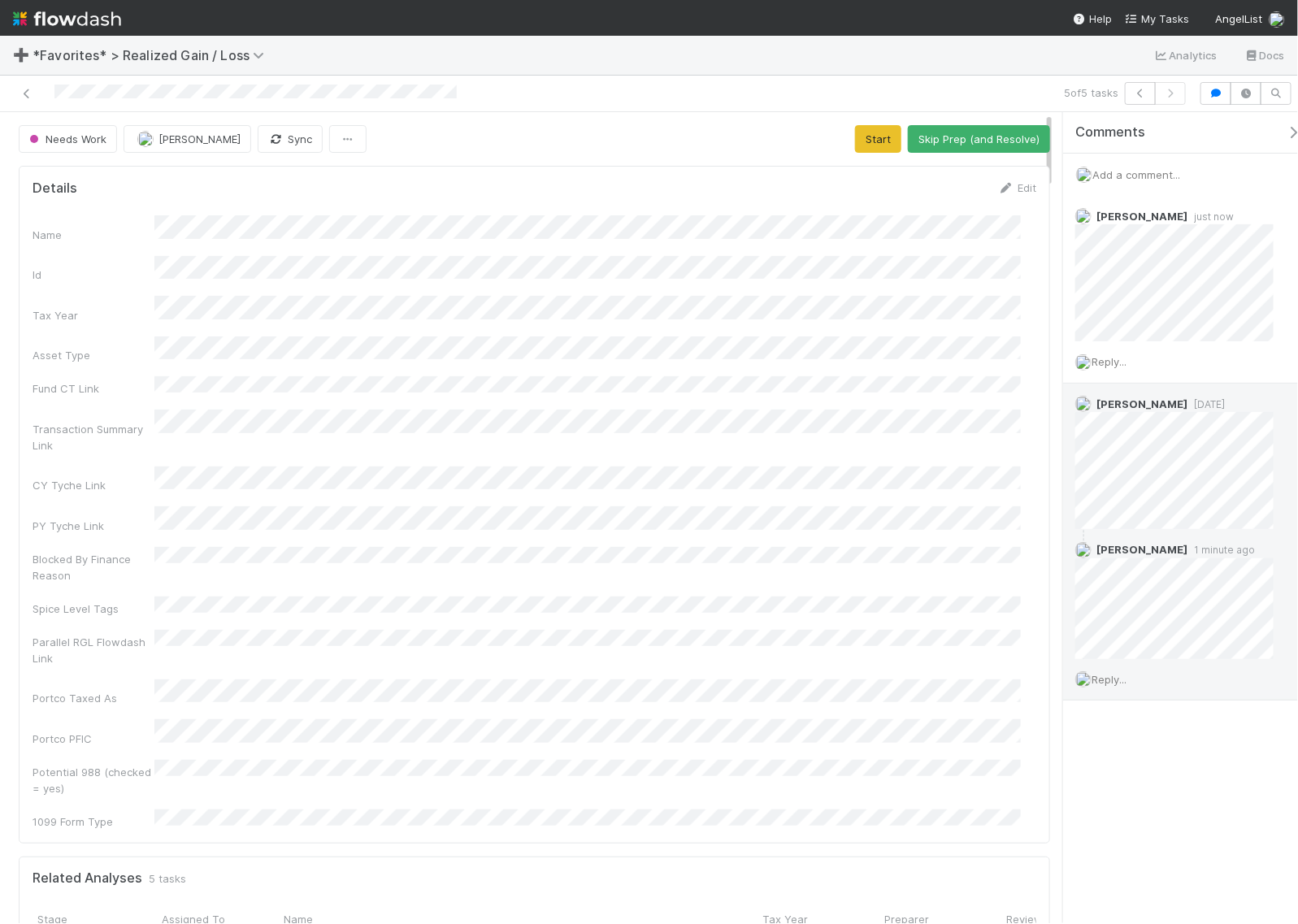
click at [838, 139] on div "Needs Work Helen Vo Sync Start Skip Prep (and Resolve)" at bounding box center [534, 139] width 1031 height 28
click at [870, 139] on button "Start" at bounding box center [878, 139] width 46 height 28
click at [959, 145] on button "Request Review (and Resolve)" at bounding box center [962, 139] width 175 height 28
click at [1139, 97] on icon "button" at bounding box center [1140, 93] width 17 height 10
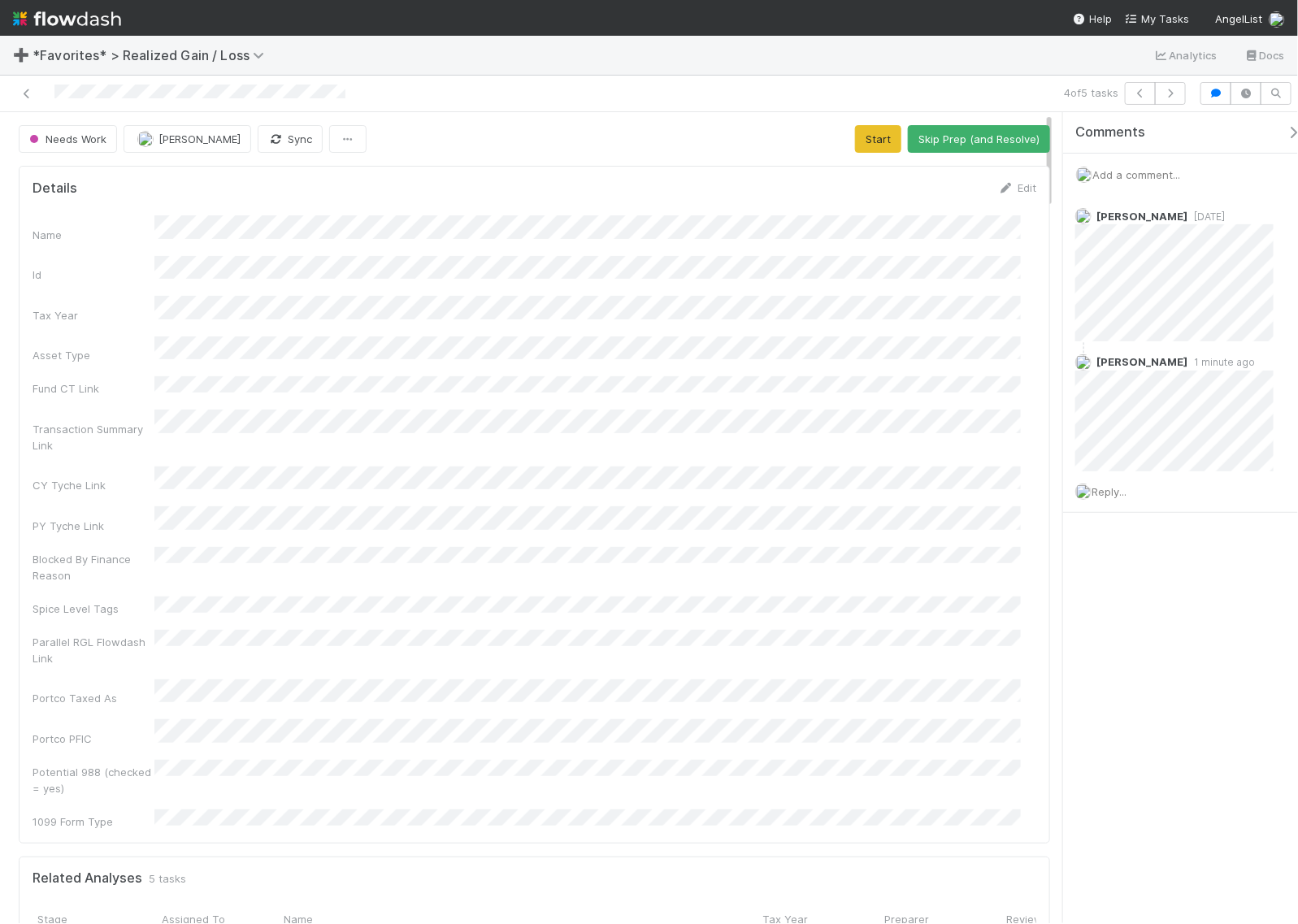
click at [1154, 181] on div "Add a comment..." at bounding box center [1188, 174] width 250 height 42
click at [1148, 180] on span "Add a comment..." at bounding box center [1136, 174] width 88 height 13
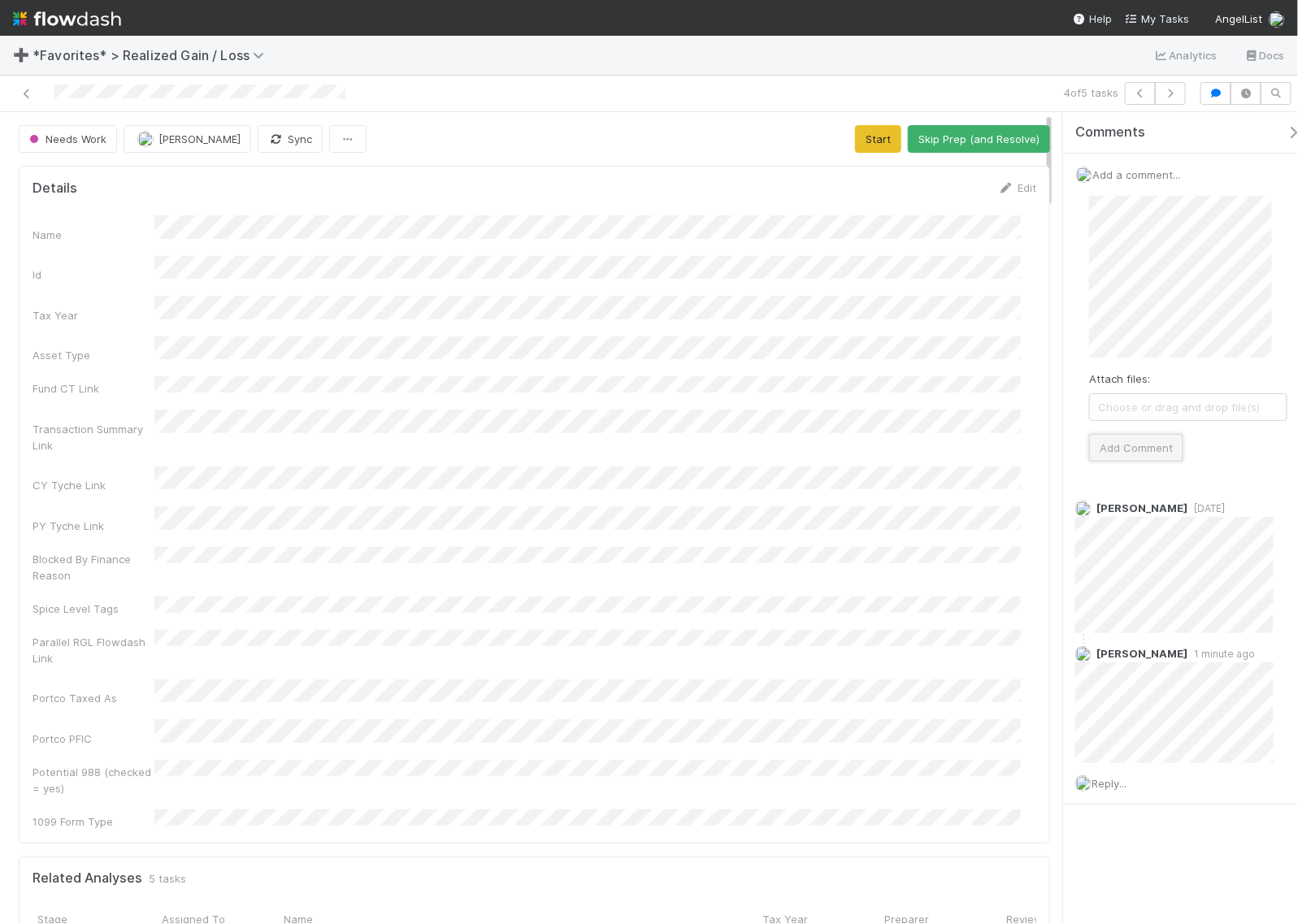
click at [1139, 445] on button "Add Comment" at bounding box center [1137, 448] width 94 height 28
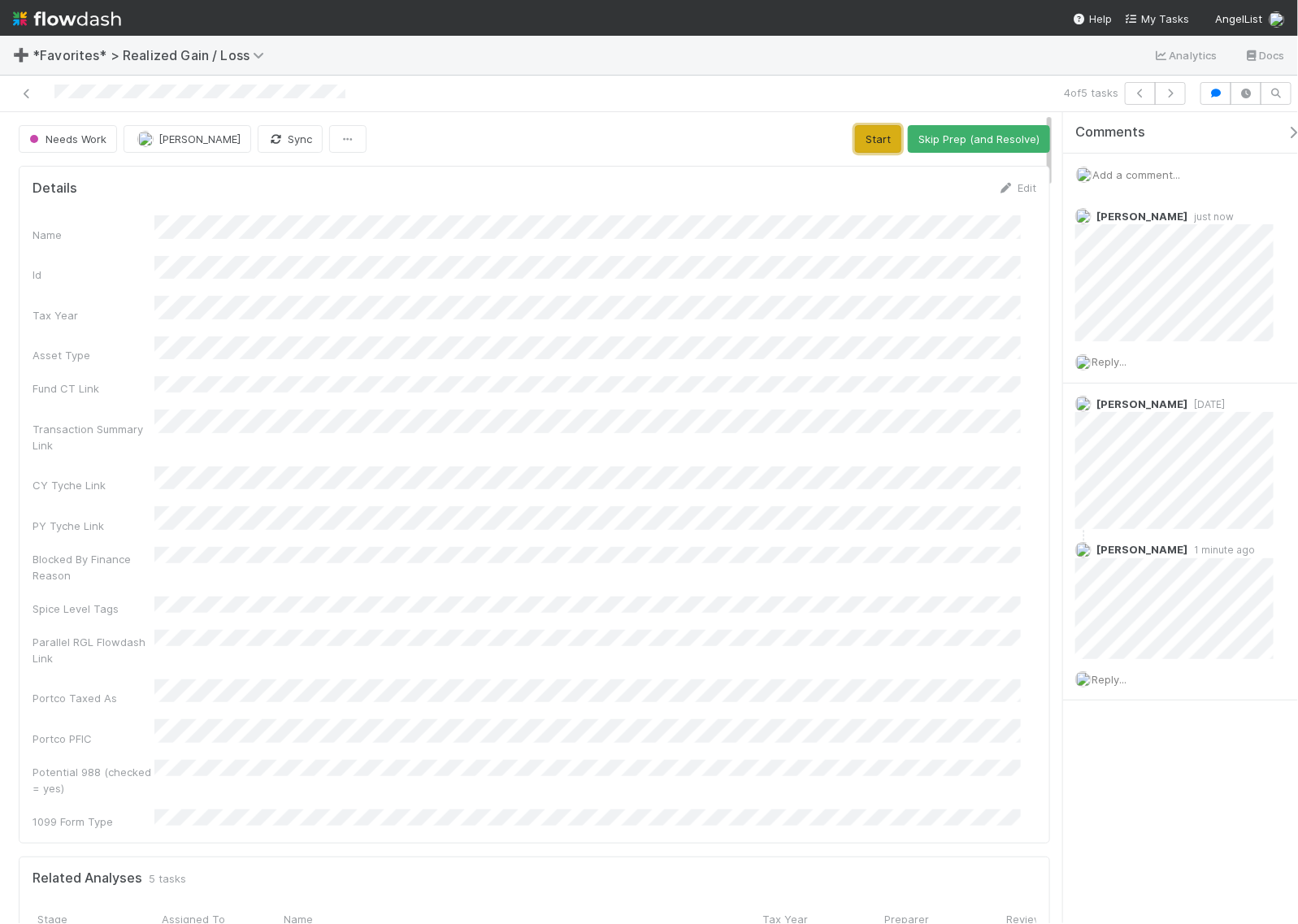
click at [855, 138] on button "Start" at bounding box center [878, 139] width 46 height 28
click at [956, 141] on button "Request Review (and Resolve)" at bounding box center [962, 139] width 175 height 28
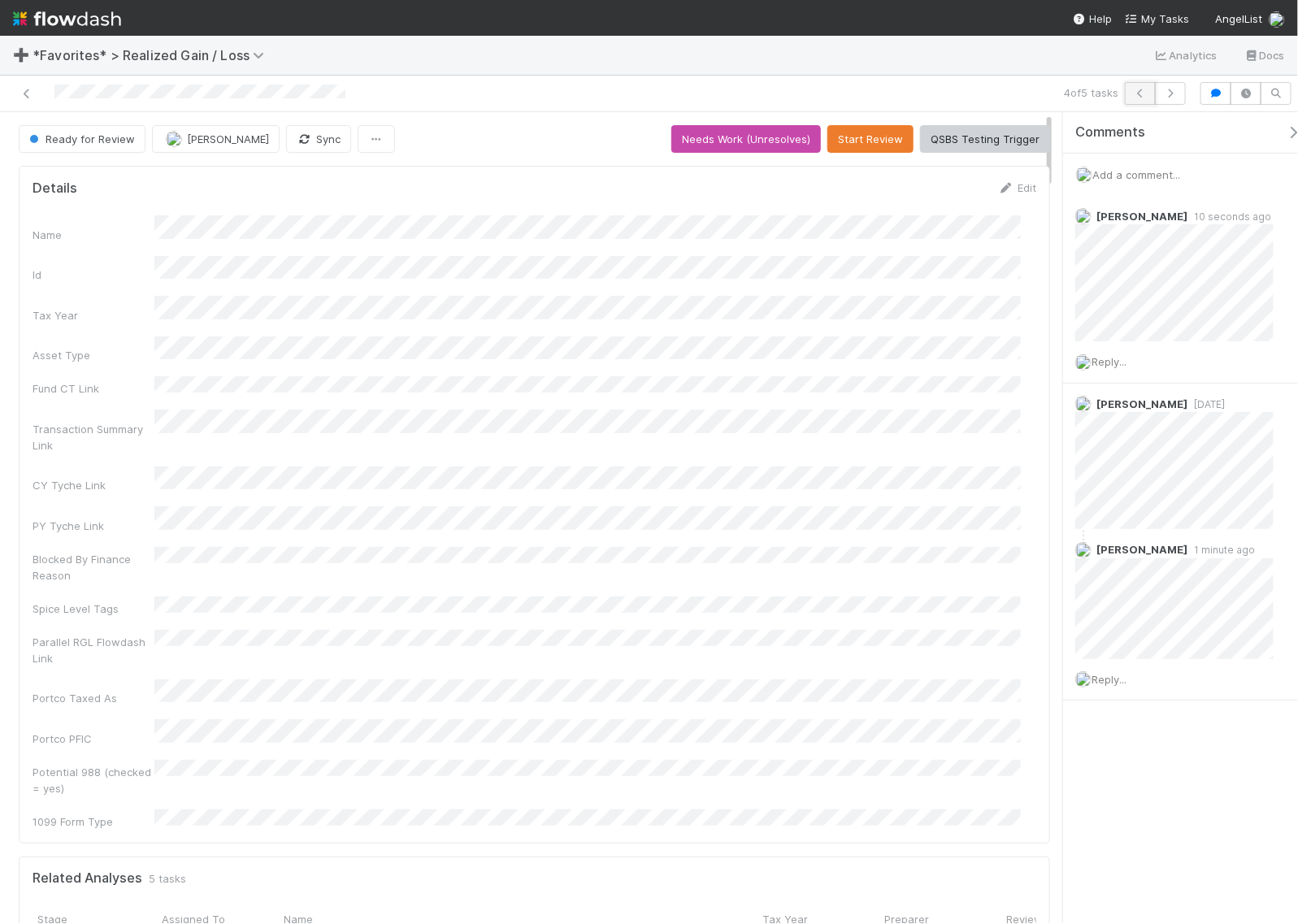
click at [1141, 91] on icon "button" at bounding box center [1140, 93] width 17 height 10
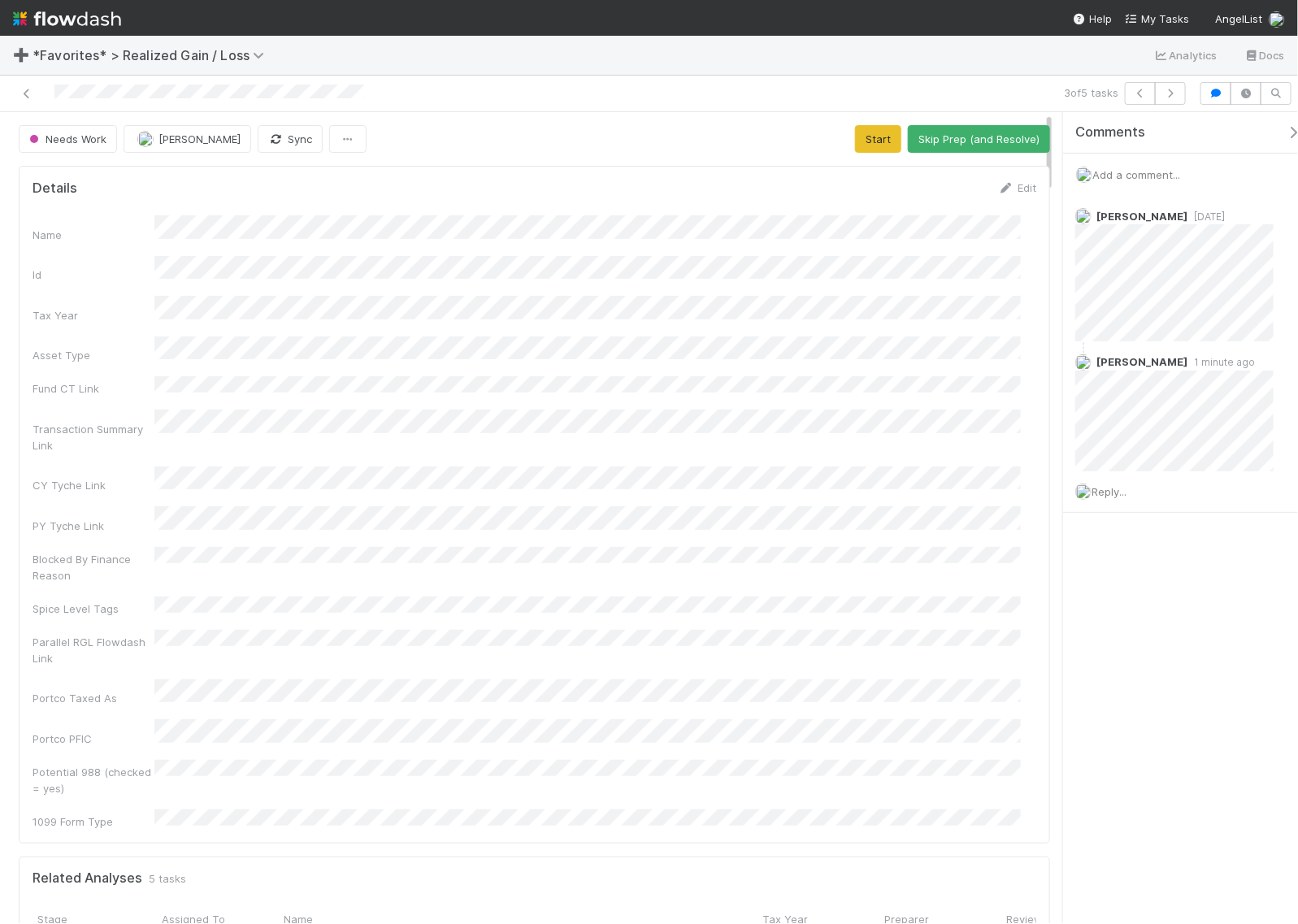
click at [1147, 181] on div "Add a comment..." at bounding box center [1188, 174] width 250 height 42
click at [1144, 176] on span "Add a comment..." at bounding box center [1136, 174] width 88 height 13
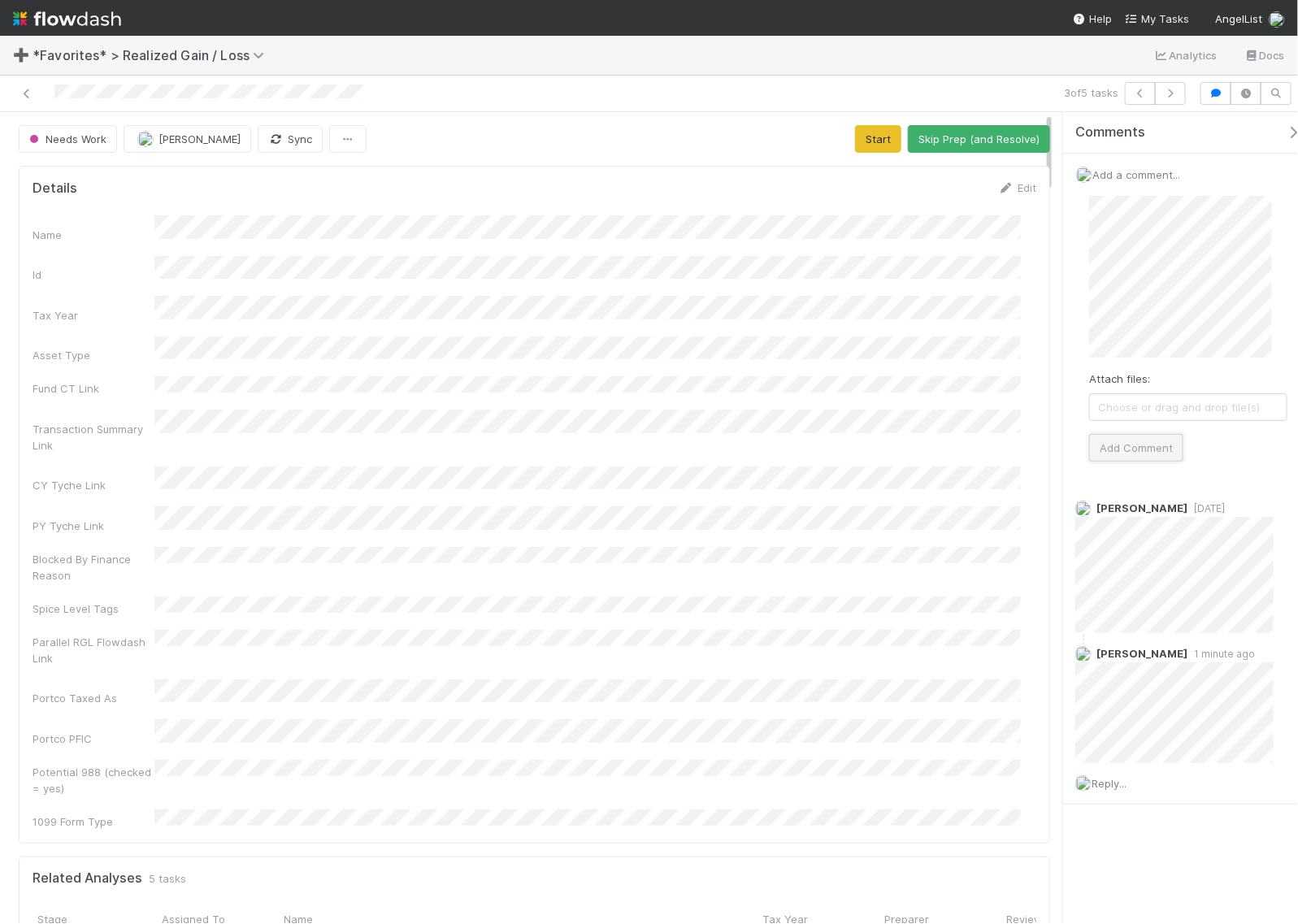
click at [1150, 452] on button "Add Comment" at bounding box center [1137, 448] width 94 height 28
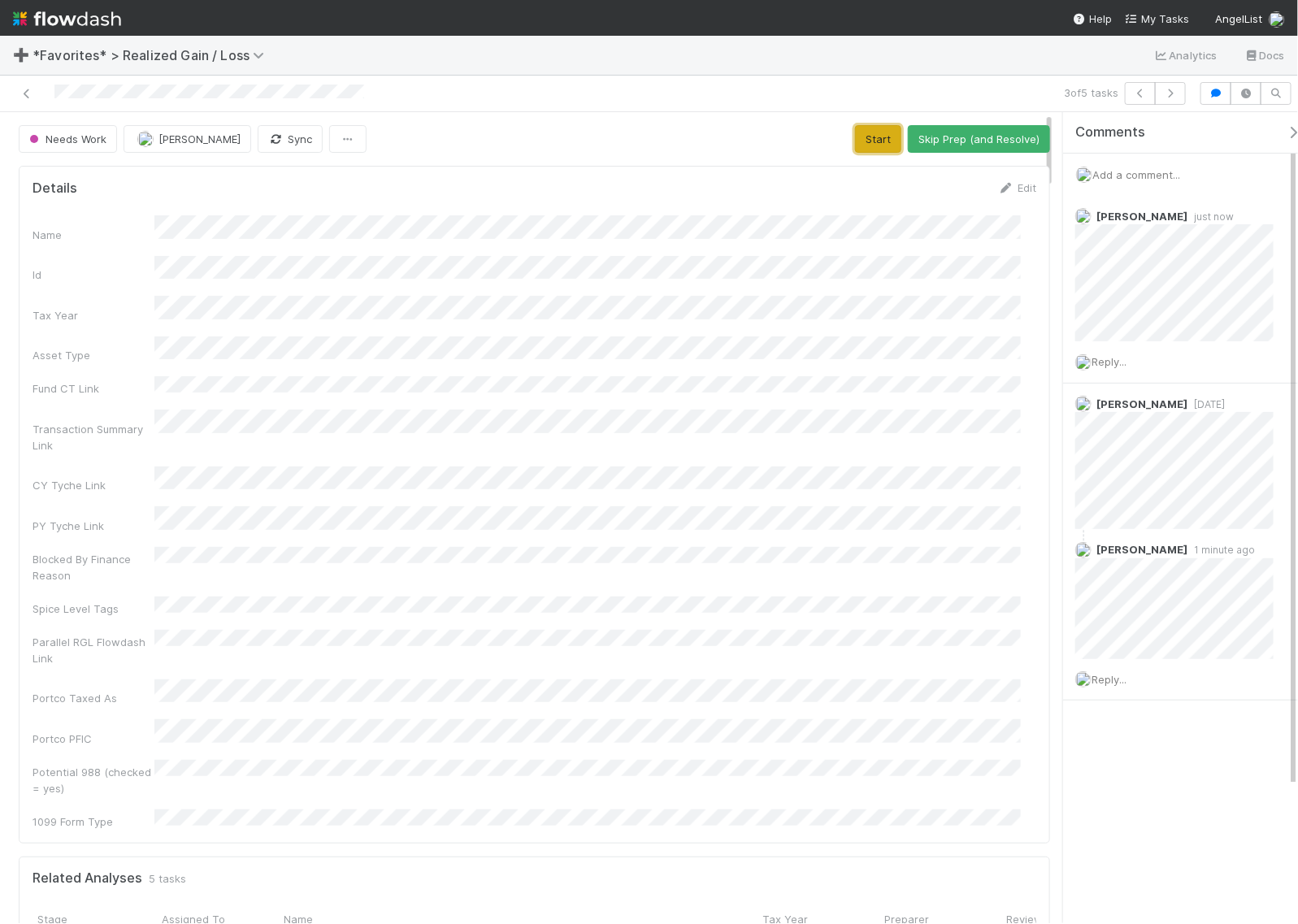
drag, startPoint x: 850, startPoint y: 137, endPoint x: 716, endPoint y: 193, distance: 145.2
click at [710, 144] on div "Needs Work Helen Vo Sync Start Skip Prep (and Resolve)" at bounding box center [534, 139] width 1031 height 28
click at [884, 131] on button "Start" at bounding box center [878, 139] width 46 height 28
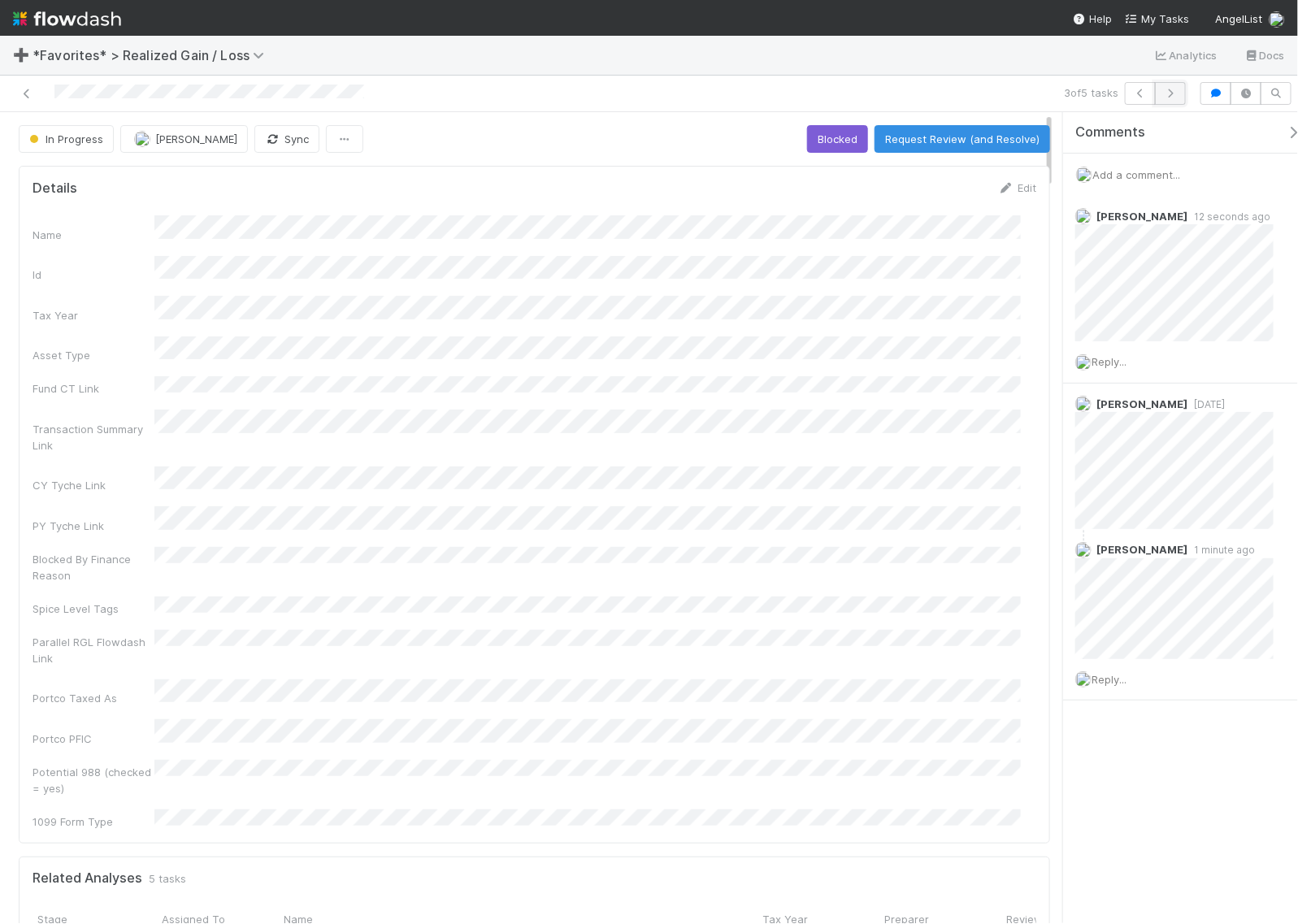
click at [1174, 95] on icon "button" at bounding box center [1170, 93] width 17 height 10
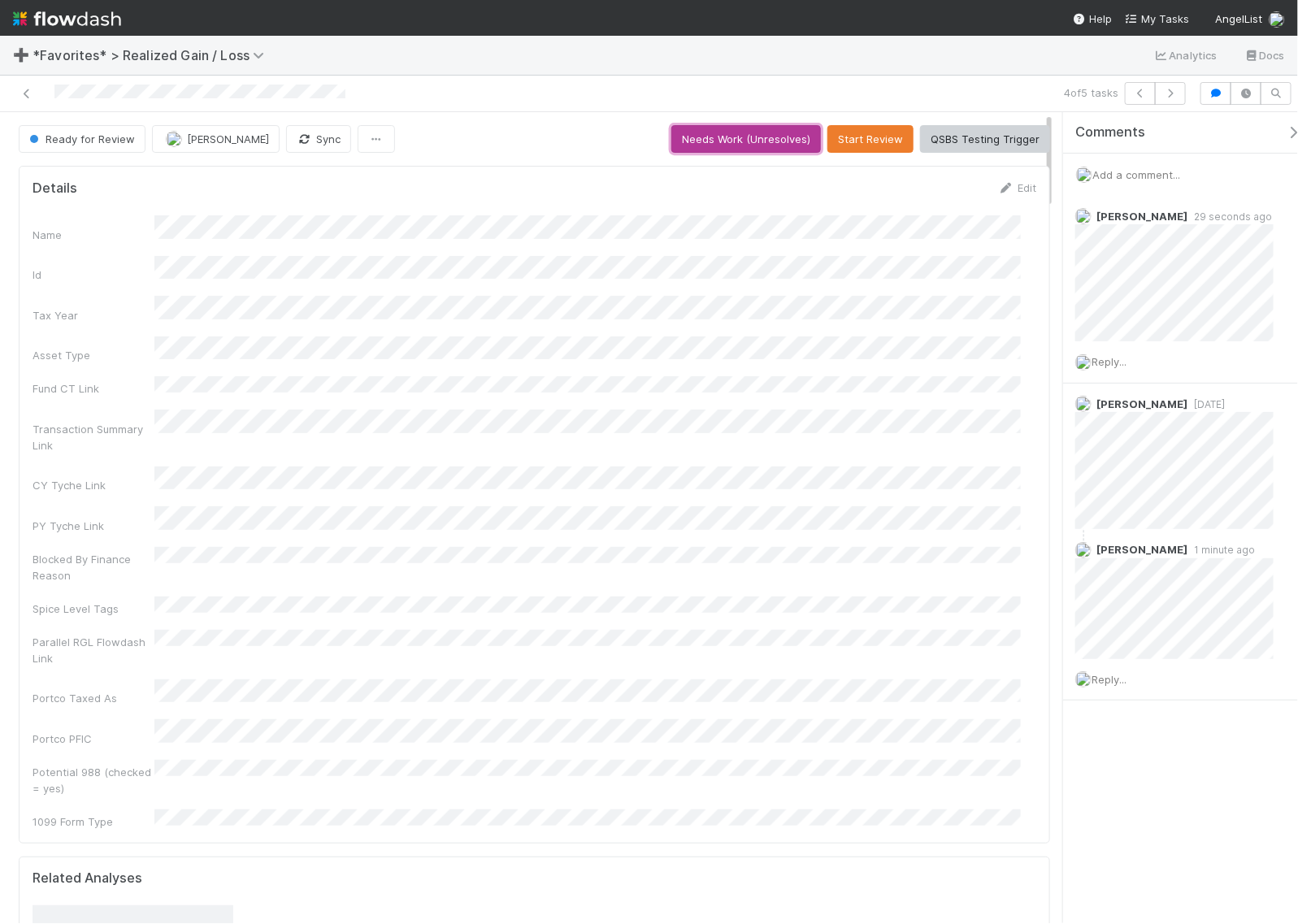
click at [749, 143] on button "Needs Work (Unresolves)" at bounding box center [746, 139] width 150 height 28
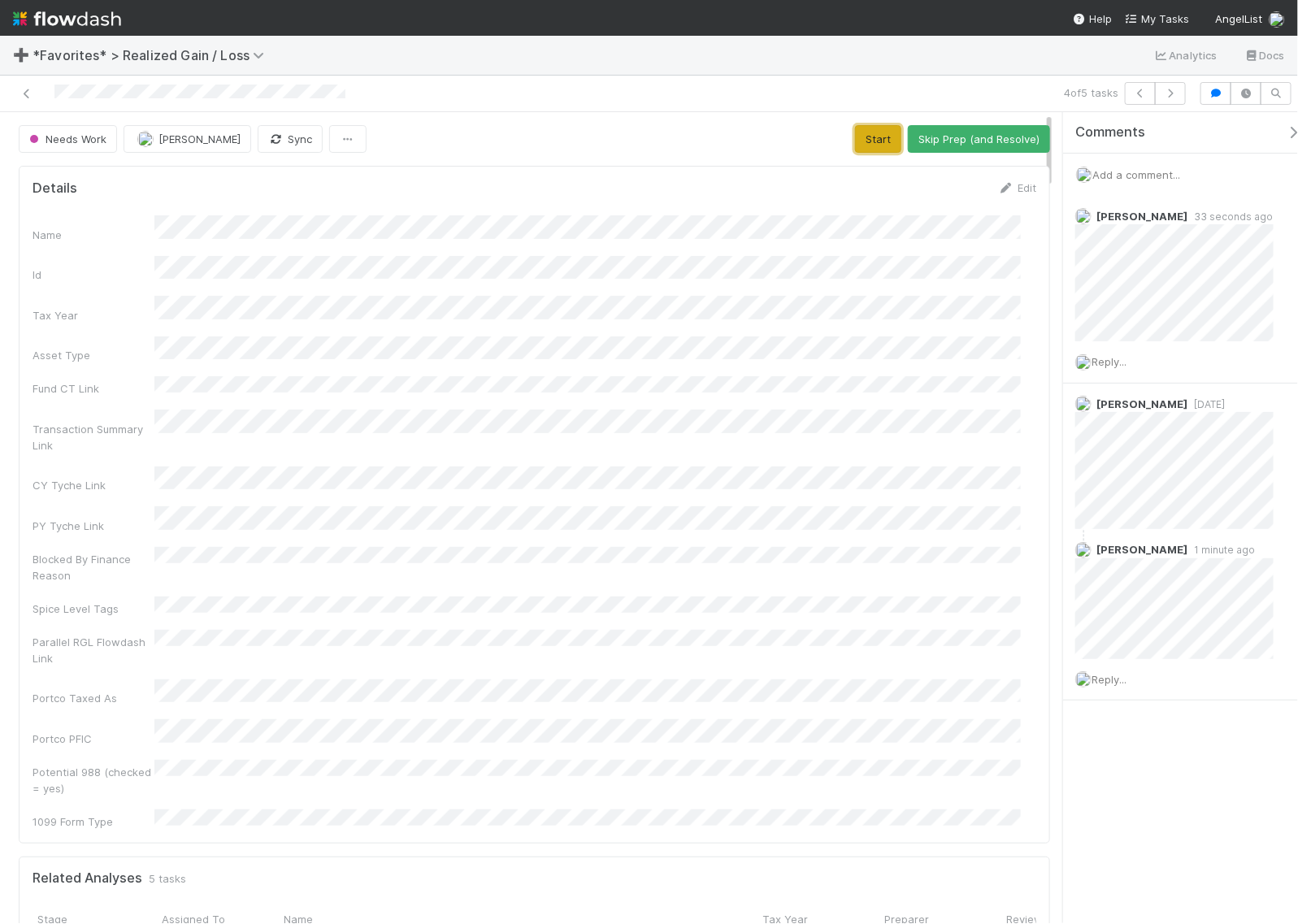
click at [867, 143] on button "Start" at bounding box center [878, 139] width 46 height 28
click at [1145, 91] on icon "button" at bounding box center [1140, 93] width 17 height 10
click at [972, 125] on button "Request Review (and Resolve)" at bounding box center [962, 139] width 175 height 28
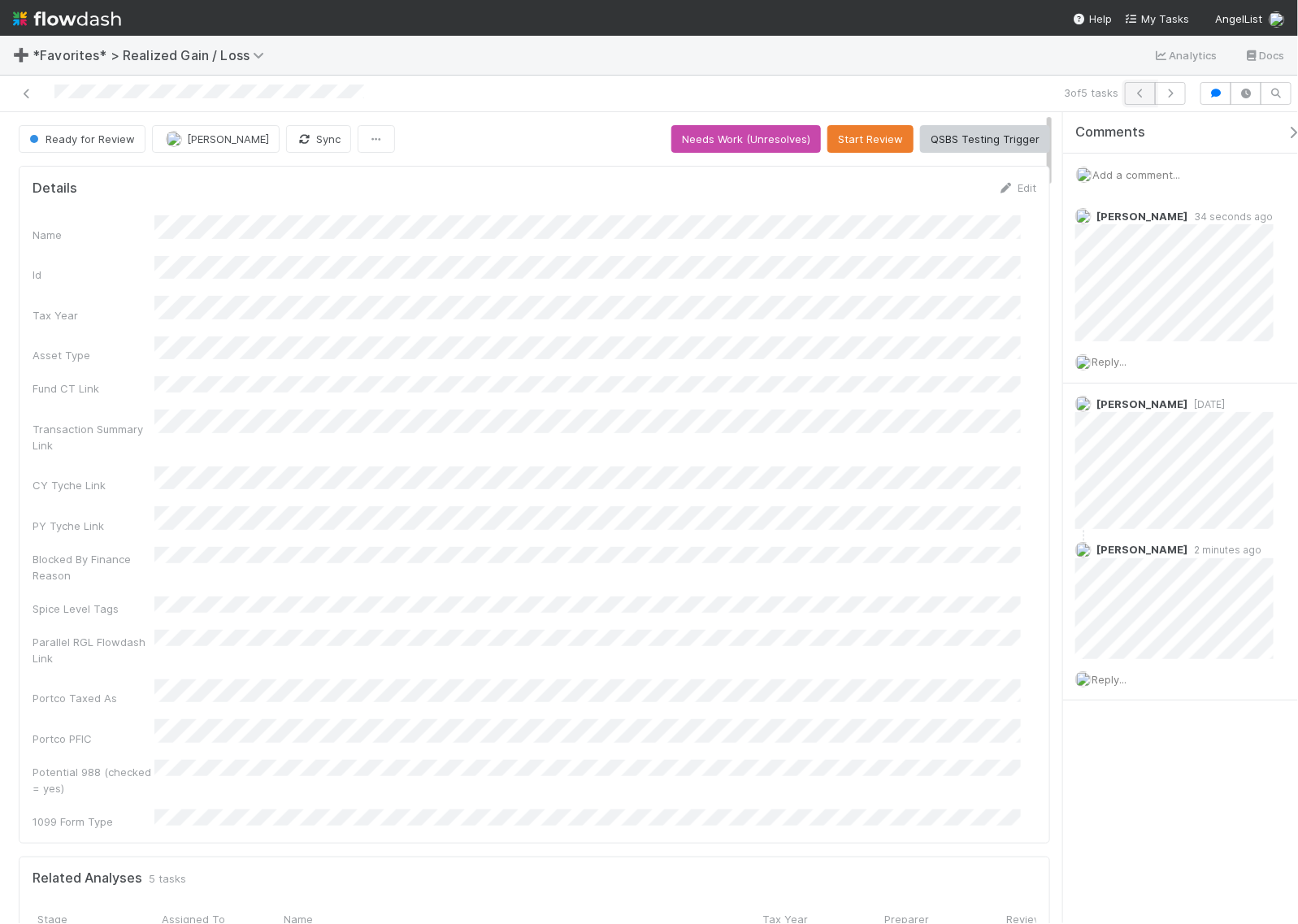
click at [1142, 95] on icon "button" at bounding box center [1140, 93] width 17 height 10
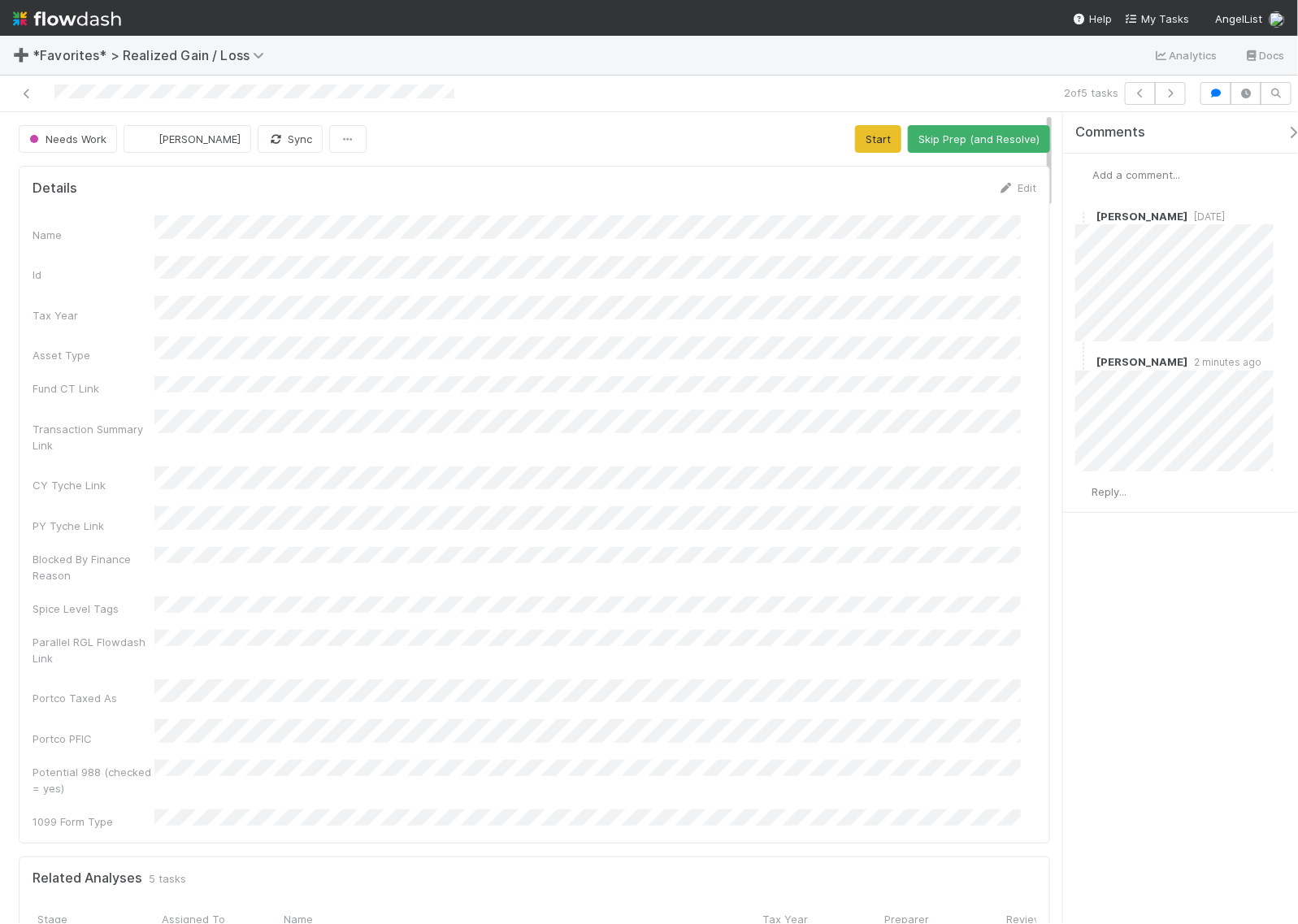
click at [1140, 175] on span "Add a comment..." at bounding box center [1136, 174] width 88 height 13
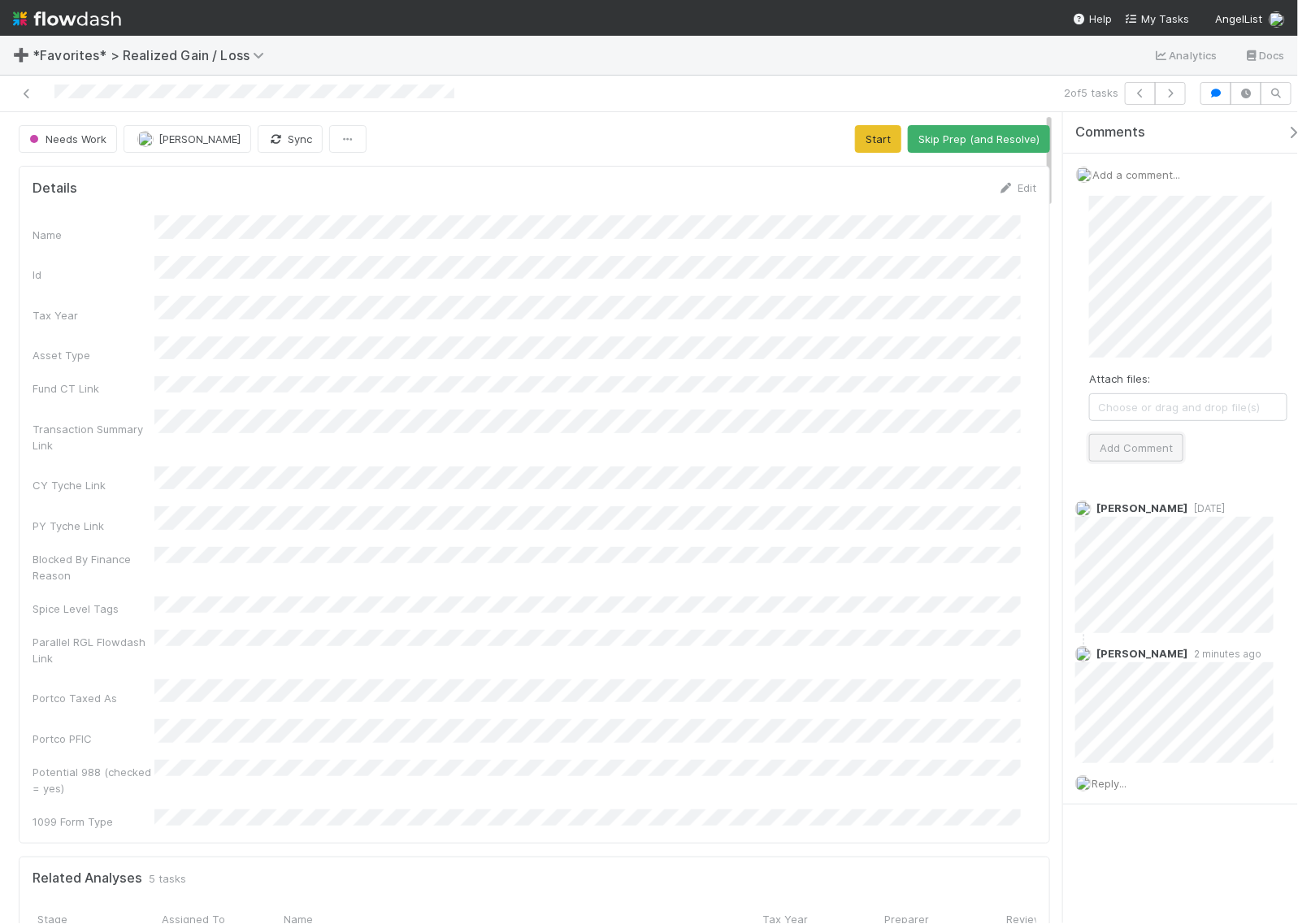
click at [1141, 453] on button "Add Comment" at bounding box center [1137, 448] width 94 height 28
click at [856, 140] on button "Start" at bounding box center [878, 139] width 46 height 28
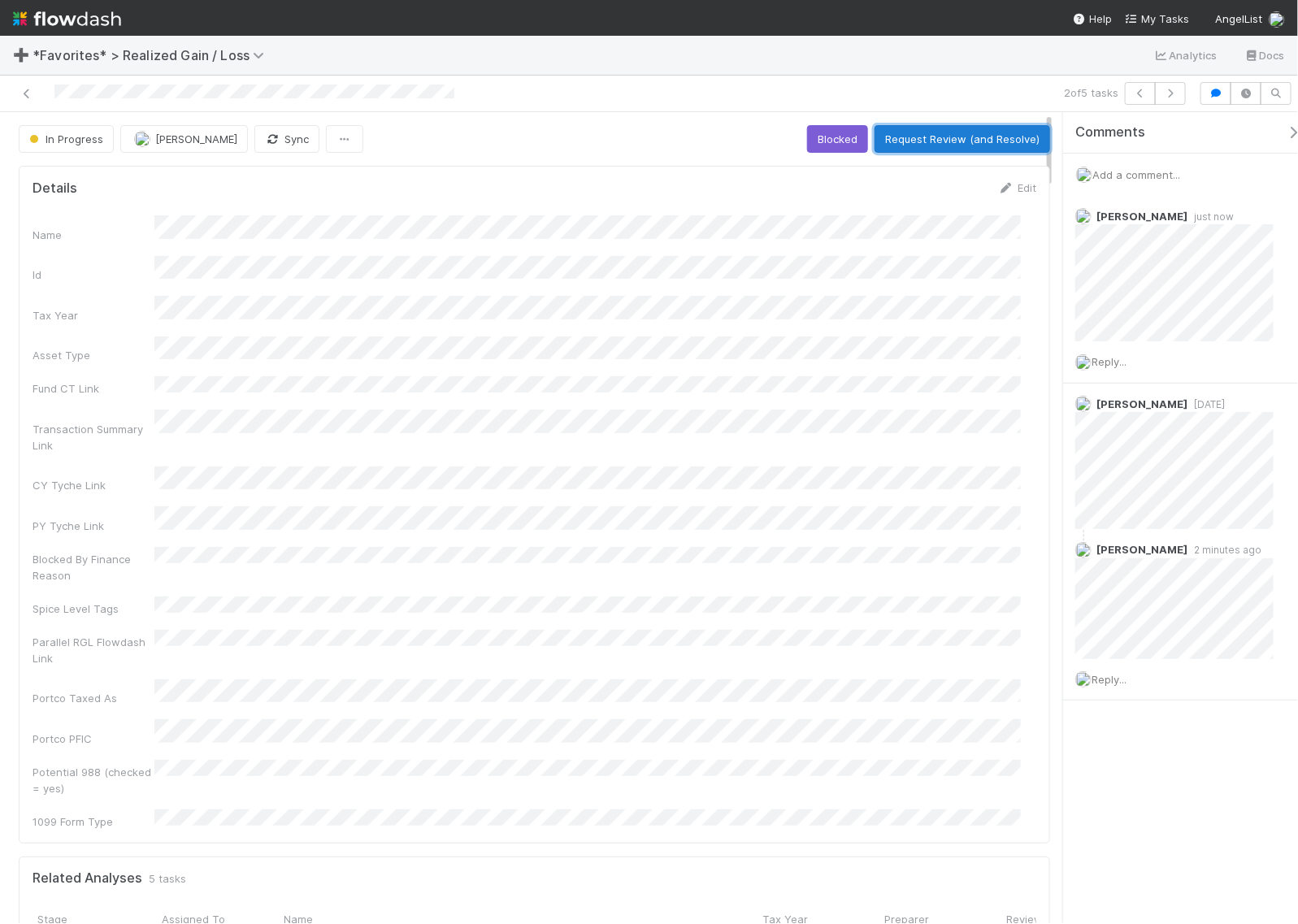
click at [903, 139] on button "Request Review (and Resolve)" at bounding box center [962, 139] width 175 height 28
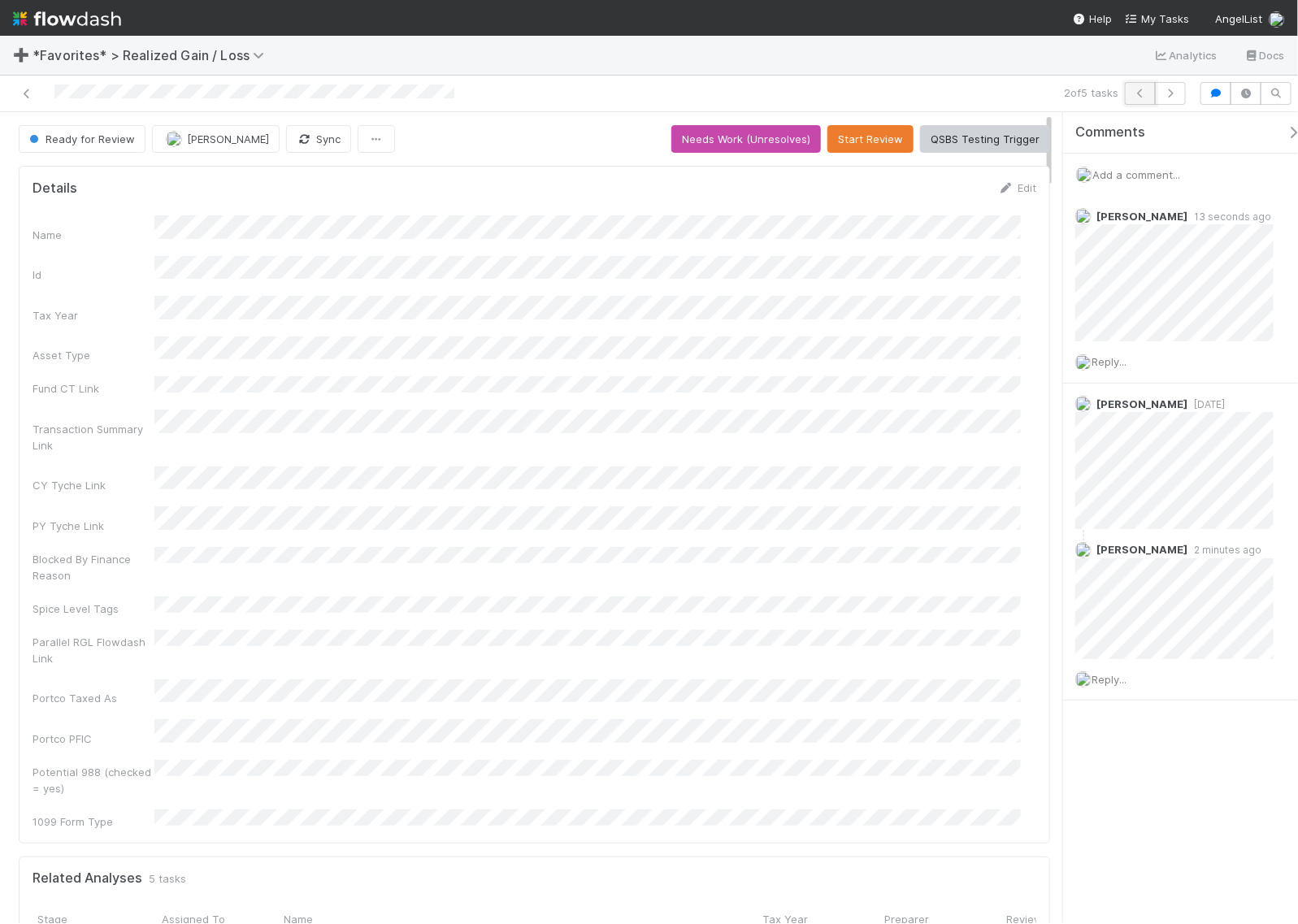
click at [1143, 95] on icon "button" at bounding box center [1140, 93] width 17 height 10
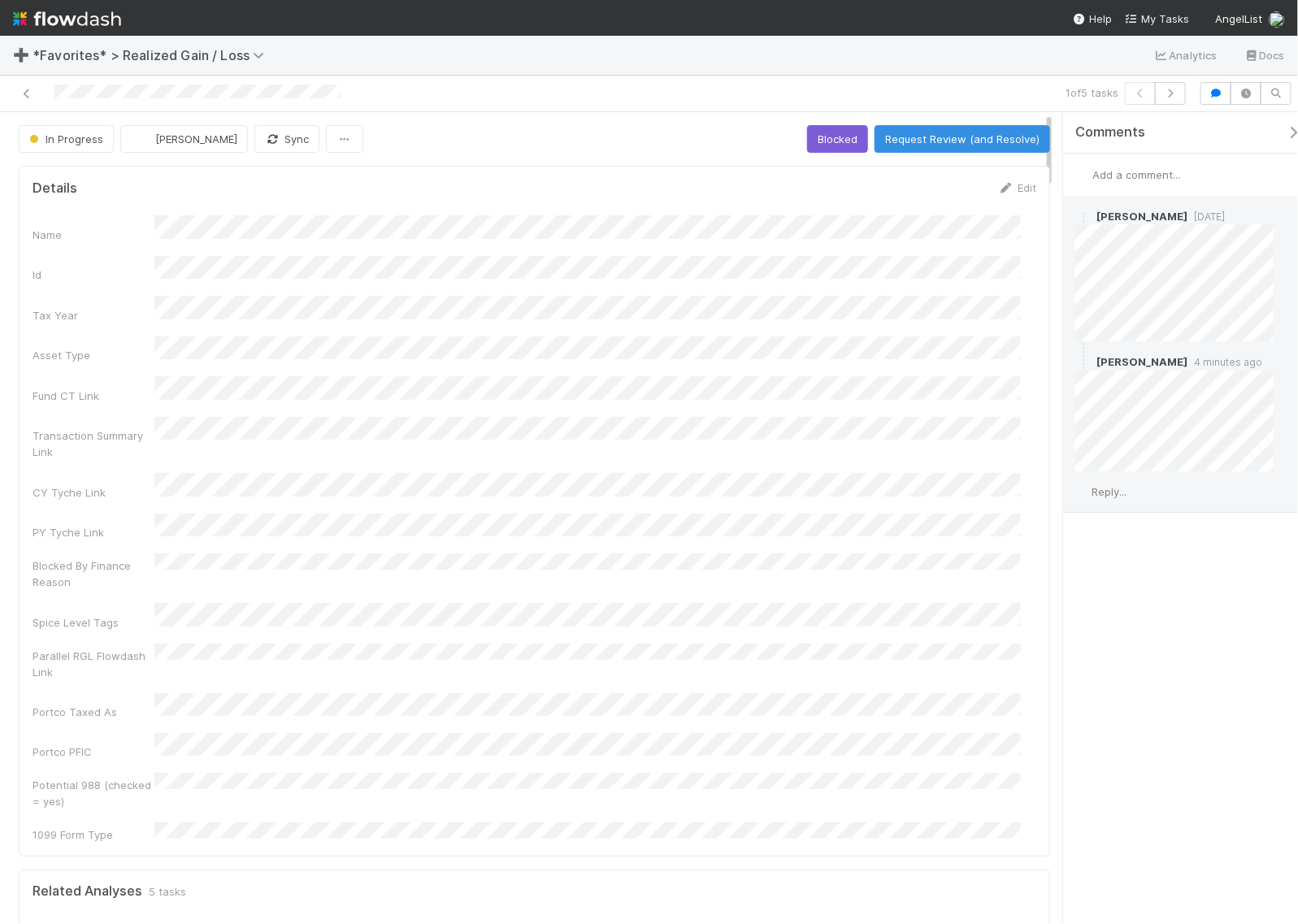
click at [1126, 494] on span "Reply..." at bounding box center [1109, 491] width 35 height 13
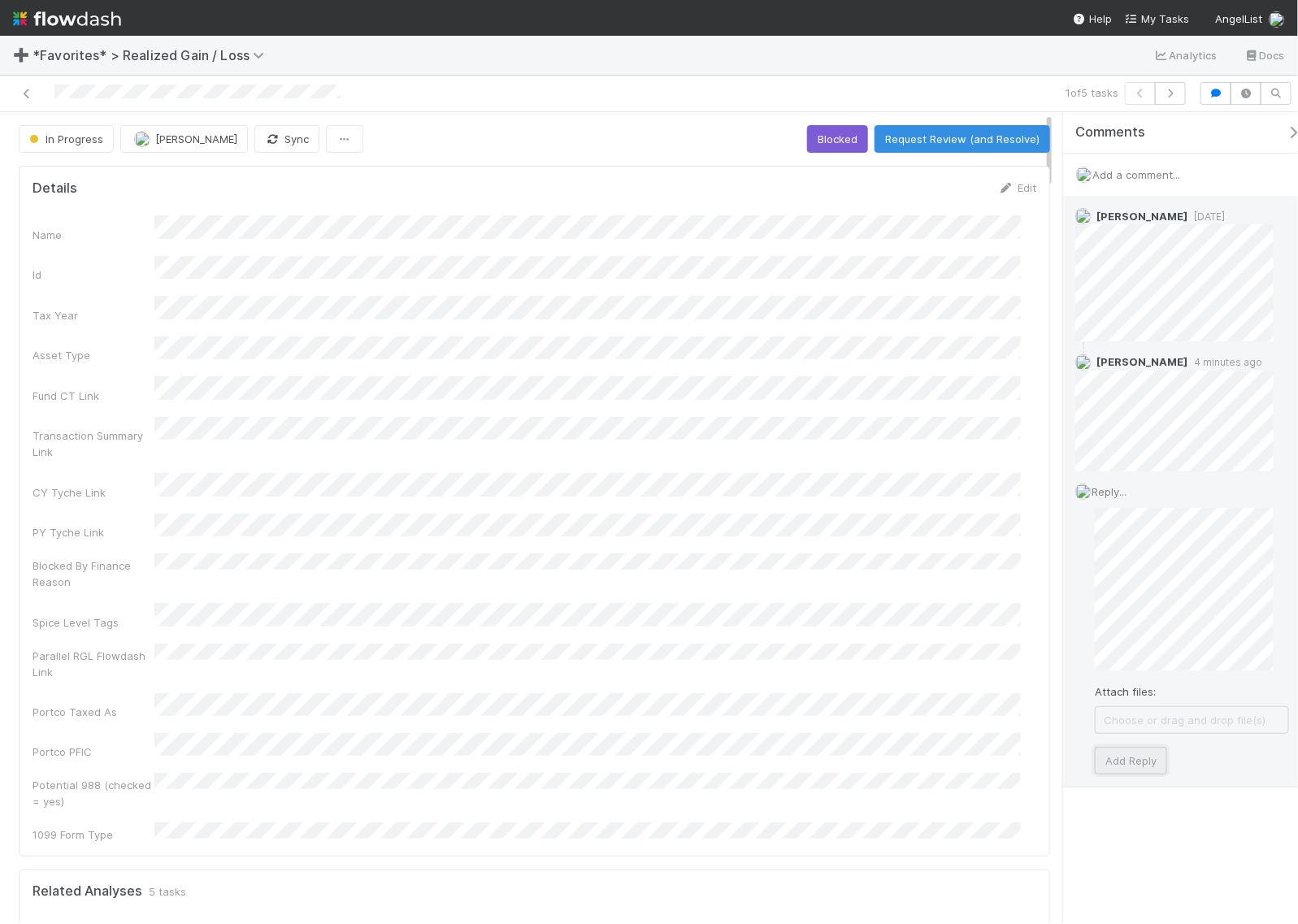
click at [1123, 760] on button "Add Reply" at bounding box center [1130, 761] width 72 height 28
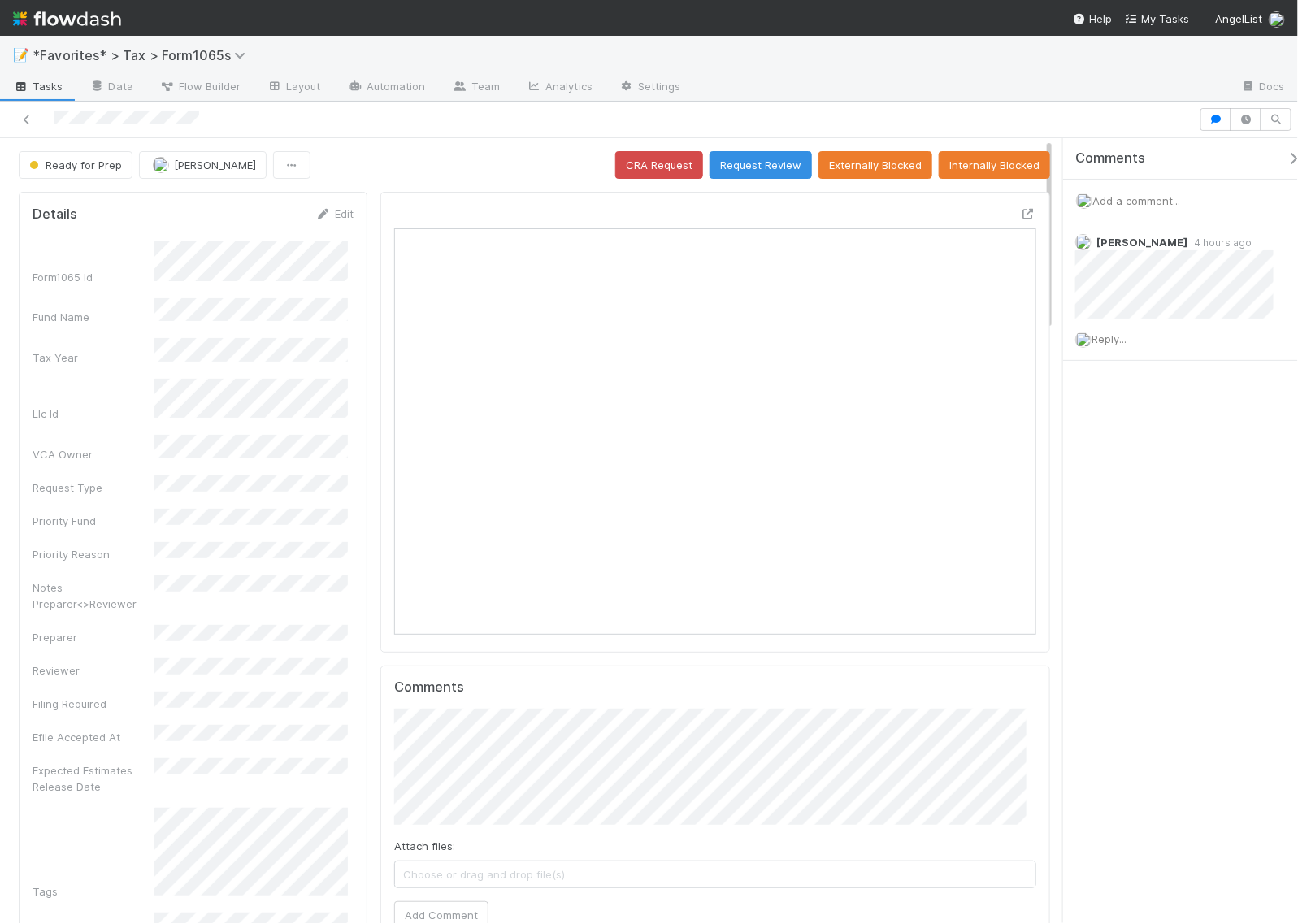
scroll to position [315, 616]
click at [752, 162] on button "Request Review" at bounding box center [761, 165] width 102 height 28
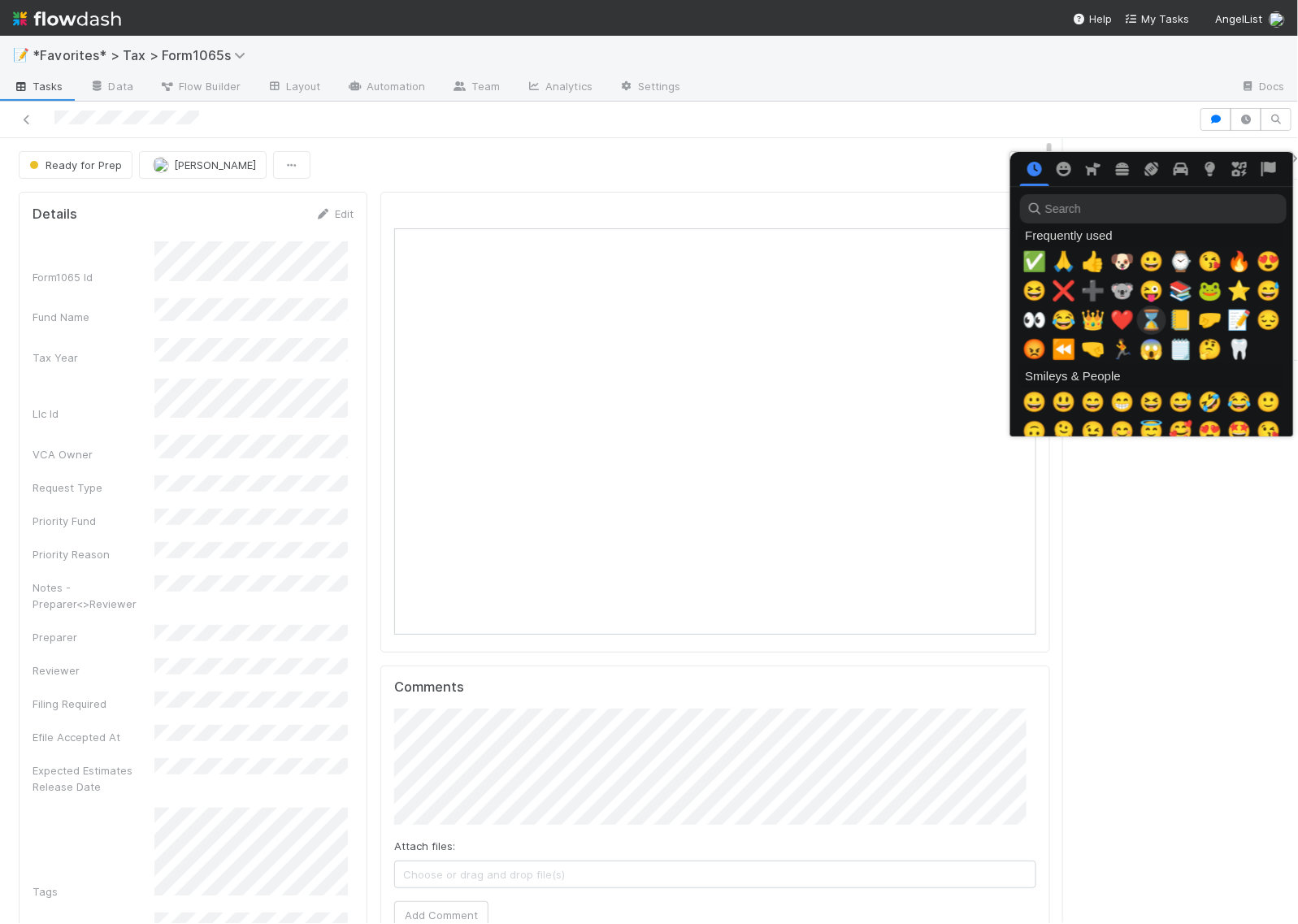
scroll to position [0, 9]
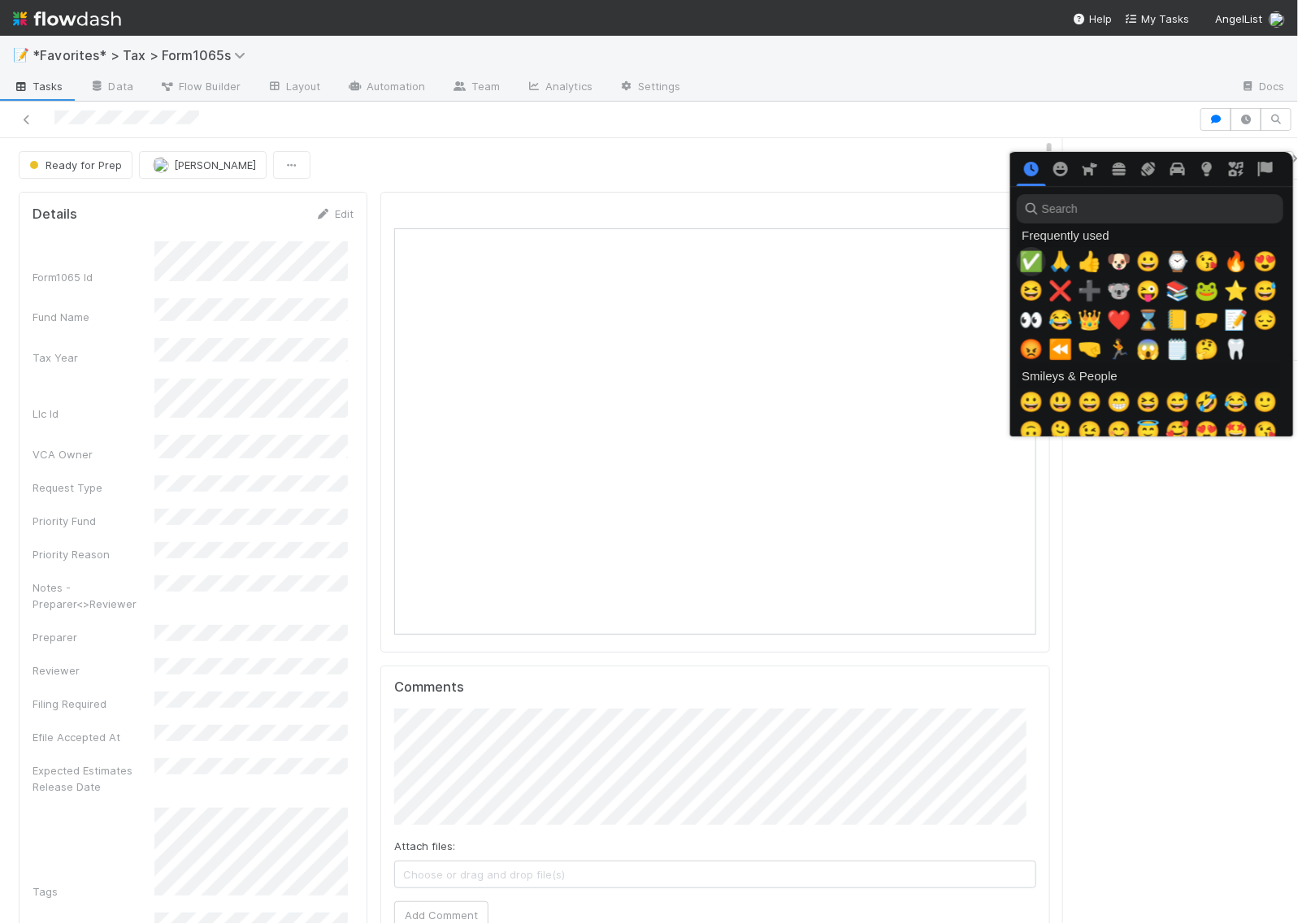
click at [1033, 263] on span "✅" at bounding box center [1031, 261] width 25 height 23
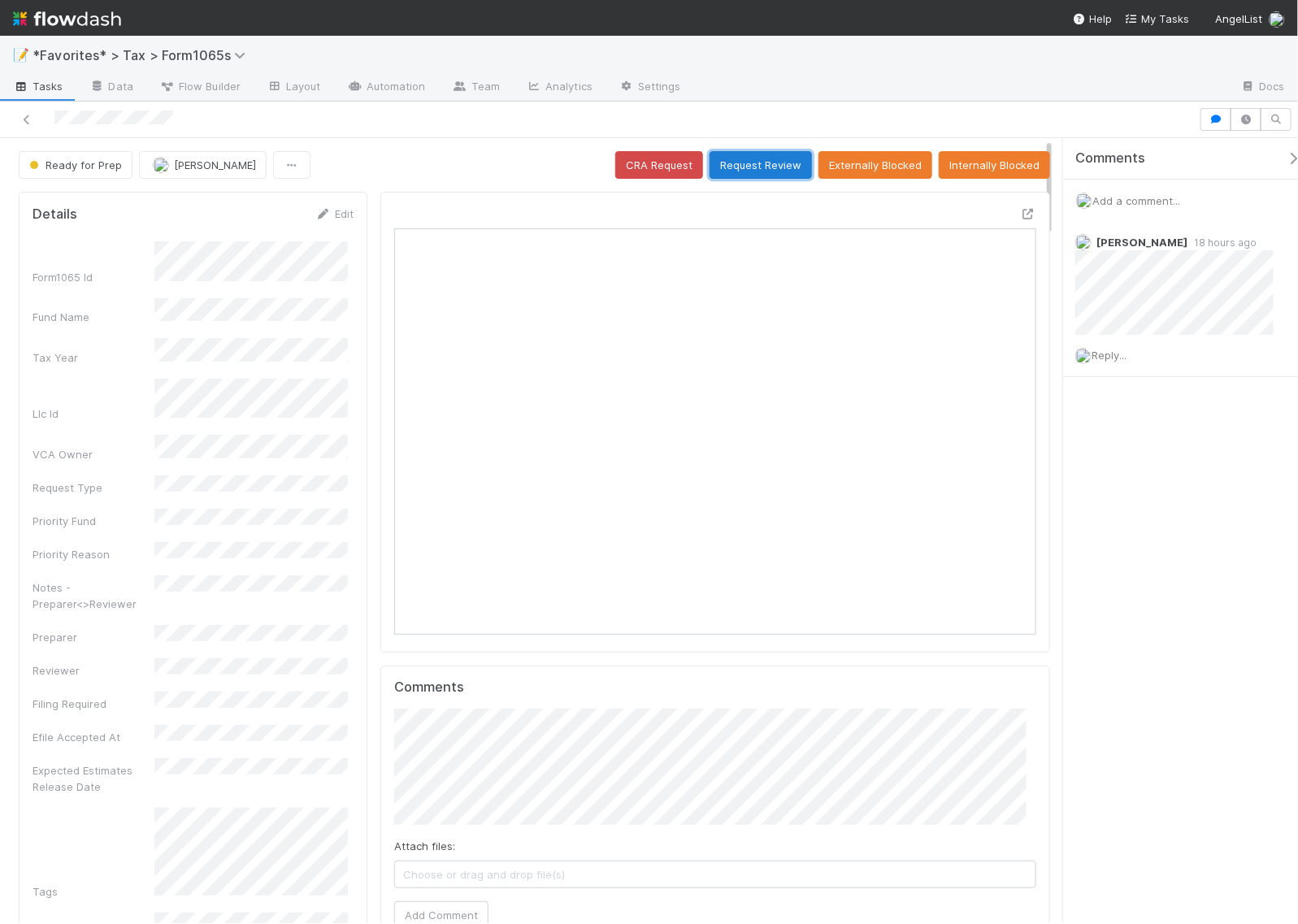
scroll to position [315, 616]
click at [727, 168] on button "Request Review" at bounding box center [761, 165] width 102 height 28
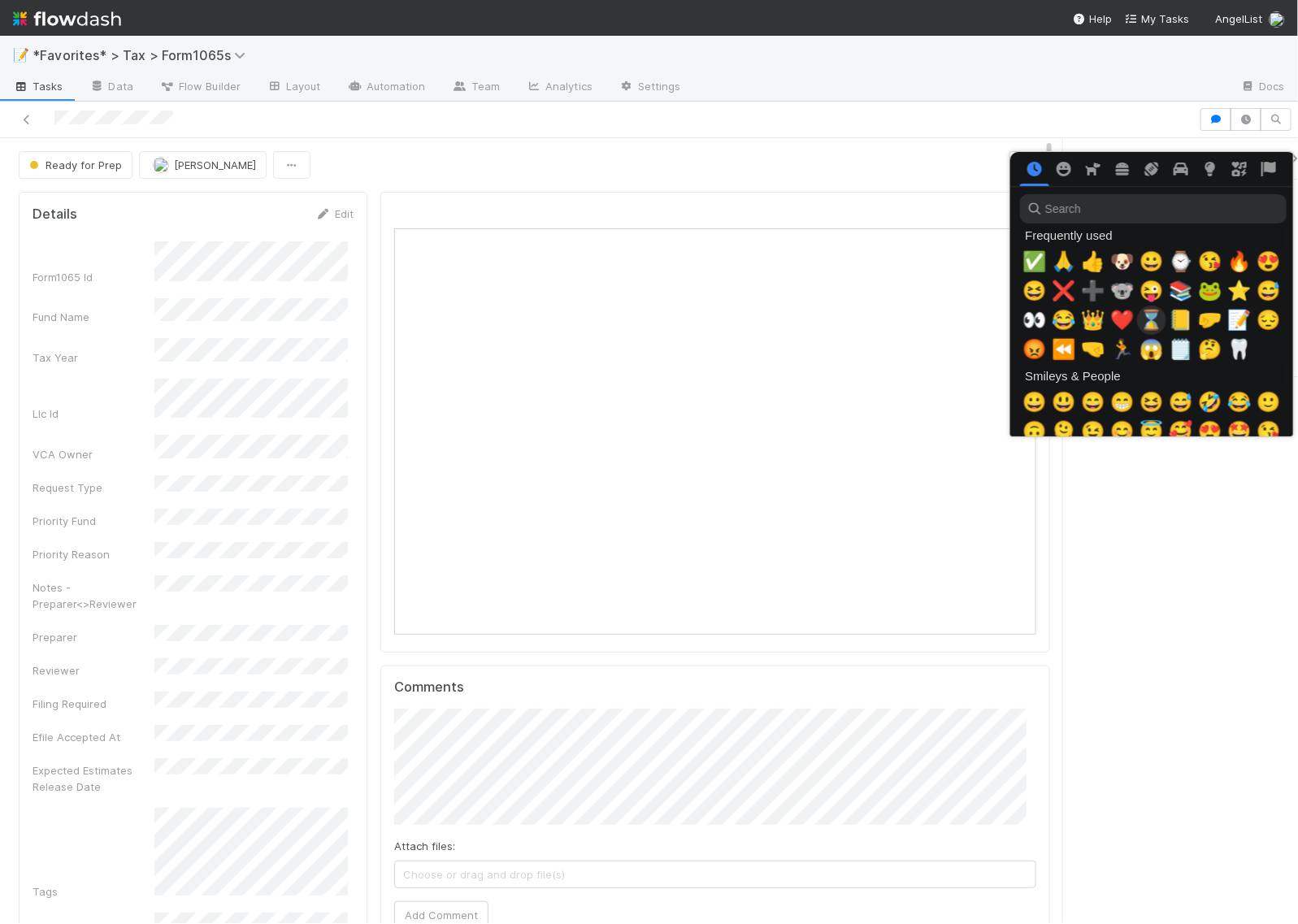
scroll to position [0, 9]
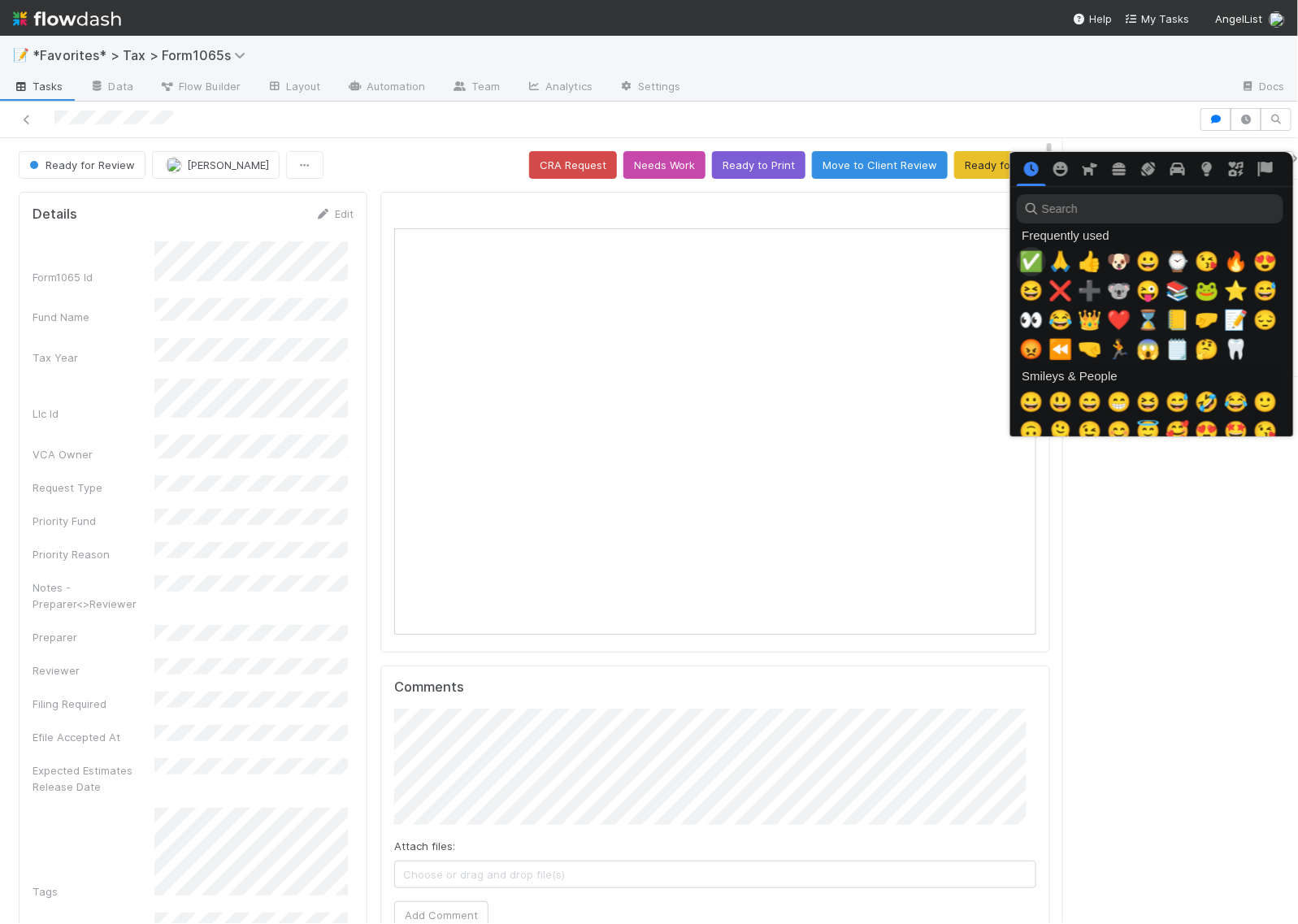
click at [1034, 254] on span "✅" at bounding box center [1031, 261] width 25 height 23
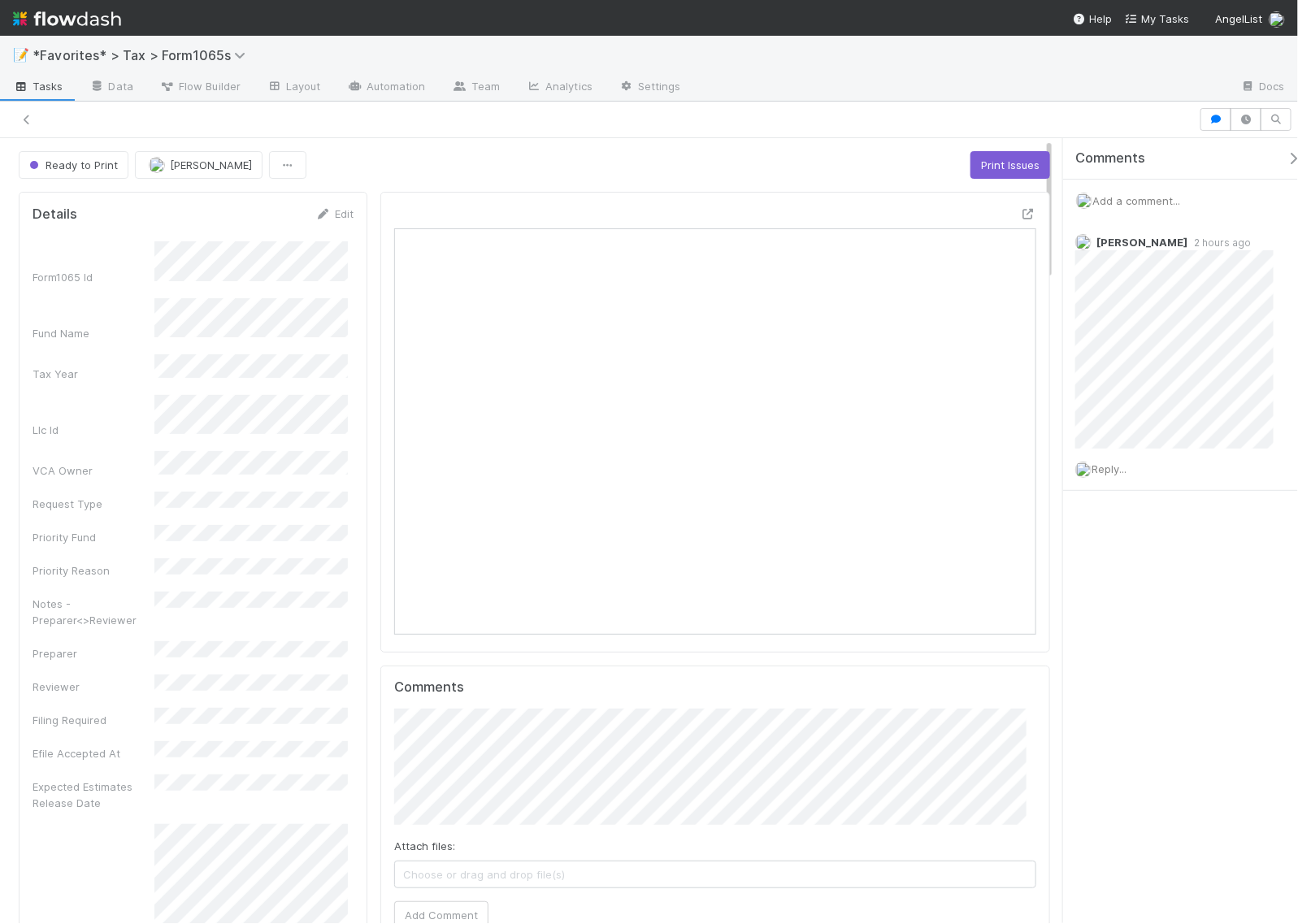
scroll to position [315, 616]
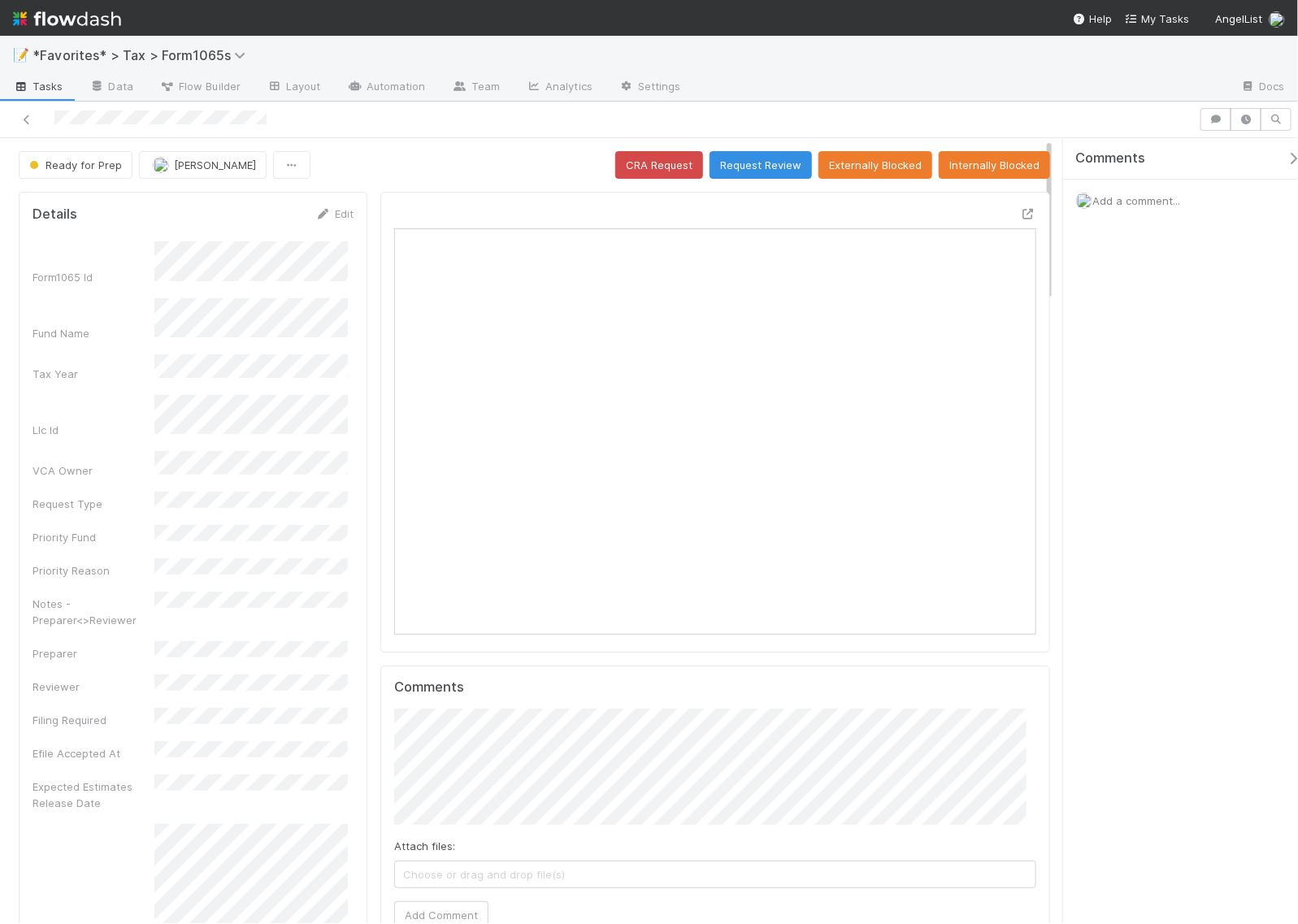
scroll to position [315, 616]
drag, startPoint x: 286, startPoint y: 109, endPoint x: 49, endPoint y: 115, distance: 237.1
click at [49, 115] on div at bounding box center [599, 119] width 1186 height 23
click at [1135, 203] on span "Add a comment..." at bounding box center [1136, 200] width 88 height 13
click at [1159, 484] on button "Add Comment" at bounding box center [1137, 473] width 94 height 28
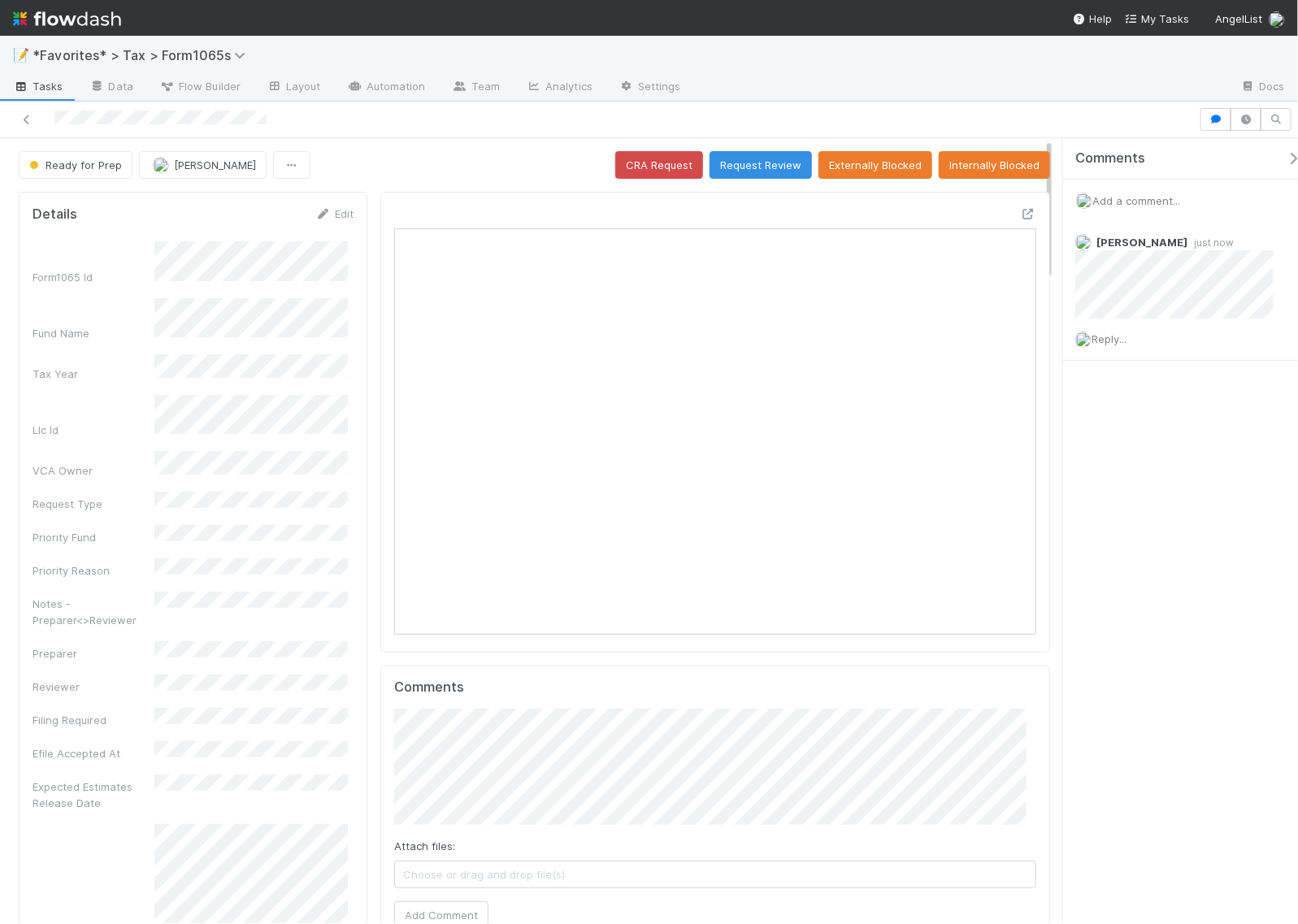
click at [1150, 764] on div "Comments Add a comment... Helen Vo just now Reply..." at bounding box center [1180, 530] width 235 height 785
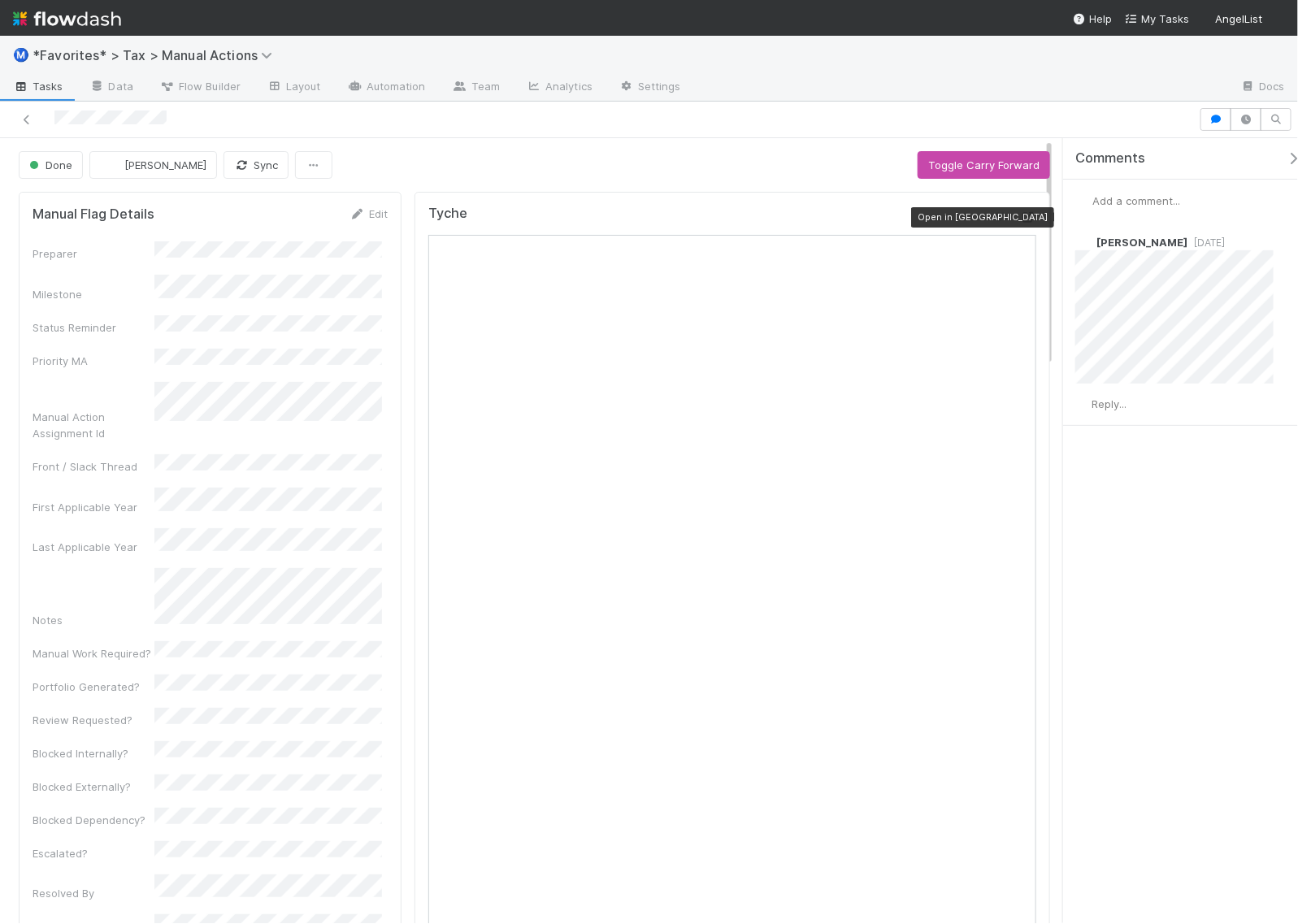
click at [1020, 219] on icon at bounding box center [1027, 217] width 17 height 11
